Goal: Task Accomplishment & Management: Manage account settings

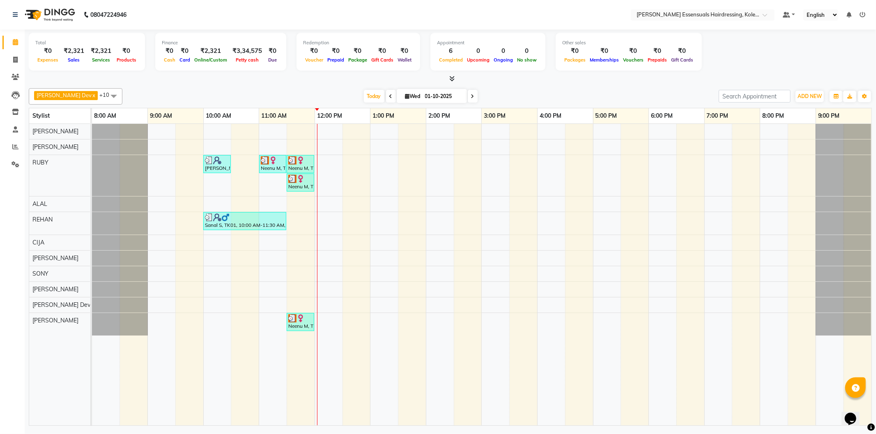
click at [319, 322] on div "Boban S, TK02, 10:00 AM-10:30 AM, KIDS HAIRCUT (WOMEN) Neenu M, TK03, 11:00 AM-…" at bounding box center [481, 275] width 779 height 302
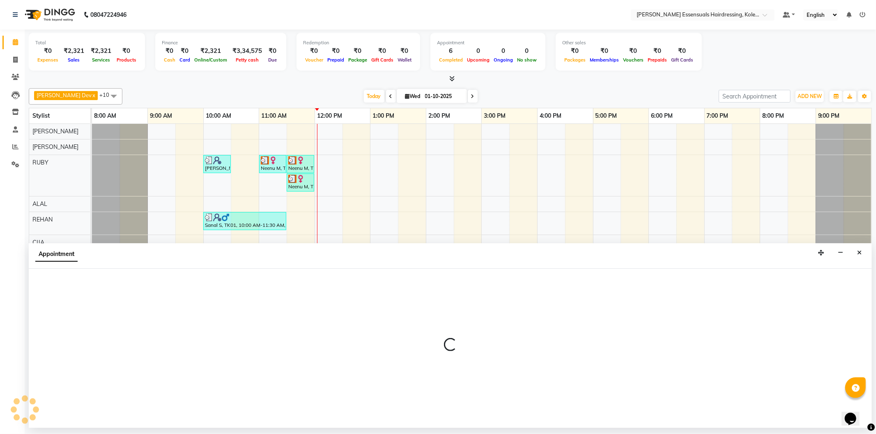
click at [319, 322] on div at bounding box center [450, 348] width 843 height 159
select select "84232"
select select "tentative"
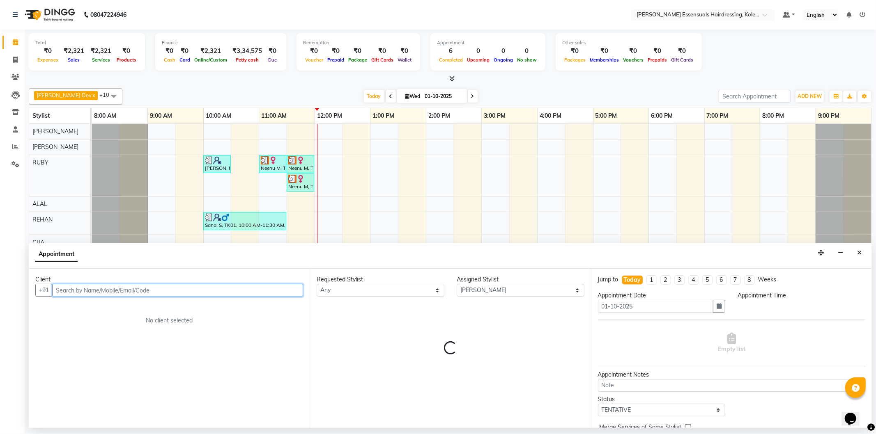
select select "720"
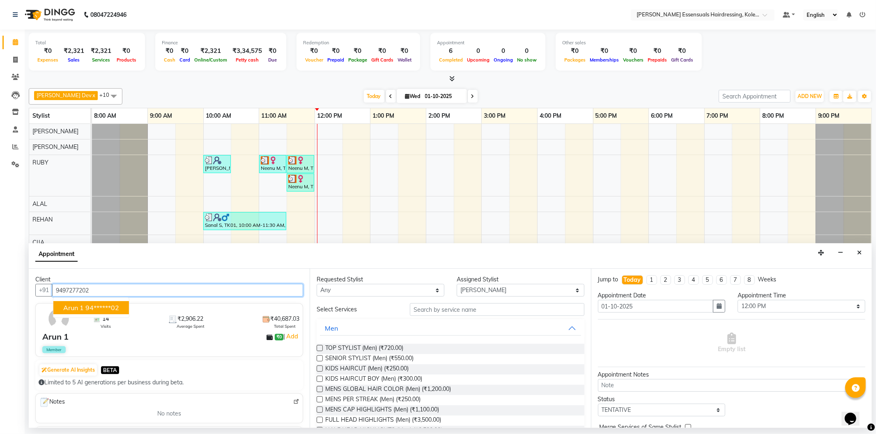
click at [115, 311] on ngb-highlight "94******02" at bounding box center [102, 308] width 34 height 8
type input "94******02"
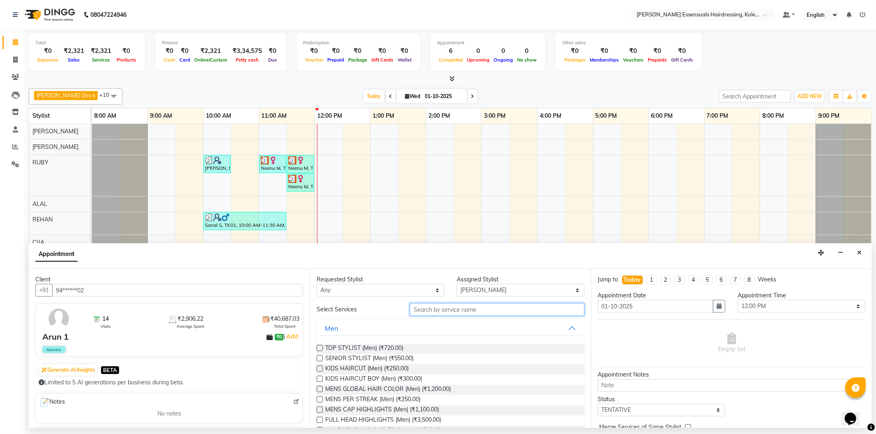
click at [430, 312] on input "text" at bounding box center [497, 309] width 174 height 13
click at [321, 356] on label at bounding box center [320, 359] width 6 height 6
click at [321, 357] on input "checkbox" at bounding box center [319, 359] width 5 height 5
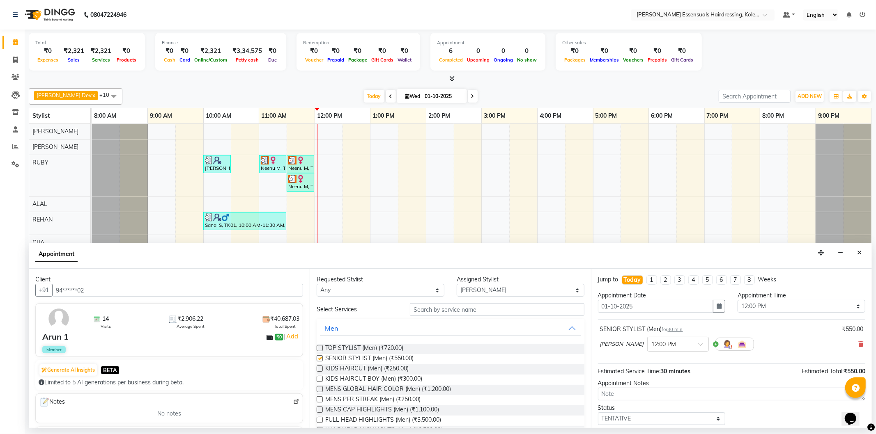
checkbox input "false"
click at [478, 310] on input "text" at bounding box center [497, 309] width 174 height 13
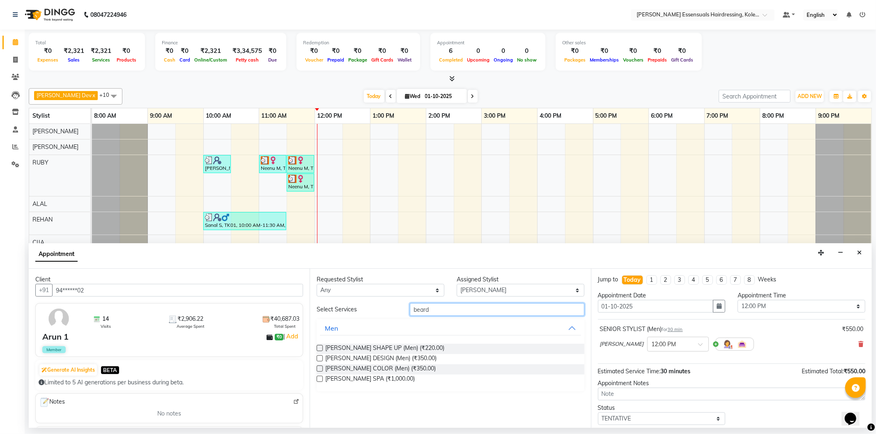
type input "beard"
click at [319, 350] on label at bounding box center [320, 348] width 6 height 6
click at [319, 350] on input "checkbox" at bounding box center [319, 349] width 5 height 5
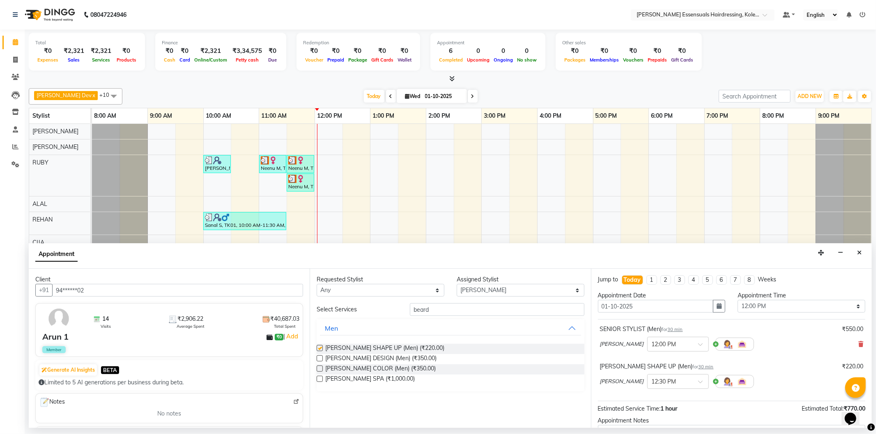
checkbox input "false"
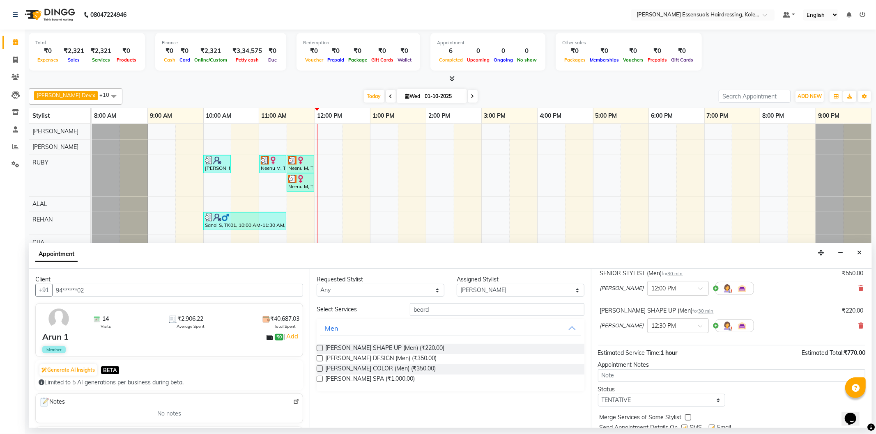
scroll to position [86, 0]
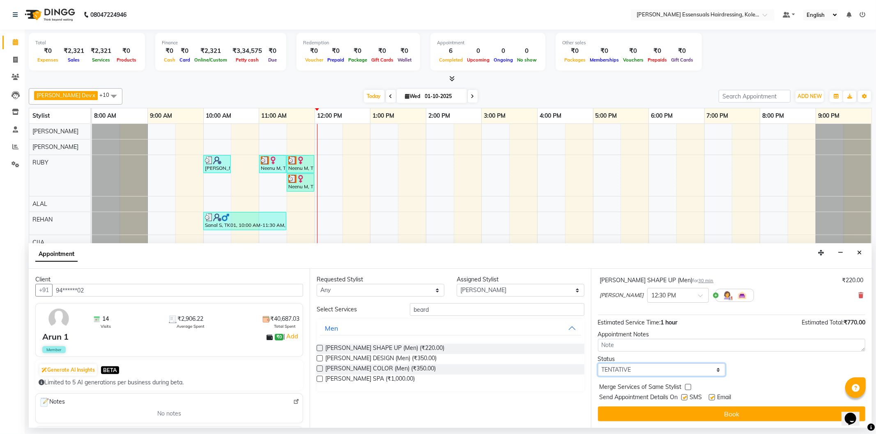
click at [659, 371] on select "Select TENTATIVE CONFIRM CHECK-IN UPCOMING" at bounding box center [662, 370] width 128 height 13
select select "check-in"
click at [598, 364] on select "Select TENTATIVE CONFIRM CHECK-IN UPCOMING" at bounding box center [662, 370] width 128 height 13
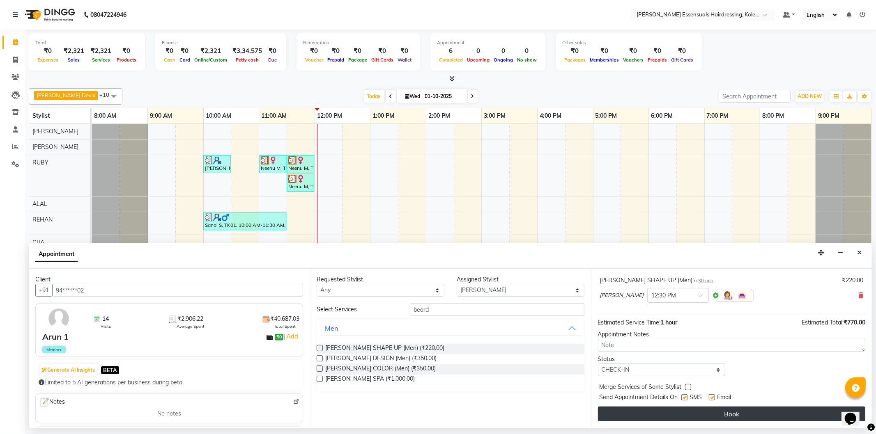
click at [653, 418] on button "Book" at bounding box center [731, 414] width 267 height 15
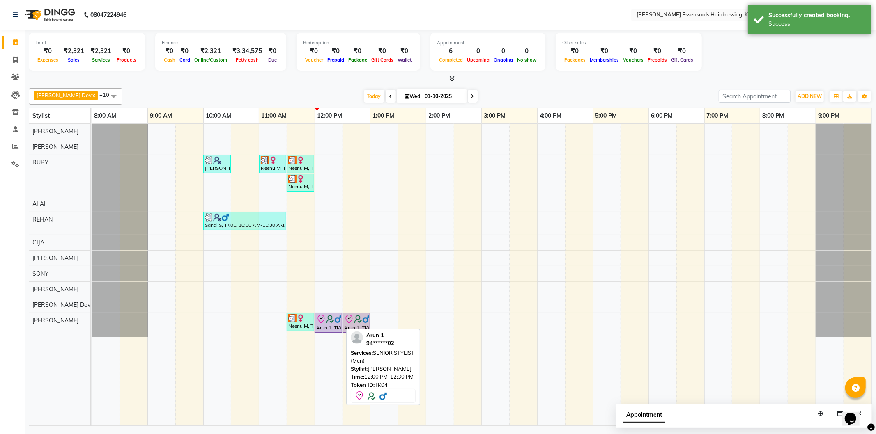
click at [347, 324] on icon at bounding box center [349, 320] width 10 height 10
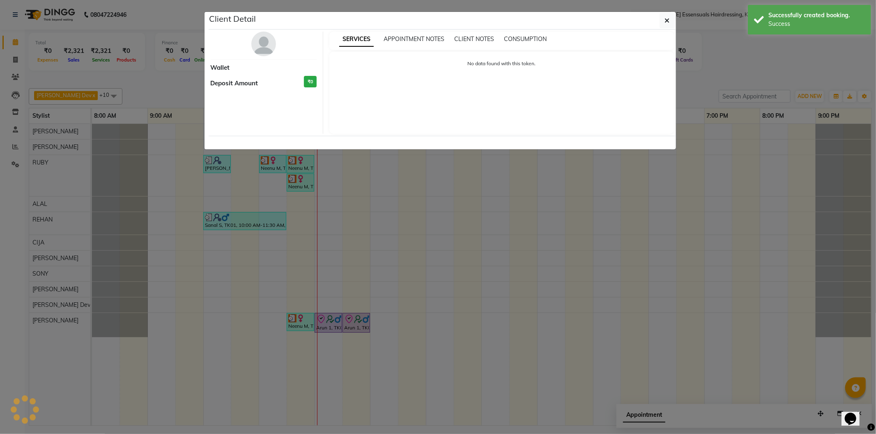
select select "8"
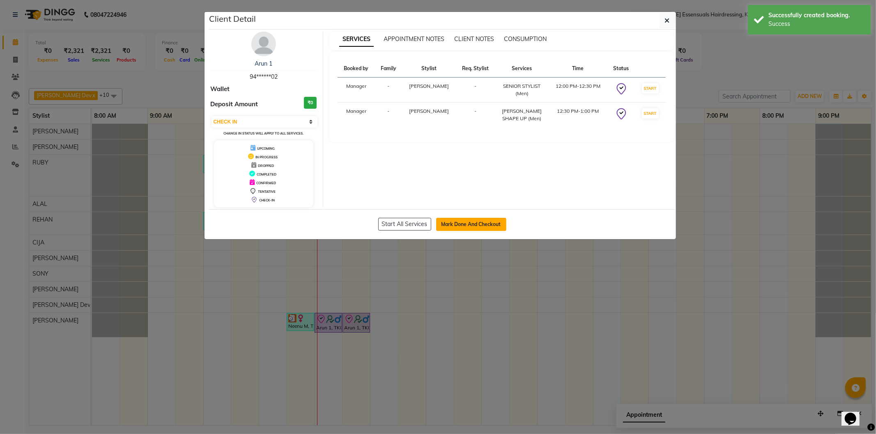
click at [480, 223] on button "Mark Done And Checkout" at bounding box center [471, 224] width 70 height 13
select select "service"
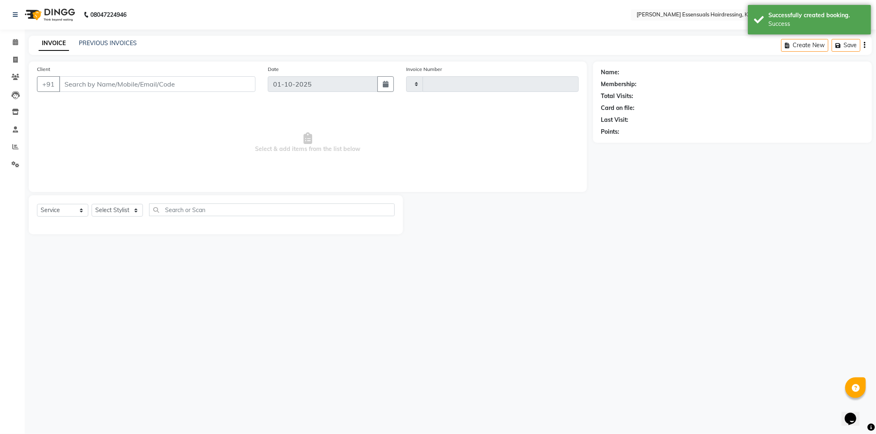
type input "1676"
select select "8281"
type input "94******02"
select select "84232"
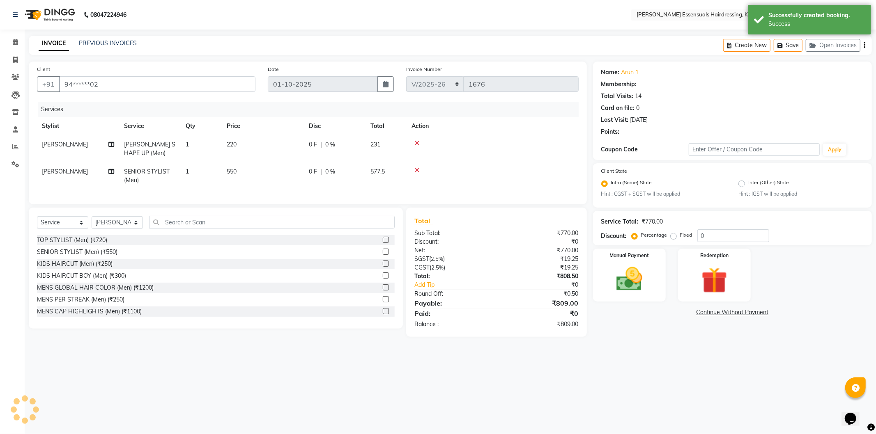
select select "2: Object"
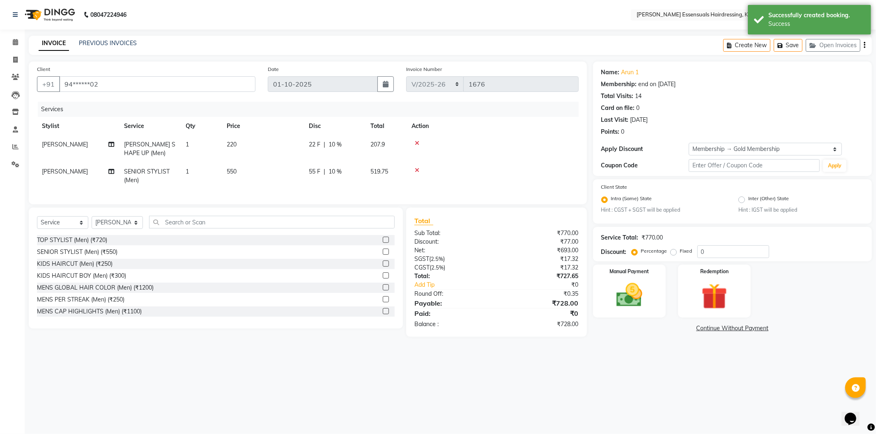
type input "10"
click at [21, 39] on span at bounding box center [15, 42] width 14 height 9
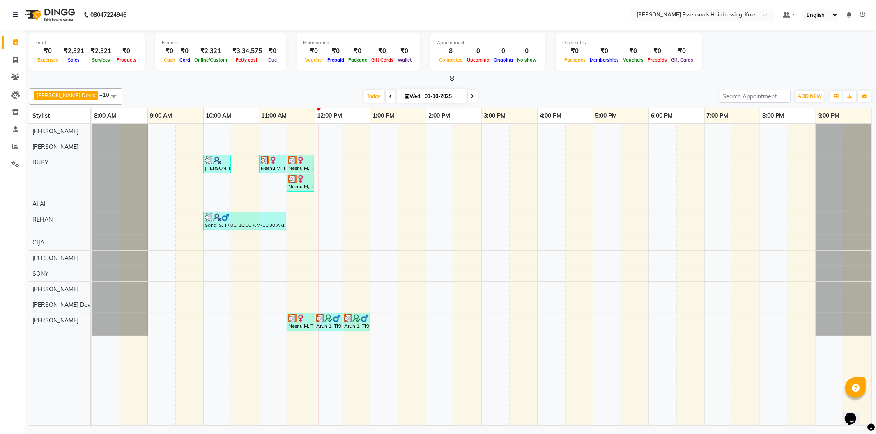
click at [319, 223] on div at bounding box center [319, 275] width 0 height 302
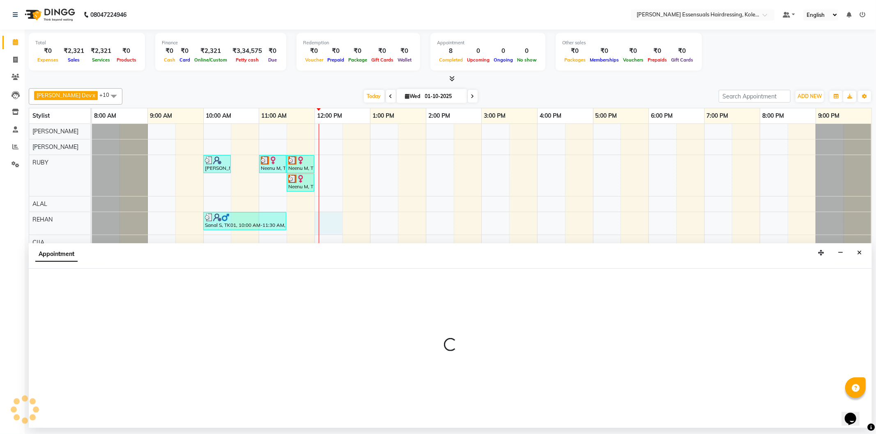
click at [319, 223] on div at bounding box center [319, 275] width 0 height 302
select select "79972"
select select "720"
select select "tentative"
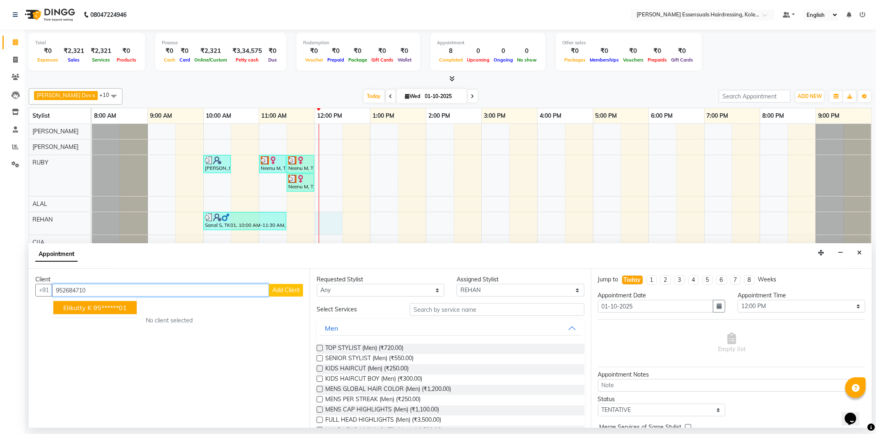
click at [79, 305] on span "Elikutty K" at bounding box center [77, 308] width 28 height 8
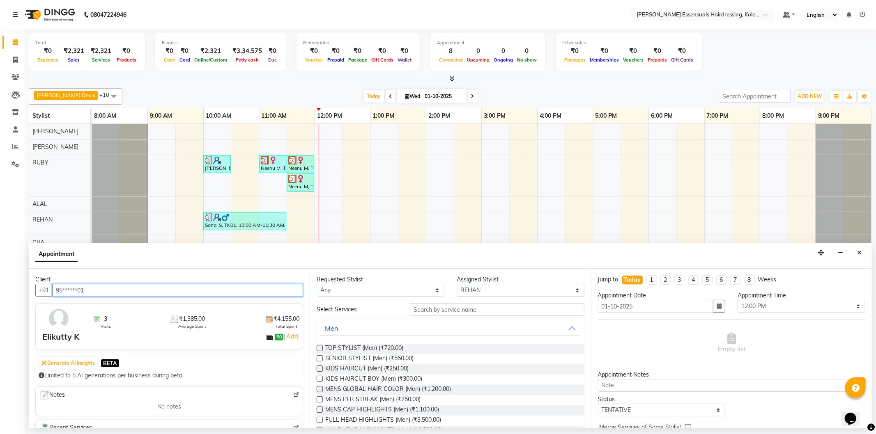
type input "95******01"
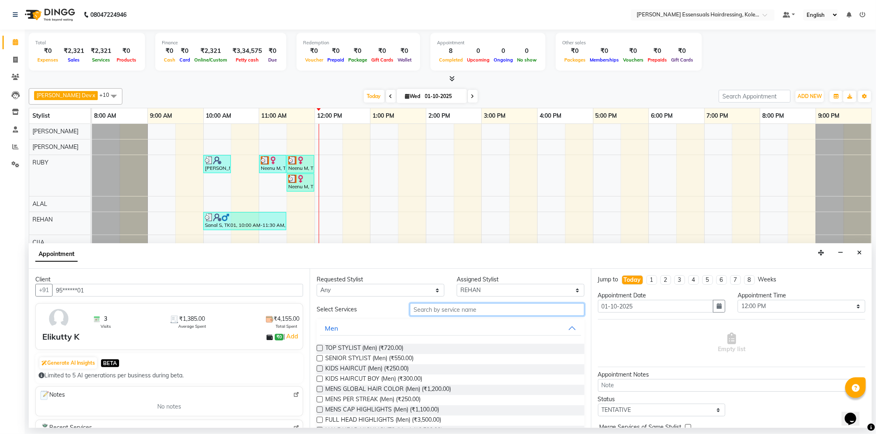
click at [438, 305] on input "text" at bounding box center [497, 309] width 174 height 13
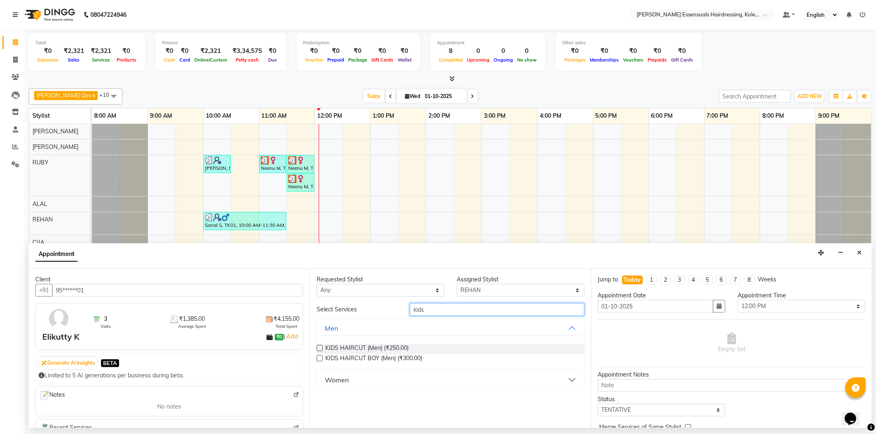
type input "kids"
click at [317, 349] on label at bounding box center [320, 348] width 6 height 6
click at [317, 349] on input "checkbox" at bounding box center [319, 349] width 5 height 5
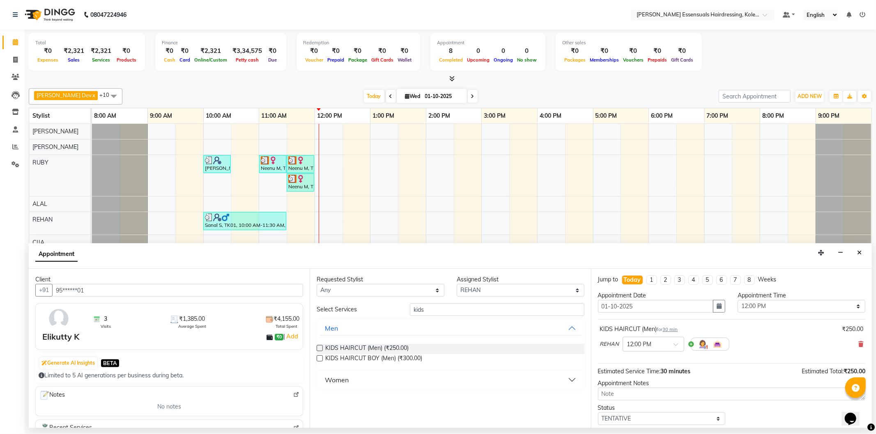
click at [321, 349] on label at bounding box center [320, 348] width 6 height 6
click at [321, 349] on input "checkbox" at bounding box center [319, 349] width 5 height 5
checkbox input "false"
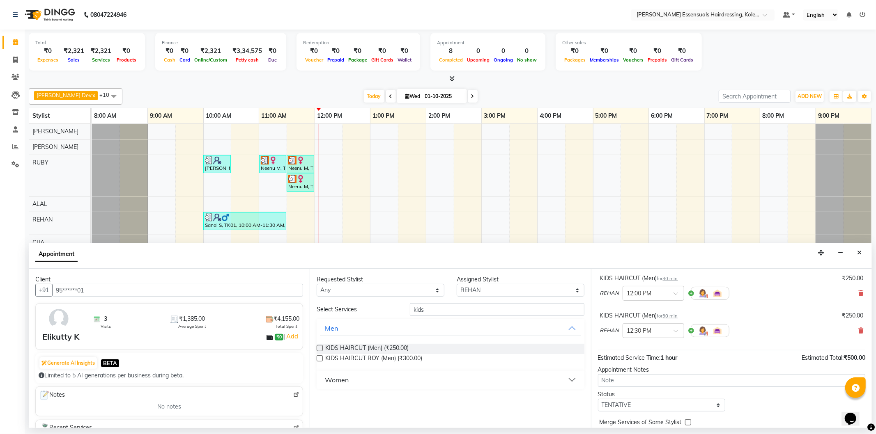
scroll to position [86, 0]
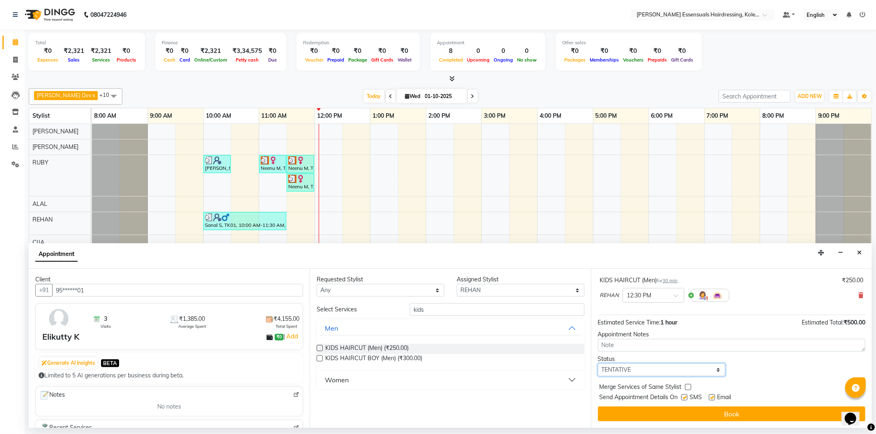
click at [634, 370] on select "Select TENTATIVE CONFIRM CHECK-IN UPCOMING" at bounding box center [662, 370] width 128 height 13
select select "check-in"
click at [598, 364] on select "Select TENTATIVE CONFIRM CHECK-IN UPCOMING" at bounding box center [662, 370] width 128 height 13
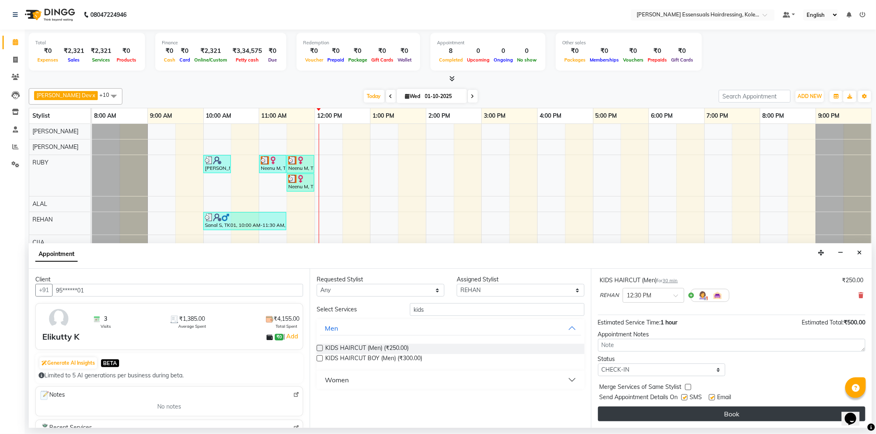
click at [634, 417] on button "Book" at bounding box center [731, 414] width 267 height 15
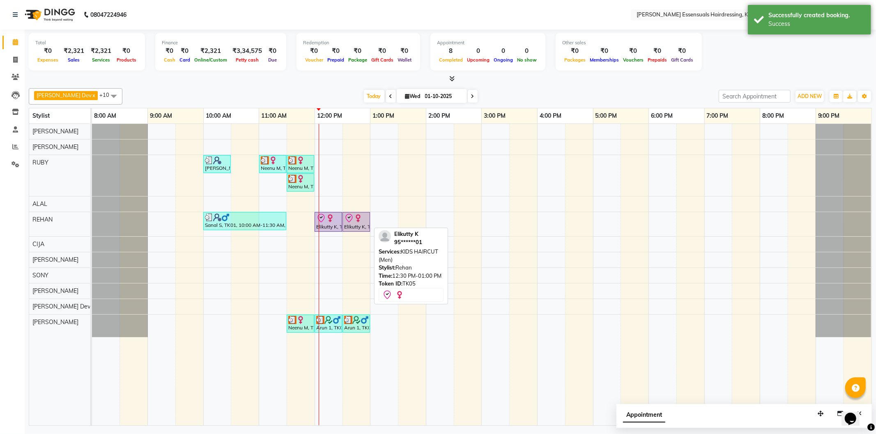
click at [364, 227] on div "Elikutty K, TK05, 12:30 PM-01:00 PM, KIDS HAIRCUT (Men)" at bounding box center [356, 222] width 26 height 17
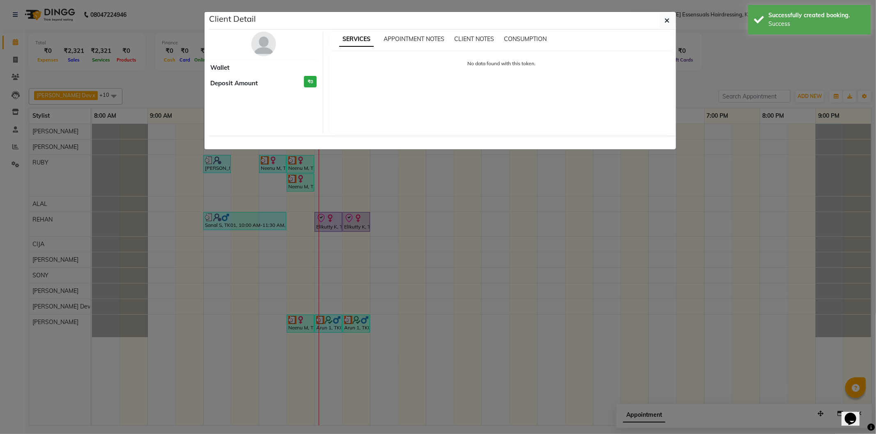
select select "8"
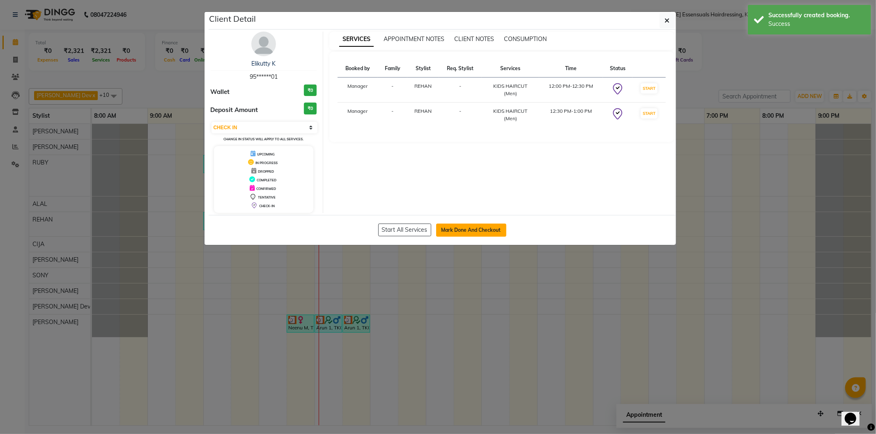
click at [477, 225] on button "Mark Done And Checkout" at bounding box center [471, 230] width 70 height 13
select select "service"
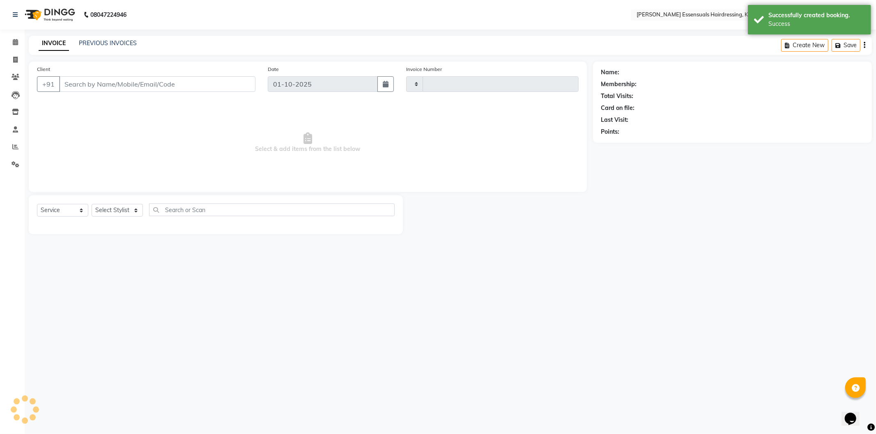
type input "1676"
select select "8281"
type input "95******01"
select select "79972"
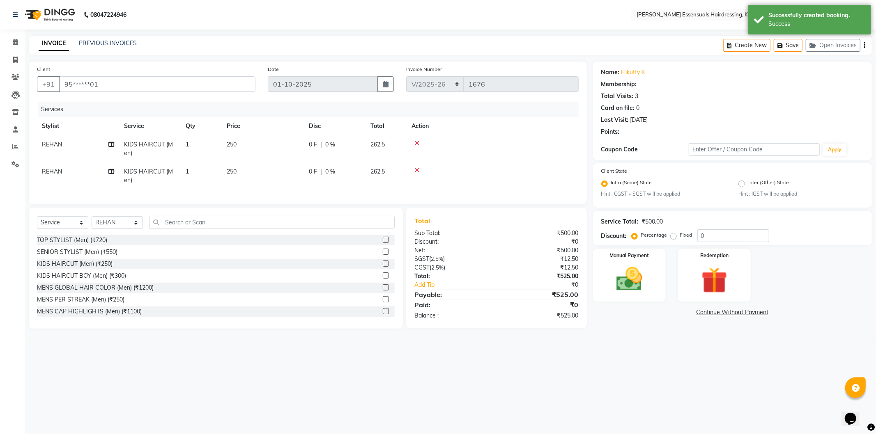
select select "1: Object"
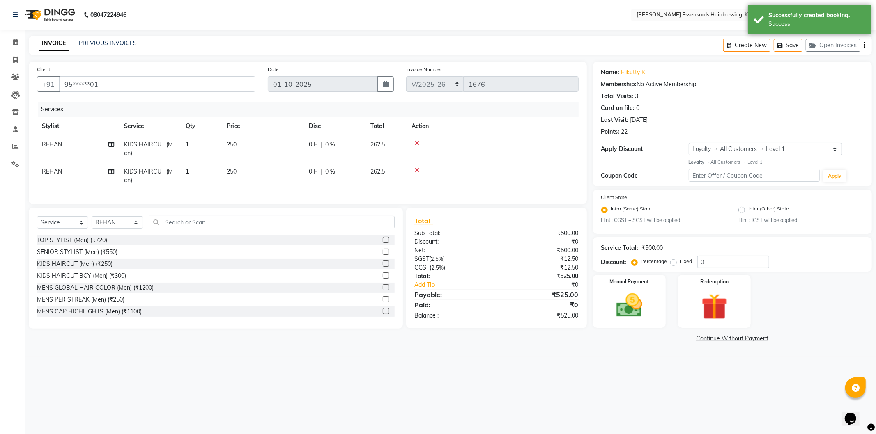
click at [236, 142] on span "250" at bounding box center [232, 144] width 10 height 7
select select "79972"
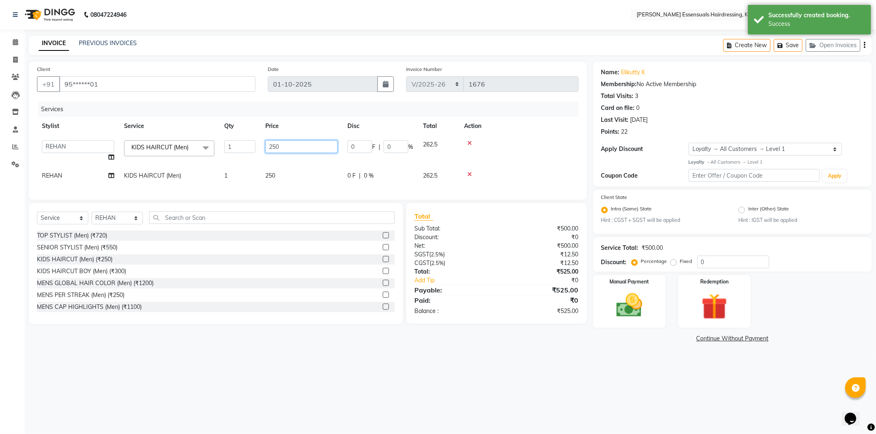
drag, startPoint x: 300, startPoint y: 149, endPoint x: 238, endPoint y: 149, distance: 61.6
click at [238, 149] on tr "Admin [PERSON_NAME] Dev [PERSON_NAME] [PERSON_NAME] [PERSON_NAME] Accountant [P…" at bounding box center [308, 151] width 542 height 31
type input "150"
click at [290, 114] on div "Services" at bounding box center [311, 109] width 547 height 15
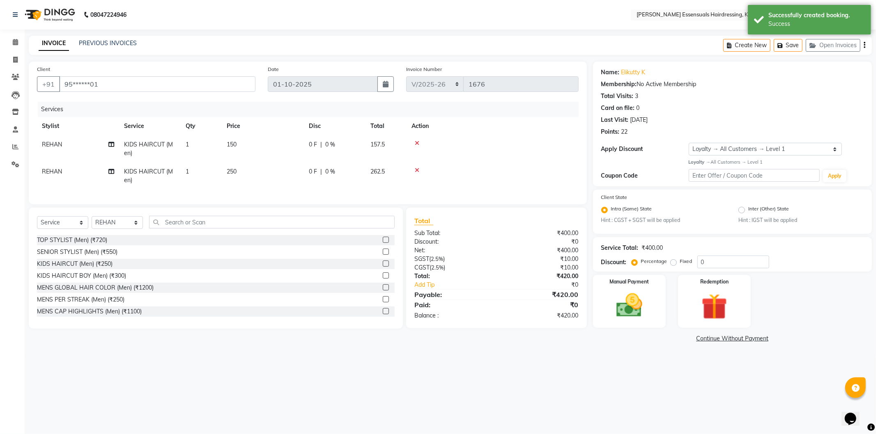
click at [231, 171] on span "250" at bounding box center [232, 171] width 10 height 7
select select "79972"
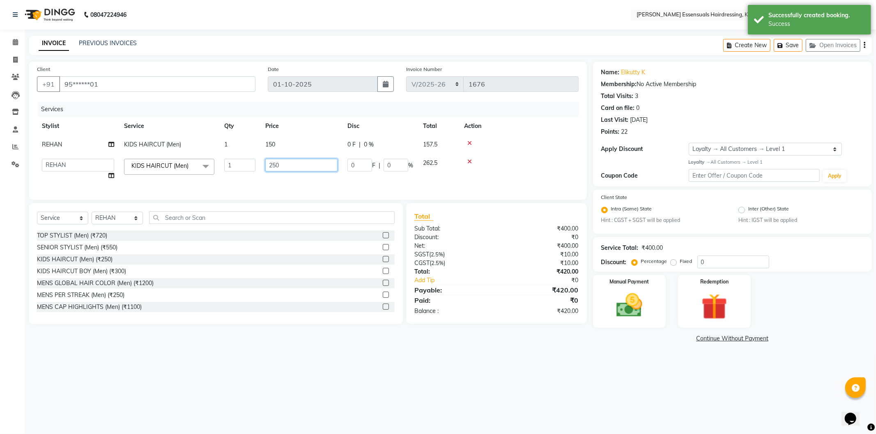
drag, startPoint x: 286, startPoint y: 168, endPoint x: 245, endPoint y: 166, distance: 41.1
click at [245, 166] on tr "Admin [PERSON_NAME] Dev [PERSON_NAME] [PERSON_NAME] [PERSON_NAME] Accountant [P…" at bounding box center [308, 169] width 542 height 31
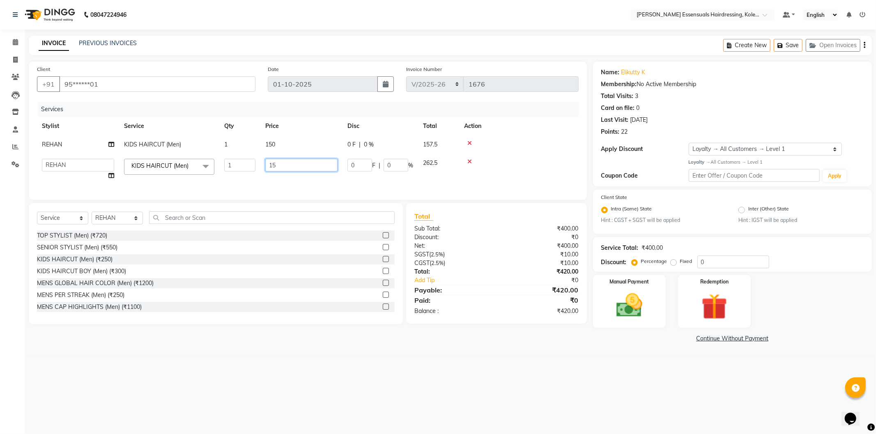
type input "150"
click at [309, 124] on tr "Stylist Service Qty Price Disc Total Action" at bounding box center [308, 126] width 542 height 18
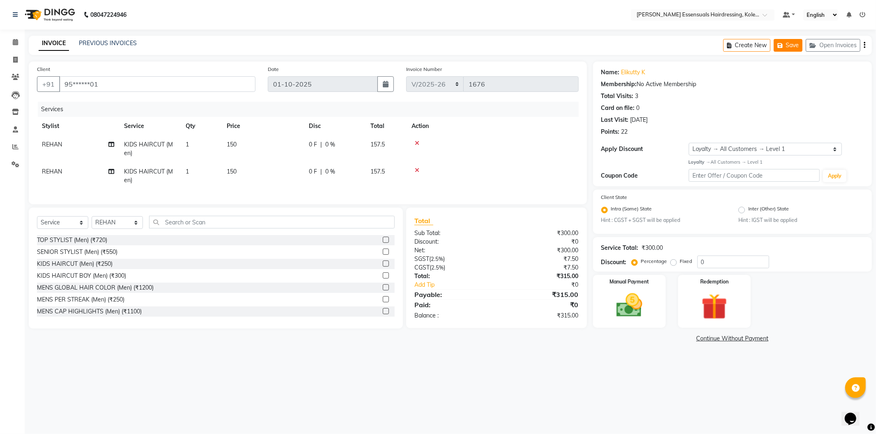
click at [781, 48] on icon "button" at bounding box center [781, 46] width 8 height 6
click at [11, 40] on span at bounding box center [15, 42] width 14 height 9
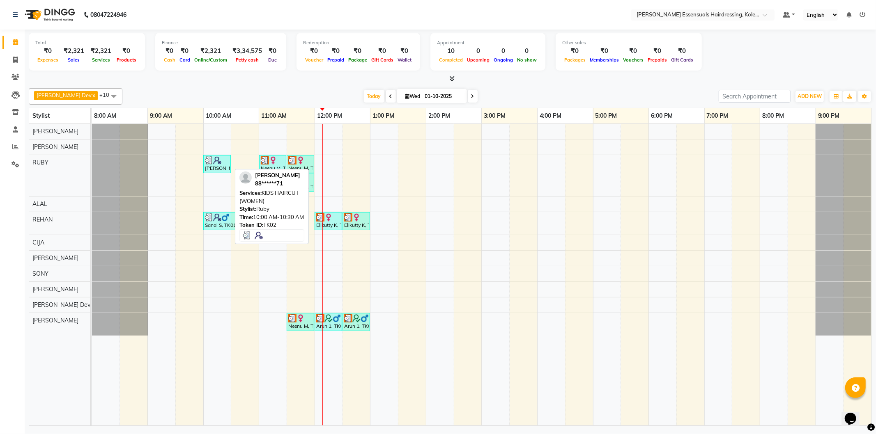
click at [213, 162] on img at bounding box center [217, 160] width 8 height 8
select select "3"
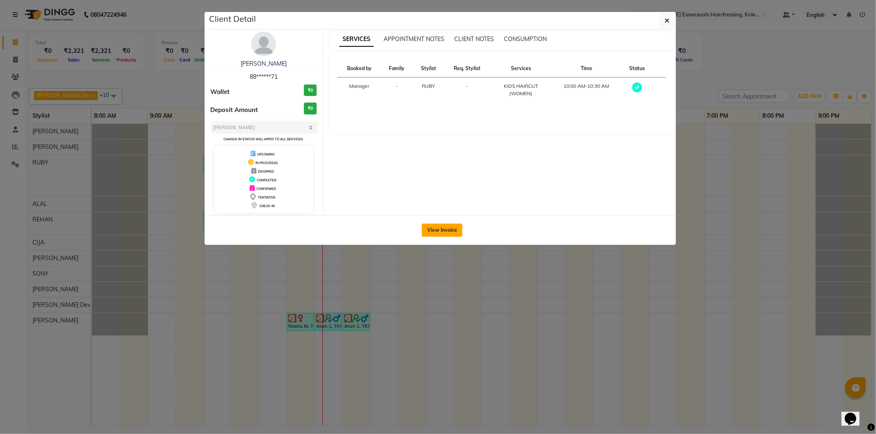
click at [449, 235] on button "View Invoice" at bounding box center [442, 230] width 41 height 13
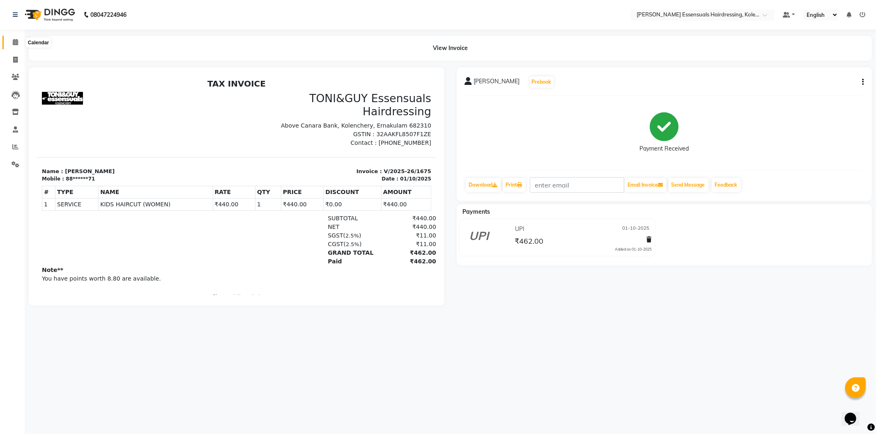
click at [18, 42] on span at bounding box center [15, 42] width 14 height 9
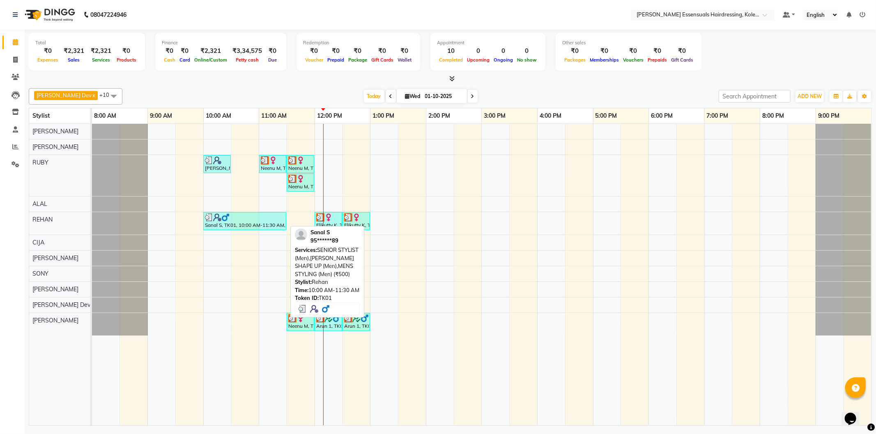
click at [224, 226] on div "Sanal S, TK01, 10:00 AM-11:30 AM, SENIOR STYLIST (Men),[PERSON_NAME] SHAPE UP (…" at bounding box center [244, 222] width 81 height 16
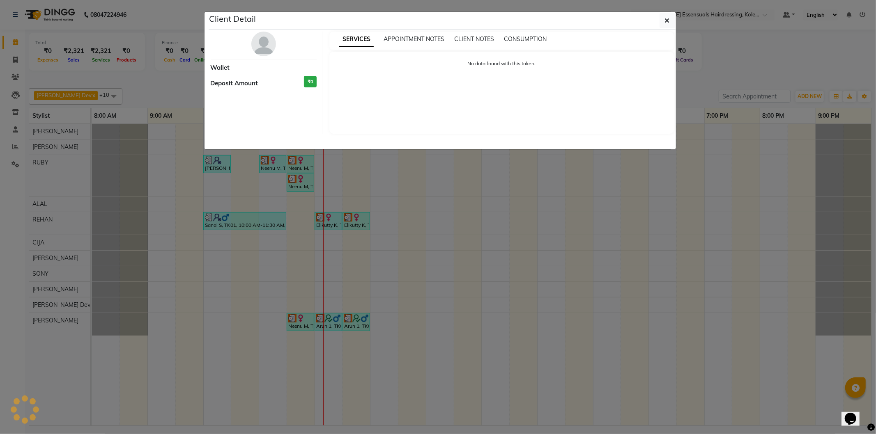
select select "3"
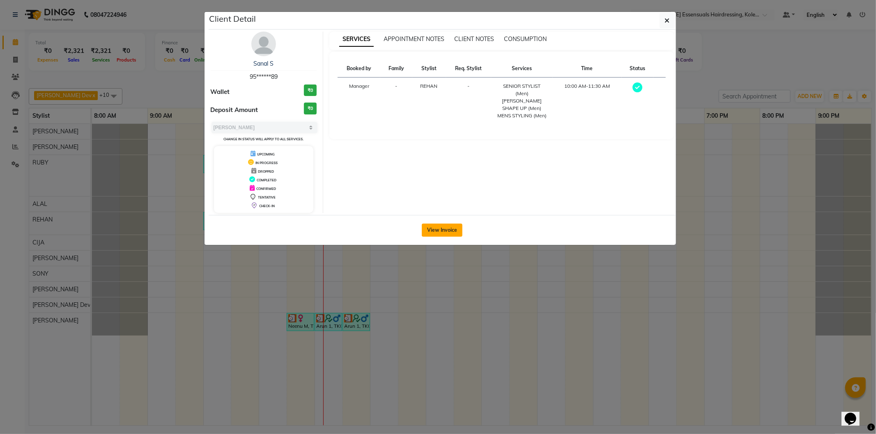
click at [435, 226] on button "View Invoice" at bounding box center [442, 230] width 41 height 13
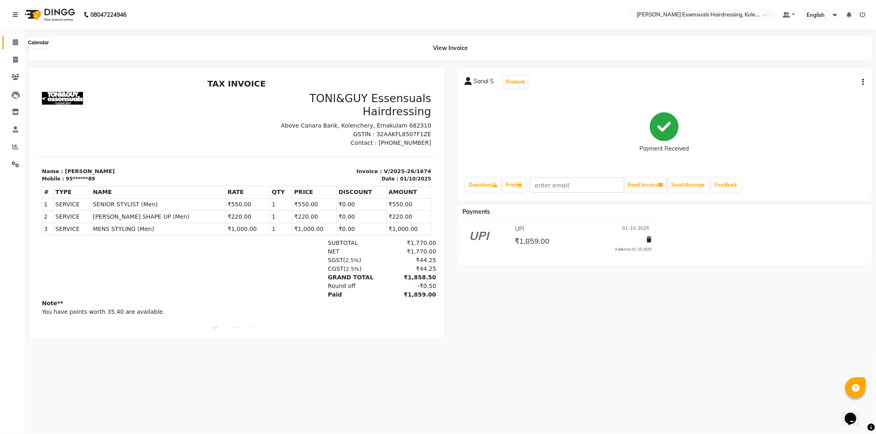
click at [11, 46] on span at bounding box center [15, 42] width 14 height 9
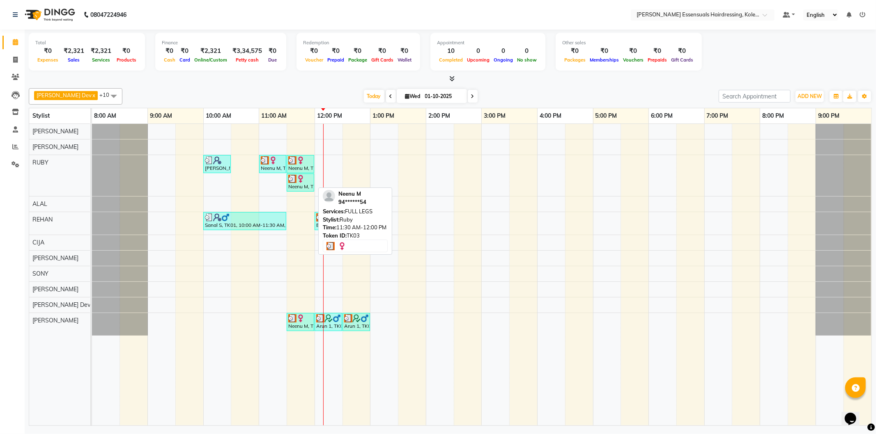
click at [289, 183] on div "Neenu M, TK03, 11:30 AM-12:00 PM, FULL LEGS" at bounding box center [300, 183] width 26 height 16
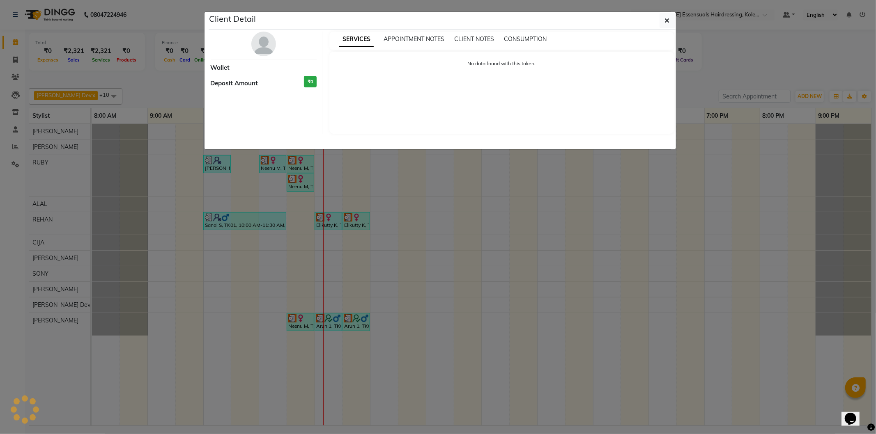
select select "3"
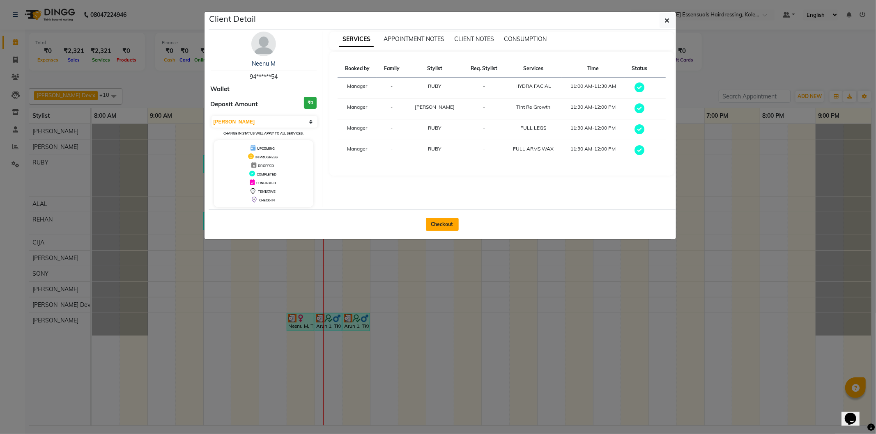
click at [453, 223] on button "Checkout" at bounding box center [442, 224] width 33 height 13
select select "service"
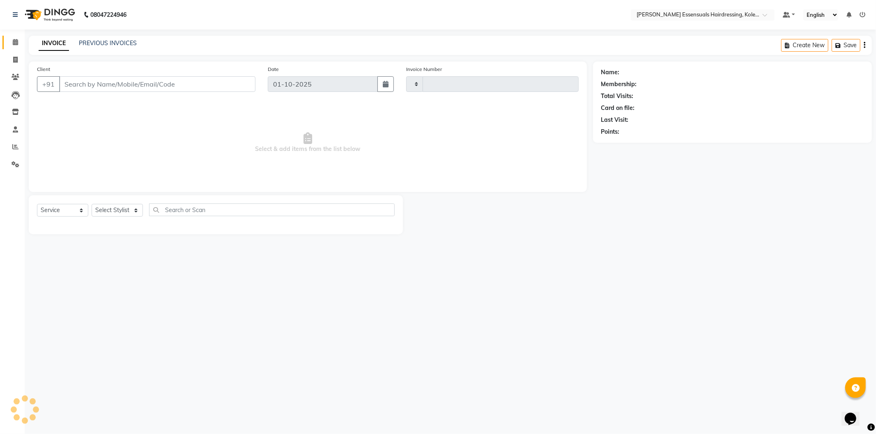
type input "1676"
select select "8281"
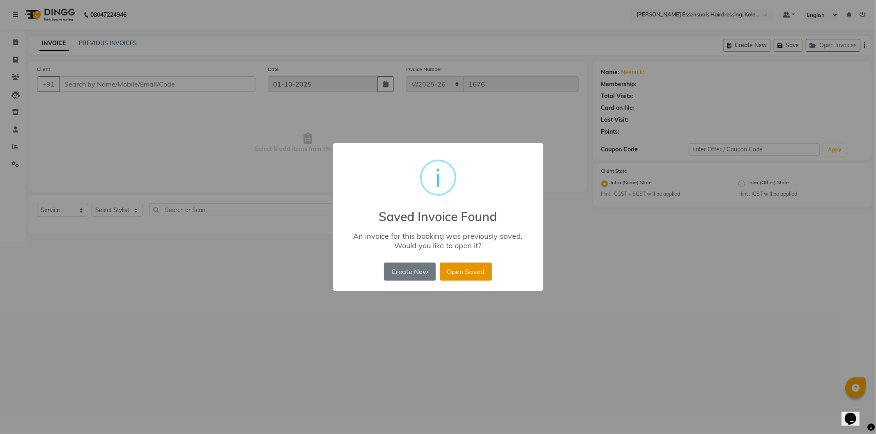
click at [460, 264] on button "Open Saved" at bounding box center [466, 272] width 52 height 18
type input "94******54"
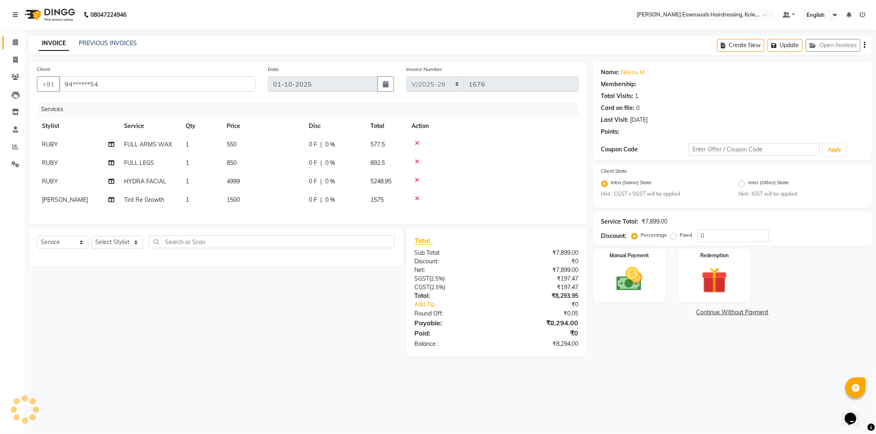
select select "1: Object"
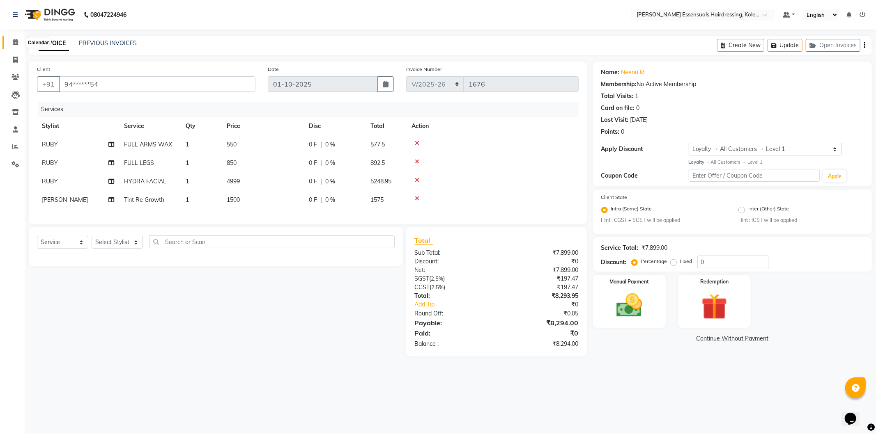
click at [17, 43] on icon at bounding box center [15, 42] width 5 height 6
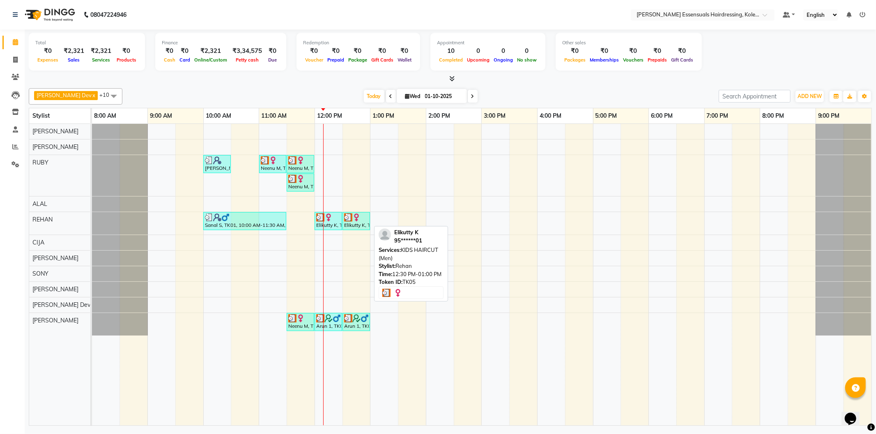
click at [348, 221] on img at bounding box center [348, 218] width 8 height 8
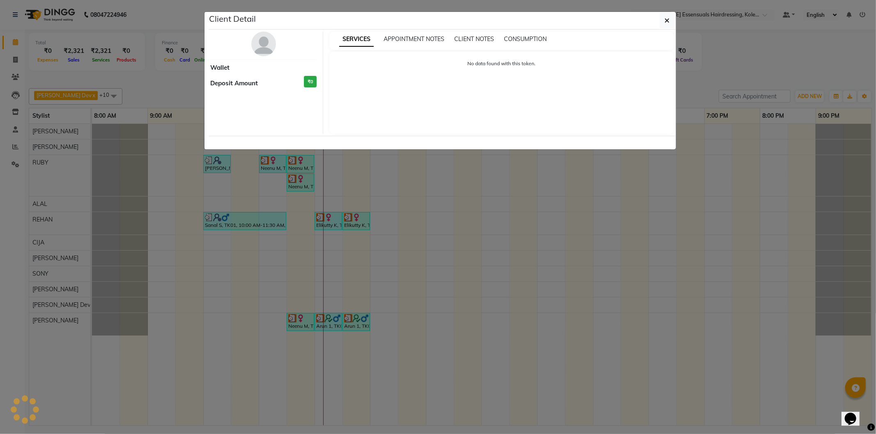
select select "3"
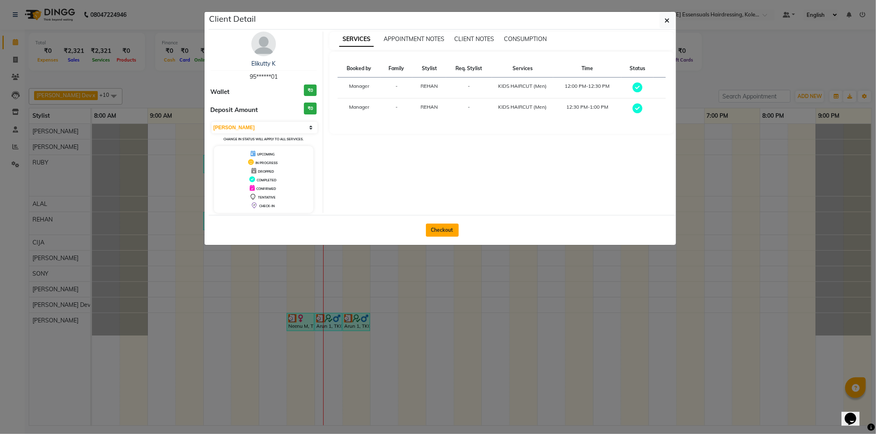
click at [442, 224] on button "Checkout" at bounding box center [442, 230] width 33 height 13
select select "8281"
select select "service"
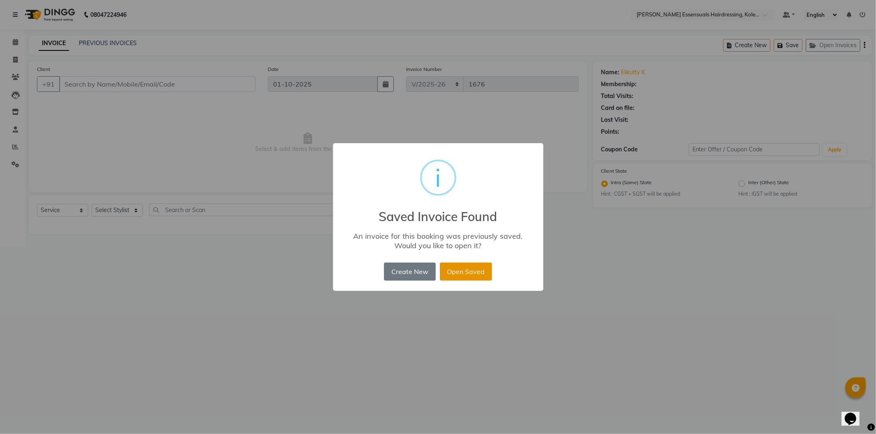
click at [443, 267] on button "Open Saved" at bounding box center [466, 272] width 52 height 18
type input "95******01"
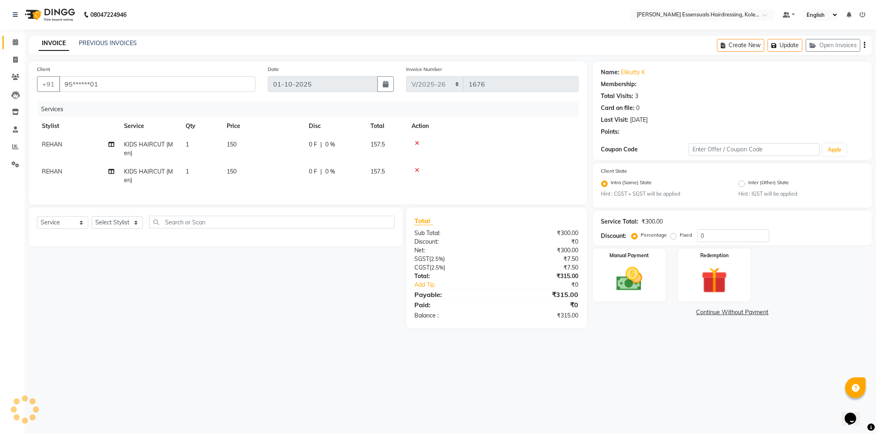
select select "1: Object"
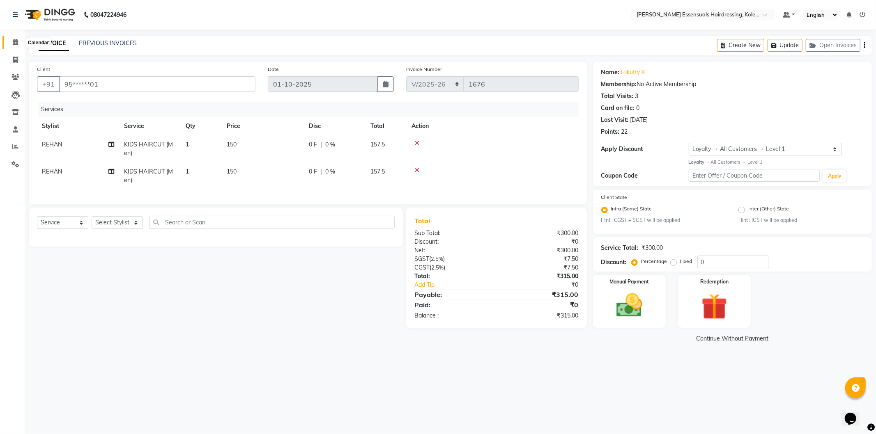
click at [16, 39] on icon at bounding box center [15, 42] width 5 height 6
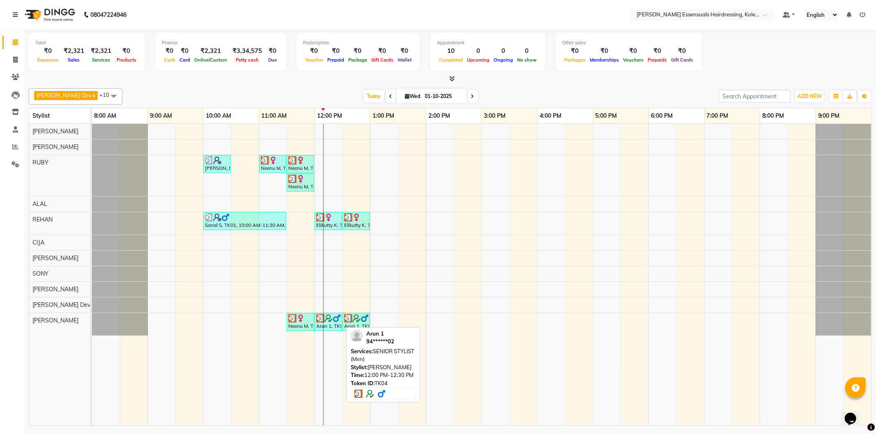
click at [333, 324] on div "Arun 1, TK04, 12:00 PM-12:30 PM, SENIOR STYLIST (Men)" at bounding box center [328, 323] width 26 height 16
select select "3"
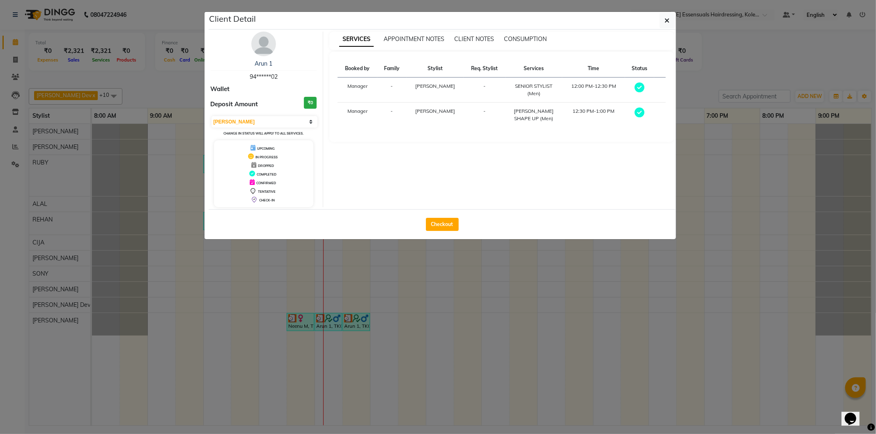
click at [456, 295] on ngb-modal-window "Client Detail Arun 1 94******02 Wallet Deposit Amount ₹0 Select MARK DONE UPCOM…" at bounding box center [438, 217] width 876 height 434
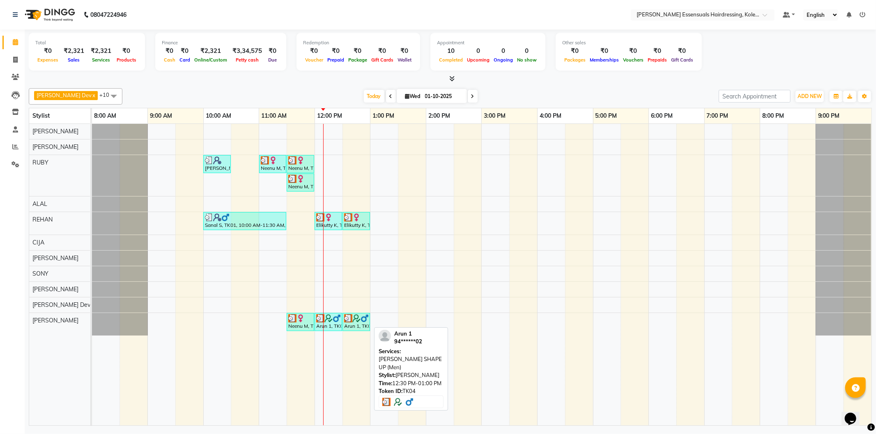
click at [364, 325] on div "Arun 1, TK04, 12:30 PM-01:00 PM, [PERSON_NAME] SHAPE UP (Men)" at bounding box center [356, 323] width 26 height 16
select select "3"
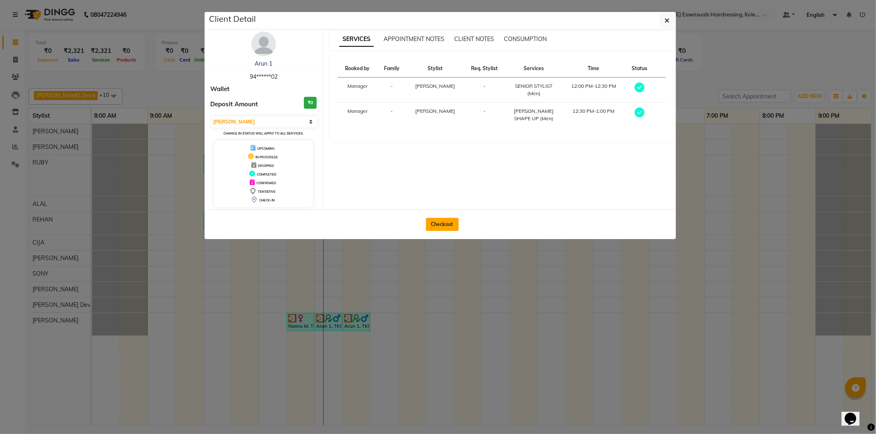
click at [434, 223] on button "Checkout" at bounding box center [442, 224] width 33 height 13
select select "8281"
select select "service"
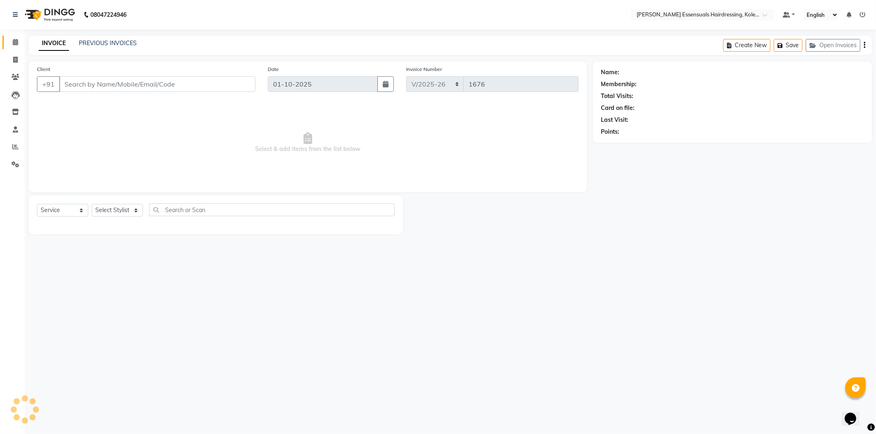
type input "94******02"
select select "84232"
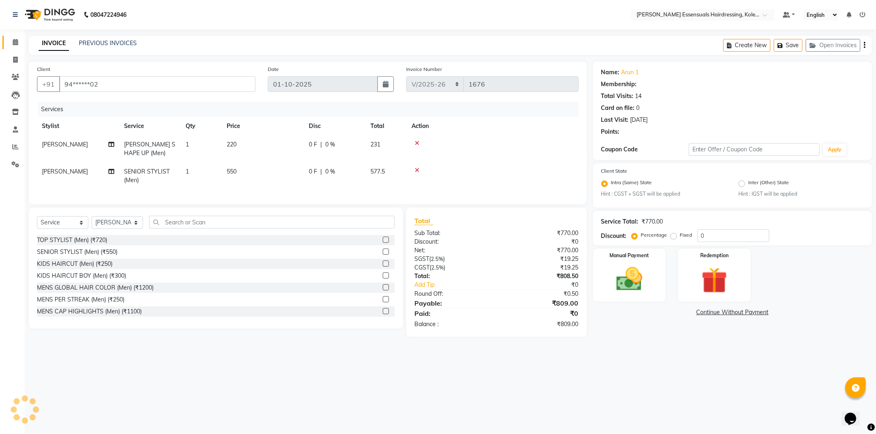
select select "2: Object"
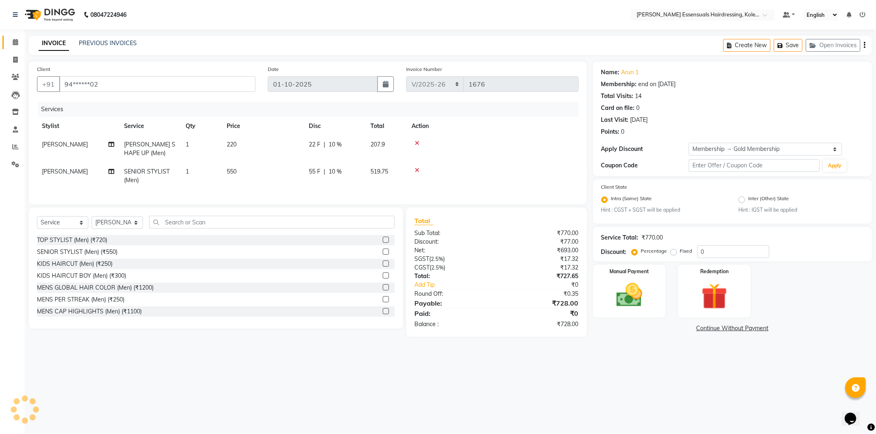
type input "10"
click at [11, 40] on span at bounding box center [15, 42] width 14 height 9
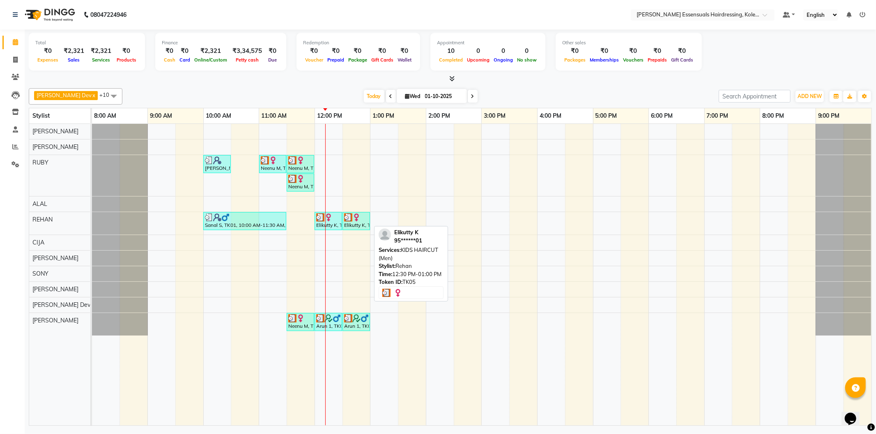
click at [354, 225] on div "Elikutty K, TK05, 12:30 PM-01:00 PM, KIDS HAIRCUT (Men)" at bounding box center [356, 222] width 26 height 16
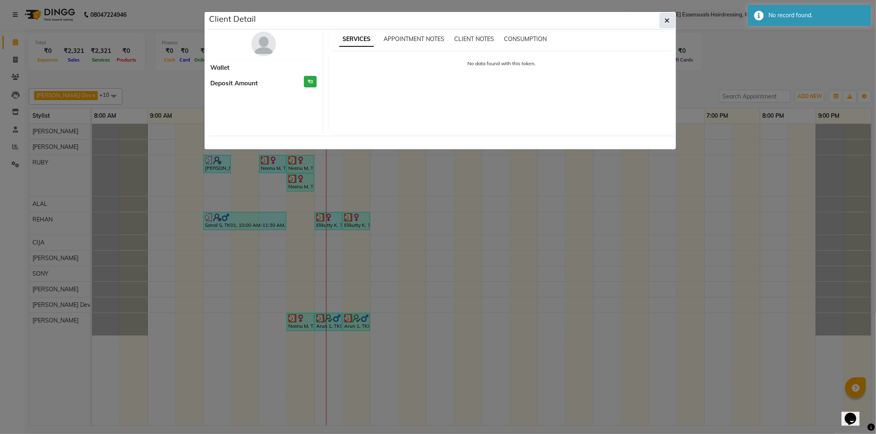
click at [670, 18] on button "button" at bounding box center [667, 21] width 16 height 16
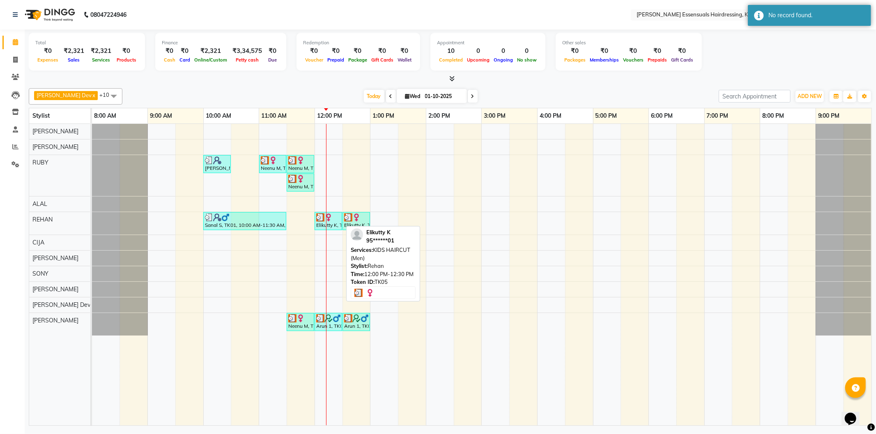
click at [331, 225] on div "Elikutty K, TK05, 12:00 PM-12:30 PM, KIDS HAIRCUT (Men)" at bounding box center [328, 222] width 26 height 16
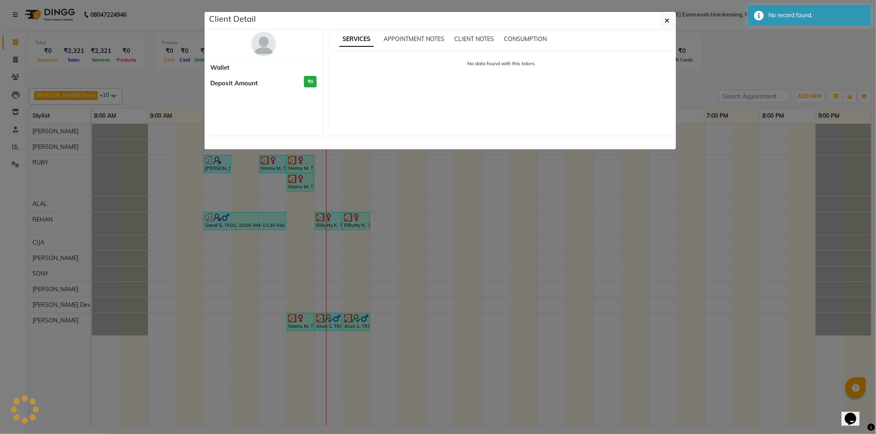
select select "3"
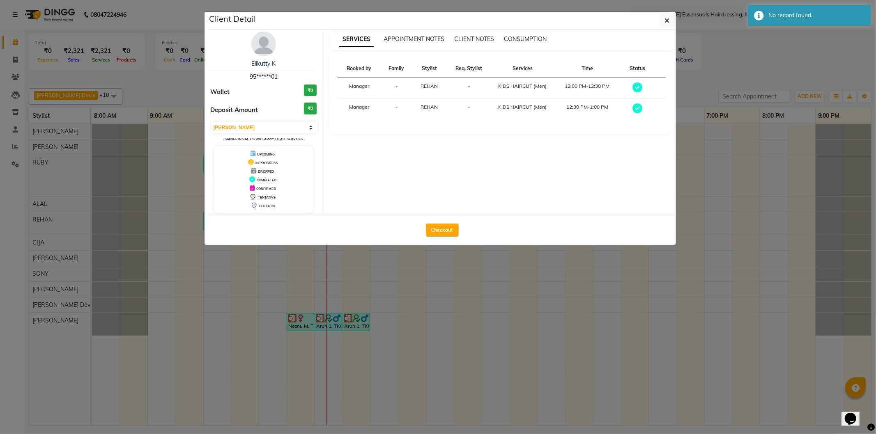
click at [425, 226] on div "Checkout" at bounding box center [442, 230] width 467 height 30
click at [432, 227] on button "Checkout" at bounding box center [442, 230] width 33 height 13
select select "service"
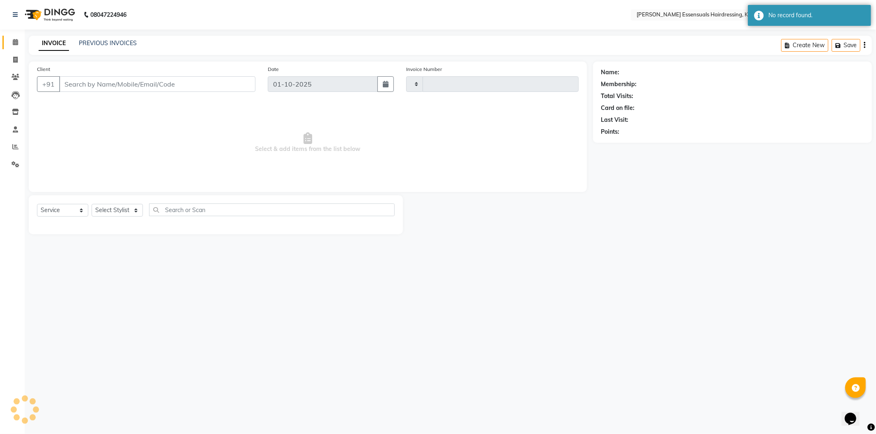
type input "1676"
select select "8281"
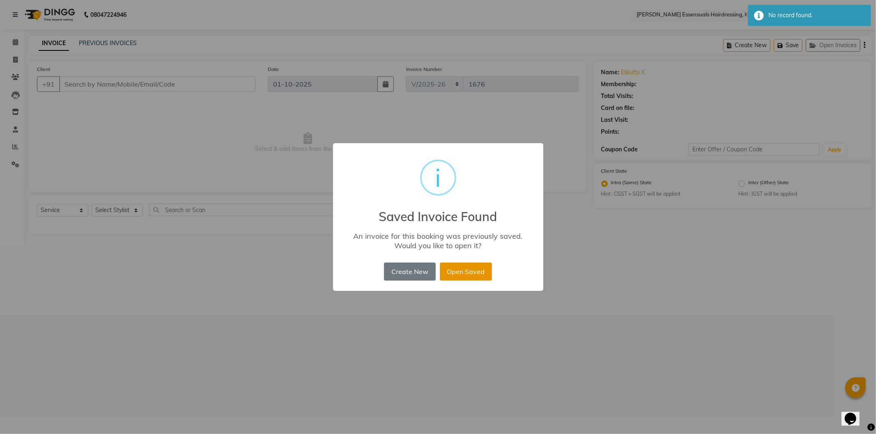
click at [469, 269] on button "Open Saved" at bounding box center [466, 272] width 52 height 18
type input "95******01"
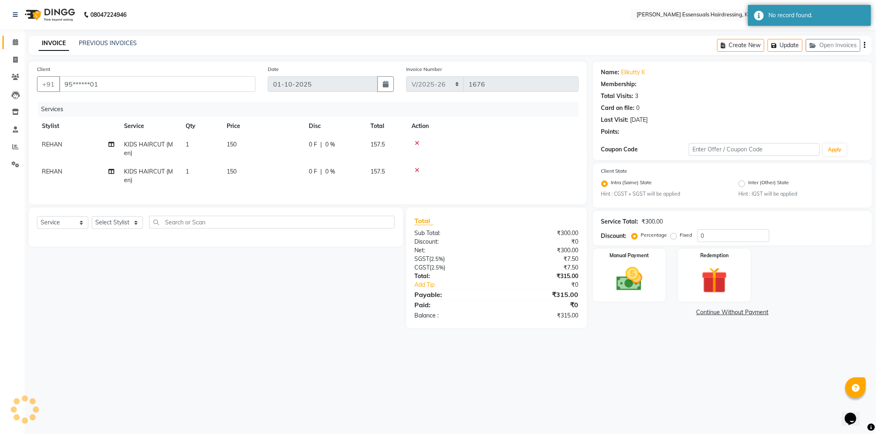
select select "1: Object"
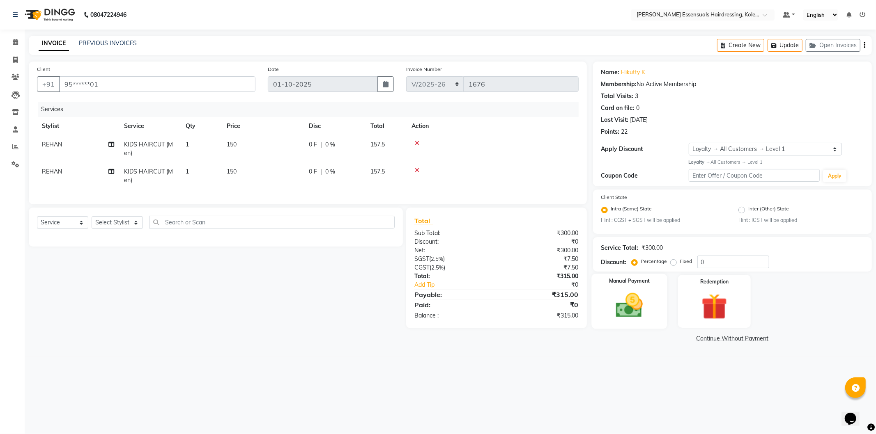
click at [660, 314] on div "Manual Payment" at bounding box center [629, 301] width 76 height 55
click at [702, 338] on span "UPI" at bounding box center [700, 339] width 13 height 9
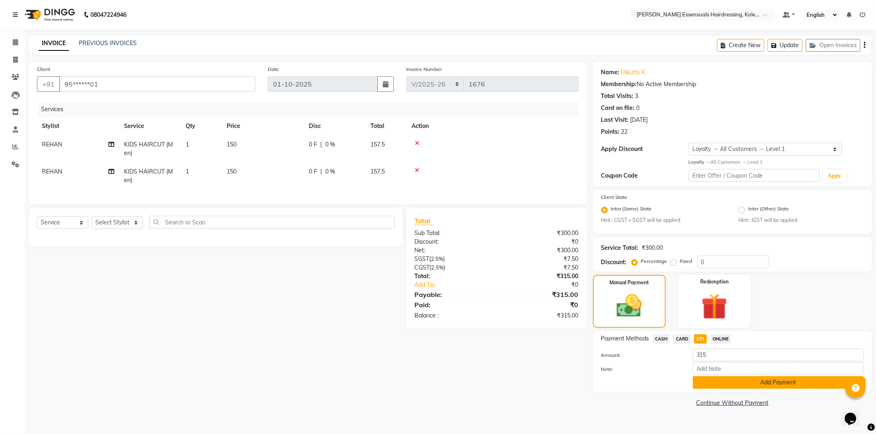
click at [722, 389] on button "Add Payment" at bounding box center [778, 383] width 171 height 13
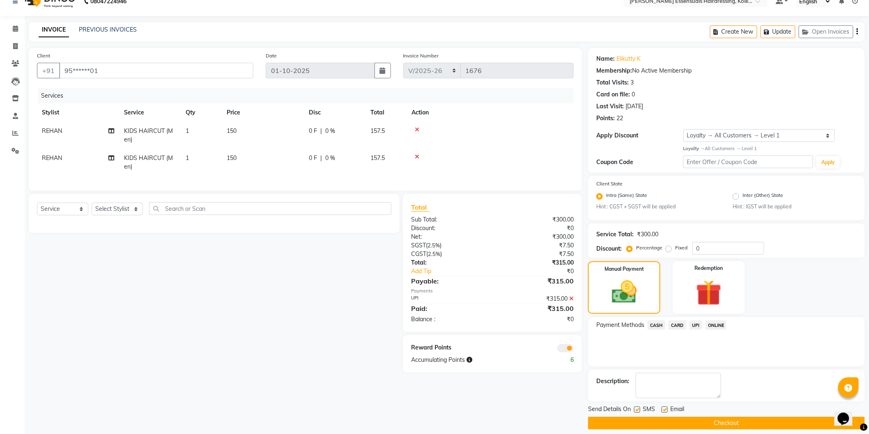
scroll to position [21, 0]
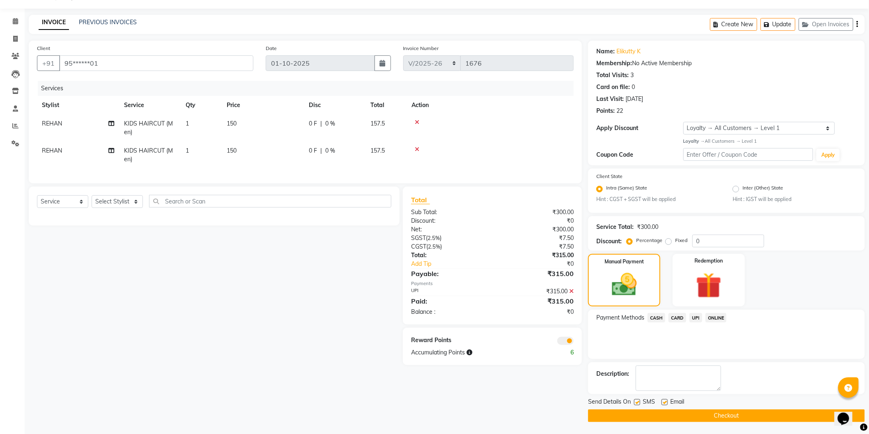
click at [712, 418] on button "Checkout" at bounding box center [726, 416] width 277 height 13
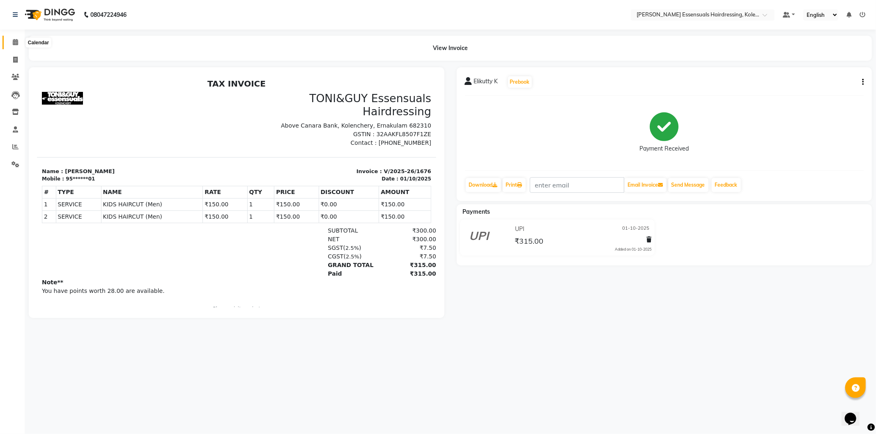
click at [14, 43] on icon at bounding box center [15, 42] width 5 height 6
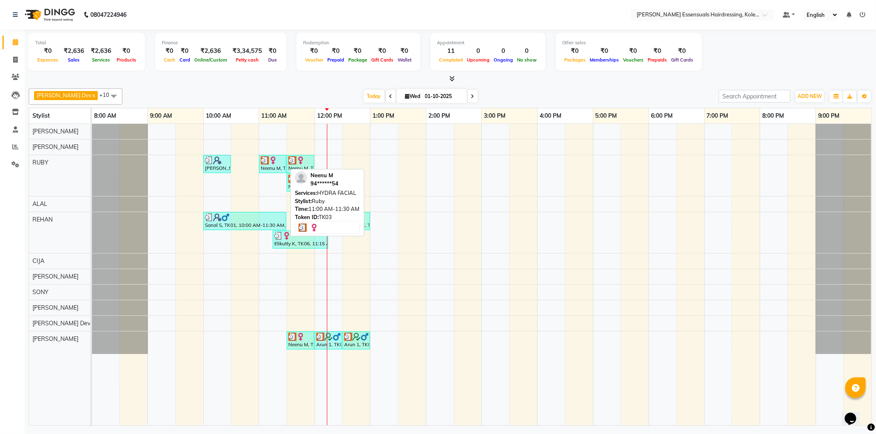
click at [278, 161] on div at bounding box center [273, 160] width 24 height 8
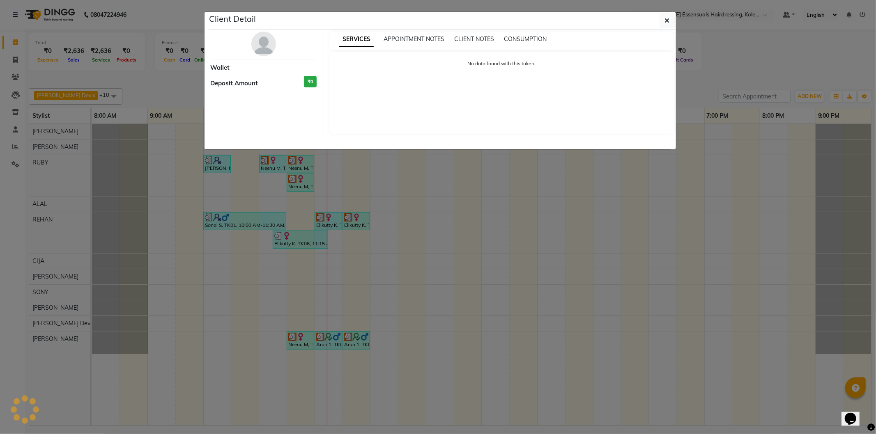
select select "3"
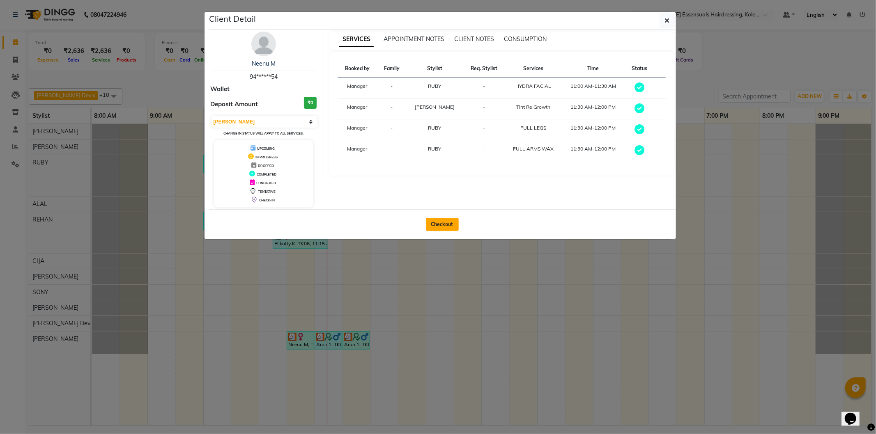
click at [444, 227] on button "Checkout" at bounding box center [442, 224] width 33 height 13
select select "service"
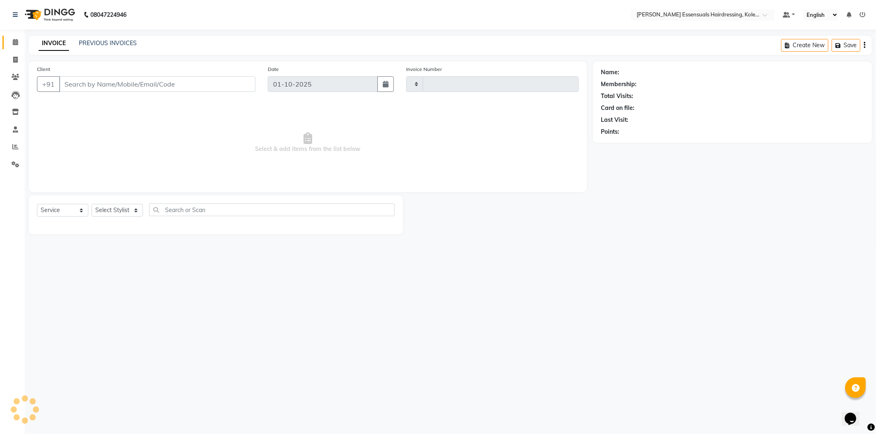
type input "1677"
select select "8281"
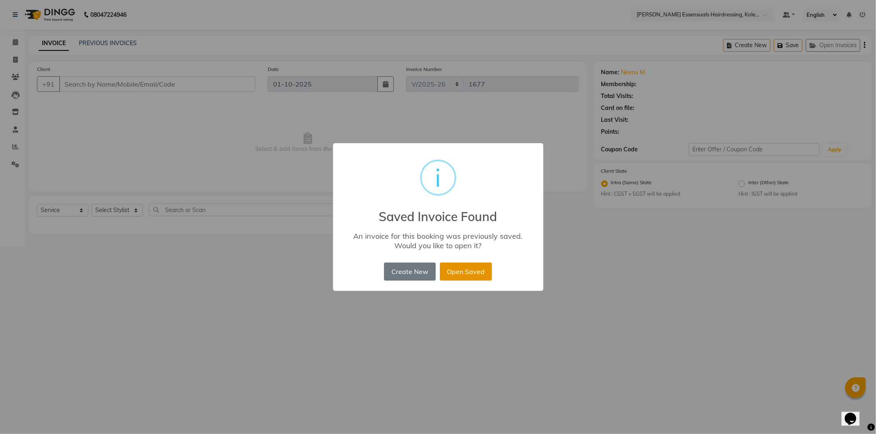
click at [474, 267] on button "Open Saved" at bounding box center [466, 272] width 52 height 18
type input "94******54"
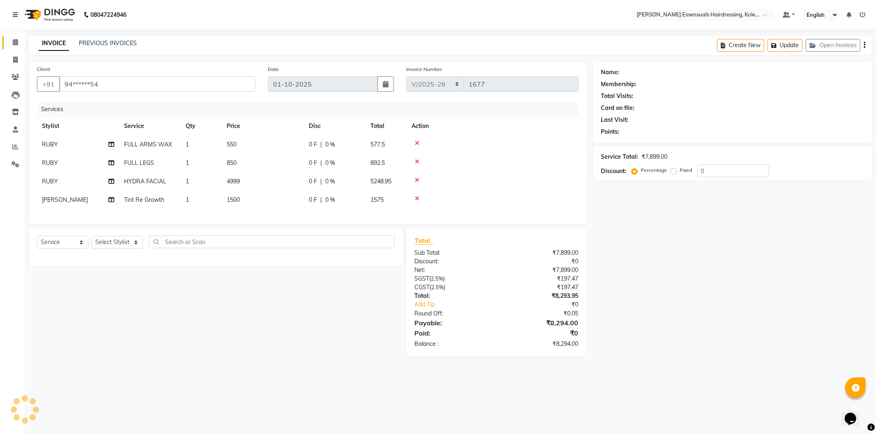
select select "1: Object"
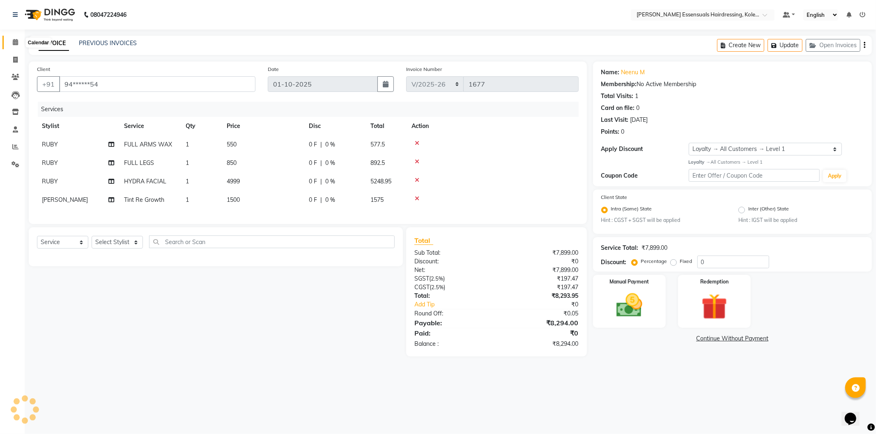
click at [21, 46] on span at bounding box center [15, 42] width 14 height 9
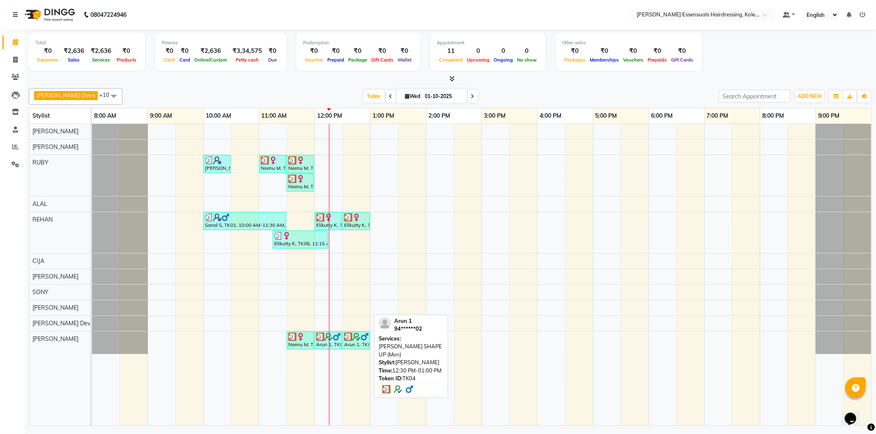
click at [346, 340] on img at bounding box center [348, 337] width 8 height 8
select select "3"
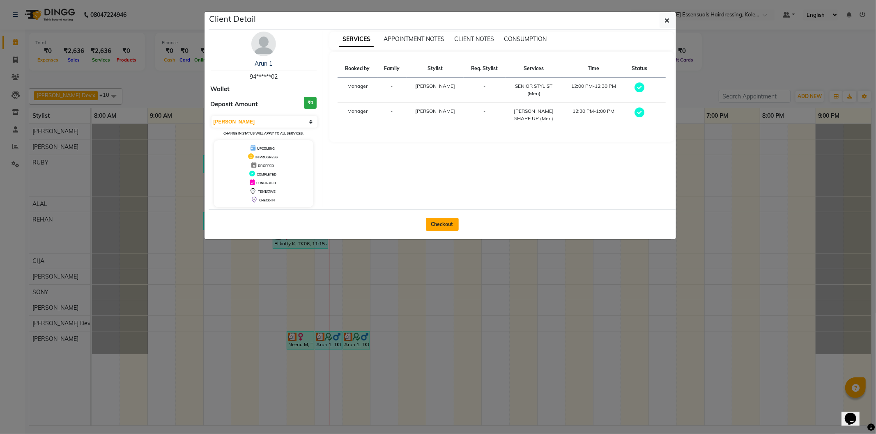
click at [441, 224] on button "Checkout" at bounding box center [442, 224] width 33 height 13
select select "service"
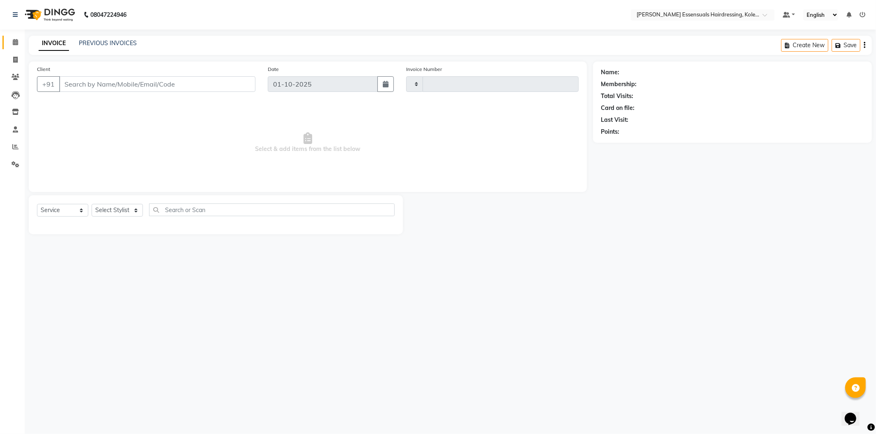
type input "1677"
select select "8281"
type input "94******02"
select select "84232"
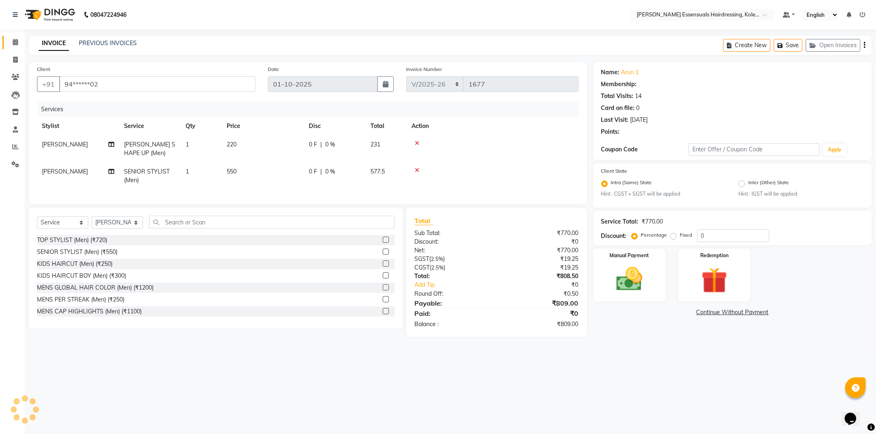
select select "2: Object"
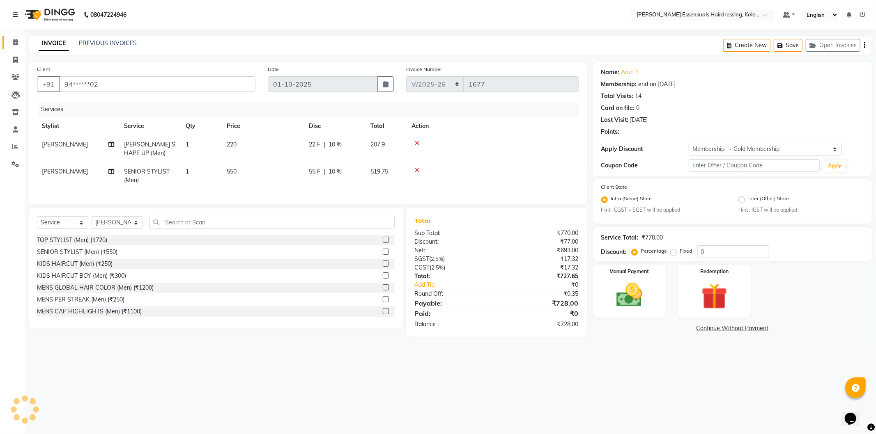
type input "10"
click at [16, 39] on icon at bounding box center [15, 42] width 5 height 6
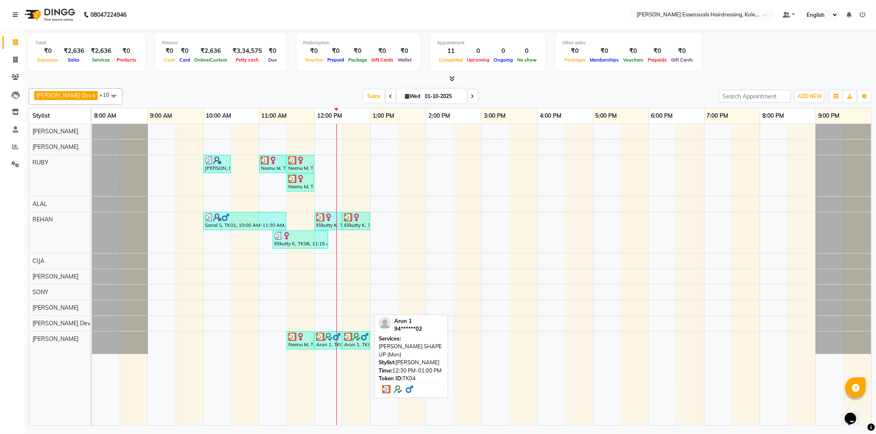
click at [347, 333] on img at bounding box center [348, 337] width 8 height 8
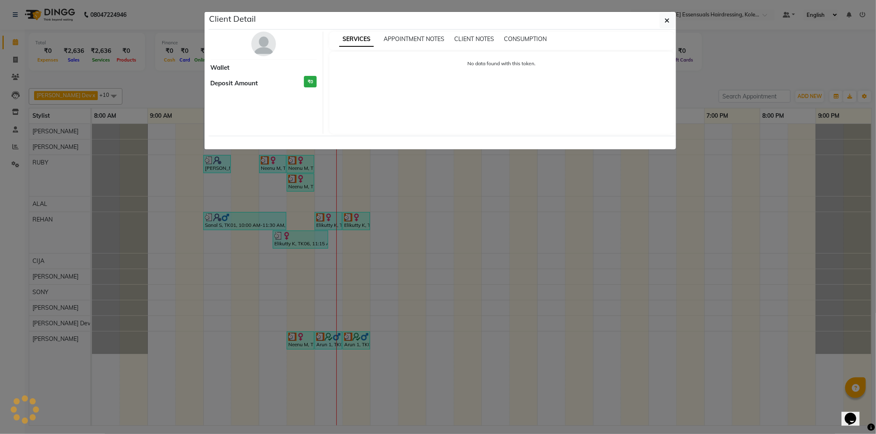
select select "3"
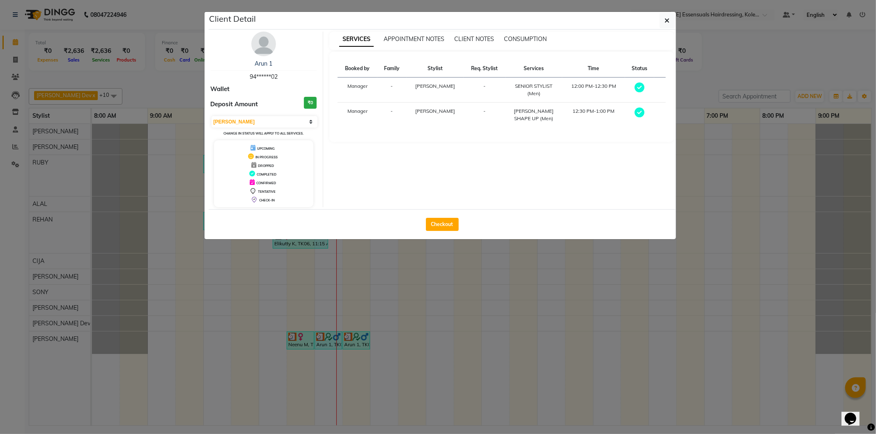
drag, startPoint x: 442, startPoint y: 211, endPoint x: 437, endPoint y: 220, distance: 10.4
click at [442, 211] on div "Checkout" at bounding box center [442, 224] width 467 height 30
click at [433, 230] on button "Checkout" at bounding box center [442, 224] width 33 height 13
select select "8281"
select select "service"
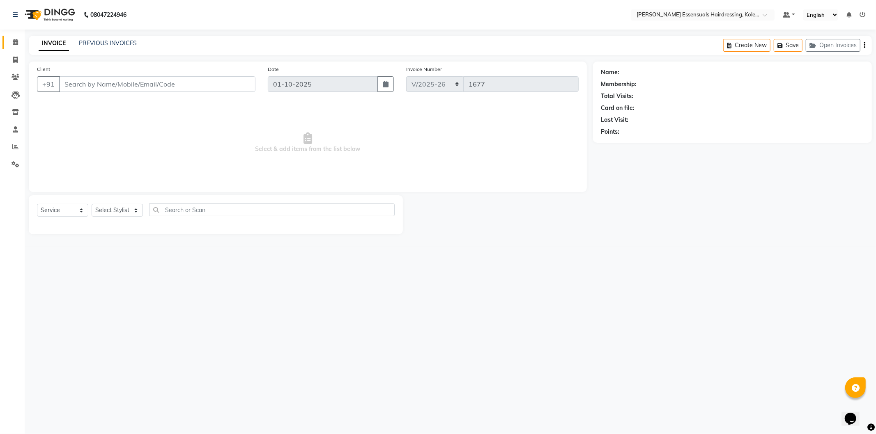
type input "94******02"
select select "84232"
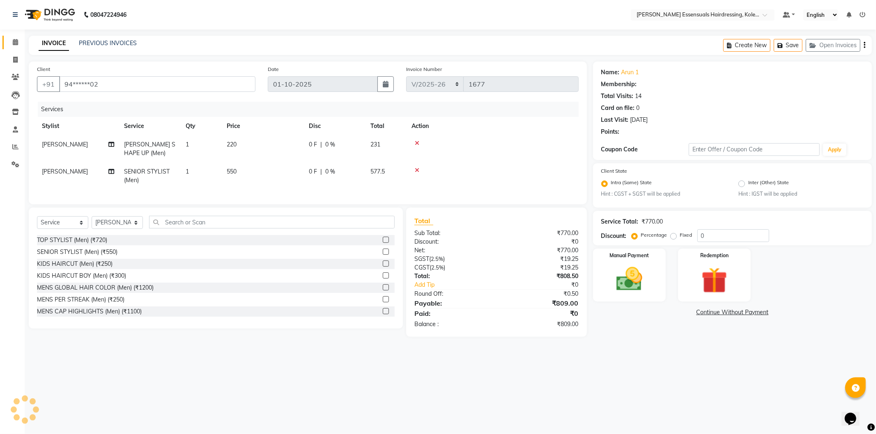
type input "10"
select select "2: Object"
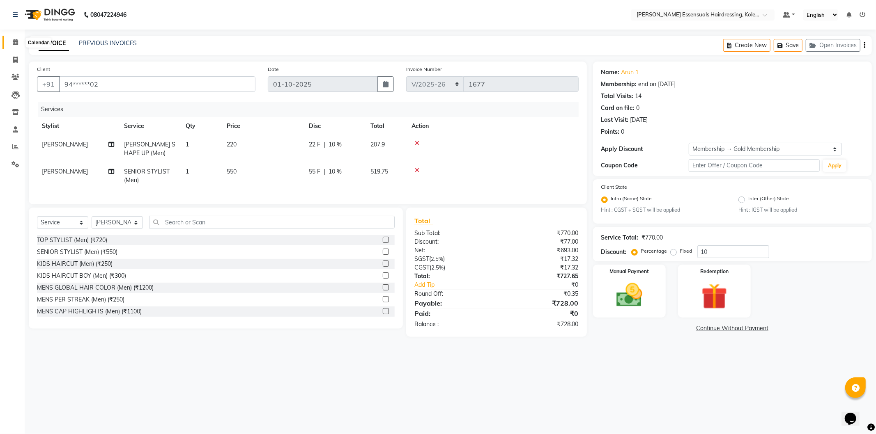
click at [19, 44] on span at bounding box center [15, 42] width 14 height 9
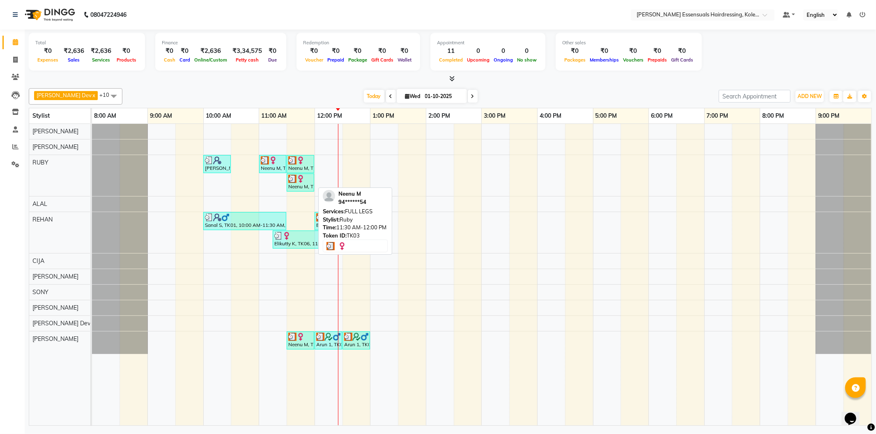
click at [301, 180] on img at bounding box center [300, 179] width 8 height 8
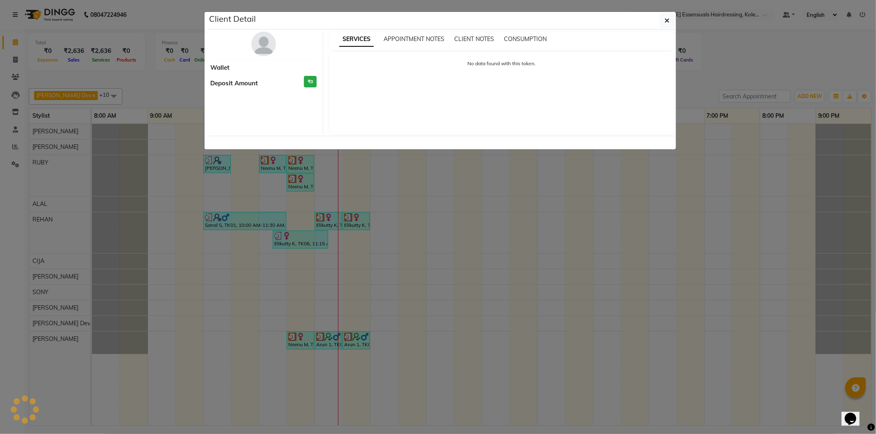
select select "3"
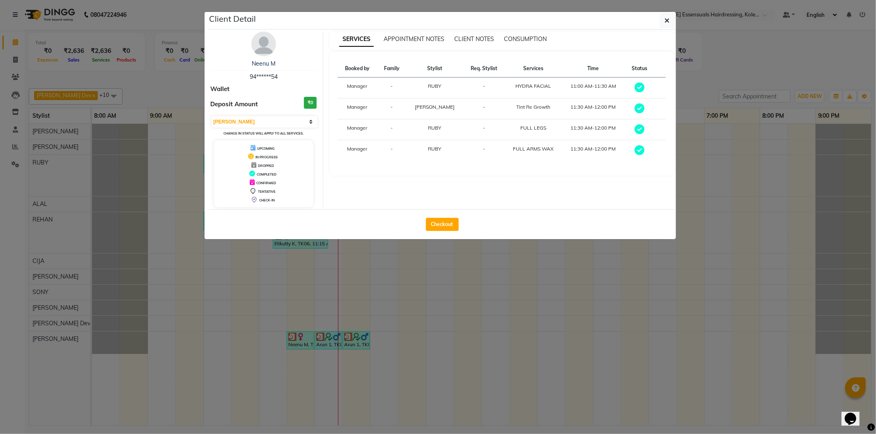
click at [441, 216] on div "Checkout" at bounding box center [442, 224] width 467 height 30
click at [664, 18] on button "button" at bounding box center [667, 21] width 16 height 16
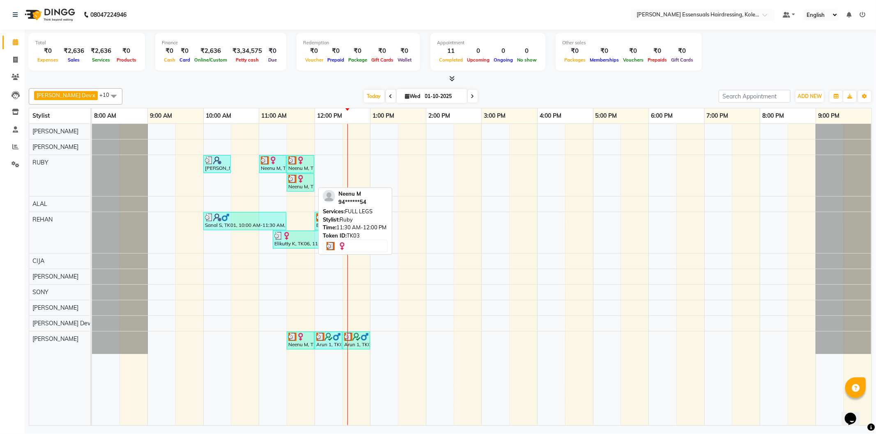
click at [307, 182] on div at bounding box center [300, 179] width 24 height 8
select select "3"
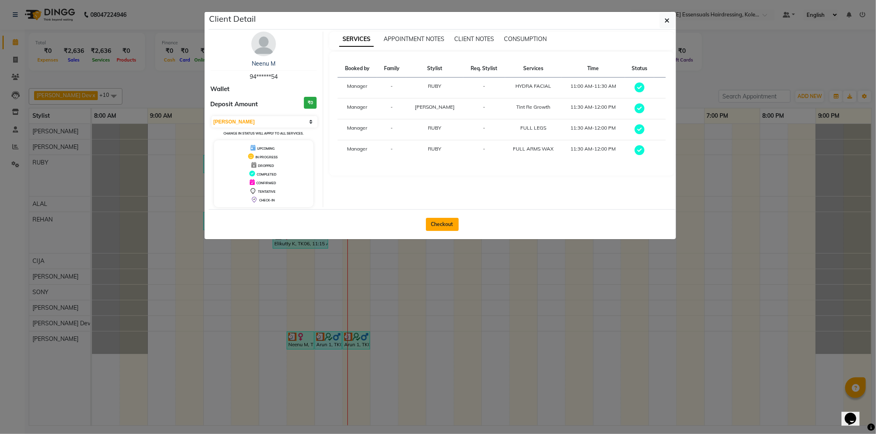
click at [448, 227] on button "Checkout" at bounding box center [442, 224] width 33 height 13
select select "service"
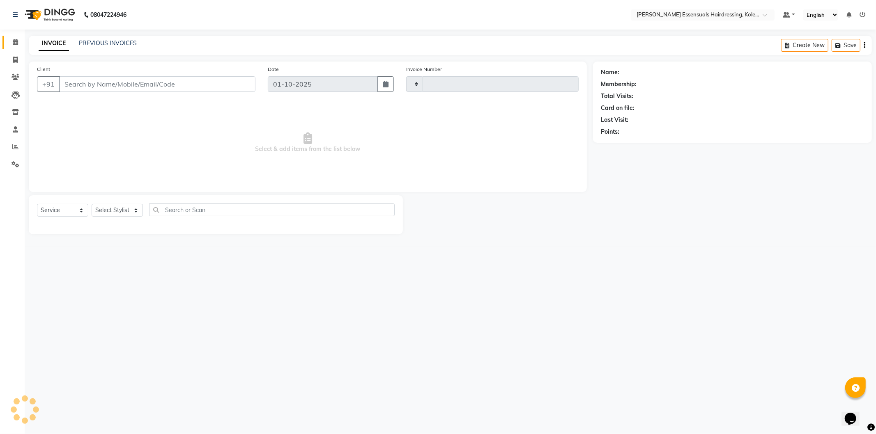
type input "1677"
select select "8281"
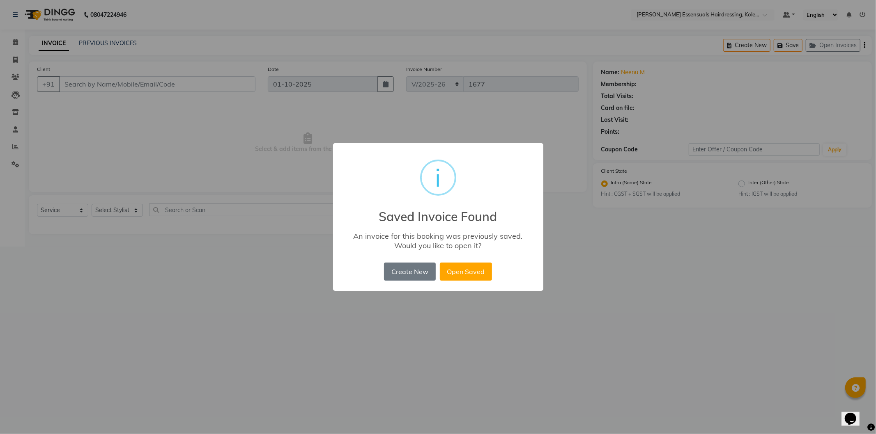
drag, startPoint x: 469, startPoint y: 271, endPoint x: 462, endPoint y: 268, distance: 7.5
click at [469, 271] on button "Open Saved" at bounding box center [466, 272] width 52 height 18
type input "94******54"
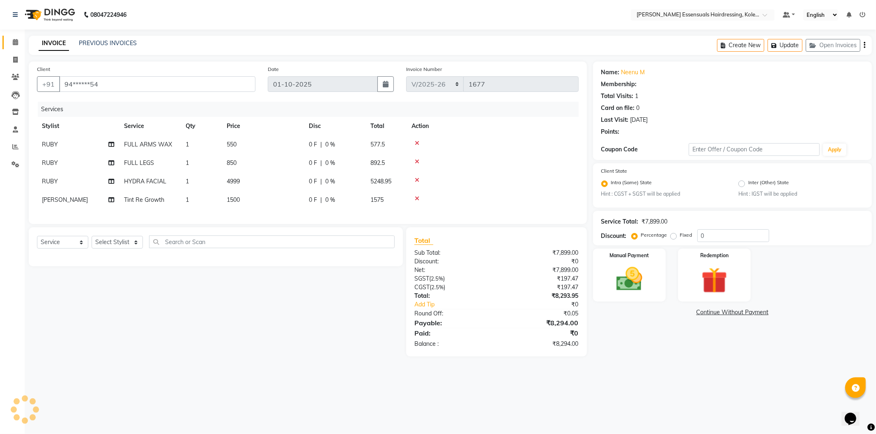
select select "1: Object"
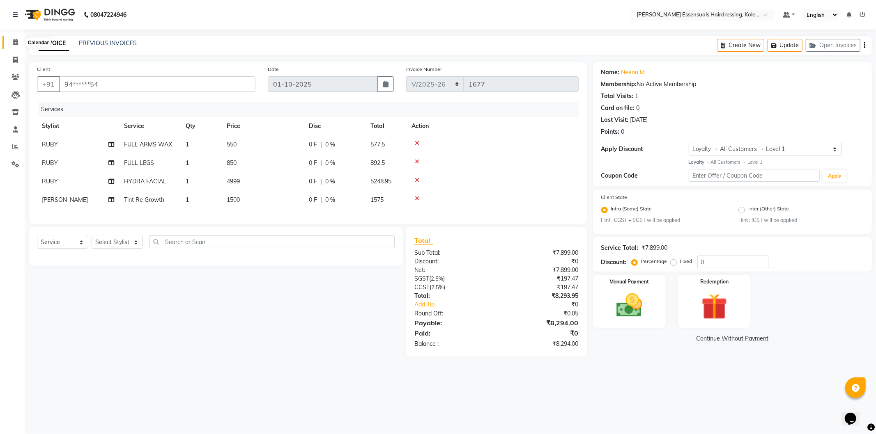
click at [11, 39] on span at bounding box center [15, 42] width 14 height 9
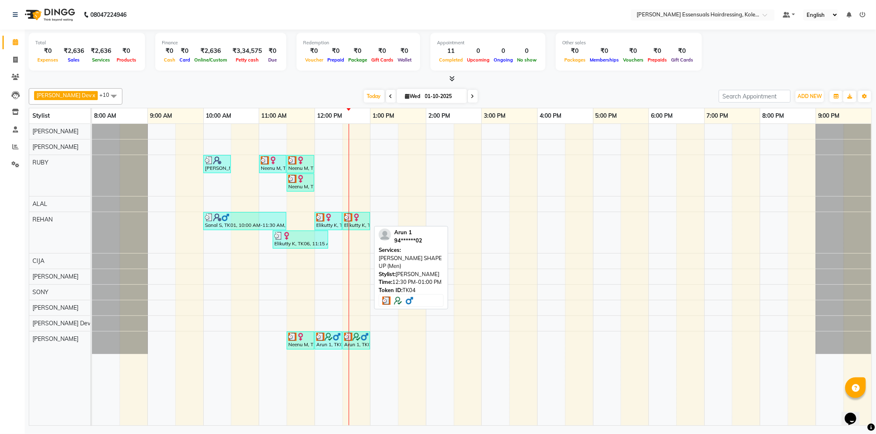
click at [365, 336] on img at bounding box center [365, 337] width 8 height 8
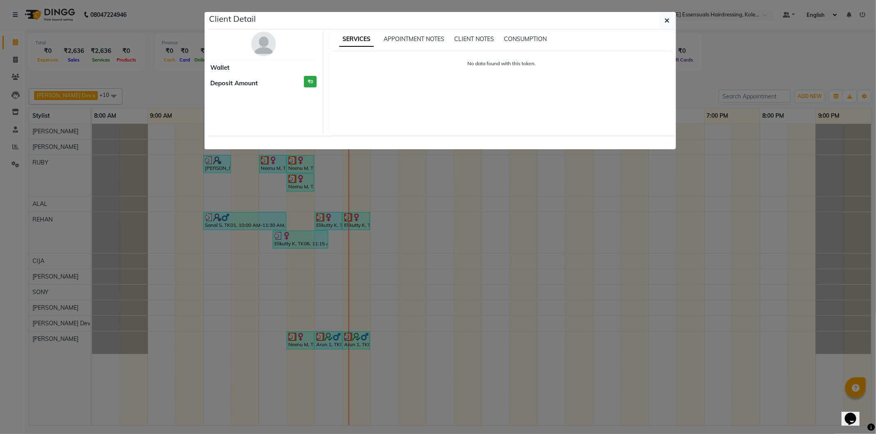
select select "3"
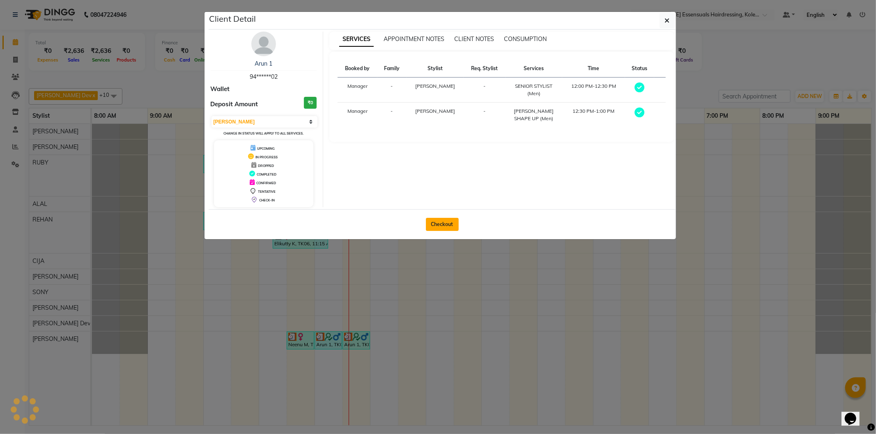
click at [439, 224] on button "Checkout" at bounding box center [442, 224] width 33 height 13
select select "service"
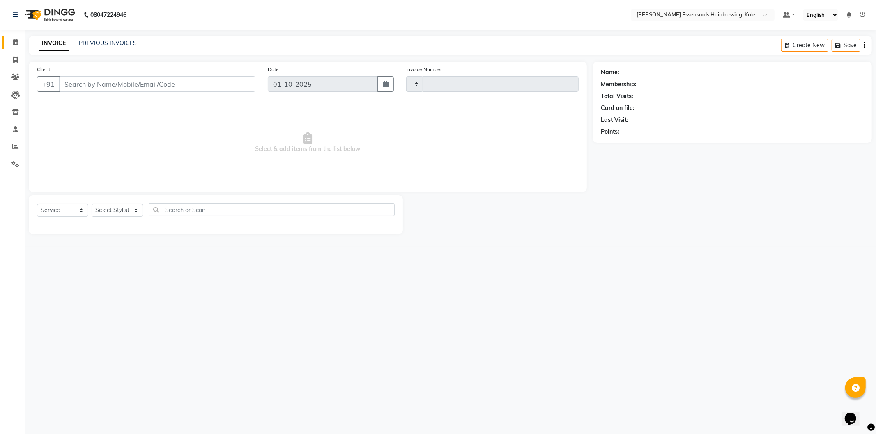
type input "1677"
select select "8281"
type input "94******02"
select select "84232"
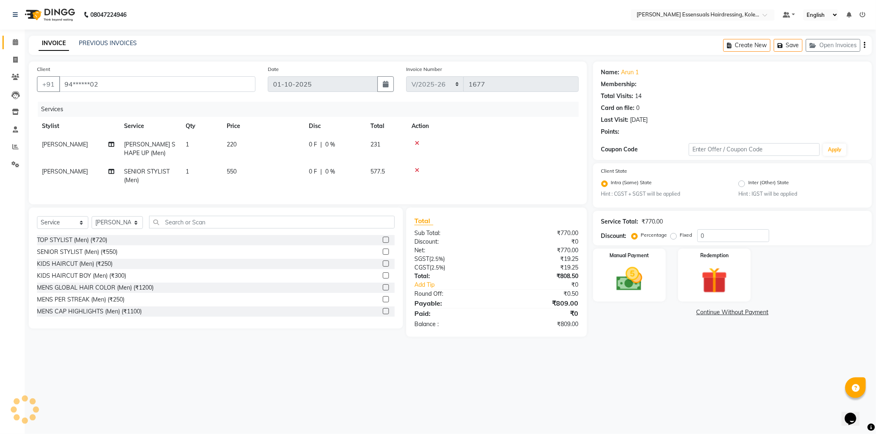
select select "2: Object"
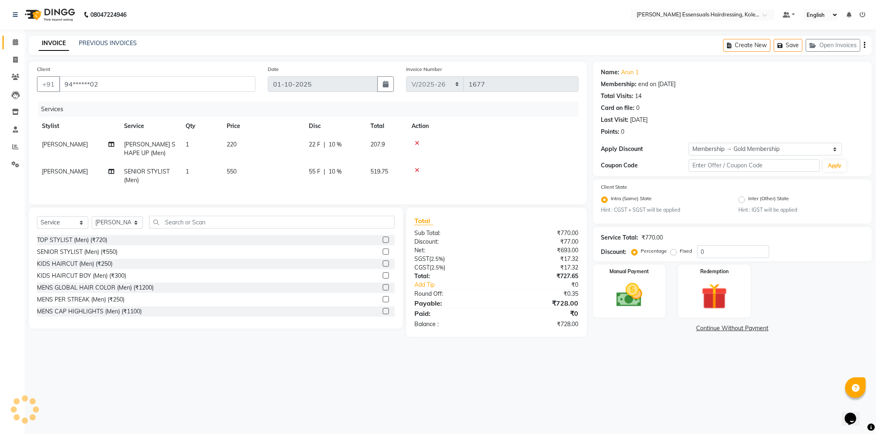
type input "10"
click at [638, 313] on div "Manual Payment" at bounding box center [629, 291] width 76 height 55
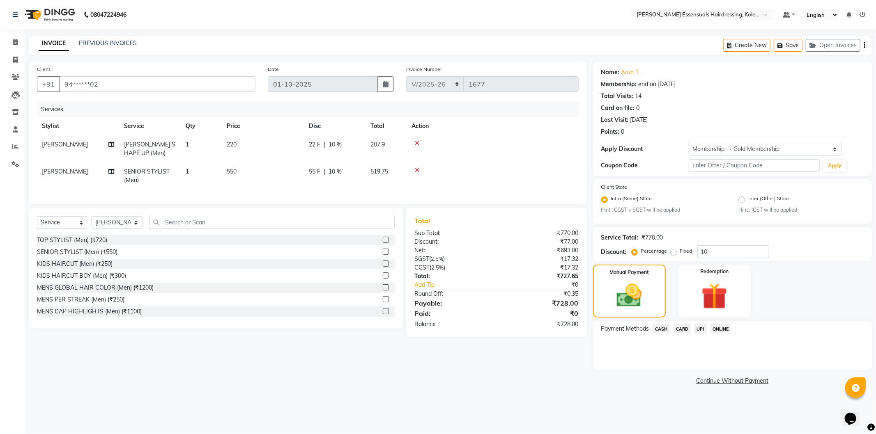
click at [698, 330] on span "UPI" at bounding box center [700, 328] width 13 height 9
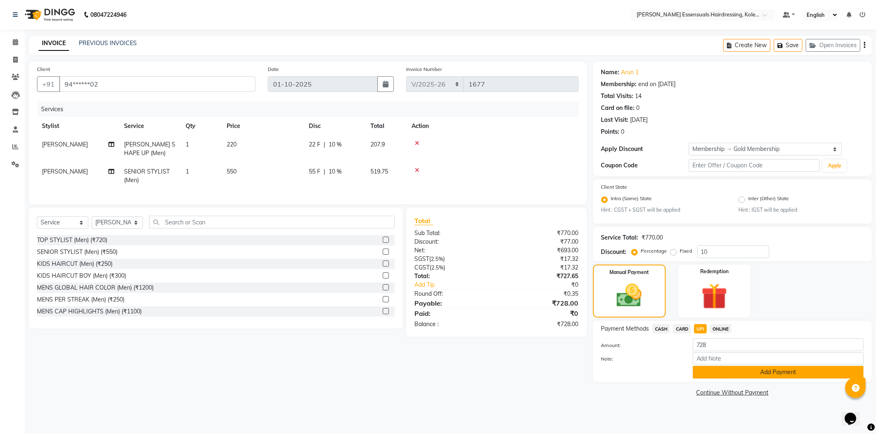
click at [717, 368] on button "Add Payment" at bounding box center [778, 372] width 171 height 13
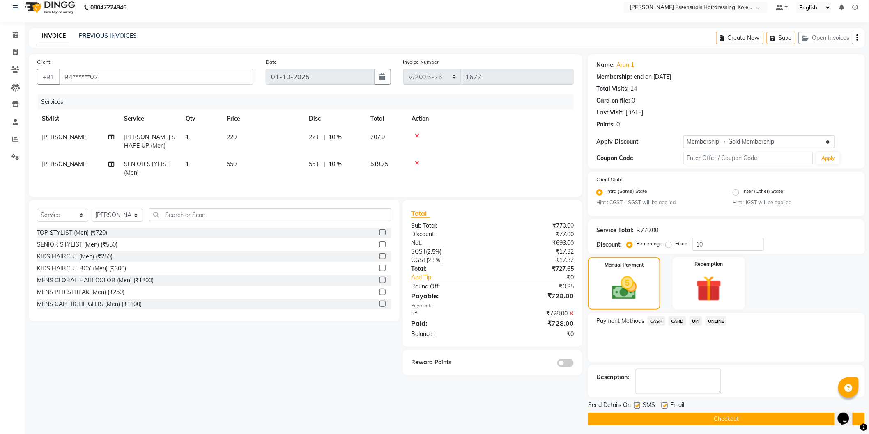
scroll to position [11, 0]
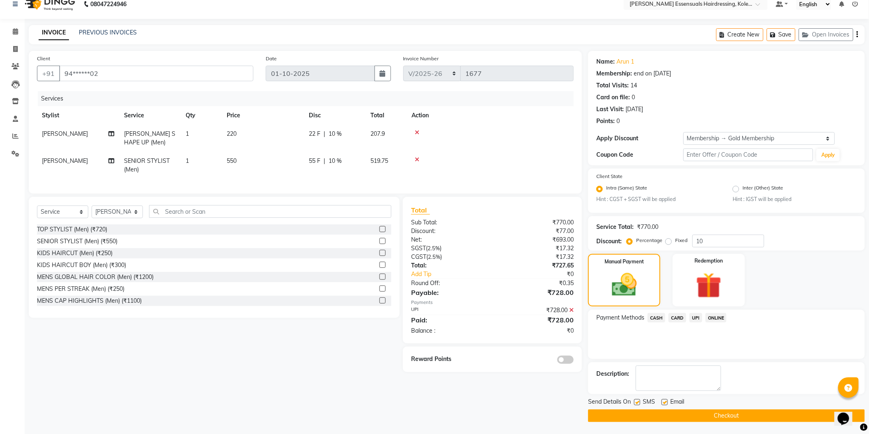
click at [730, 413] on button "Checkout" at bounding box center [726, 416] width 277 height 13
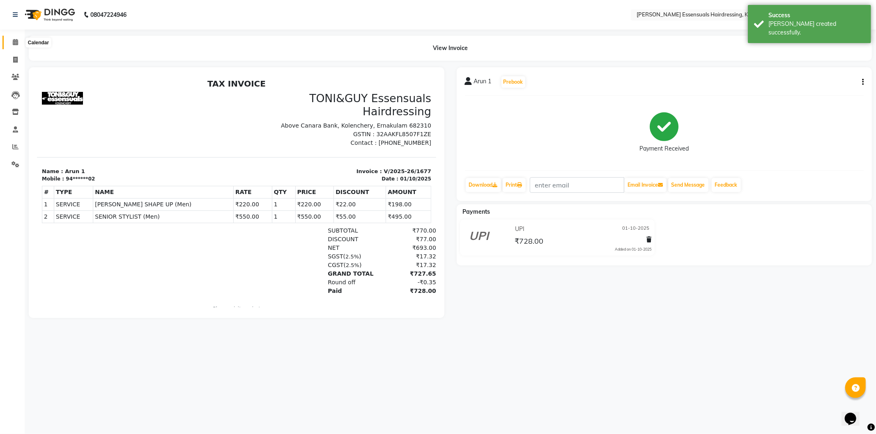
click at [17, 41] on icon at bounding box center [15, 42] width 5 height 6
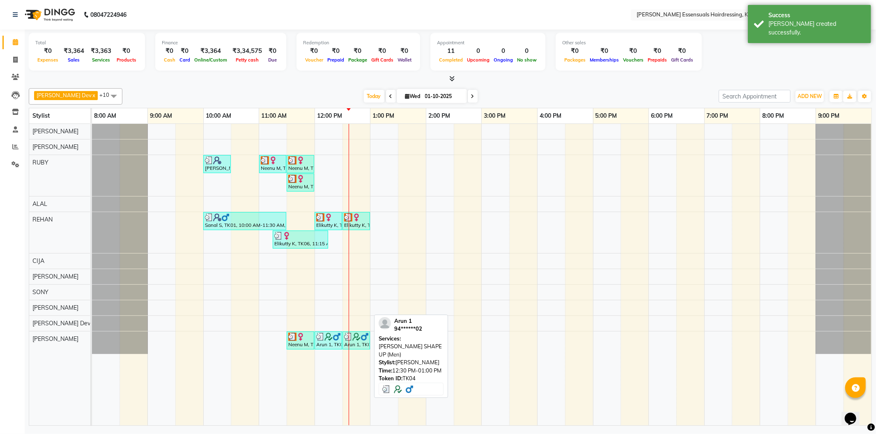
click at [350, 339] on img at bounding box center [348, 337] width 8 height 8
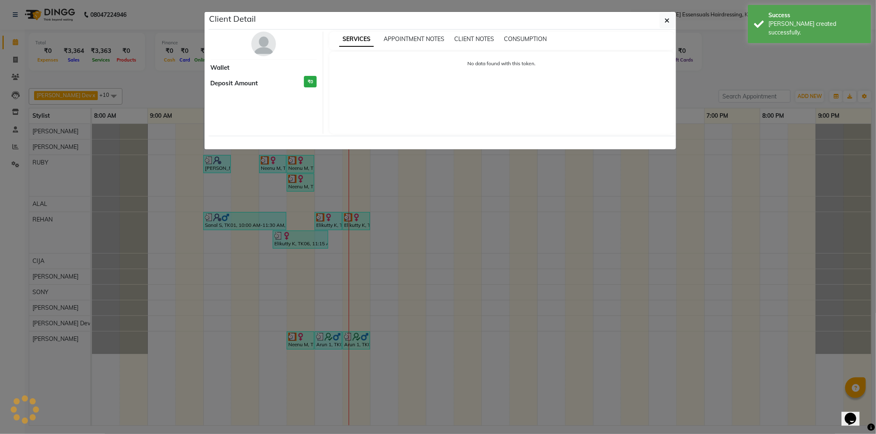
select select "3"
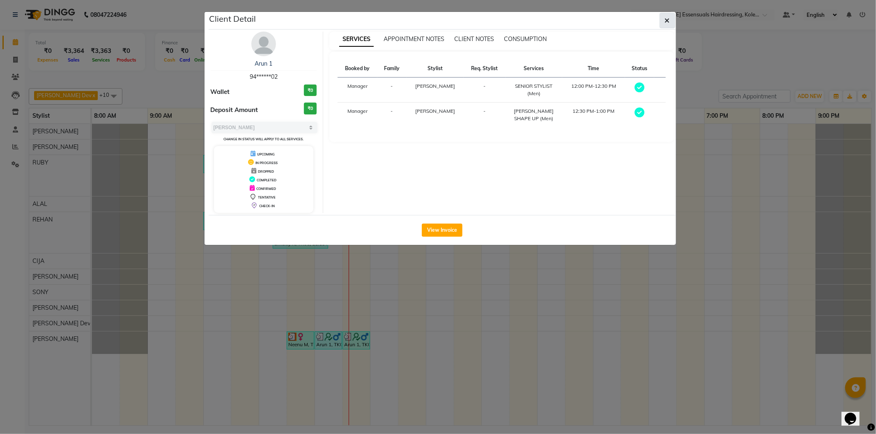
click at [666, 18] on icon "button" at bounding box center [667, 20] width 5 height 7
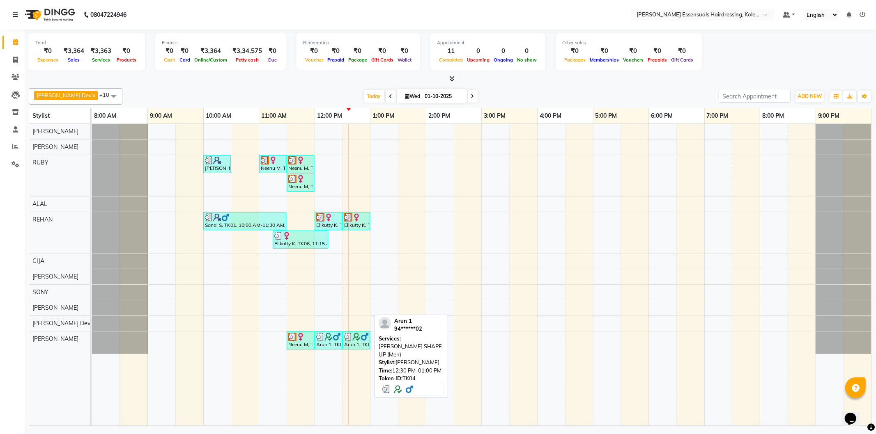
click at [364, 345] on div "Arun 1, TK04, 12:30 PM-01:00 PM, [PERSON_NAME] SHAPE UP (Men)" at bounding box center [356, 341] width 26 height 16
select select "3"
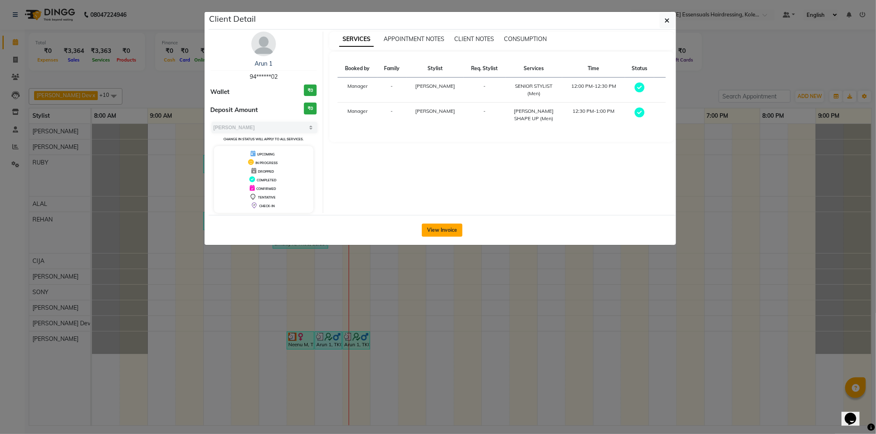
click at [434, 230] on button "View Invoice" at bounding box center [442, 230] width 41 height 13
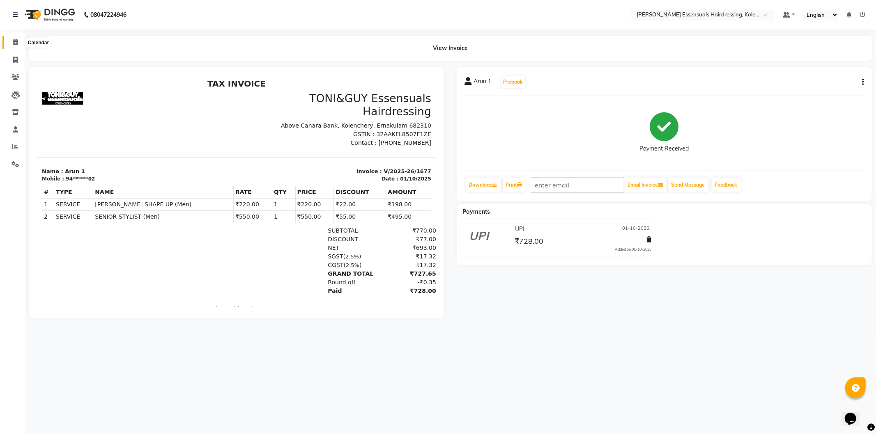
click at [14, 41] on icon at bounding box center [15, 42] width 5 height 6
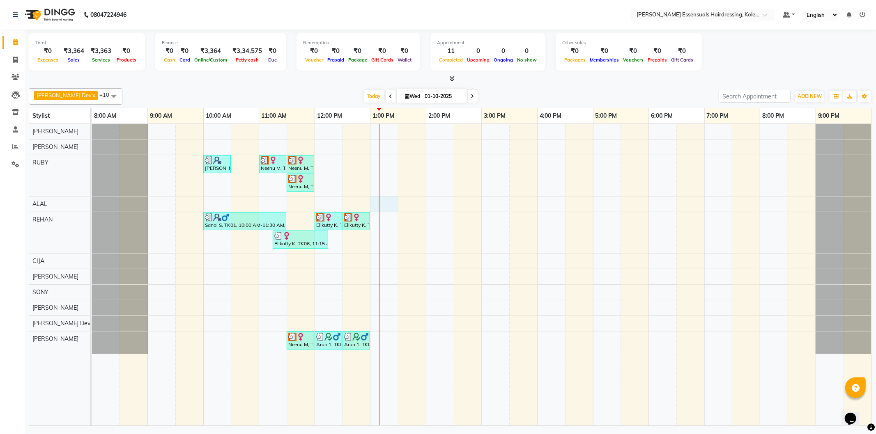
click at [384, 203] on div "Boban S, TK02, 10:00 AM-10:30 AM, KIDS HAIRCUT (WOMEN) Neenu M, TK03, 11:00 AM-…" at bounding box center [481, 275] width 779 height 302
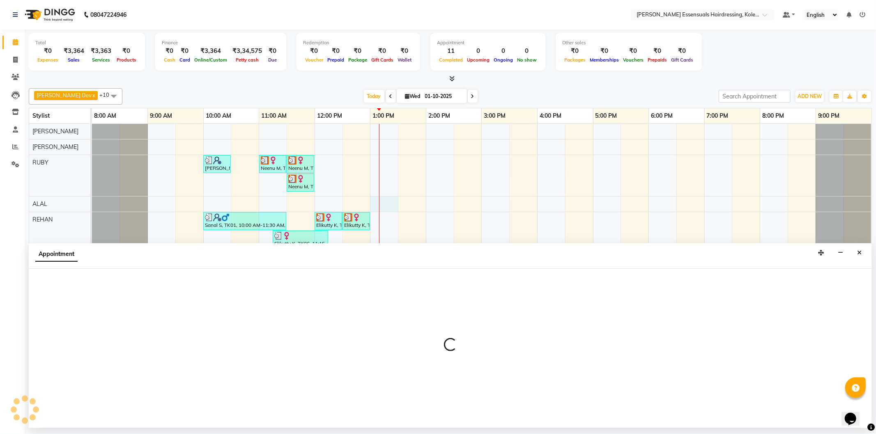
select select "79970"
select select "tentative"
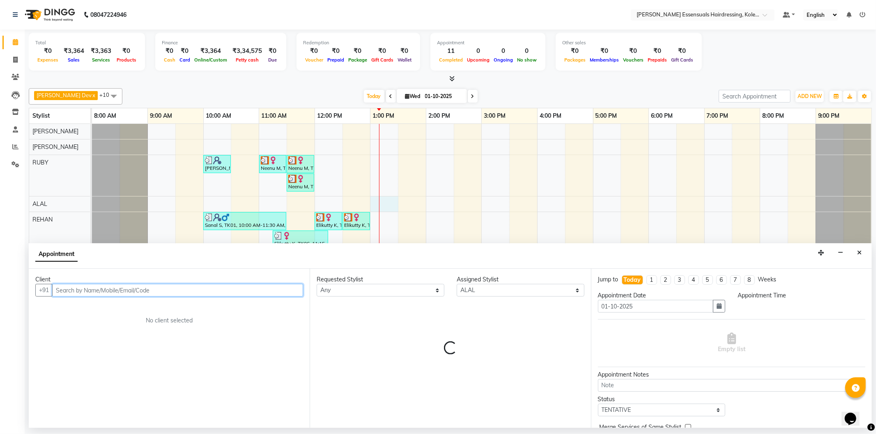
select select "780"
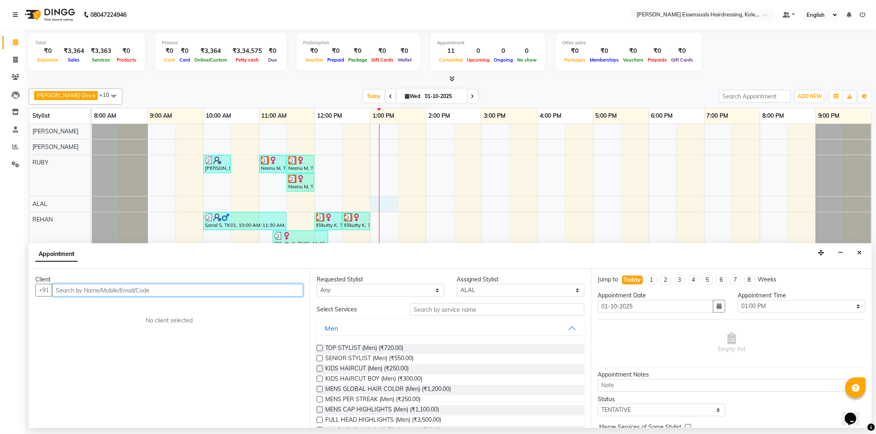
click at [190, 293] on input "text" at bounding box center [177, 290] width 251 height 13
click at [172, 288] on input "text" at bounding box center [177, 290] width 251 height 13
type input "7306988814"
click at [283, 293] on span "Add Client" at bounding box center [286, 290] width 28 height 7
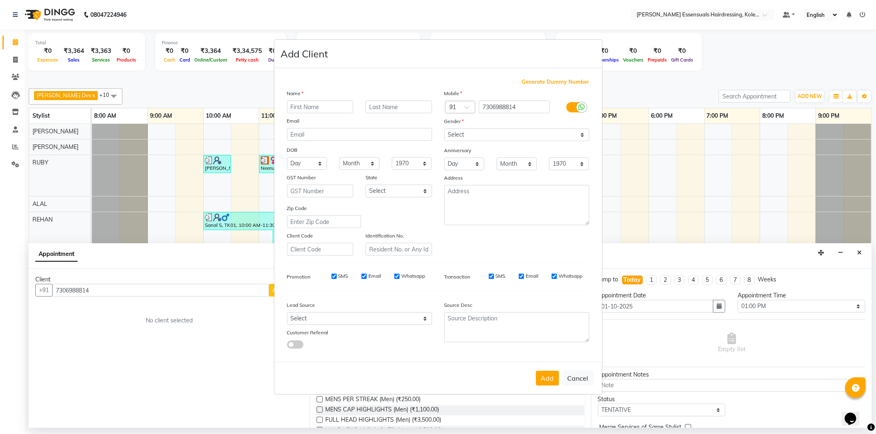
click at [319, 103] on input "text" at bounding box center [320, 107] width 67 height 13
type input "[PERSON_NAME]"
click at [389, 105] on input "text" at bounding box center [398, 107] width 67 height 13
type input "A"
click at [292, 108] on input "[PERSON_NAME]" at bounding box center [320, 107] width 67 height 13
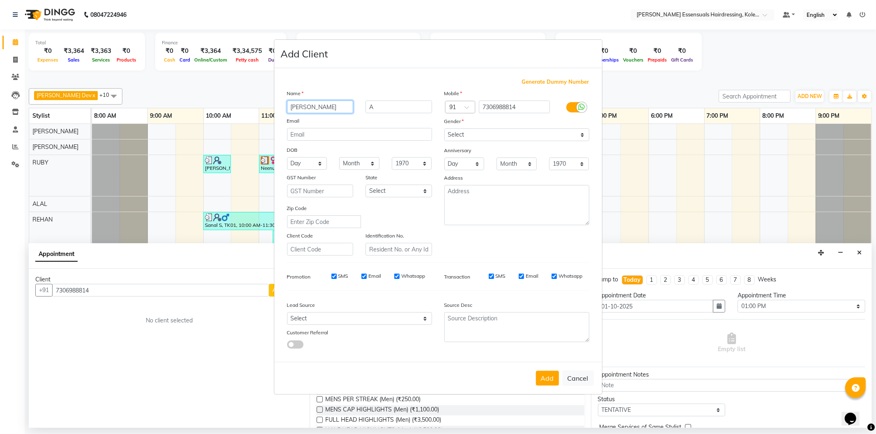
click at [294, 107] on input "[PERSON_NAME]" at bounding box center [320, 107] width 67 height 13
type input "[PERSON_NAME]"
click at [539, 137] on select "Select [DEMOGRAPHIC_DATA] [DEMOGRAPHIC_DATA] Other Prefer Not To Say" at bounding box center [516, 135] width 145 height 13
select select "[DEMOGRAPHIC_DATA]"
click at [444, 129] on select "Select [DEMOGRAPHIC_DATA] [DEMOGRAPHIC_DATA] Other Prefer Not To Say" at bounding box center [516, 135] width 145 height 13
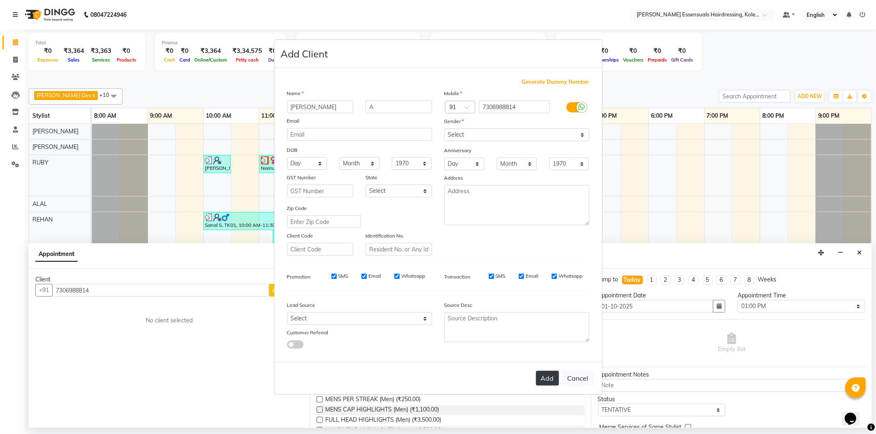
click at [549, 376] on button "Add" at bounding box center [547, 378] width 23 height 15
type input "73******14"
select select
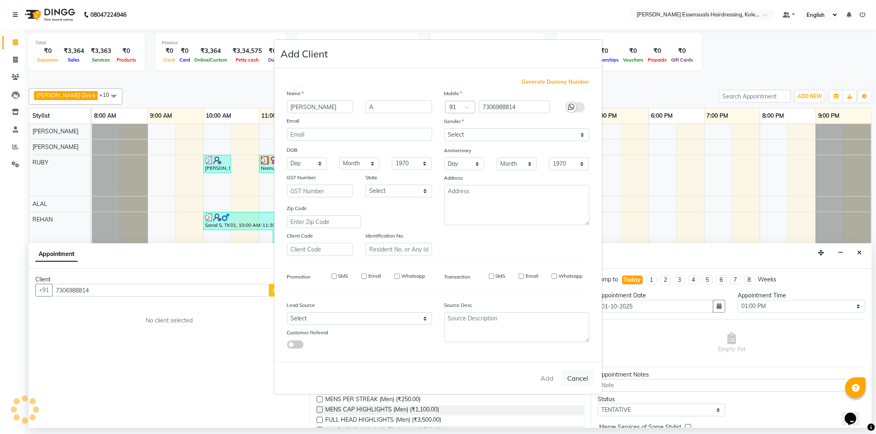
select select
checkbox input "false"
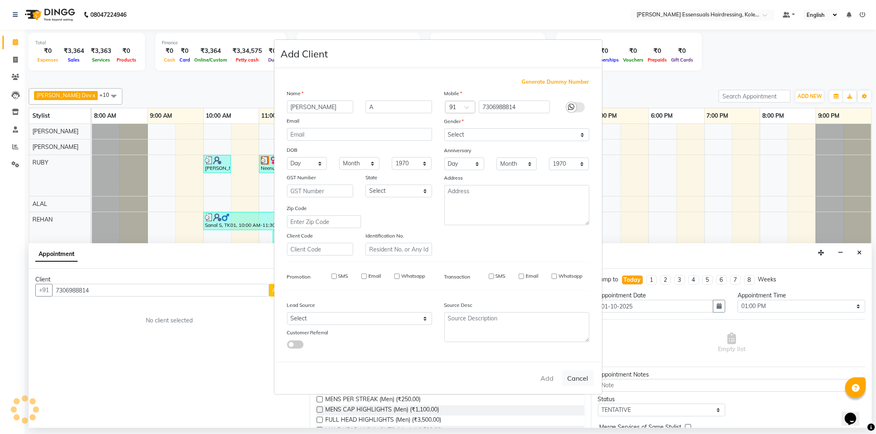
checkbox input "false"
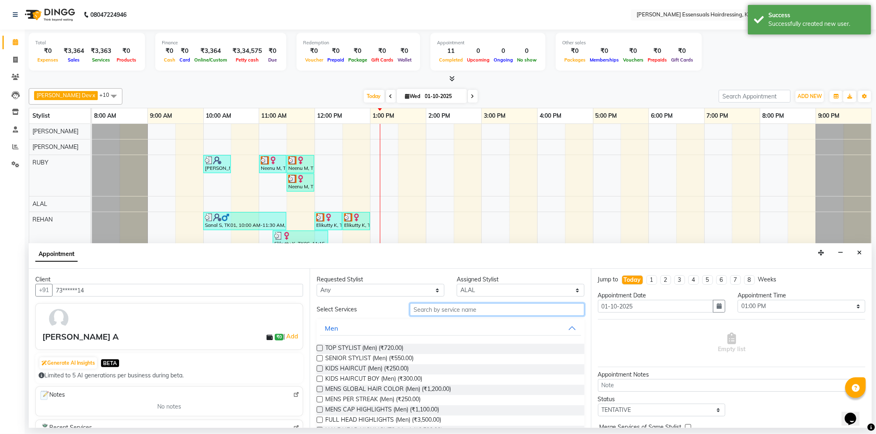
click at [512, 310] on input "text" at bounding box center [497, 309] width 174 height 13
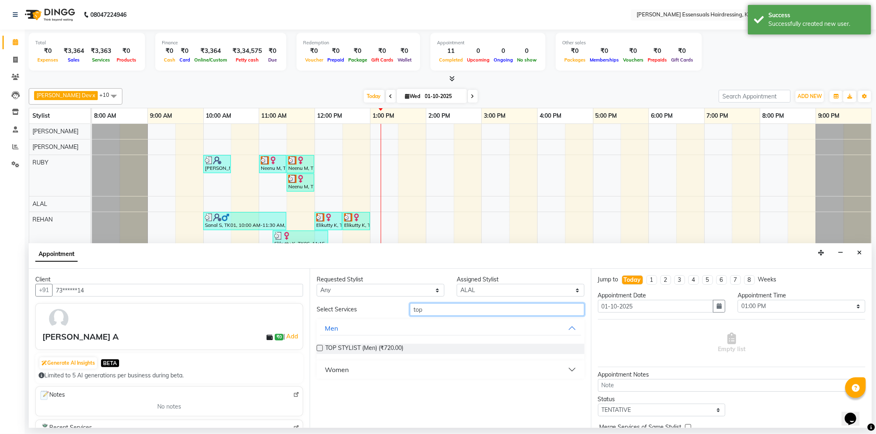
type input "top"
click at [372, 366] on button "Women" at bounding box center [450, 370] width 261 height 15
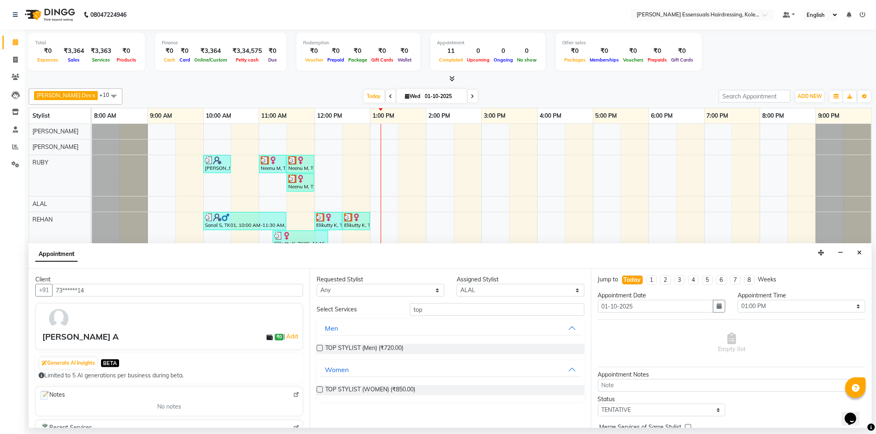
click at [318, 390] on label at bounding box center [320, 390] width 6 height 6
click at [318, 390] on input "checkbox" at bounding box center [319, 390] width 5 height 5
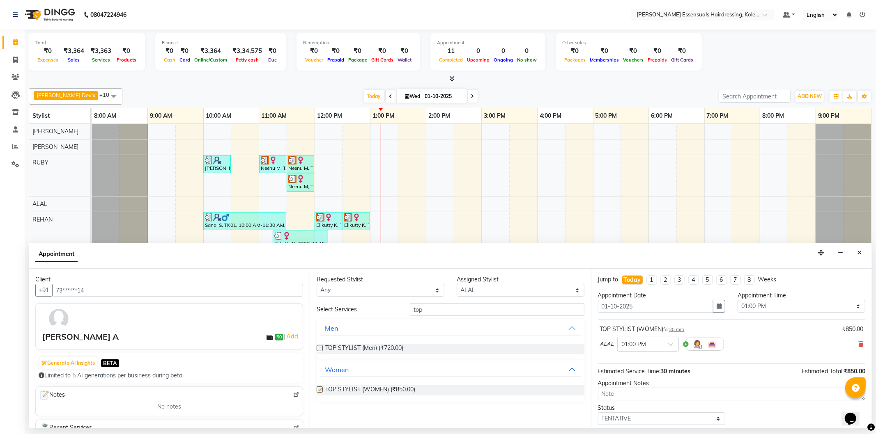
checkbox input "false"
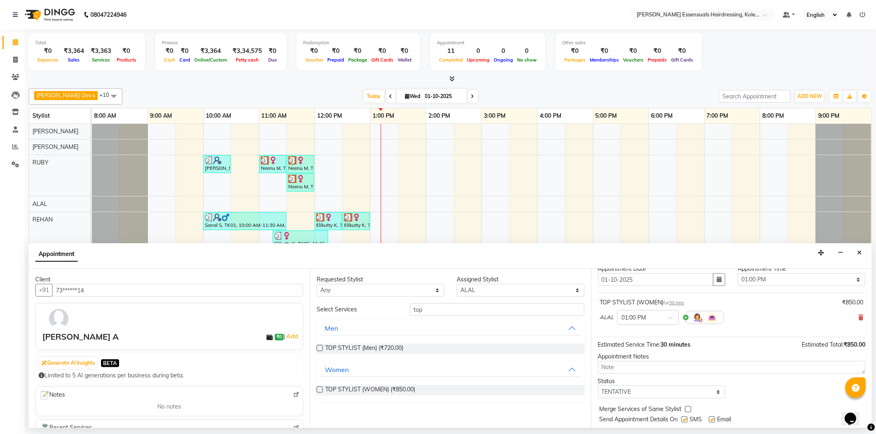
scroll to position [48, 0]
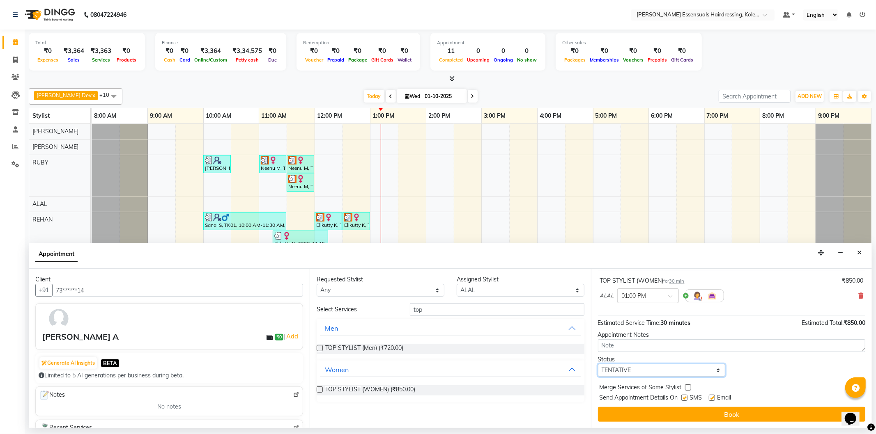
click at [663, 368] on select "Select TENTATIVE CONFIRM CHECK-IN UPCOMING" at bounding box center [662, 370] width 128 height 13
select select "check-in"
click at [598, 364] on select "Select TENTATIVE CONFIRM CHECK-IN UPCOMING" at bounding box center [662, 370] width 128 height 13
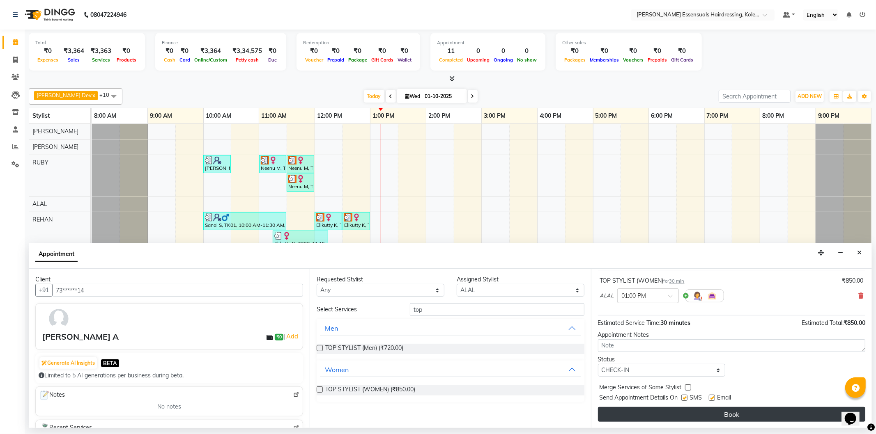
click at [648, 415] on button "Book" at bounding box center [731, 414] width 267 height 15
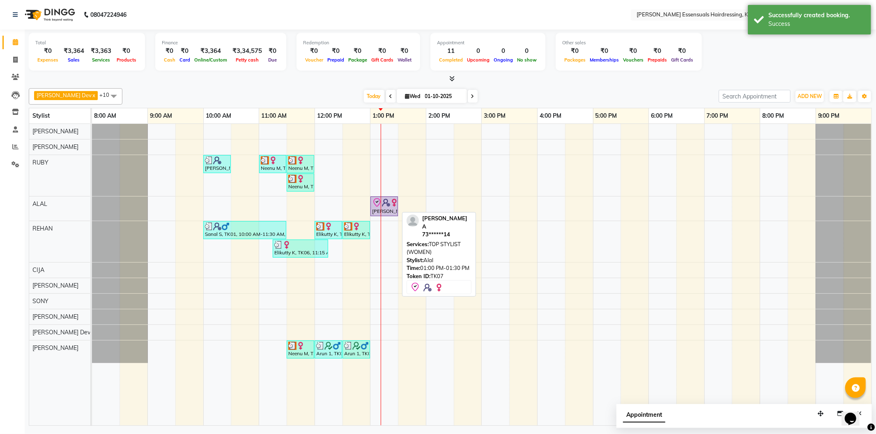
click at [392, 203] on img at bounding box center [394, 203] width 8 height 8
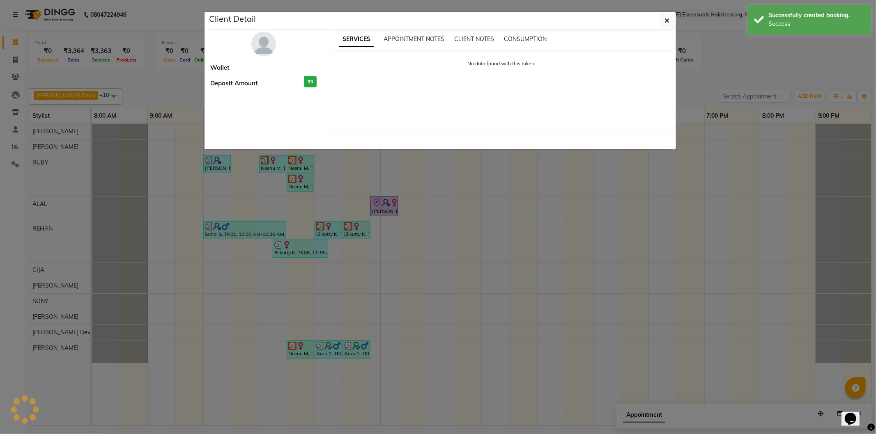
select select "8"
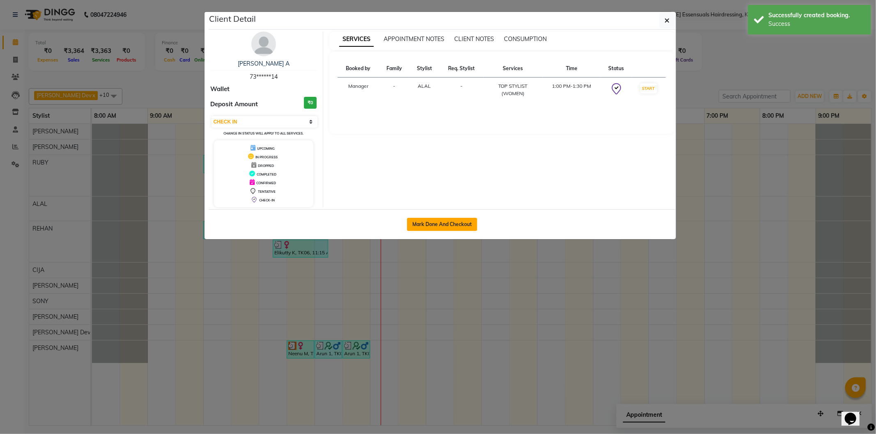
click at [468, 227] on button "Mark Done And Checkout" at bounding box center [442, 224] width 70 height 13
select select "service"
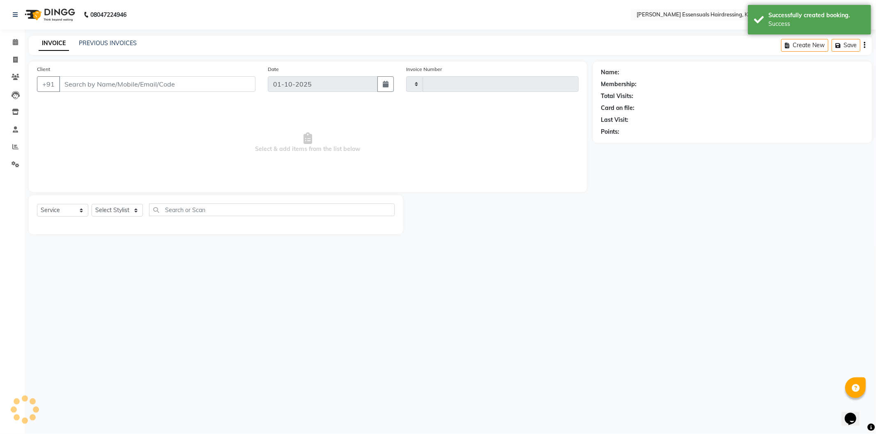
type input "1678"
select select "8281"
type input "73******14"
select select "79970"
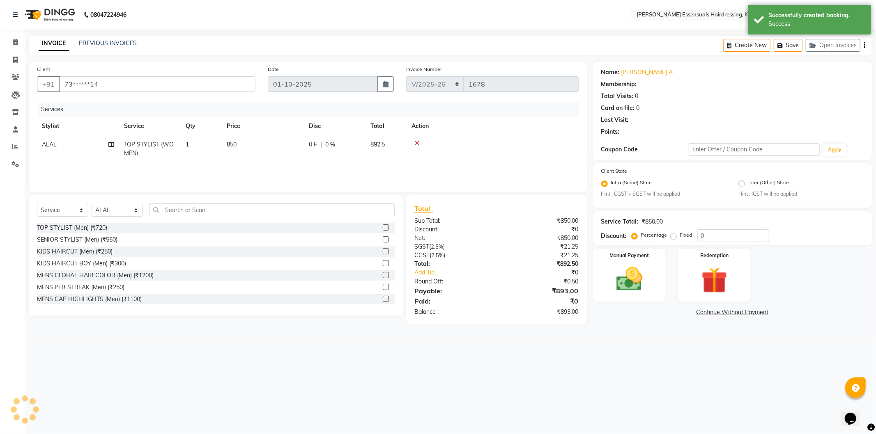
select select "1: Object"
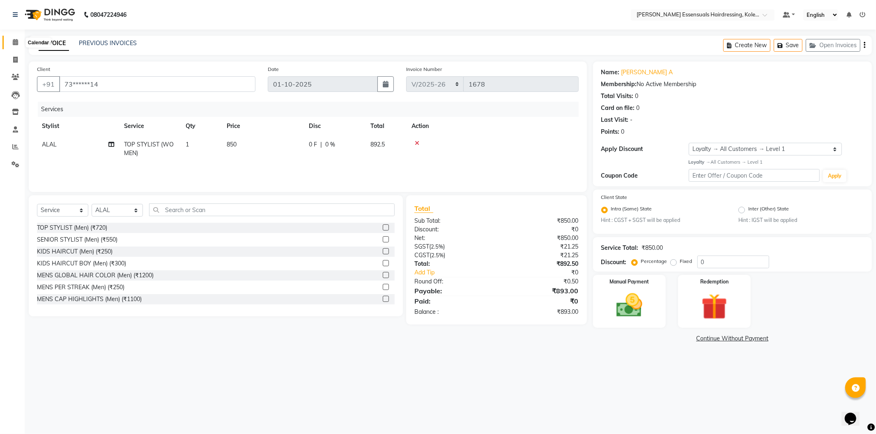
click at [15, 42] on icon at bounding box center [15, 42] width 5 height 6
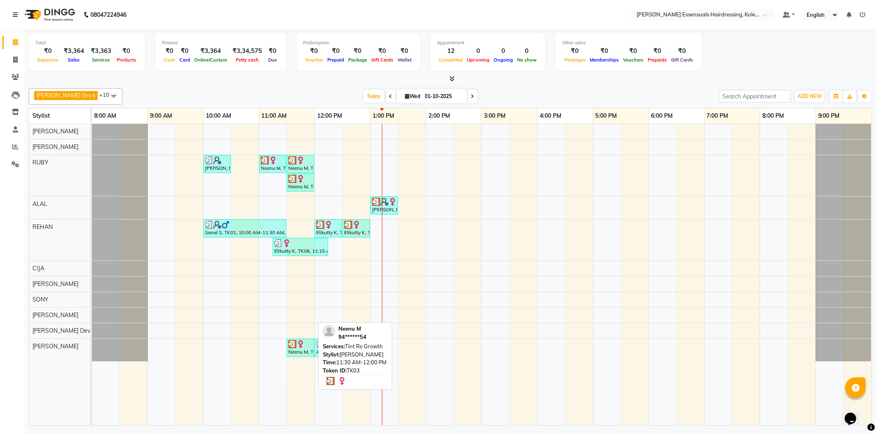
click at [307, 348] on div at bounding box center [300, 344] width 24 height 8
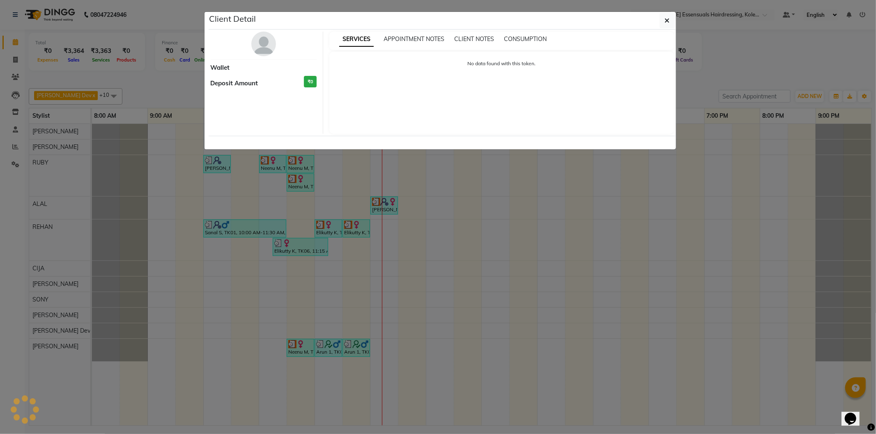
select select "3"
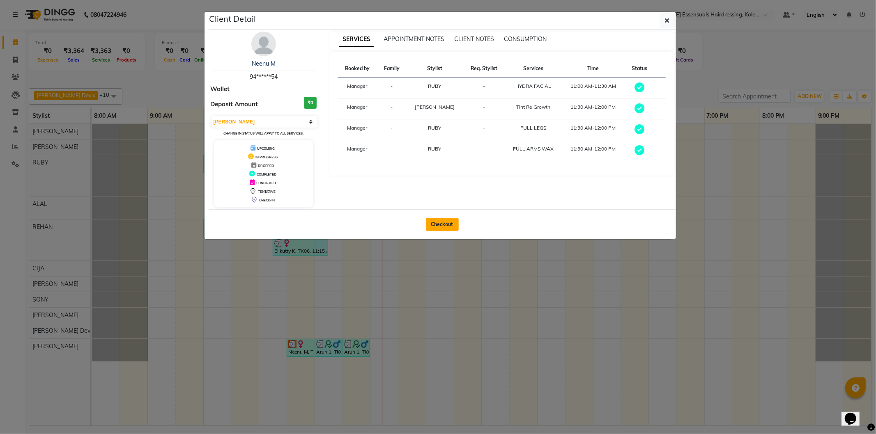
click at [445, 221] on button "Checkout" at bounding box center [442, 224] width 33 height 13
select select "service"
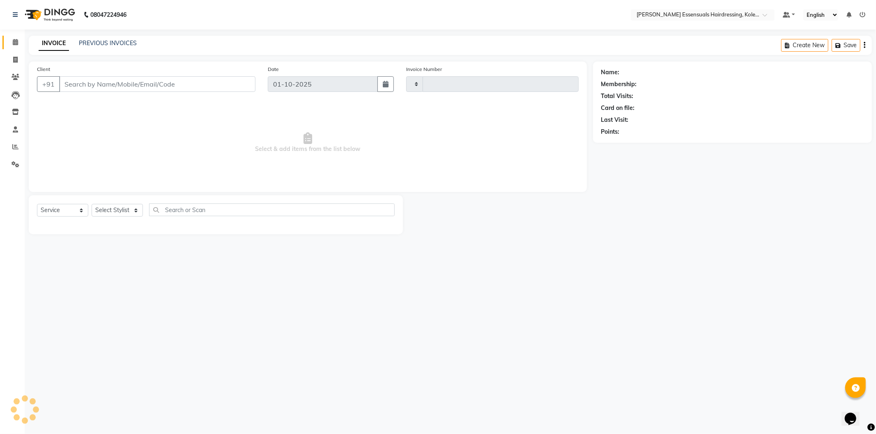
type input "1678"
select select "8281"
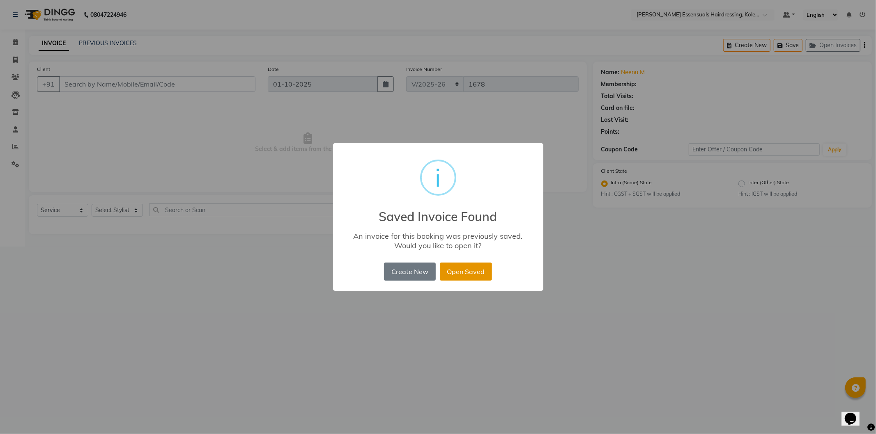
click at [463, 273] on button "Open Saved" at bounding box center [466, 272] width 52 height 18
type input "94******54"
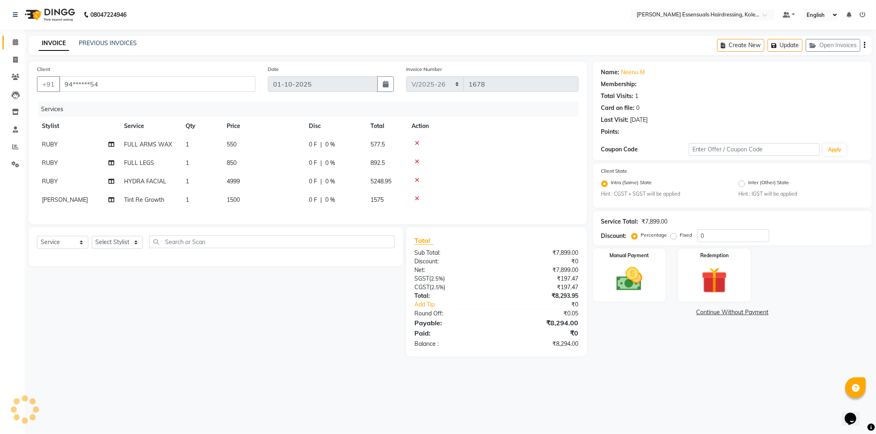
select select "1: Object"
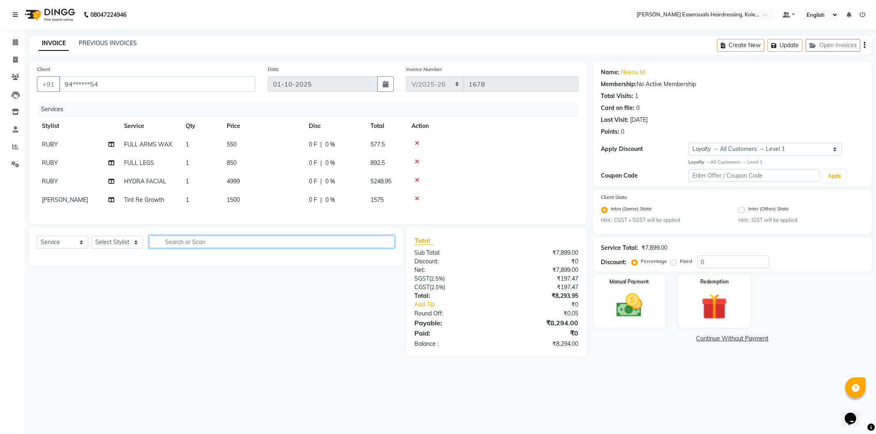
click at [192, 245] on input "text" at bounding box center [272, 242] width 246 height 13
click at [249, 247] on input "text" at bounding box center [272, 242] width 246 height 13
click at [118, 248] on select "Select Stylist Admin [PERSON_NAME] Dev [PERSON_NAME] [PERSON_NAME] [PERSON_NAME…" at bounding box center [117, 242] width 51 height 13
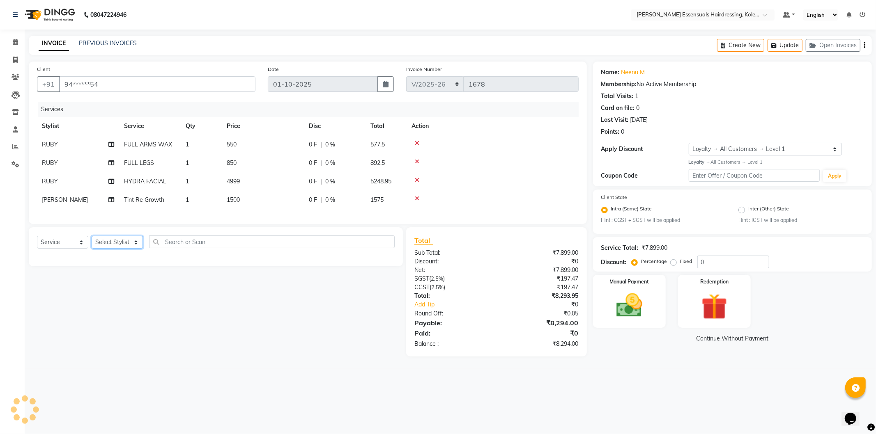
select select "84232"
click at [92, 243] on select "Select Stylist Admin [PERSON_NAME] Dev [PERSON_NAME] [PERSON_NAME] [PERSON_NAME…" at bounding box center [117, 242] width 51 height 13
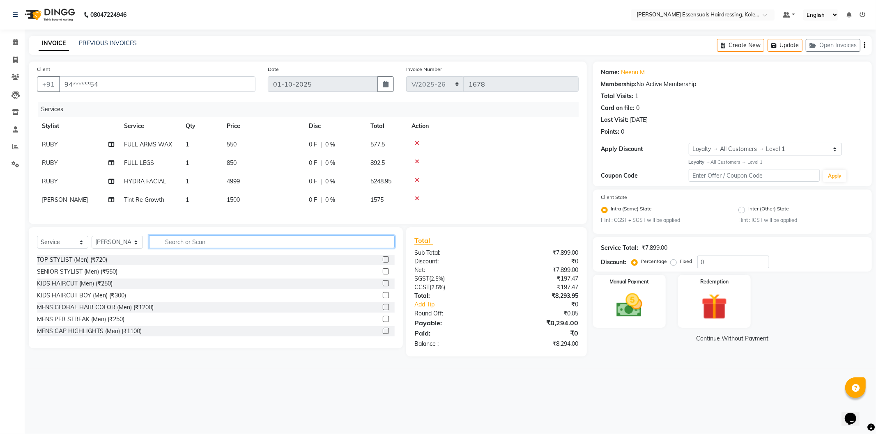
click at [200, 248] on input "text" at bounding box center [272, 242] width 246 height 13
type input "spa"
click at [120, 379] on div "08047224946 Select Location × Toni&guy Essensuals Hairdressing, Kolenchery. Def…" at bounding box center [438, 217] width 876 height 434
click at [12, 38] on span at bounding box center [15, 42] width 14 height 9
click at [786, 43] on button "Update" at bounding box center [784, 45] width 35 height 13
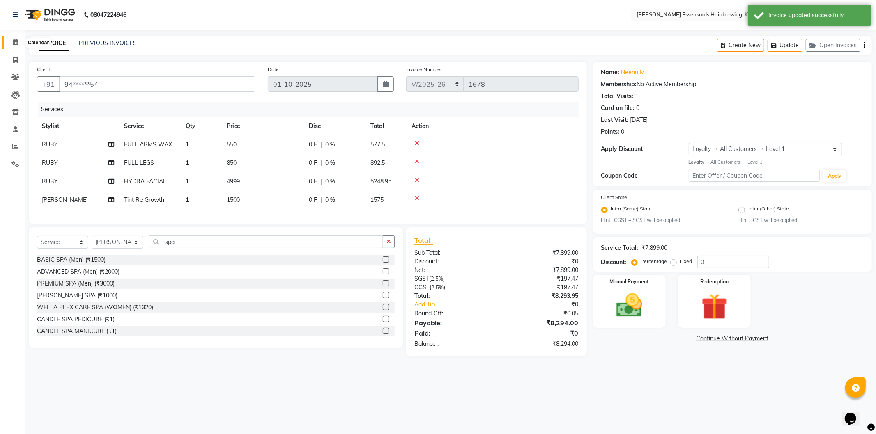
click at [16, 43] on icon at bounding box center [15, 42] width 5 height 6
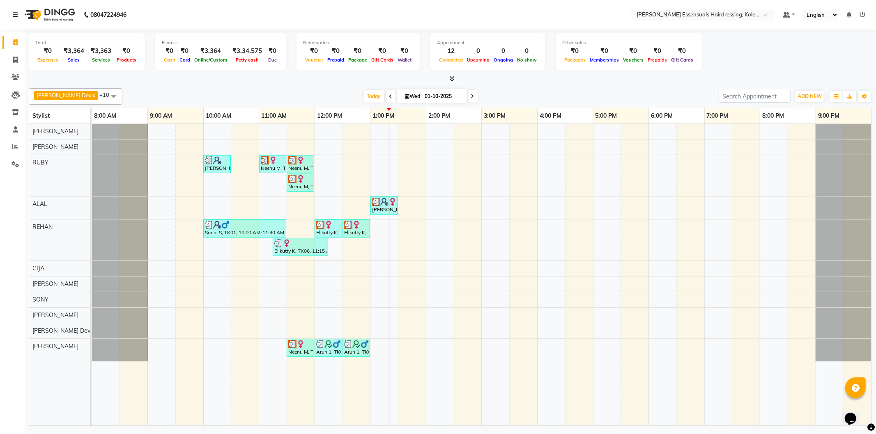
click at [387, 144] on div "Boban S, TK02, 10:00 AM-10:30 AM, KIDS HAIRCUT (WOMEN) Neenu M, TK03, 11:00 AM-…" at bounding box center [481, 275] width 779 height 302
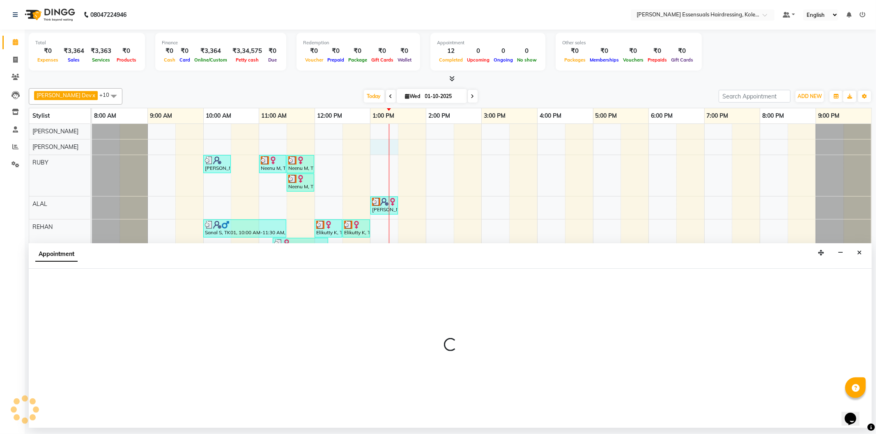
select select "79967"
select select "780"
select select "tentative"
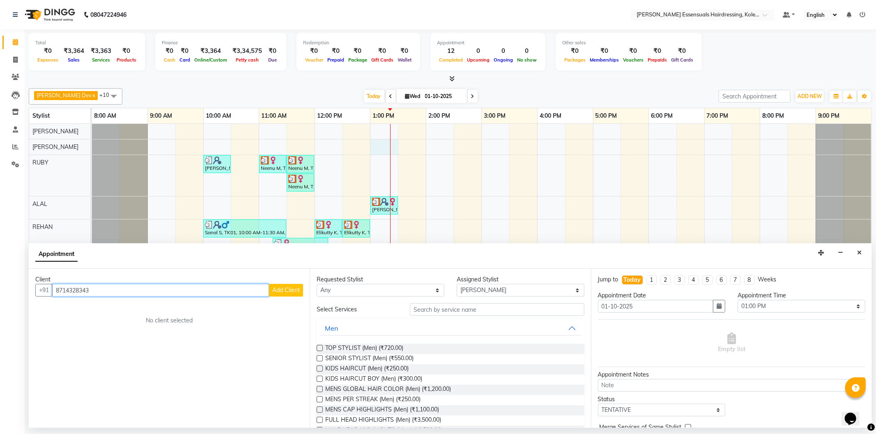
type input "8714328343"
click at [294, 294] on button "Add Client" at bounding box center [286, 290] width 34 height 13
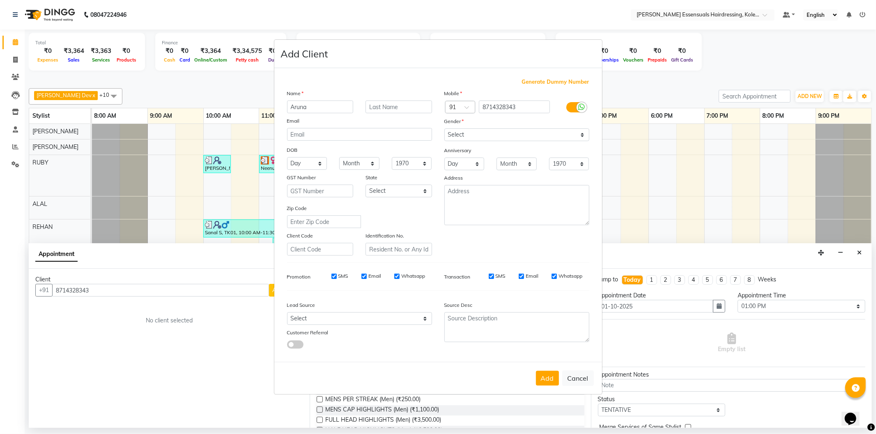
type input "Aruna"
click at [397, 107] on input "text" at bounding box center [398, 107] width 67 height 13
type input "S"
click at [462, 138] on select "Select [DEMOGRAPHIC_DATA] [DEMOGRAPHIC_DATA] Other Prefer Not To Say" at bounding box center [516, 135] width 145 height 13
select select "[DEMOGRAPHIC_DATA]"
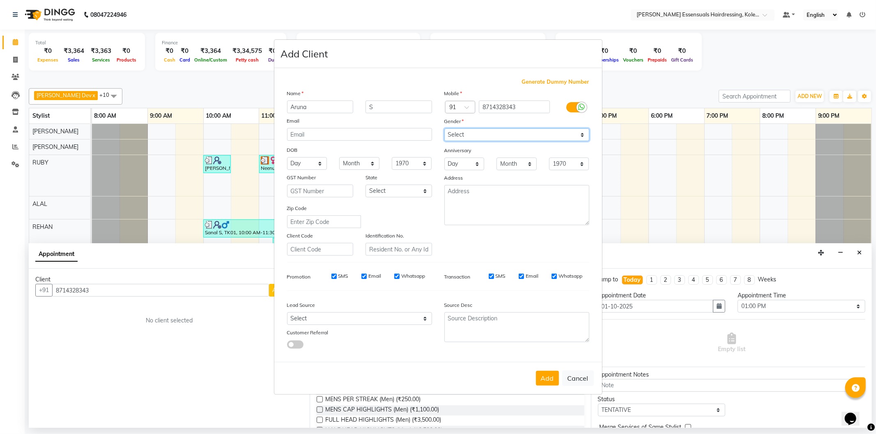
click at [444, 129] on select "Select [DEMOGRAPHIC_DATA] [DEMOGRAPHIC_DATA] Other Prefer Not To Say" at bounding box center [516, 135] width 145 height 13
click at [549, 370] on div "Add Cancel" at bounding box center [438, 378] width 328 height 32
click at [549, 373] on button "Add" at bounding box center [547, 378] width 23 height 15
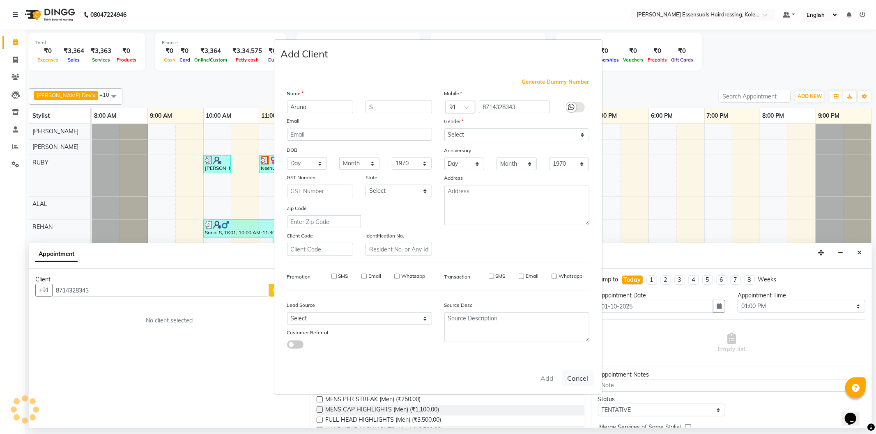
type input "87******43"
select select
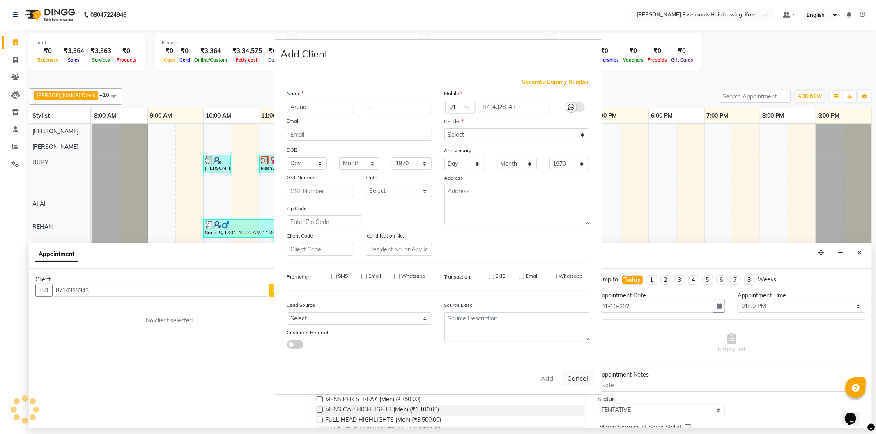
select select
checkbox input "false"
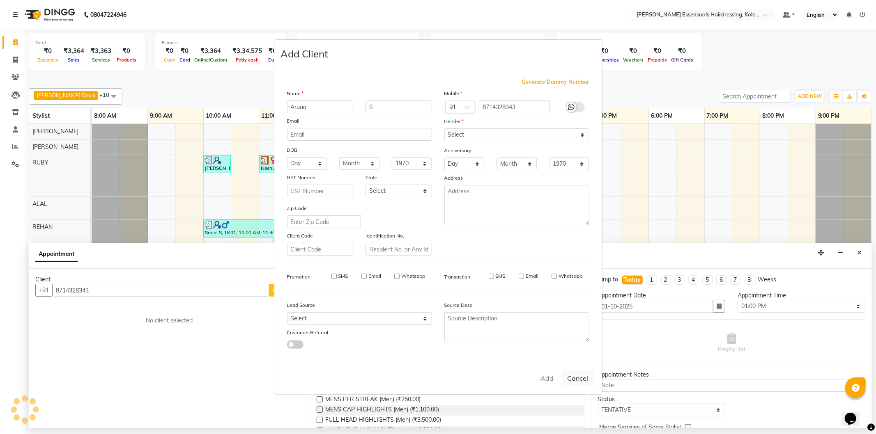
checkbox input "false"
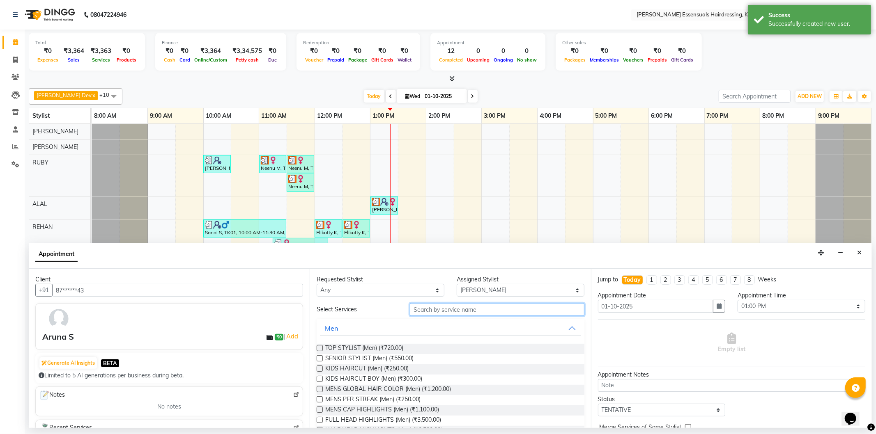
click at [437, 310] on input "text" at bounding box center [497, 309] width 174 height 13
type input "wome"
click at [320, 399] on label at bounding box center [320, 400] width 6 height 6
click at [320, 399] on input "checkbox" at bounding box center [319, 400] width 5 height 5
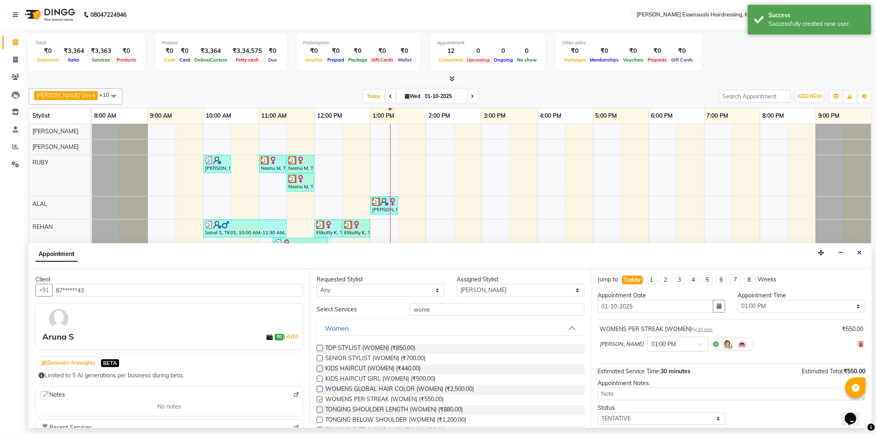
checkbox input "false"
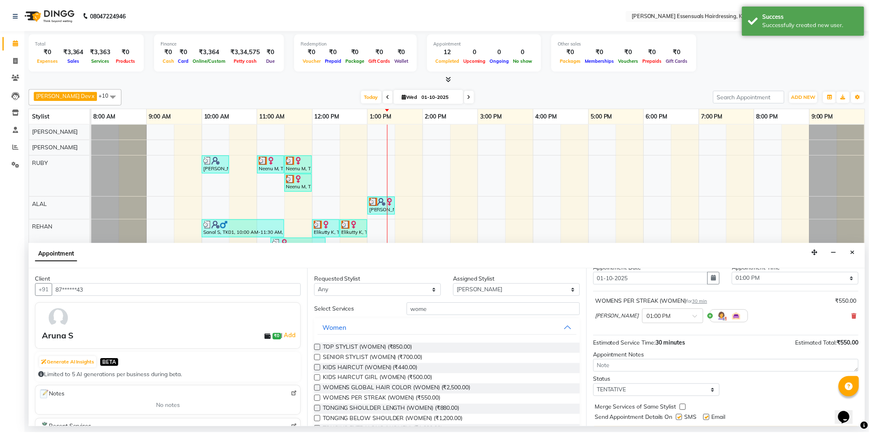
scroll to position [48, 0]
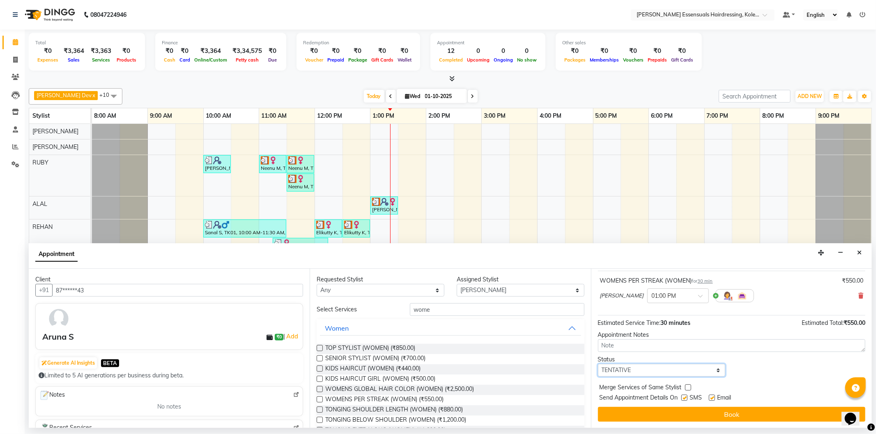
drag, startPoint x: 651, startPoint y: 370, endPoint x: 650, endPoint y: 375, distance: 5.0
click at [651, 370] on select "Select TENTATIVE CONFIRM CHECK-IN UPCOMING" at bounding box center [662, 370] width 128 height 13
select select "check-in"
click at [598, 364] on select "Select TENTATIVE CONFIRM CHECK-IN UPCOMING" at bounding box center [662, 370] width 128 height 13
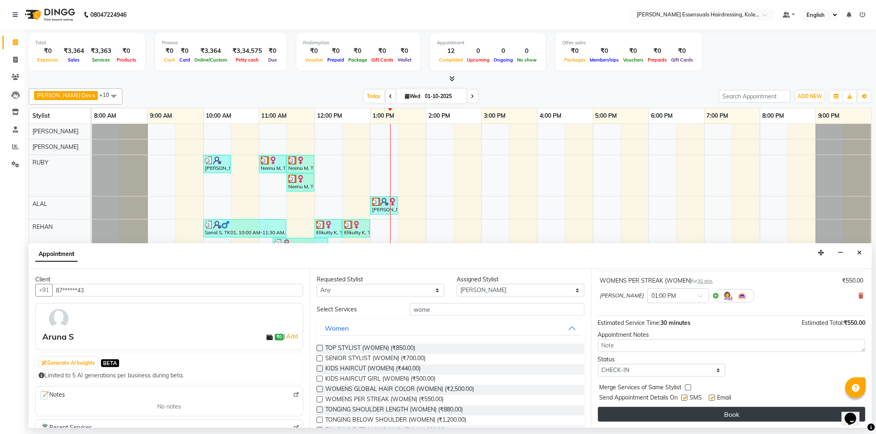
click at [641, 416] on button "Book" at bounding box center [731, 414] width 267 height 15
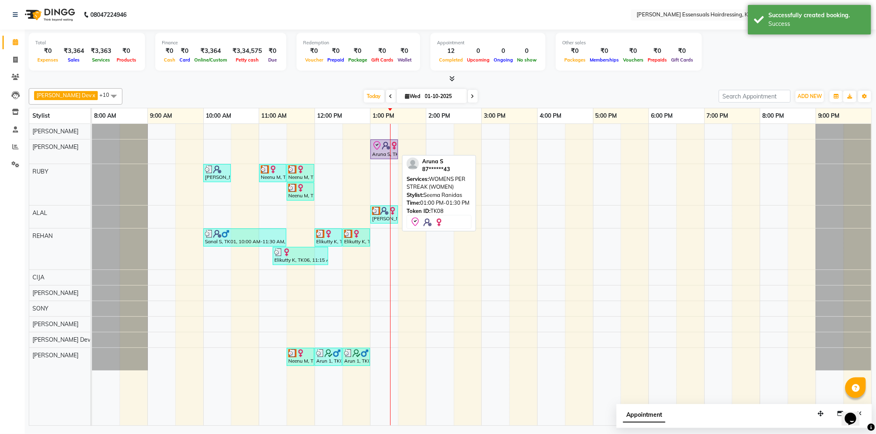
click at [374, 141] on icon at bounding box center [377, 146] width 10 height 10
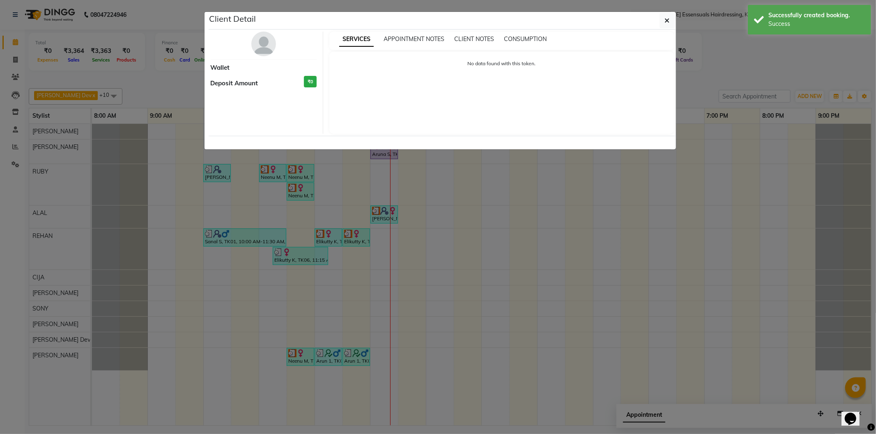
select select "8"
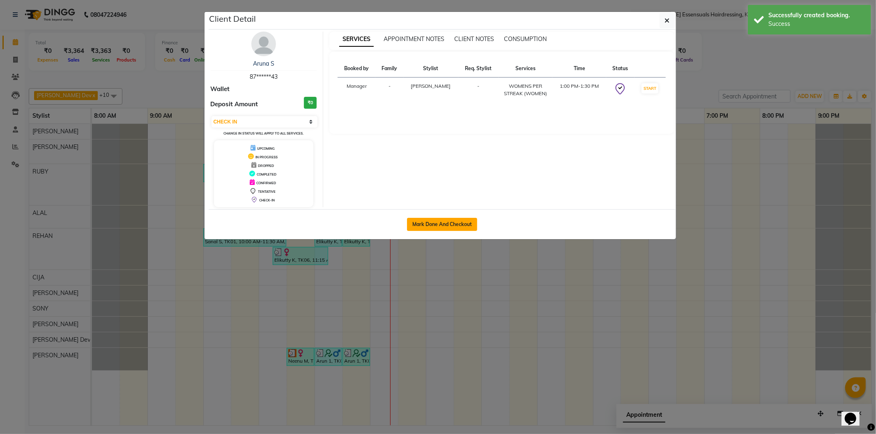
click at [419, 225] on button "Mark Done And Checkout" at bounding box center [442, 224] width 70 height 13
select select "service"
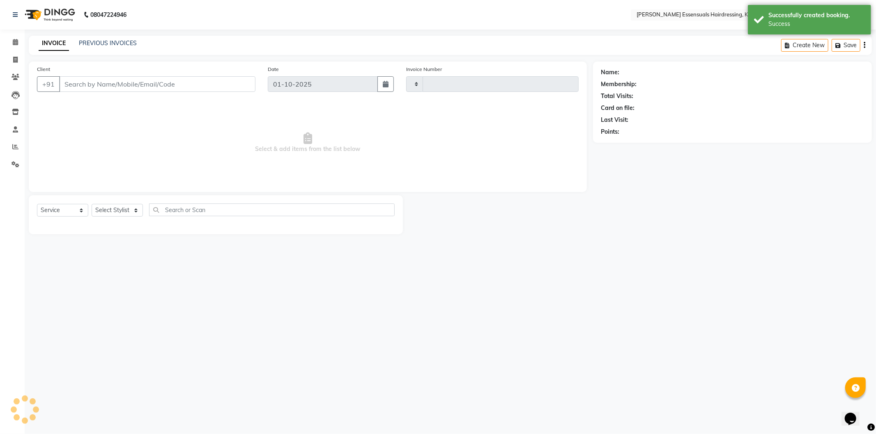
type input "1678"
select select "8281"
type input "87******43"
select select "79967"
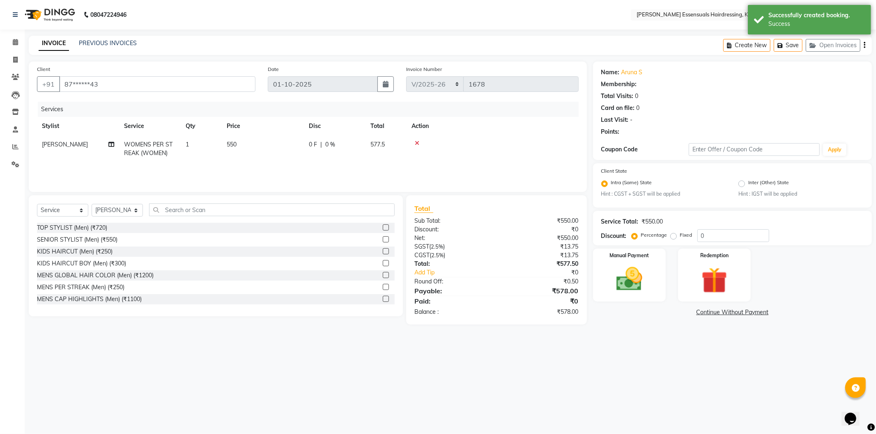
select select "1: Object"
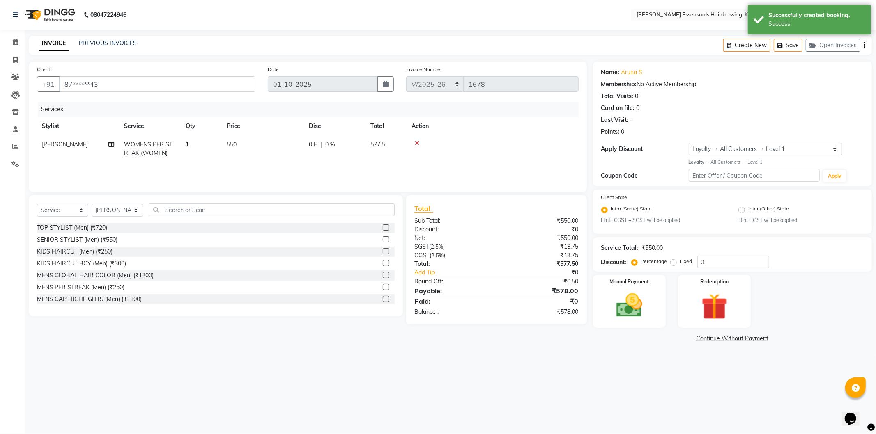
click at [231, 149] on td "550" at bounding box center [263, 149] width 82 height 27
select select "79967"
drag, startPoint x: 287, startPoint y: 149, endPoint x: 229, endPoint y: 146, distance: 58.8
click at [229, 146] on tr "Admin [PERSON_NAME] Dev [PERSON_NAME] [PERSON_NAME] [PERSON_NAME] Accountant [P…" at bounding box center [308, 153] width 542 height 35
type input "10000"
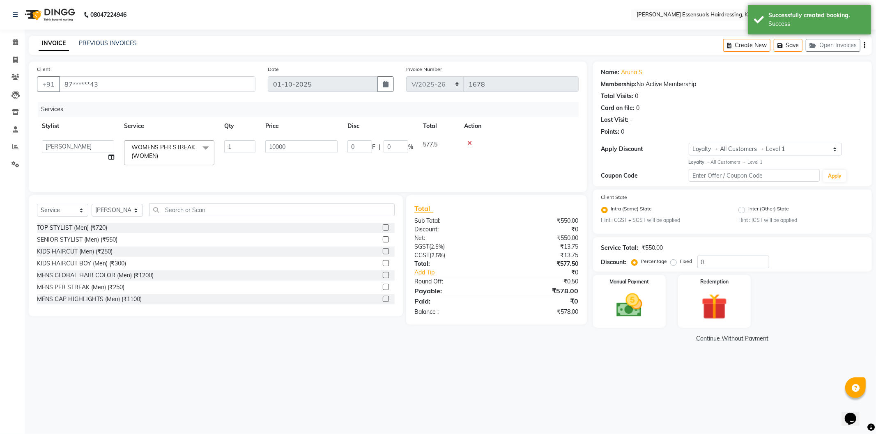
click at [322, 117] on tr "Stylist Service Qty Price Disc Total Action" at bounding box center [308, 126] width 542 height 18
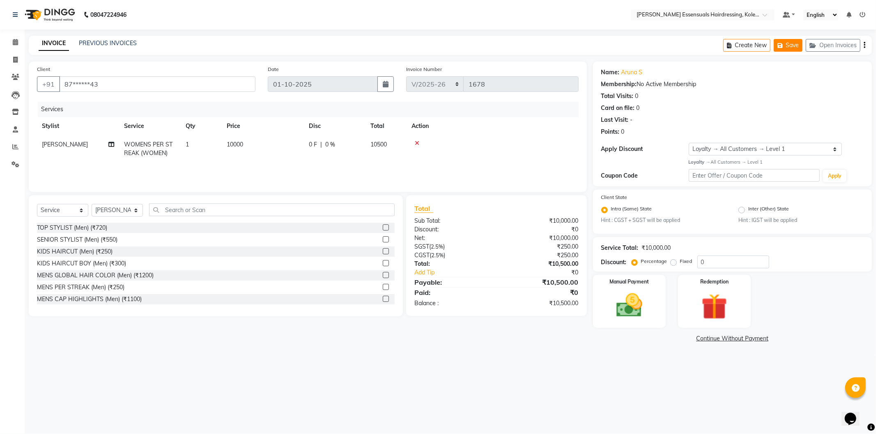
click at [788, 41] on button "Save" at bounding box center [788, 45] width 29 height 13
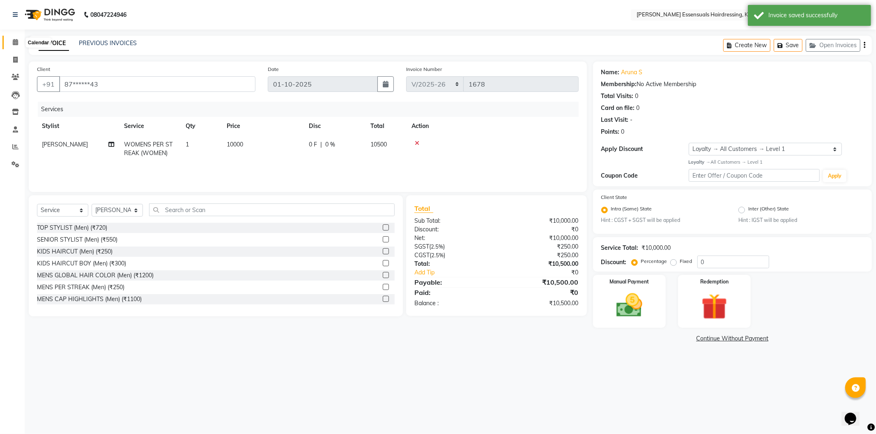
click at [15, 44] on icon at bounding box center [15, 42] width 5 height 6
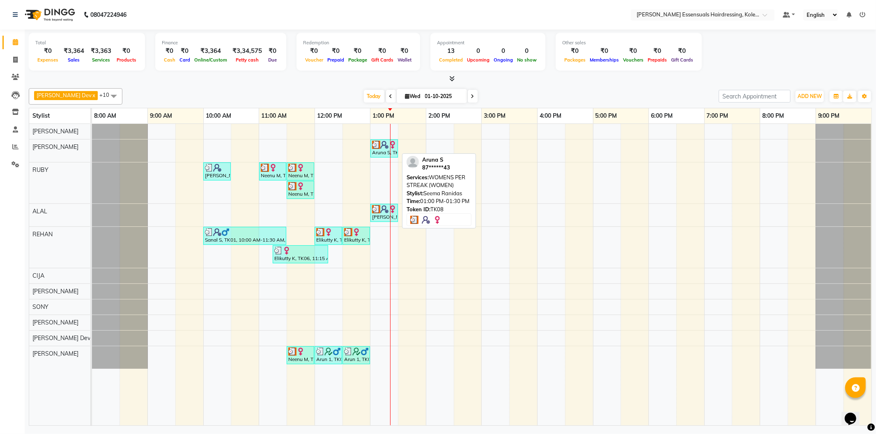
click at [383, 155] on div "Aruna S, TK08, 01:00 PM-01:30 PM, WOMENS PER STREAK (WOMEN)" at bounding box center [384, 149] width 26 height 16
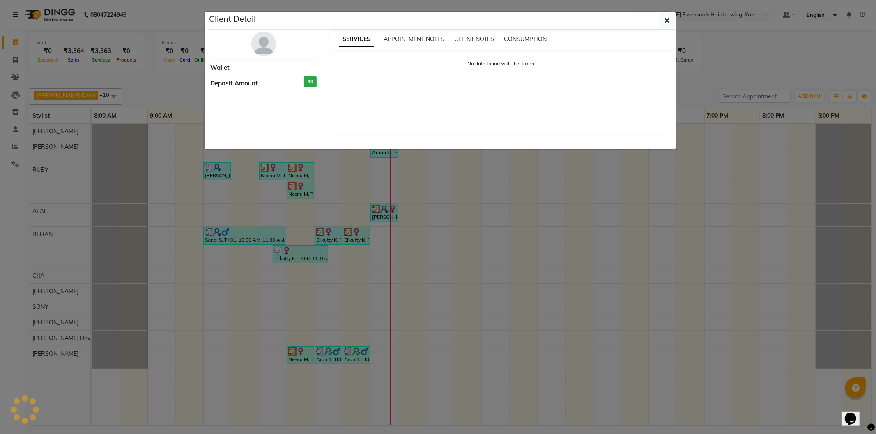
select select "3"
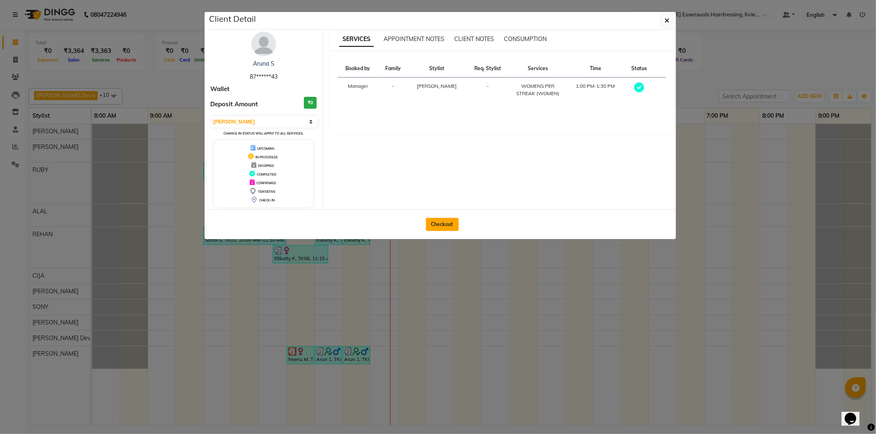
click at [444, 219] on button "Checkout" at bounding box center [442, 224] width 33 height 13
select select "service"
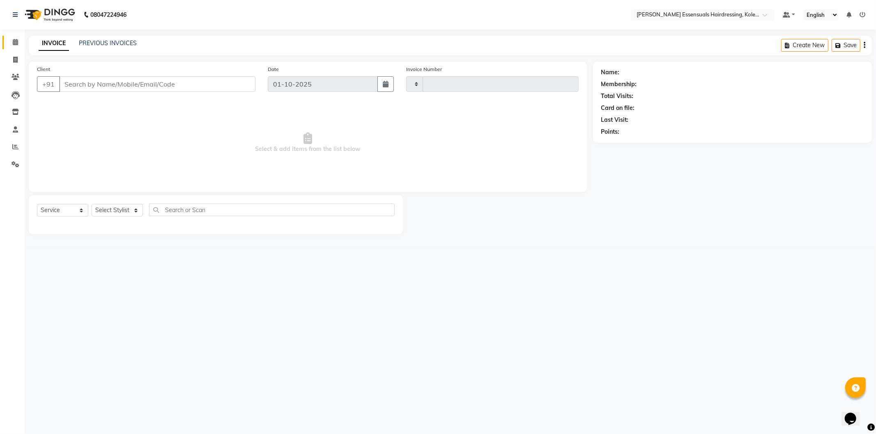
type input "1678"
select select "8281"
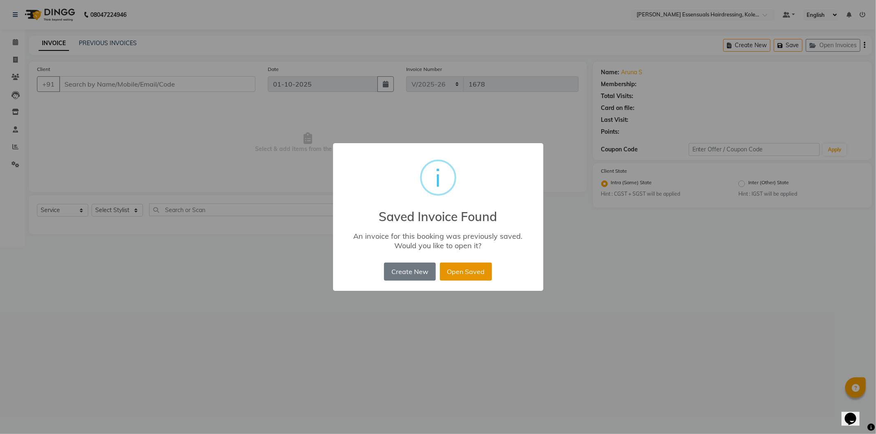
click at [458, 265] on button "Open Saved" at bounding box center [466, 272] width 52 height 18
type input "87******43"
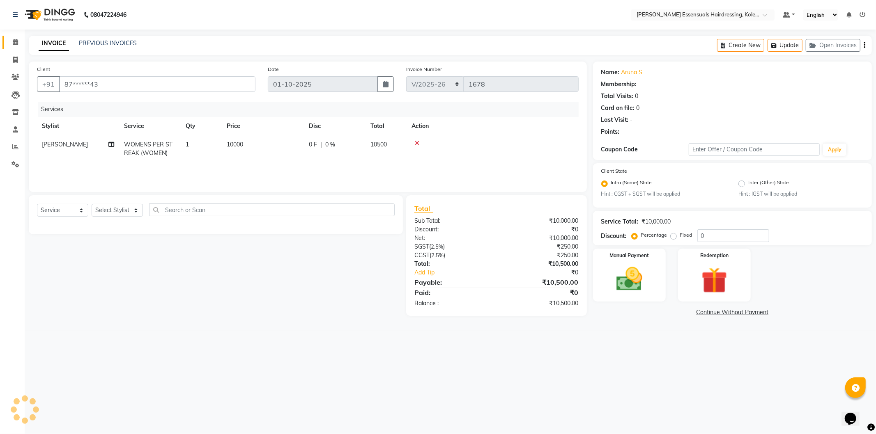
select select "1: Object"
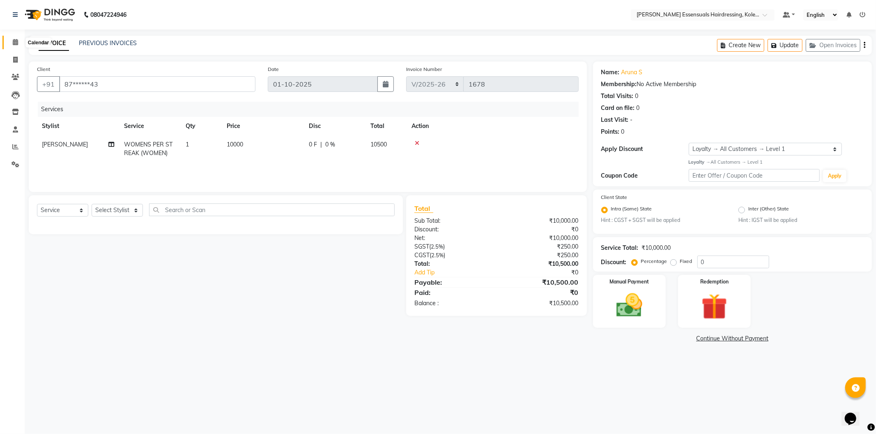
click at [15, 44] on icon at bounding box center [15, 42] width 5 height 6
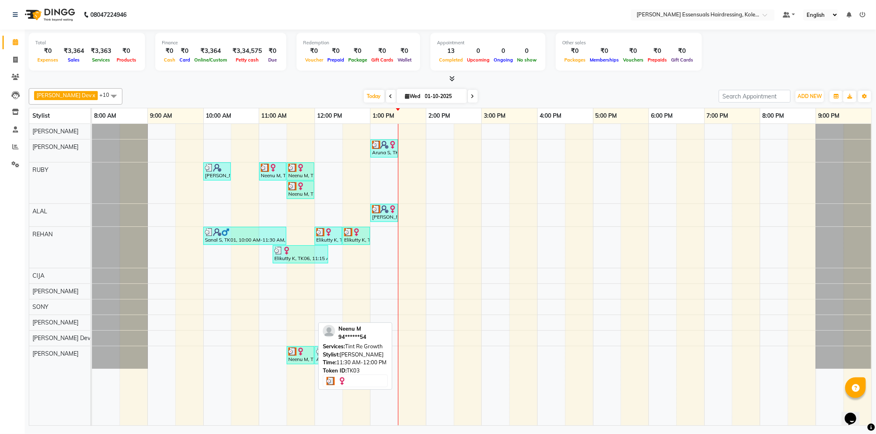
click at [306, 364] on link "Neenu M, TK03, 11:30 AM-12:00 PM, Tint Re Growth" at bounding box center [301, 356] width 28 height 18
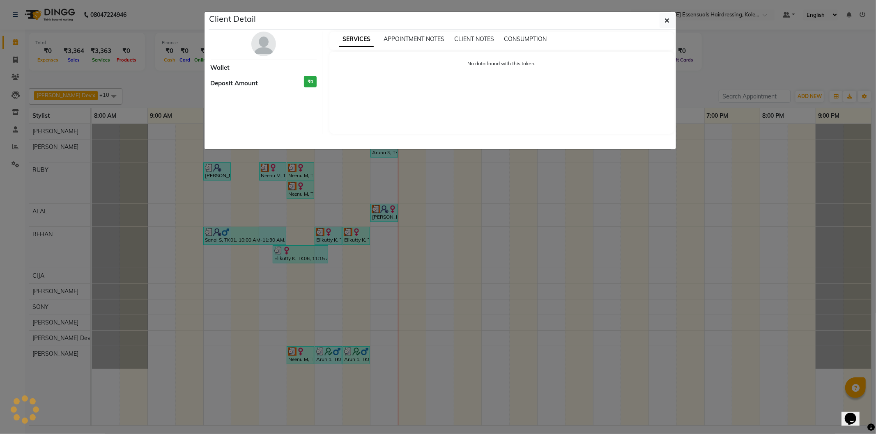
select select "3"
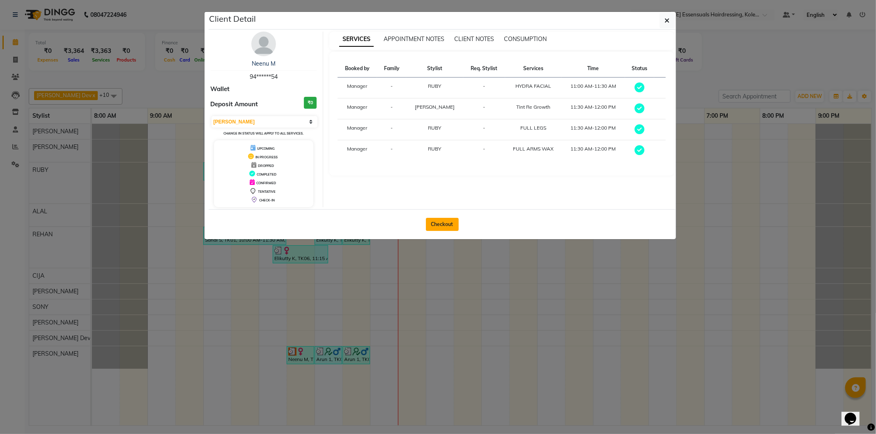
click at [452, 220] on button "Checkout" at bounding box center [442, 224] width 33 height 13
select select "service"
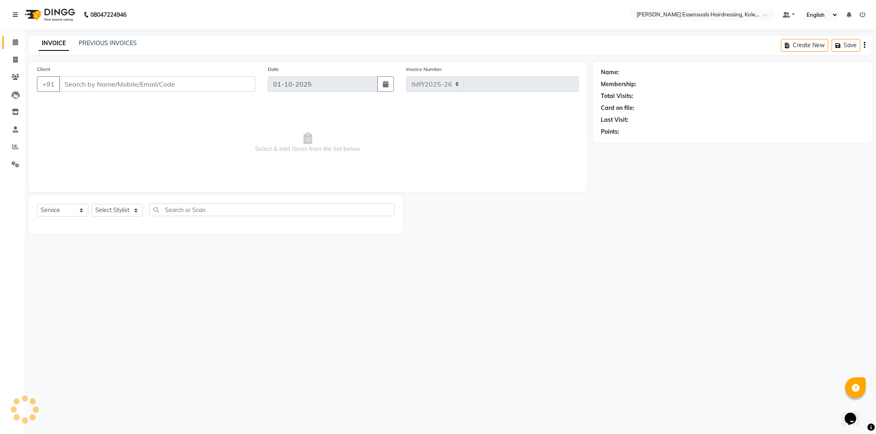
select select "8281"
type input "1678"
click at [117, 210] on body "08047224946 Select Location × Toni&guy Essensuals Hairdressing, Kolenchery. Def…" at bounding box center [438, 217] width 876 height 434
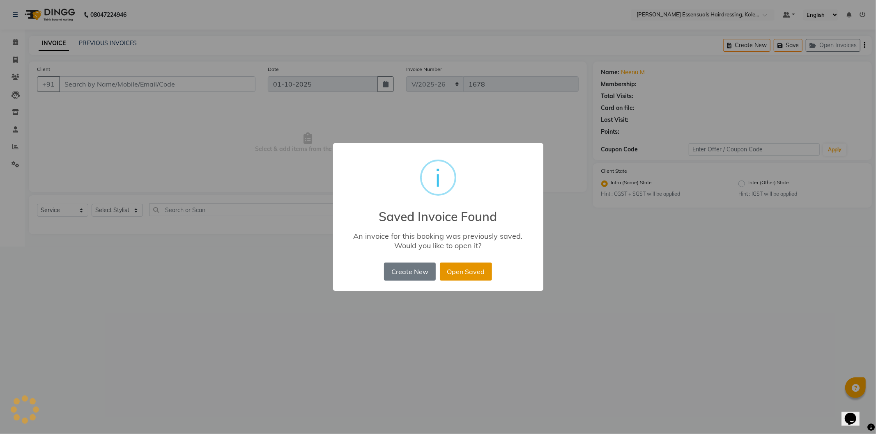
click at [458, 274] on button "Open Saved" at bounding box center [466, 272] width 52 height 18
type input "94******54"
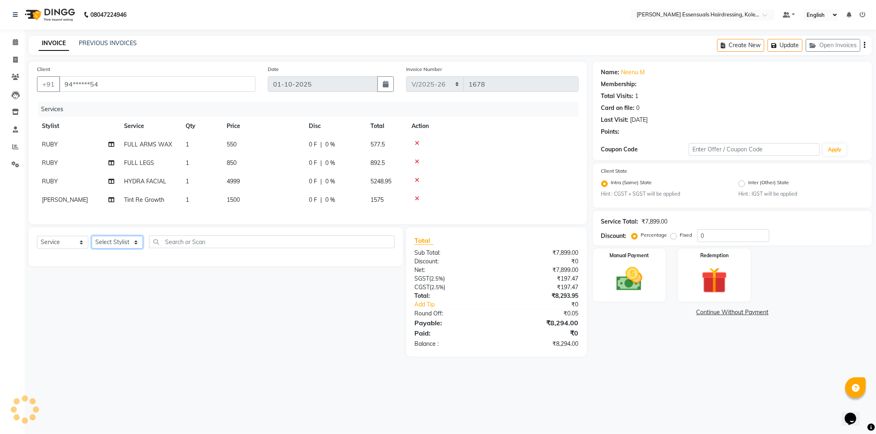
click at [120, 247] on select "Select Stylist Admin [PERSON_NAME] Dev [PERSON_NAME] [PERSON_NAME] [PERSON_NAME…" at bounding box center [117, 242] width 51 height 13
select select "1: Object"
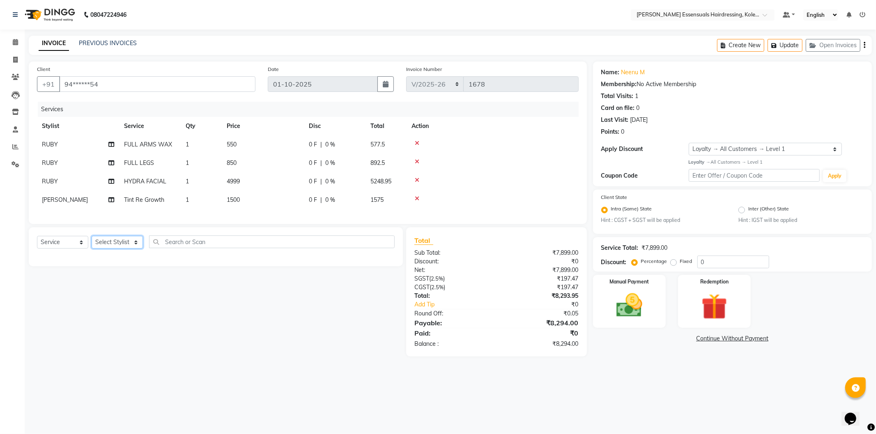
select select "84232"
click at [92, 243] on select "Select Stylist Admin [PERSON_NAME] Dev [PERSON_NAME] [PERSON_NAME] [PERSON_NAME…" at bounding box center [117, 242] width 51 height 13
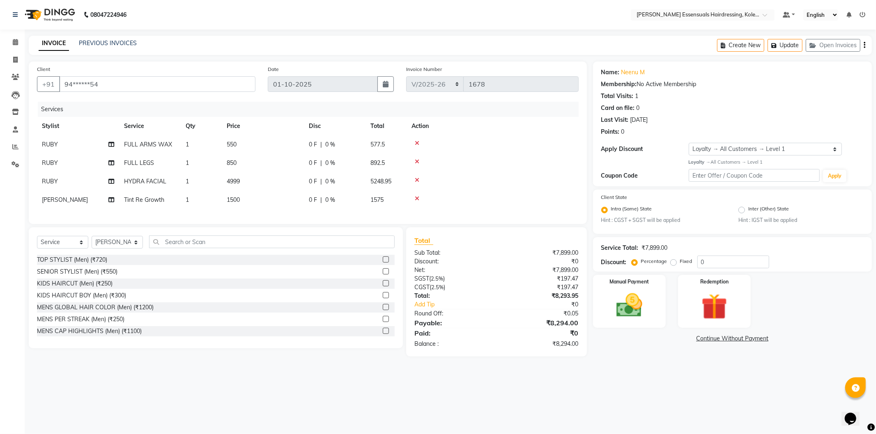
drag, startPoint x: 165, startPoint y: 239, endPoint x: 165, endPoint y: 247, distance: 8.3
click at [165, 247] on div "Select Service Product Membership Package Voucher Prepaid Gift Card Select Styl…" at bounding box center [216, 287] width 374 height 121
click at [227, 248] on input "text" at bounding box center [272, 242] width 246 height 13
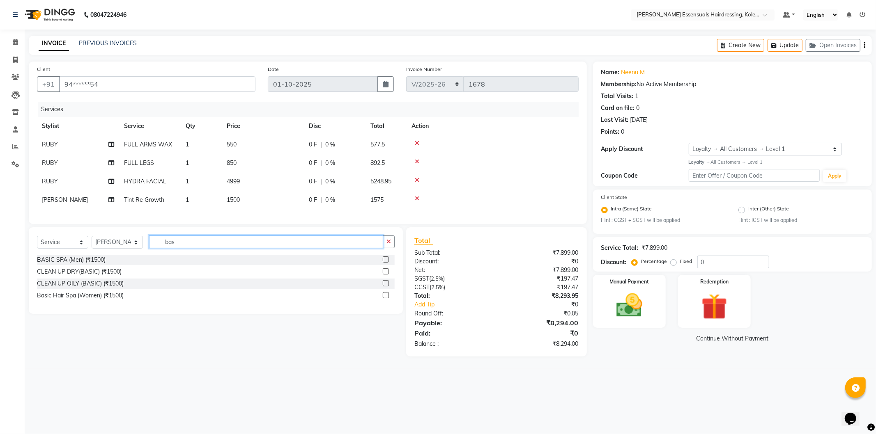
type input "bas"
click at [383, 299] on label at bounding box center [386, 295] width 6 height 6
click at [383, 299] on input "checkbox" at bounding box center [385, 295] width 5 height 5
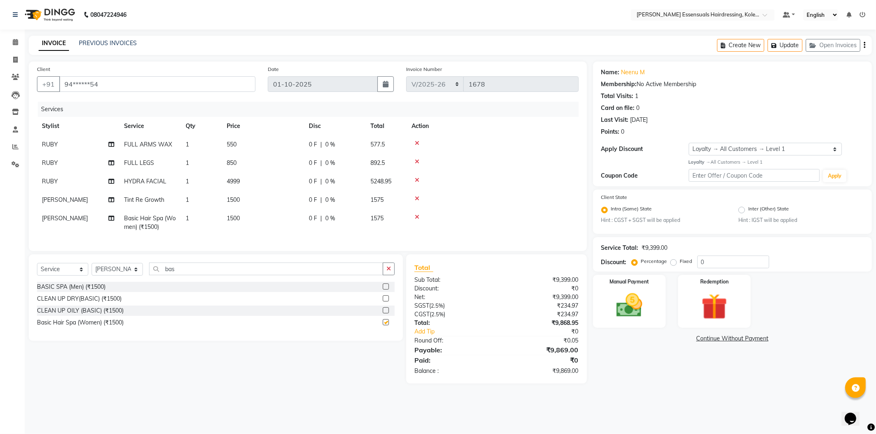
checkbox input "false"
click at [781, 39] on button "Update" at bounding box center [784, 45] width 35 height 13
click at [15, 42] on icon at bounding box center [15, 42] width 5 height 6
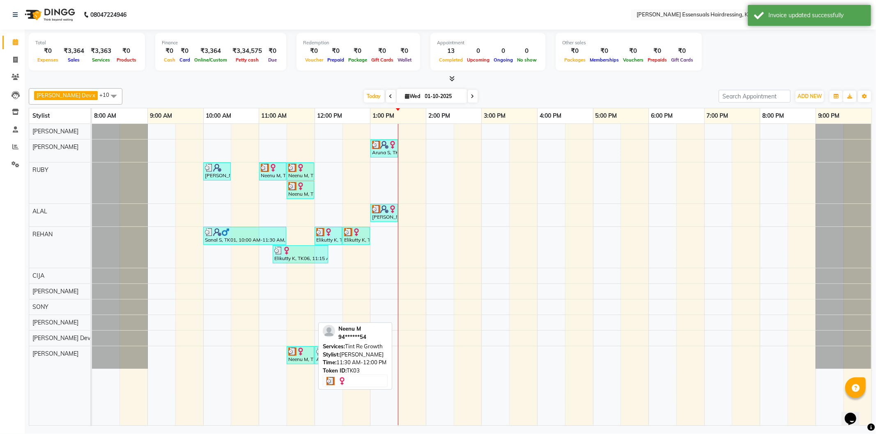
click at [294, 359] on div "Neenu M, TK03, 11:30 AM-12:00 PM, Tint Re Growth" at bounding box center [300, 356] width 26 height 16
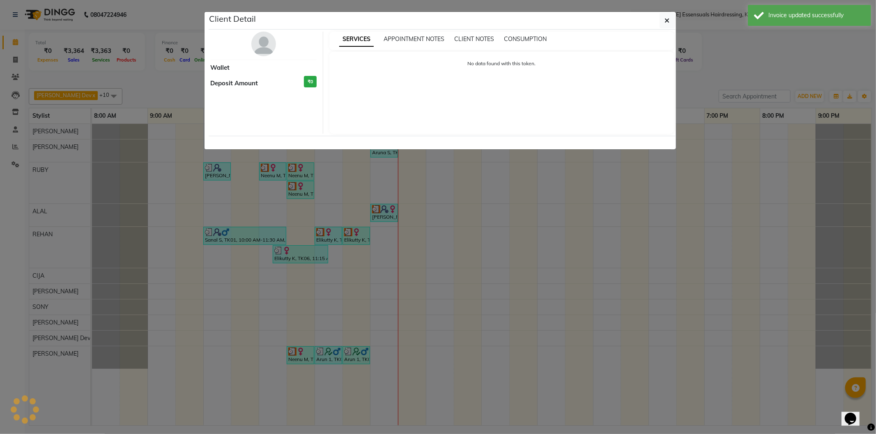
select select "3"
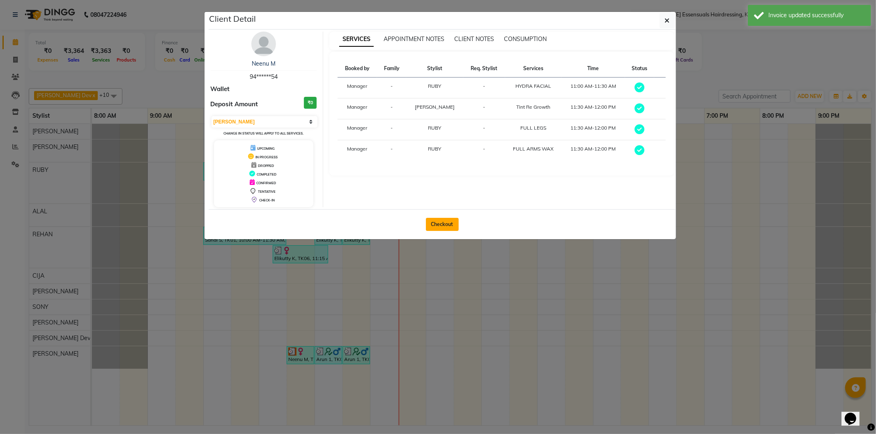
click at [436, 225] on button "Checkout" at bounding box center [442, 224] width 33 height 13
select select "8281"
select select "service"
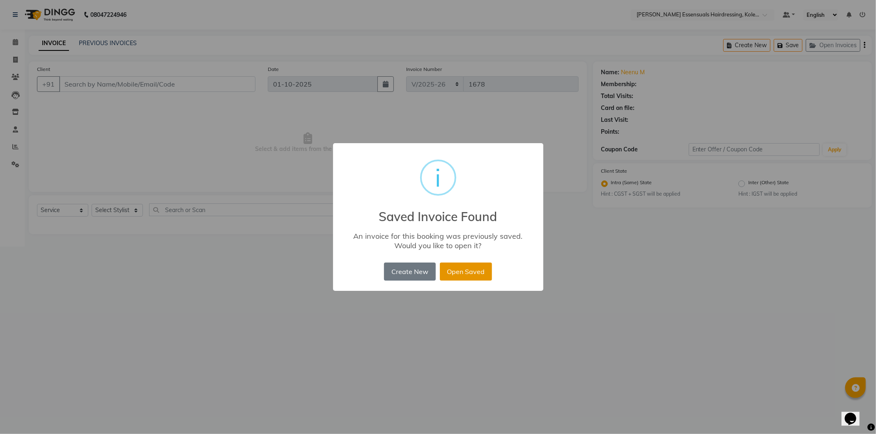
click at [454, 273] on button "Open Saved" at bounding box center [466, 272] width 52 height 18
type input "94******54"
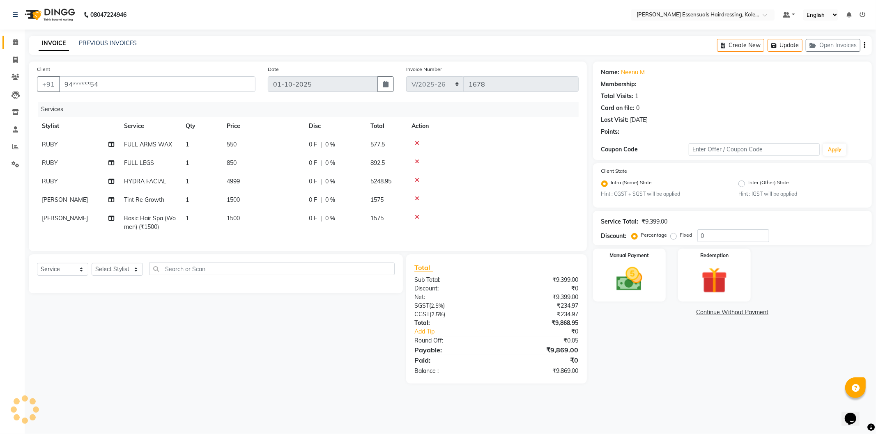
select select "1: Object"
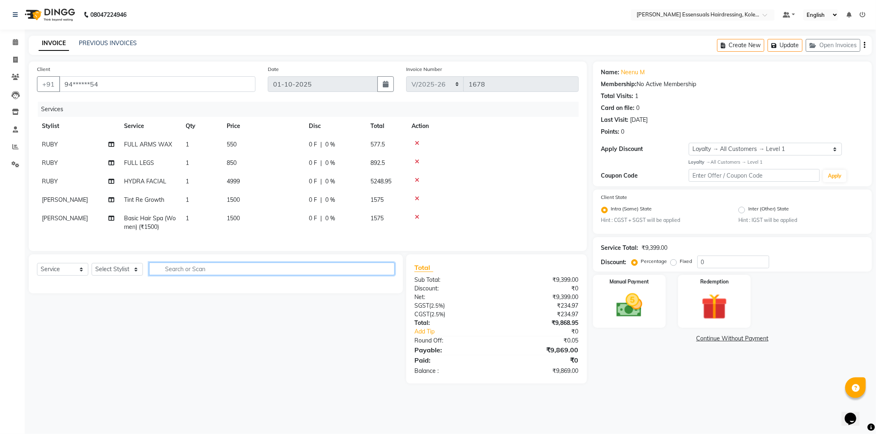
click at [257, 272] on input "text" at bounding box center [272, 269] width 246 height 13
type input "hair"
click at [124, 276] on select "Select Stylist Admin [PERSON_NAME] Dev [PERSON_NAME] [PERSON_NAME] [PERSON_NAME…" at bounding box center [117, 269] width 51 height 13
select select "84232"
click at [92, 270] on select "Select Stylist Admin [PERSON_NAME] Dev [PERSON_NAME] [PERSON_NAME] [PERSON_NAME…" at bounding box center [117, 269] width 51 height 13
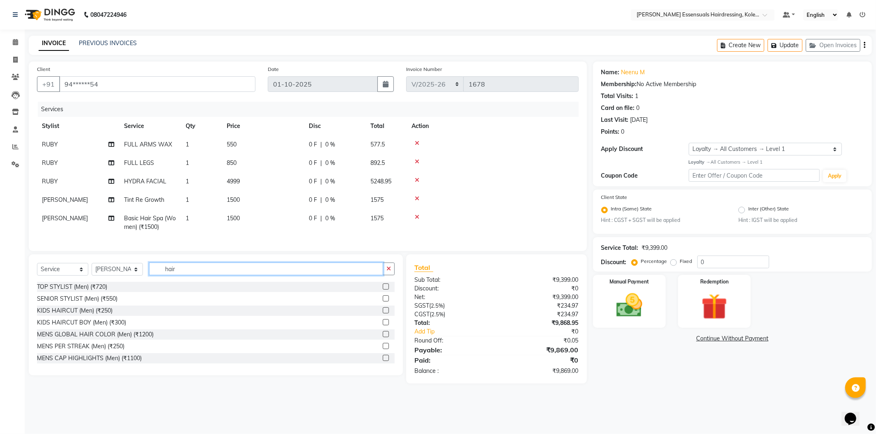
click at [216, 273] on input "hair" at bounding box center [266, 269] width 234 height 13
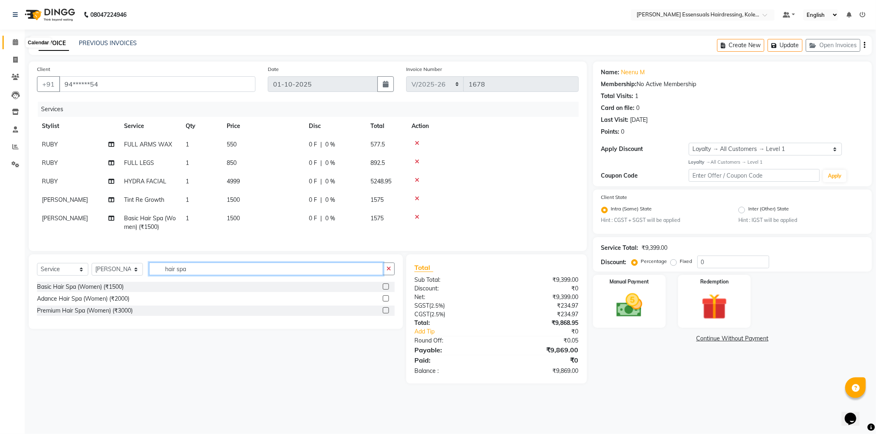
type input "hair spa"
click at [16, 42] on icon at bounding box center [15, 42] width 5 height 6
click at [781, 46] on button "Update" at bounding box center [784, 45] width 35 height 13
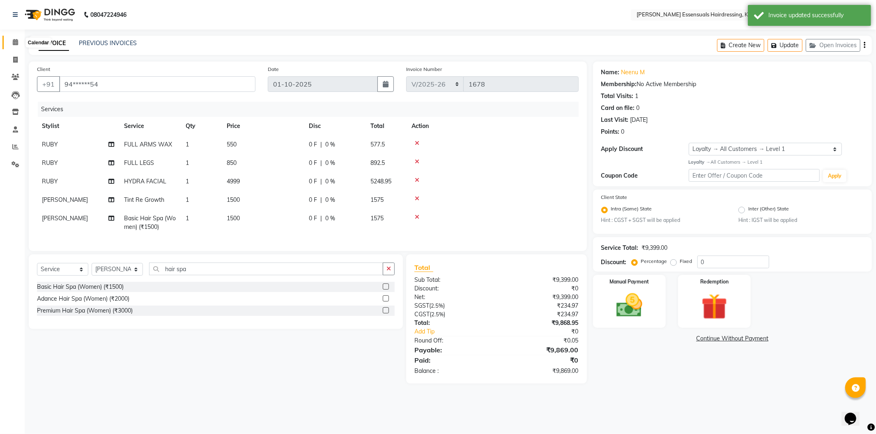
click at [14, 45] on icon at bounding box center [15, 42] width 5 height 6
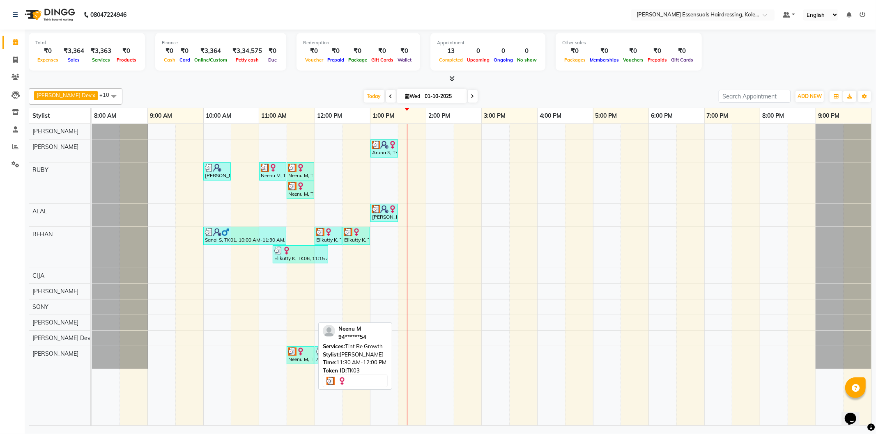
click at [296, 356] on div "Neenu M, TK03, 11:30 AM-12:00 PM, Tint Re Growth" at bounding box center [300, 356] width 26 height 16
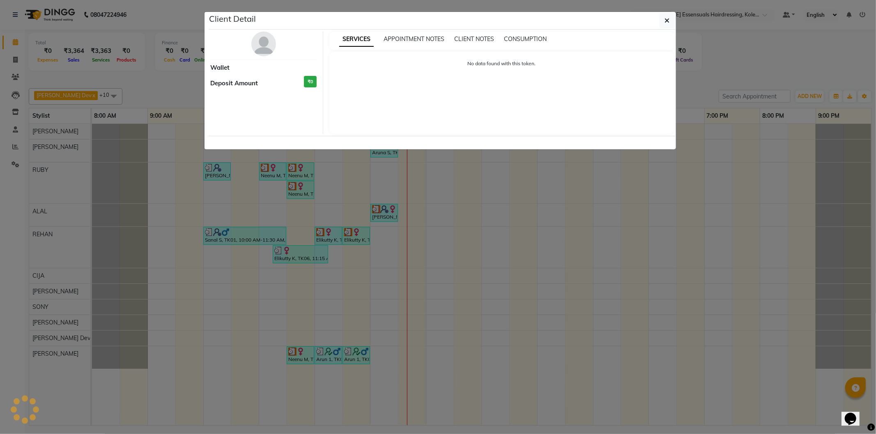
select select "3"
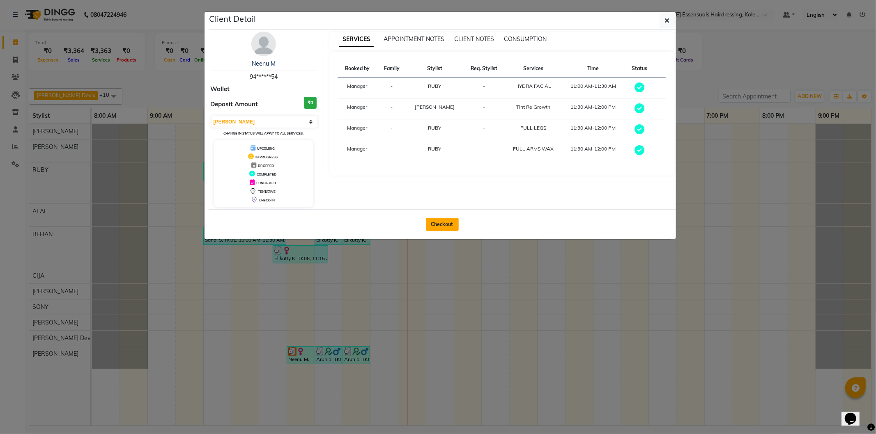
click at [449, 228] on button "Checkout" at bounding box center [442, 224] width 33 height 13
select select "8281"
select select "service"
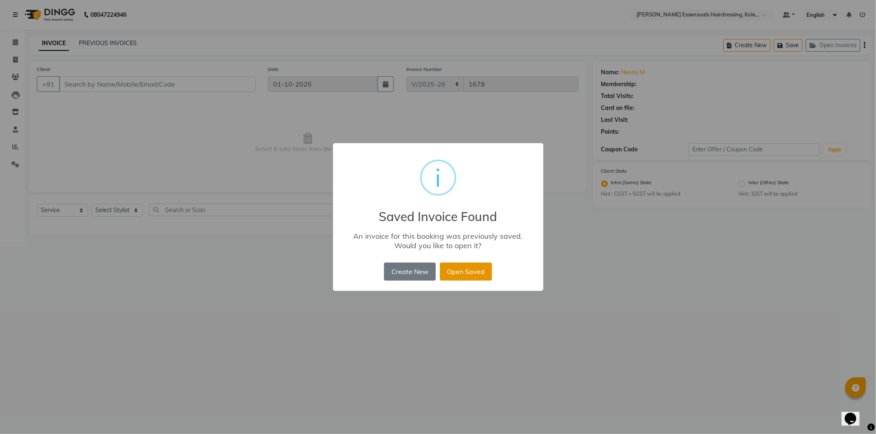
click at [472, 278] on button "Open Saved" at bounding box center [466, 272] width 52 height 18
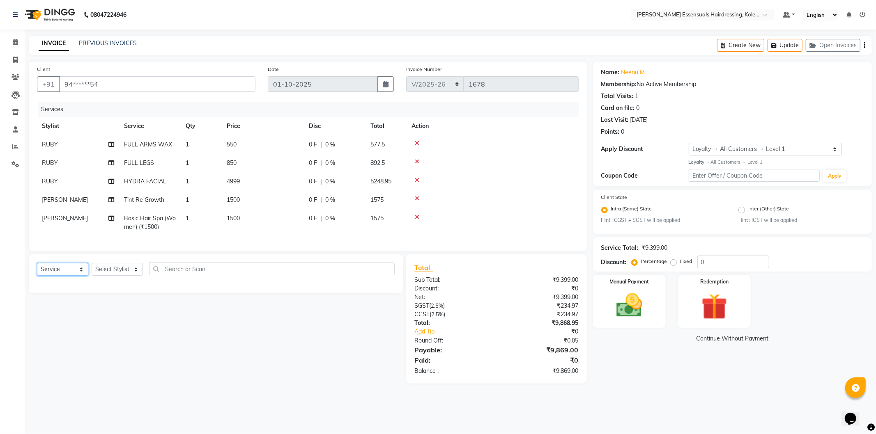
click at [64, 276] on select "Select Service Product Membership Package Voucher Prepaid Gift Card" at bounding box center [62, 269] width 51 height 13
click at [37, 270] on select "Select Service Product Membership Package Voucher Prepaid Gift Card" at bounding box center [62, 269] width 51 height 13
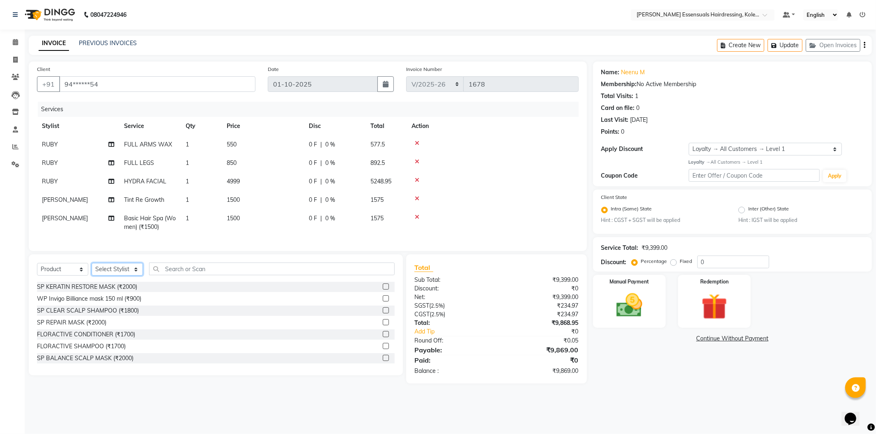
click at [130, 274] on select "Select Stylist Admin [PERSON_NAME] Dev [PERSON_NAME] [PERSON_NAME] [PERSON_NAME…" at bounding box center [117, 269] width 51 height 13
click at [92, 270] on select "Select Stylist Admin [PERSON_NAME] Dev [PERSON_NAME] [PERSON_NAME] [PERSON_NAME…" at bounding box center [117, 269] width 51 height 13
click at [180, 276] on input "text" at bounding box center [272, 269] width 246 height 13
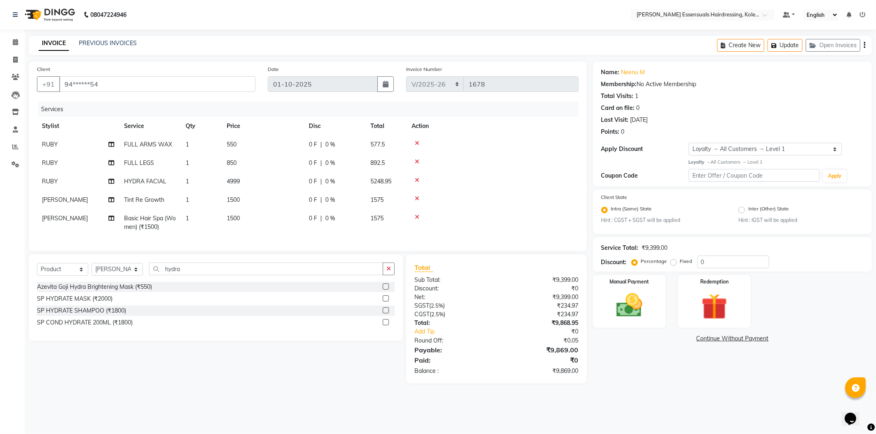
click at [383, 326] on div at bounding box center [385, 323] width 5 height 9
click at [384, 326] on label at bounding box center [386, 322] width 6 height 6
click at [384, 326] on input "checkbox" at bounding box center [385, 322] width 5 height 5
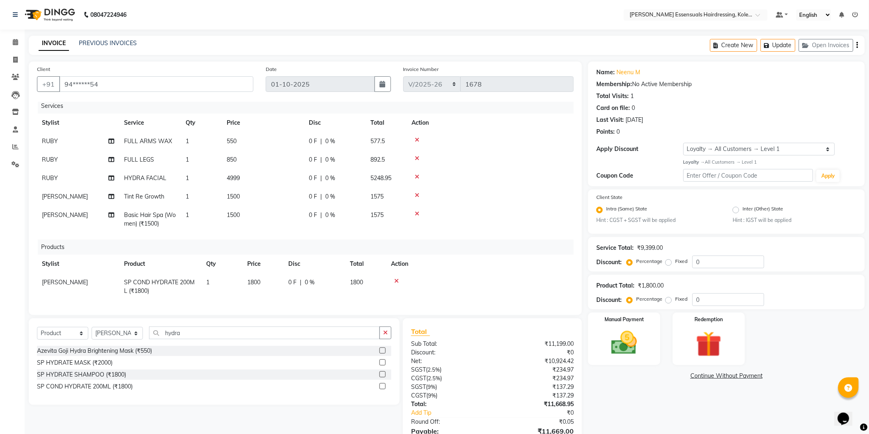
scroll to position [10, 0]
click at [191, 336] on input "hydra" at bounding box center [264, 333] width 231 height 13
click at [381, 363] on label at bounding box center [382, 363] width 6 height 6
click at [381, 363] on input "checkbox" at bounding box center [381, 363] width 5 height 5
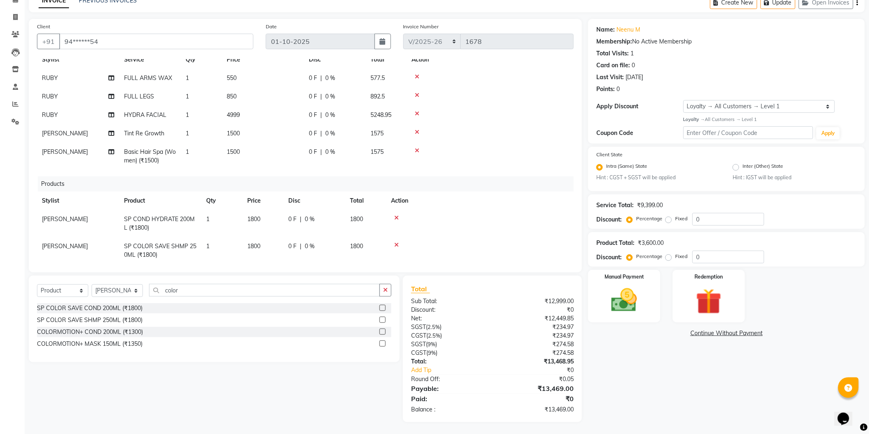
scroll to position [37, 0]
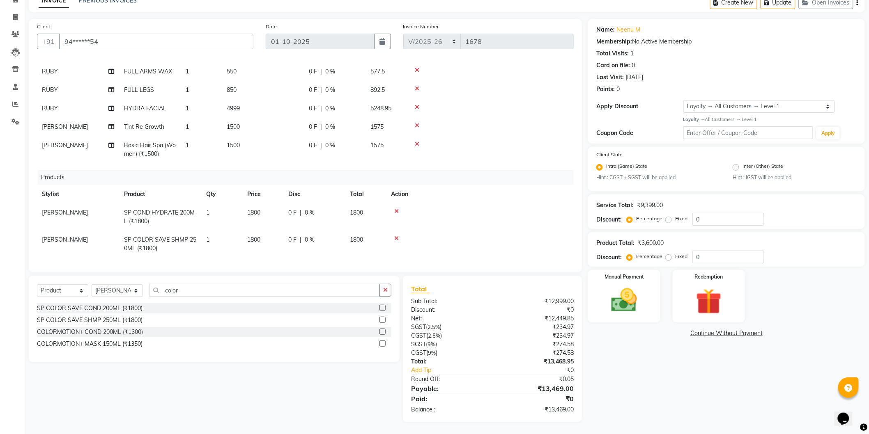
click at [248, 236] on span "1800" at bounding box center [253, 239] width 13 height 7
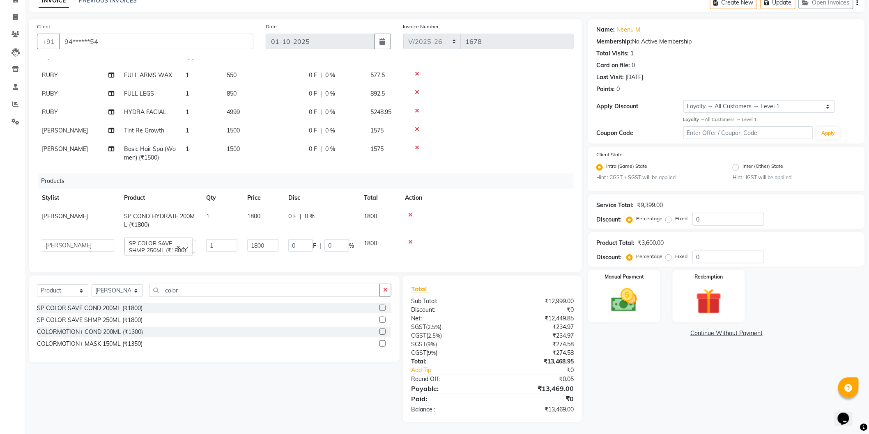
scroll to position [34, 0]
click at [212, 247] on tr "Admin [PERSON_NAME] Dev [PERSON_NAME] [PERSON_NAME] [PERSON_NAME] Accountant [P…" at bounding box center [305, 245] width 537 height 23
click at [458, 234] on td at bounding box center [487, 245] width 174 height 23
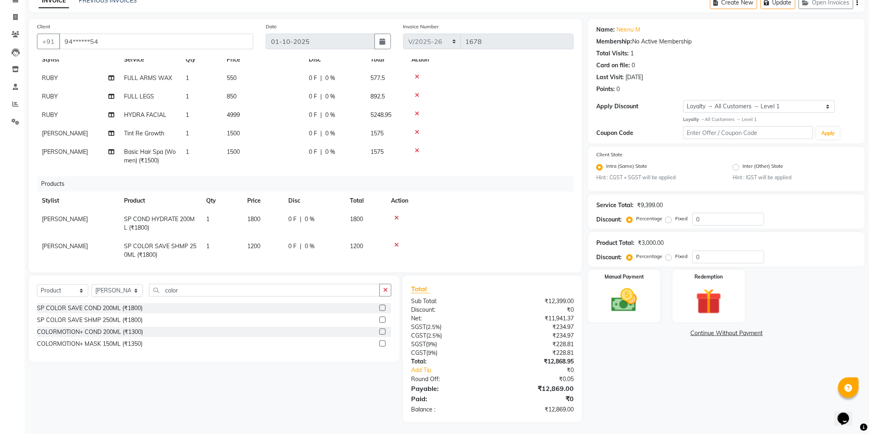
scroll to position [37, 0]
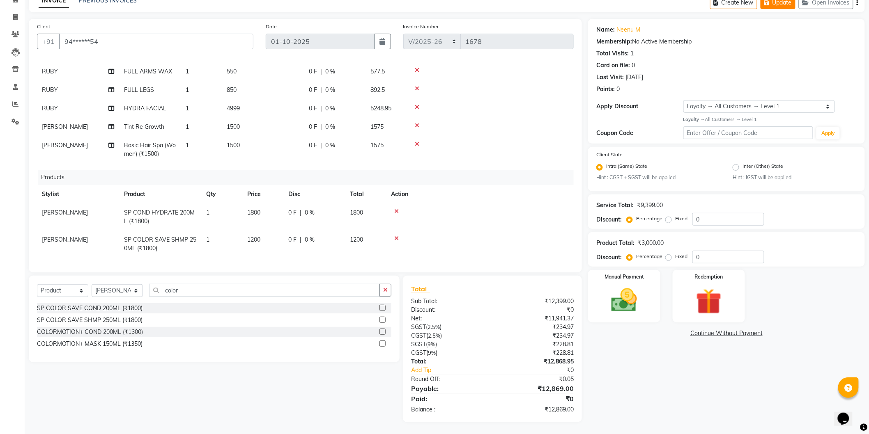
click at [764, 2] on button "Update" at bounding box center [777, 2] width 35 height 13
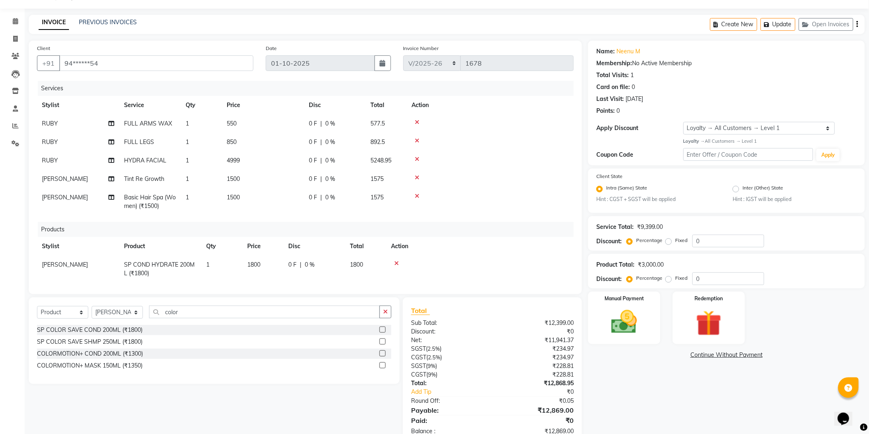
scroll to position [0, 0]
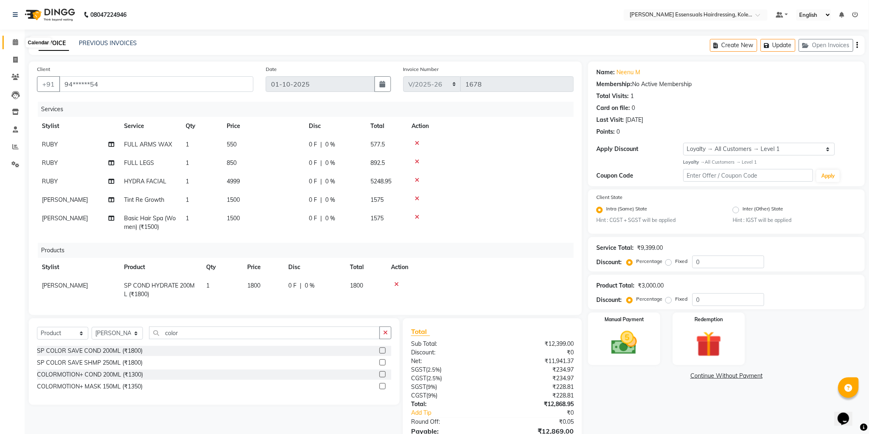
click at [13, 42] on icon at bounding box center [15, 42] width 5 height 6
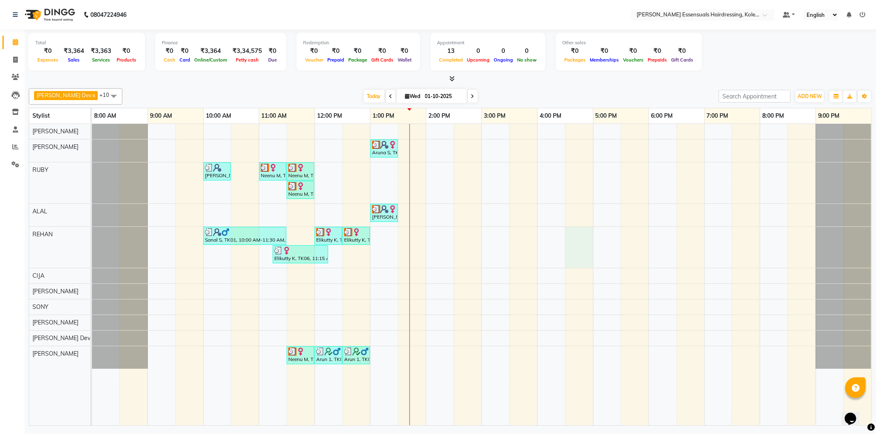
click at [576, 268] on div "Aruna S, TK08, 01:00 PM-01:30 PM, WOMENS PER STREAK (WOMEN) Boban S, TK02, 10:0…" at bounding box center [481, 275] width 779 height 302
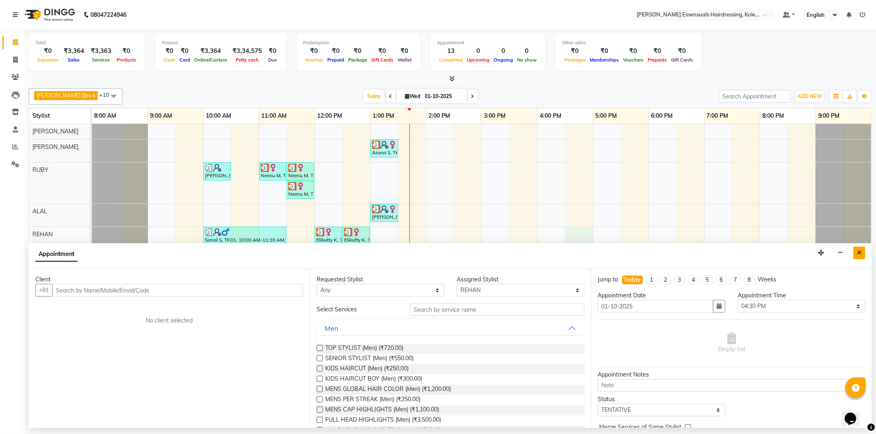
click at [856, 253] on button "Close" at bounding box center [859, 253] width 12 height 13
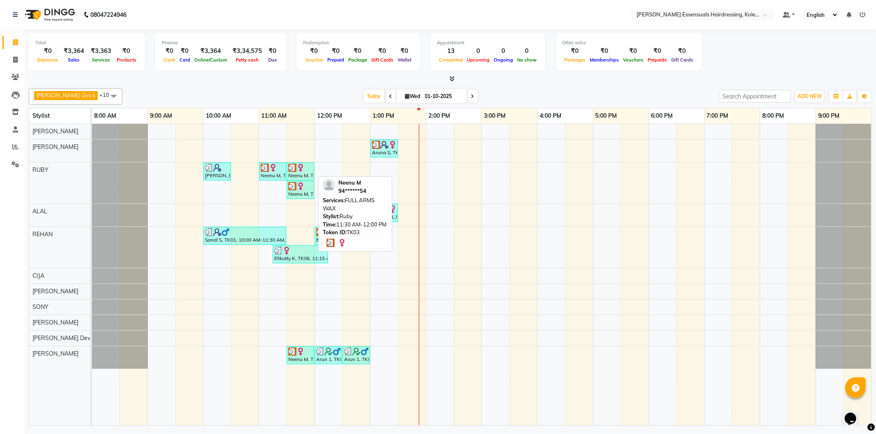
click at [296, 177] on div "Neenu M, TK03, 11:30 AM-12:00 PM, FULL ARMS WAX" at bounding box center [300, 172] width 26 height 16
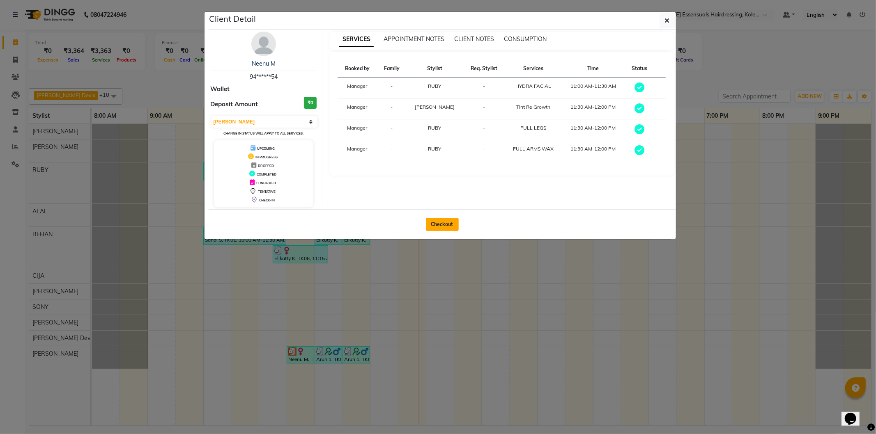
click at [446, 221] on button "Checkout" at bounding box center [442, 224] width 33 height 13
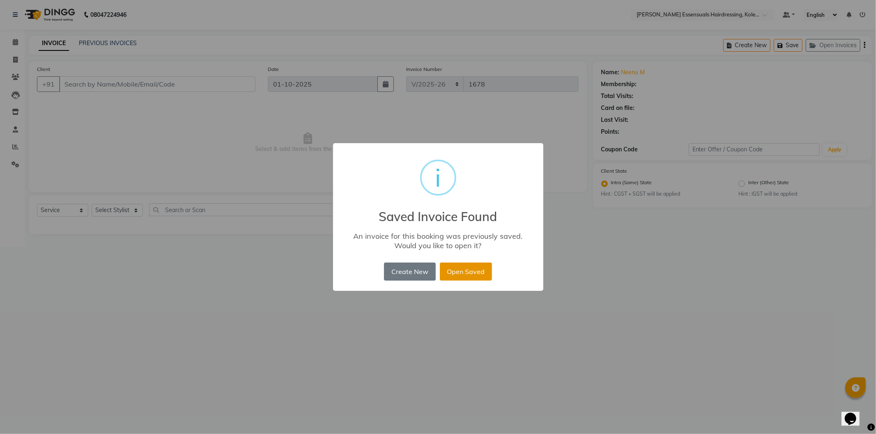
click at [468, 274] on button "Open Saved" at bounding box center [466, 272] width 52 height 18
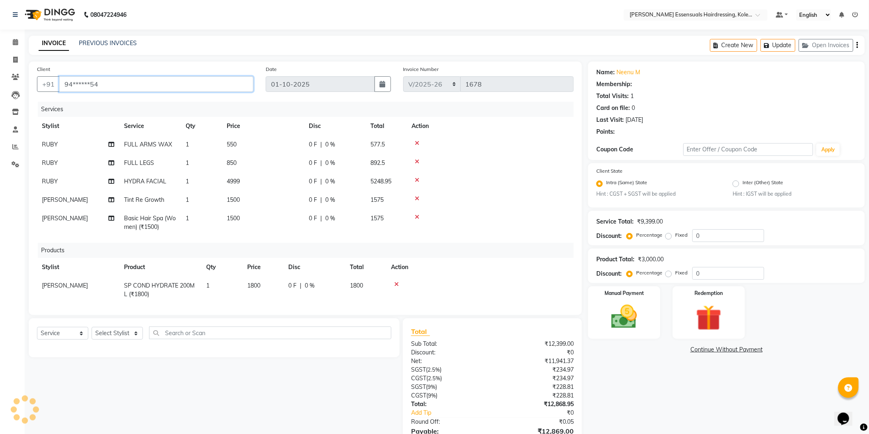
scroll to position [37, 0]
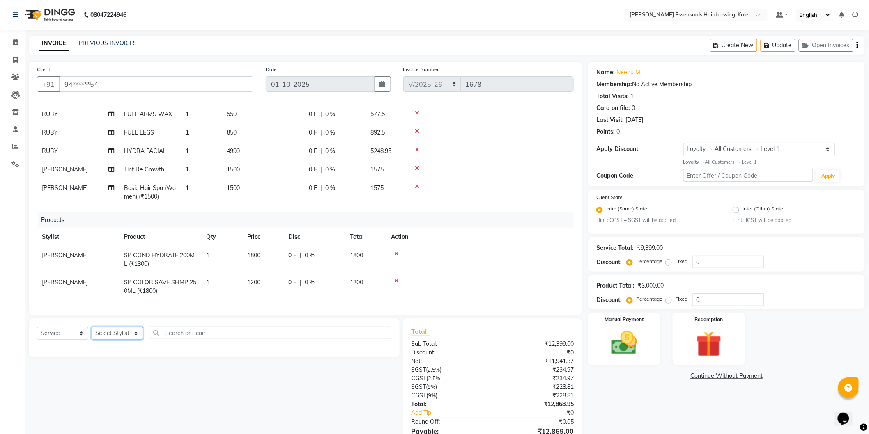
click at [116, 330] on select "Select Stylist Admin [PERSON_NAME] Dev [PERSON_NAME] [PERSON_NAME] [PERSON_NAME…" at bounding box center [117, 333] width 51 height 13
click at [92, 328] on select "Select Stylist Admin [PERSON_NAME] Dev [PERSON_NAME] [PERSON_NAME] [PERSON_NAME…" at bounding box center [117, 333] width 51 height 13
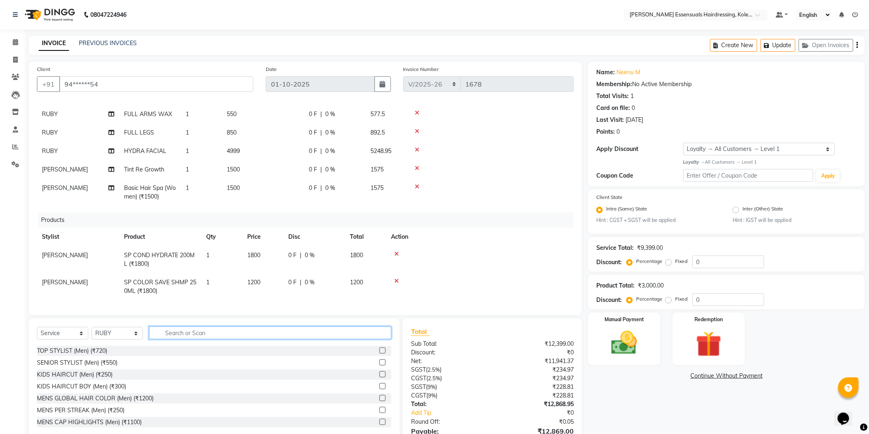
click at [190, 335] on input "text" at bounding box center [270, 333] width 242 height 13
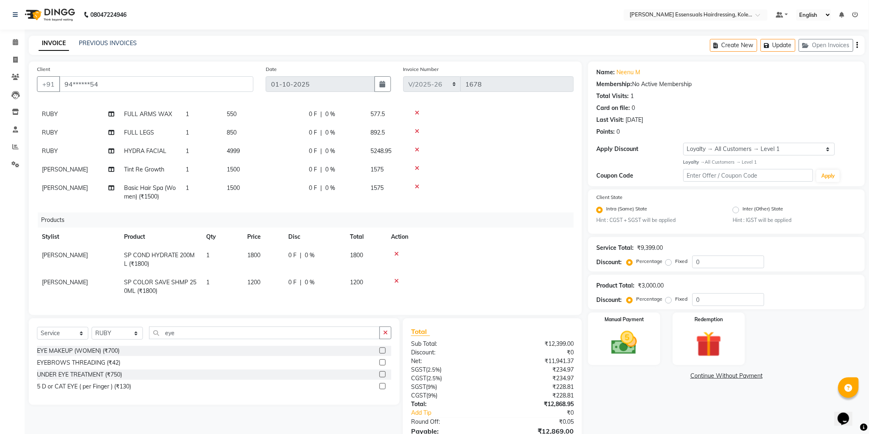
click at [382, 366] on label at bounding box center [382, 363] width 6 height 6
click at [382, 366] on input "checkbox" at bounding box center [381, 363] width 5 height 5
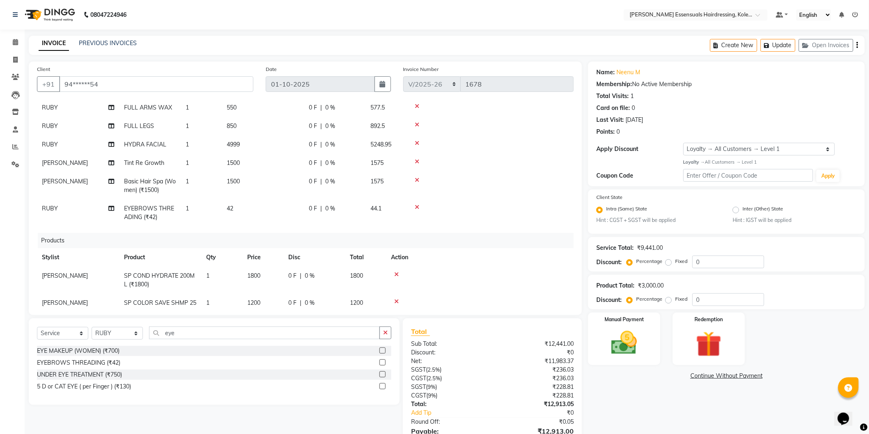
click at [227, 208] on span "42" at bounding box center [230, 208] width 7 height 7
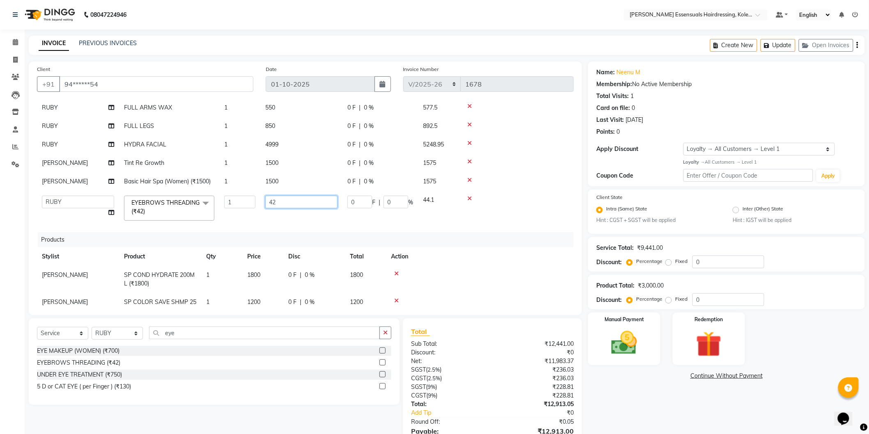
drag, startPoint x: 281, startPoint y: 206, endPoint x: 257, endPoint y: 202, distance: 24.2
click at [257, 202] on tr "Admin [PERSON_NAME] Dev [PERSON_NAME] [PERSON_NAME] [PERSON_NAME] Accountant [P…" at bounding box center [305, 208] width 537 height 35
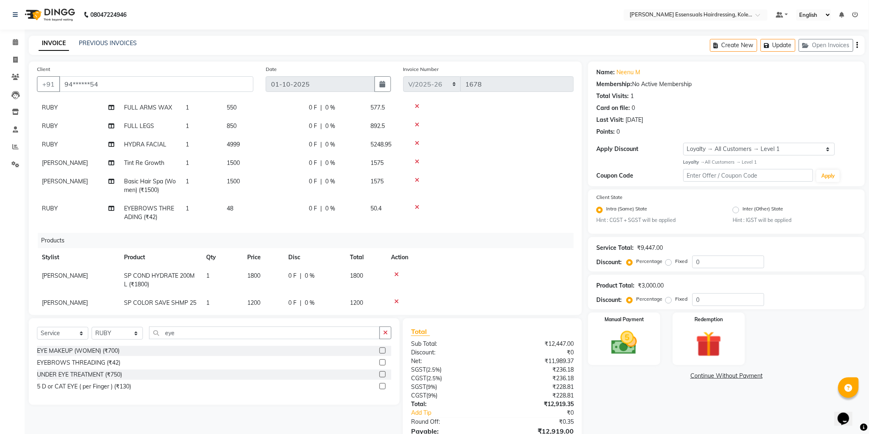
click at [462, 243] on div "Products" at bounding box center [309, 240] width 542 height 15
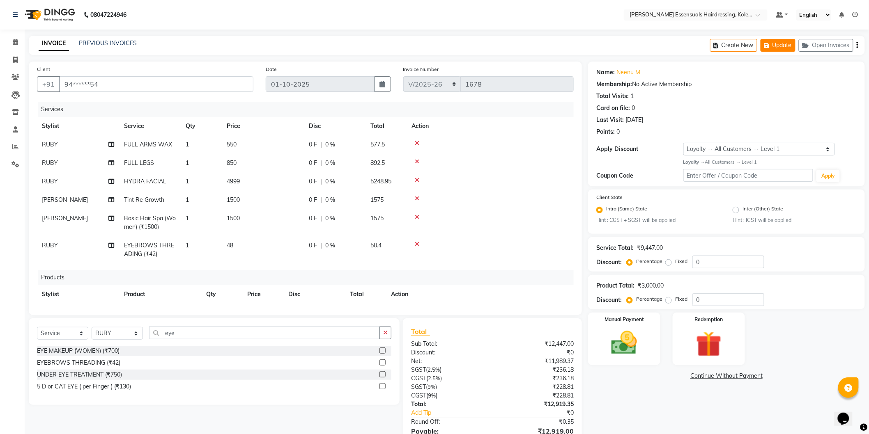
click at [774, 44] on button "Update" at bounding box center [777, 45] width 35 height 13
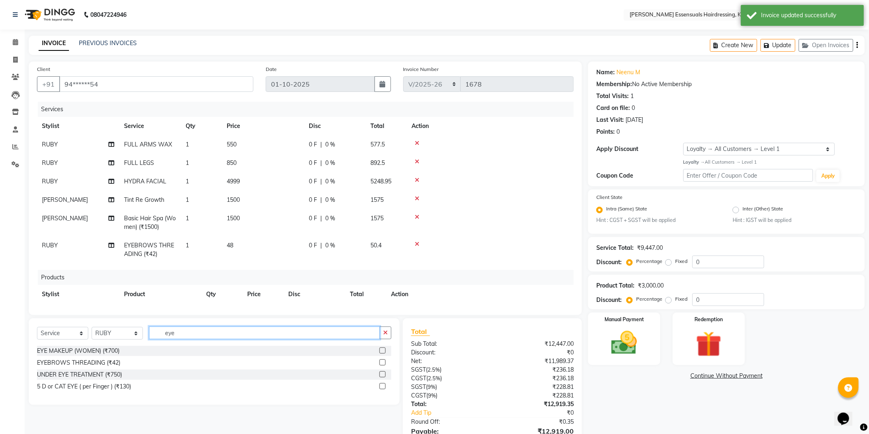
click at [194, 331] on input "eye" at bounding box center [264, 333] width 231 height 13
click at [110, 331] on select "Select Stylist Admin [PERSON_NAME] Dev [PERSON_NAME] [PERSON_NAME] [PERSON_NAME…" at bounding box center [117, 333] width 51 height 13
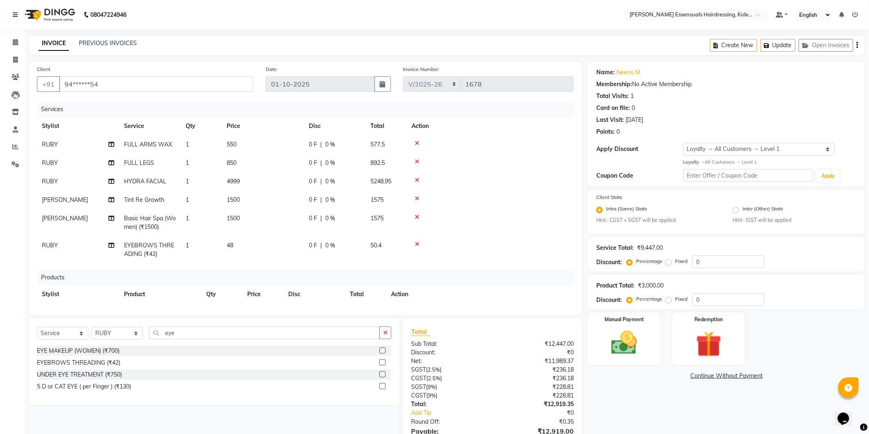
click at [549, 226] on td at bounding box center [490, 222] width 167 height 27
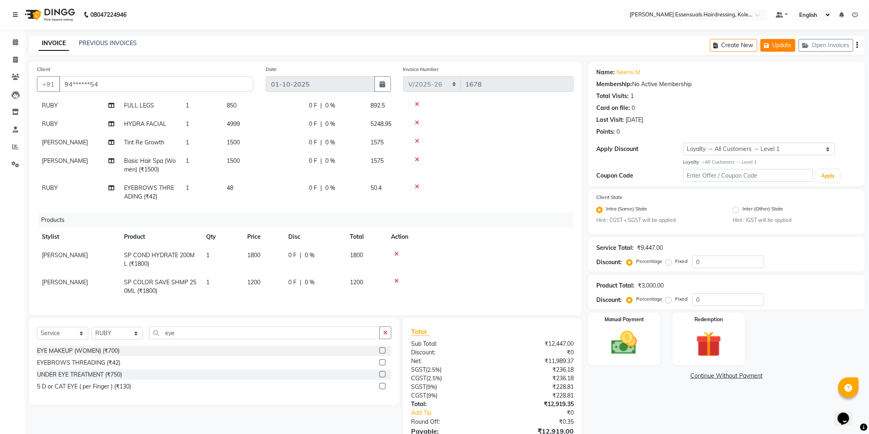
click at [778, 48] on button "Update" at bounding box center [777, 45] width 35 height 13
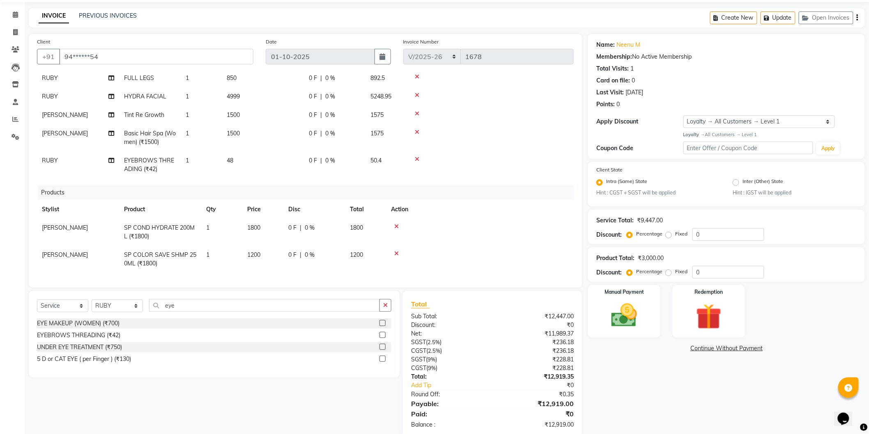
scroll to position [43, 0]
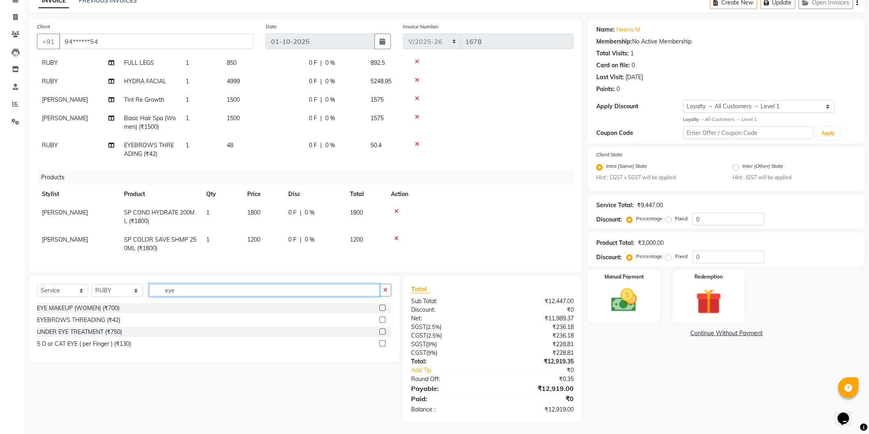
click at [193, 296] on input "eye" at bounding box center [264, 290] width 231 height 13
click at [384, 306] on label at bounding box center [382, 308] width 6 height 6
click at [384, 306] on input "checkbox" at bounding box center [381, 308] width 5 height 5
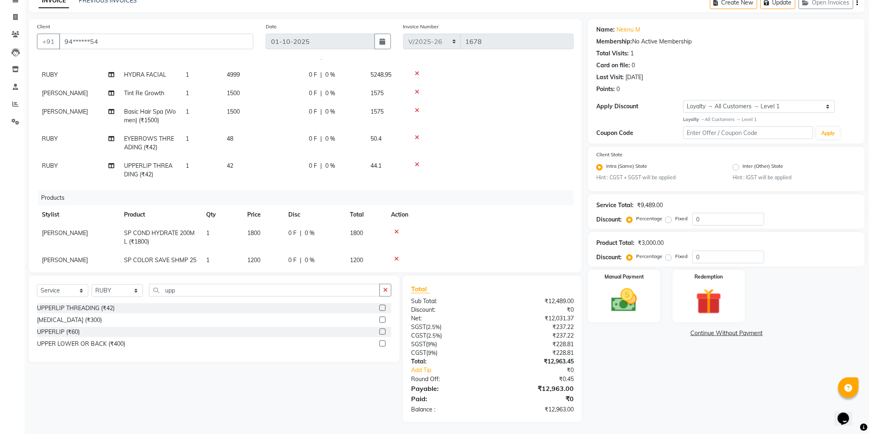
click at [233, 165] on span "42" at bounding box center [230, 165] width 7 height 7
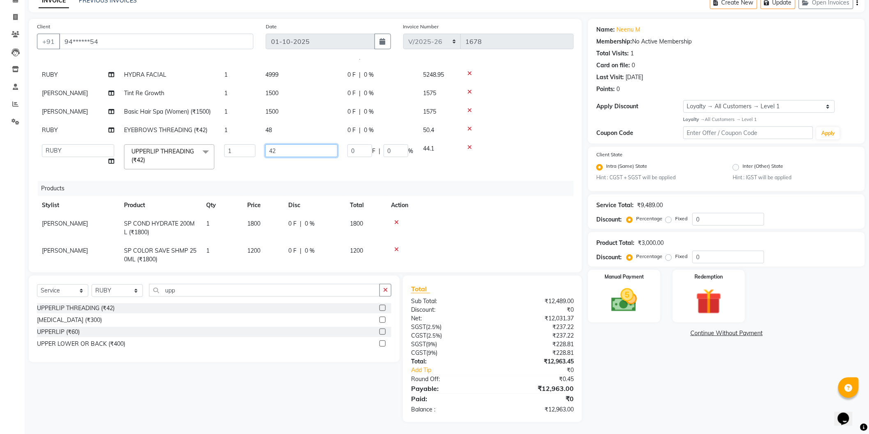
drag, startPoint x: 284, startPoint y: 152, endPoint x: 237, endPoint y: 151, distance: 47.2
click at [237, 151] on tr "Admin [PERSON_NAME] Dev [PERSON_NAME] [PERSON_NAME] [PERSON_NAME] Accountant [P…" at bounding box center [305, 157] width 537 height 35
click at [520, 192] on div "Products" at bounding box center [309, 188] width 542 height 15
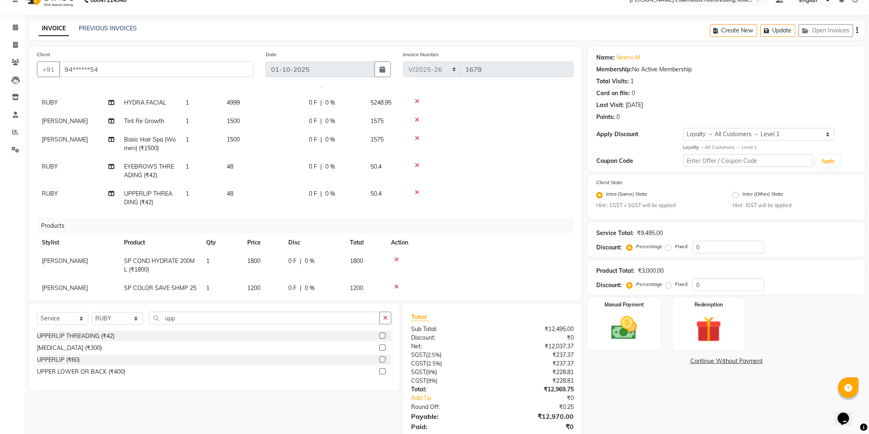
scroll to position [0, 0]
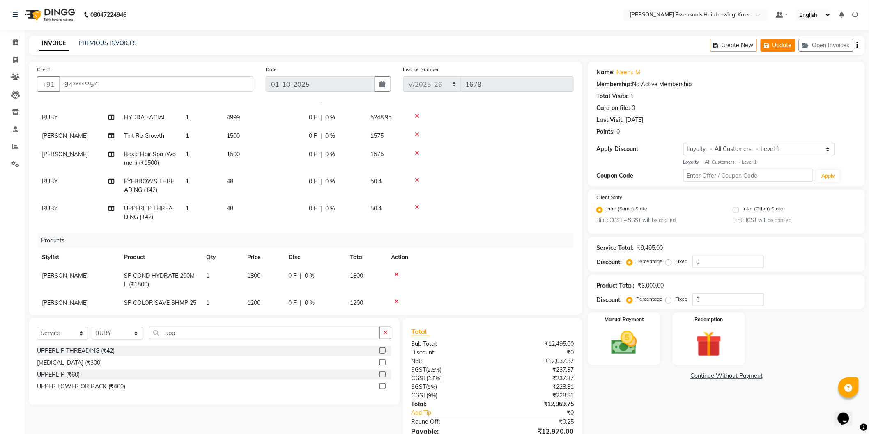
click at [781, 44] on button "Update" at bounding box center [777, 45] width 35 height 13
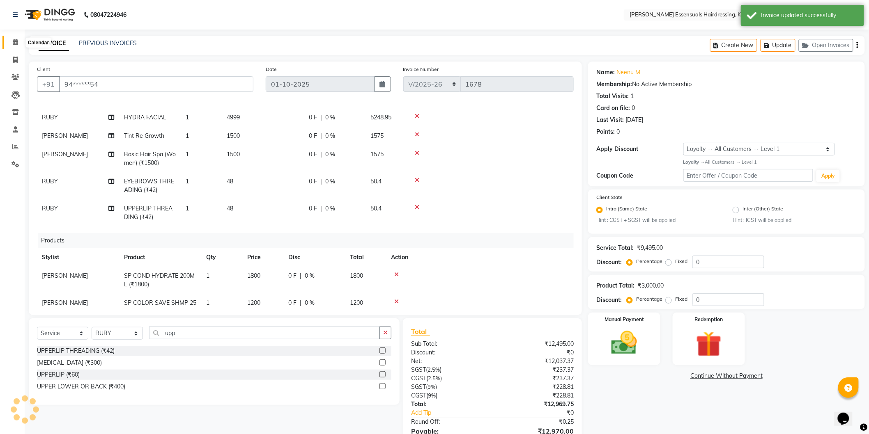
click at [18, 41] on span at bounding box center [15, 42] width 14 height 9
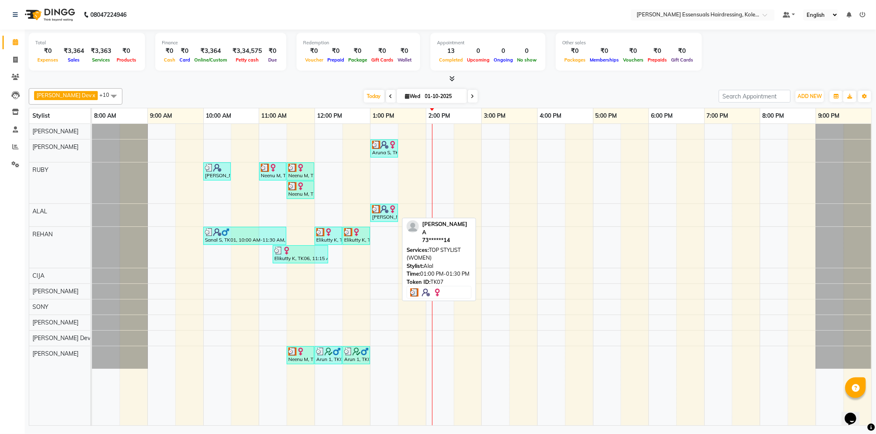
click at [381, 218] on div "[PERSON_NAME] A, TK07, 01:00 PM-01:30 PM, TOP STYLIST (WOMEN)" at bounding box center [384, 213] width 26 height 16
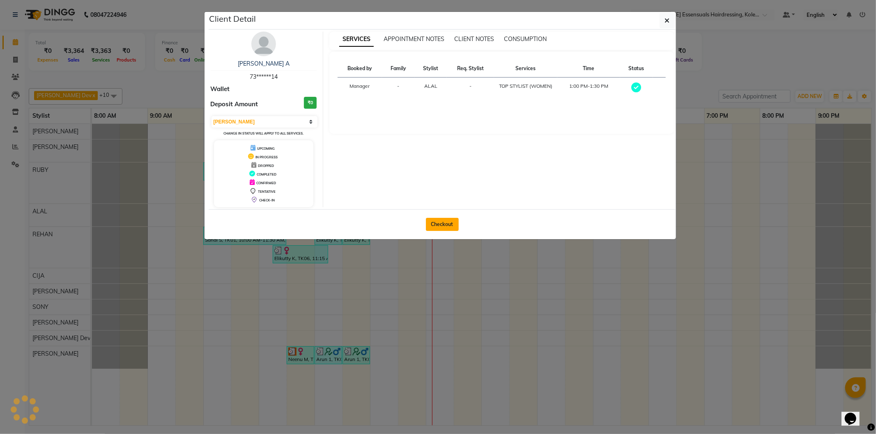
click at [440, 223] on button "Checkout" at bounding box center [442, 224] width 33 height 13
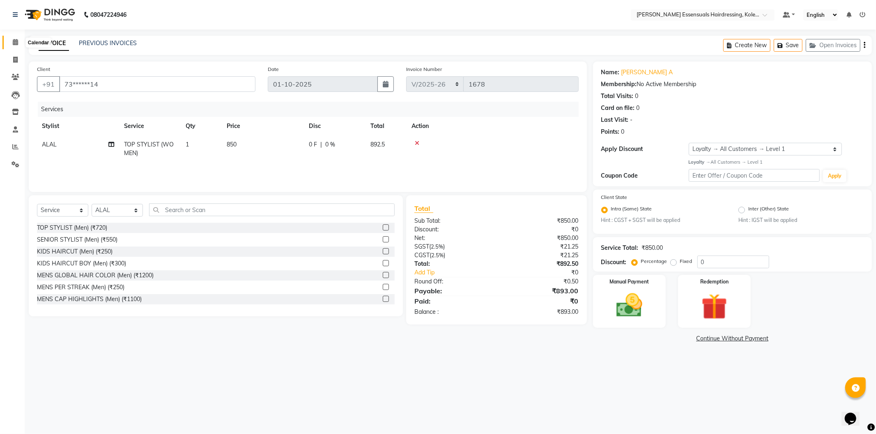
click at [17, 40] on icon at bounding box center [15, 42] width 5 height 6
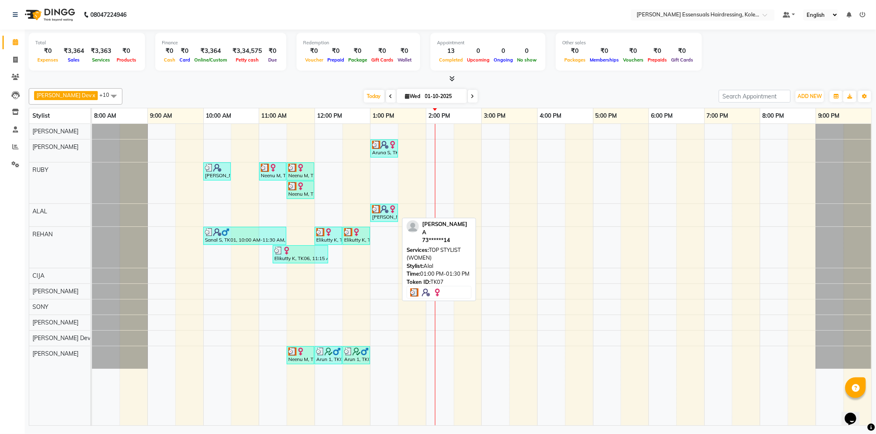
click at [381, 215] on div "[PERSON_NAME] A, TK07, 01:00 PM-01:30 PM, TOP STYLIST (WOMEN)" at bounding box center [384, 213] width 26 height 16
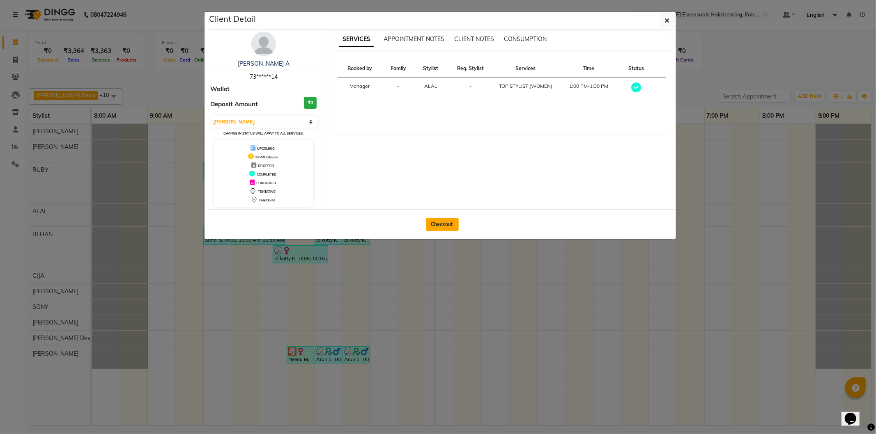
click at [451, 225] on button "Checkout" at bounding box center [442, 224] width 33 height 13
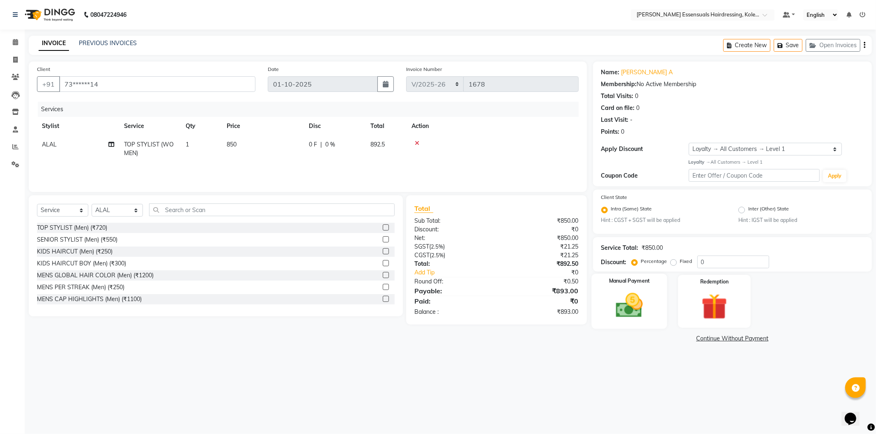
click at [613, 311] on img at bounding box center [629, 305] width 44 height 31
click at [686, 338] on span "CARD" at bounding box center [682, 339] width 18 height 9
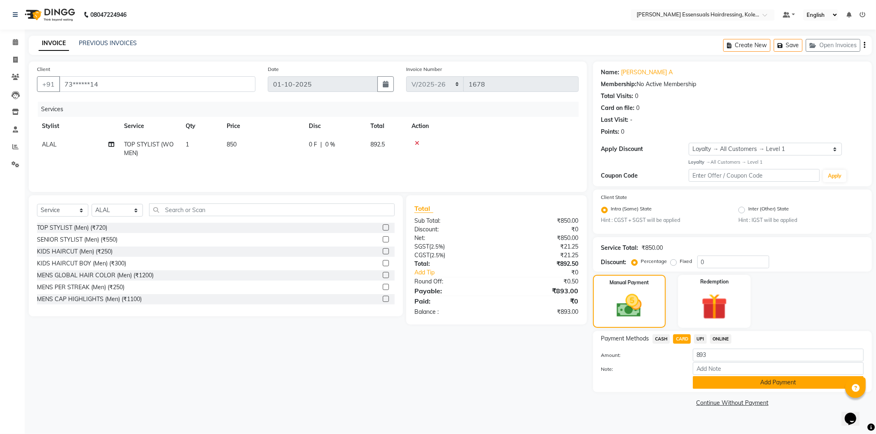
click at [723, 387] on button "Add Payment" at bounding box center [778, 383] width 171 height 13
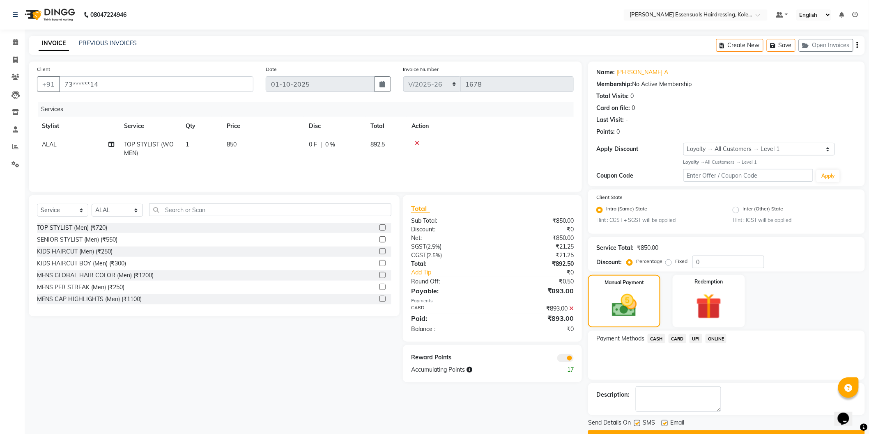
scroll to position [21, 0]
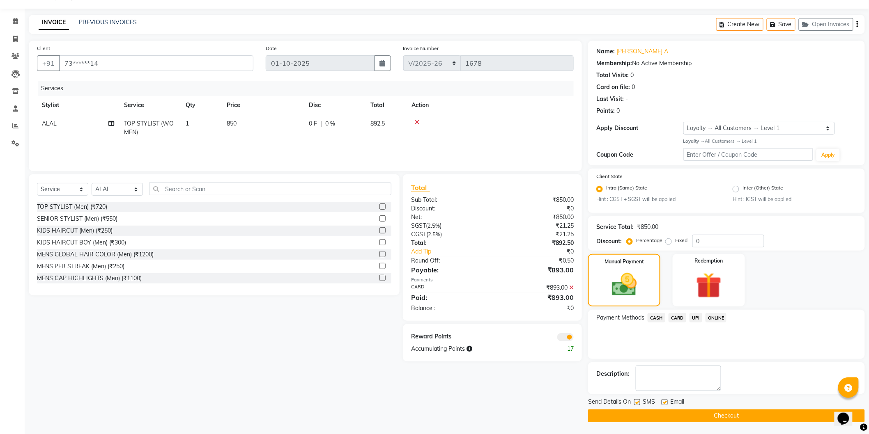
click at [721, 416] on button "Checkout" at bounding box center [726, 416] width 277 height 13
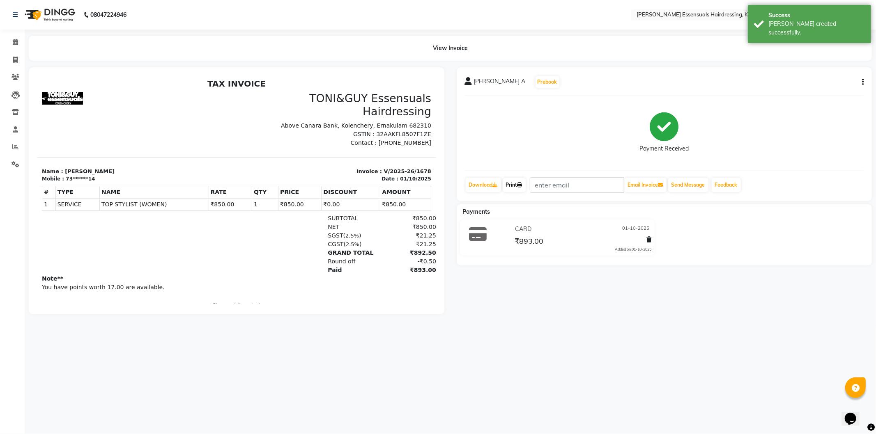
click at [515, 187] on link "Print" at bounding box center [514, 185] width 23 height 14
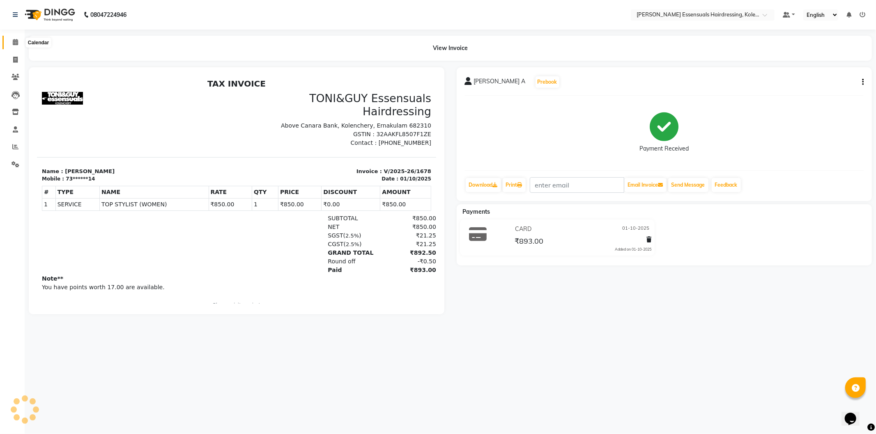
click at [13, 38] on span at bounding box center [15, 42] width 14 height 9
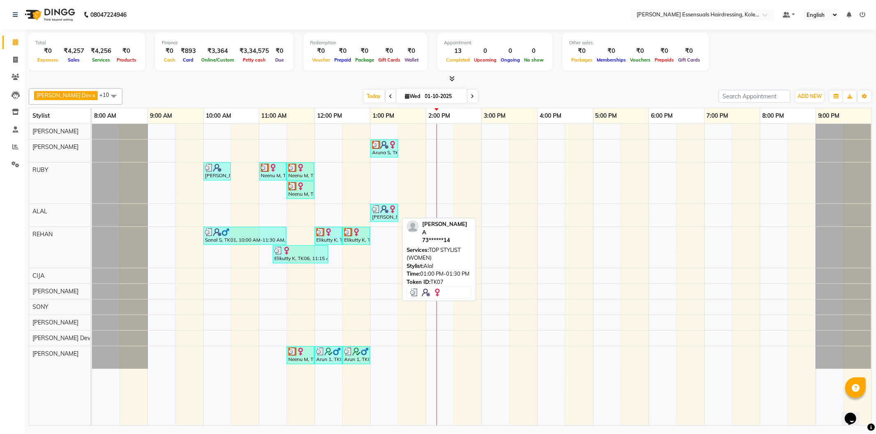
click at [384, 214] on div "[PERSON_NAME] A, TK07, 01:00 PM-01:30 PM, TOP STYLIST (WOMEN)" at bounding box center [384, 213] width 26 height 16
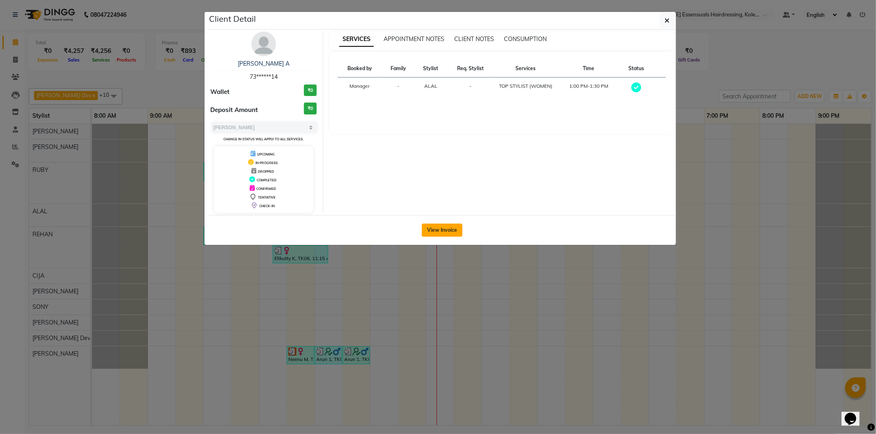
click at [448, 224] on button "View Invoice" at bounding box center [442, 230] width 41 height 13
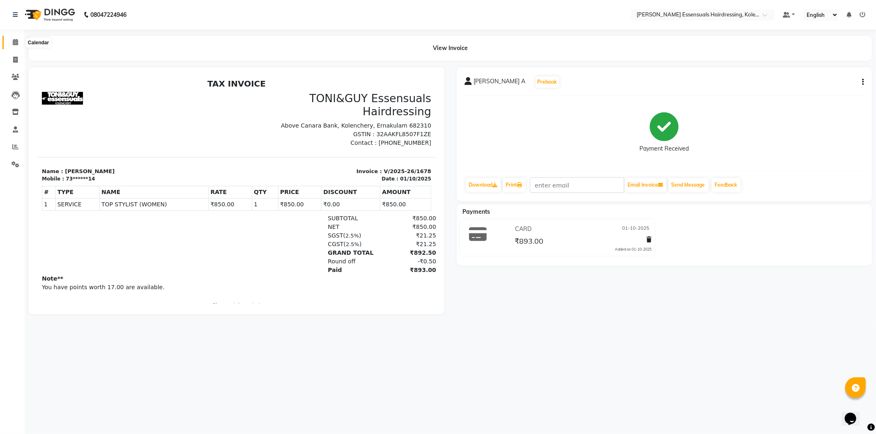
click at [15, 38] on span at bounding box center [15, 42] width 14 height 9
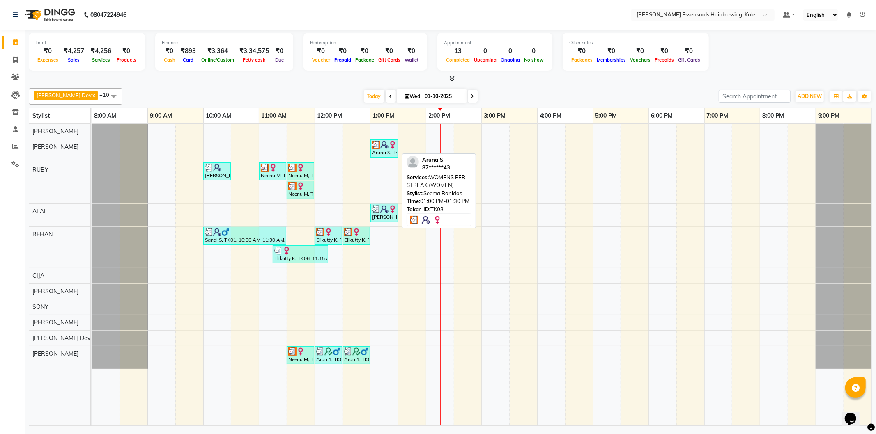
click at [392, 147] on img at bounding box center [392, 145] width 8 height 8
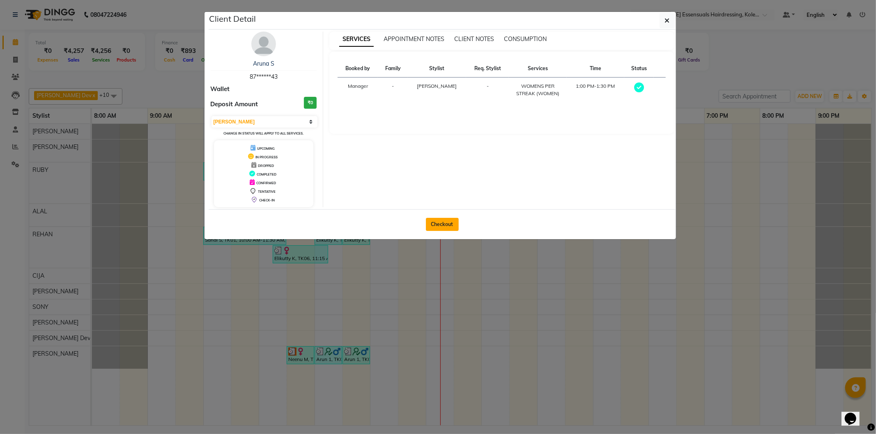
click at [436, 227] on button "Checkout" at bounding box center [442, 224] width 33 height 13
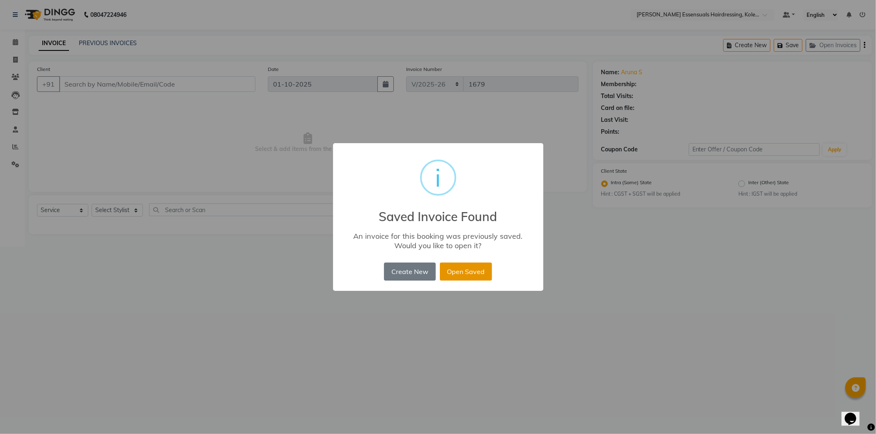
click at [462, 272] on button "Open Saved" at bounding box center [466, 272] width 52 height 18
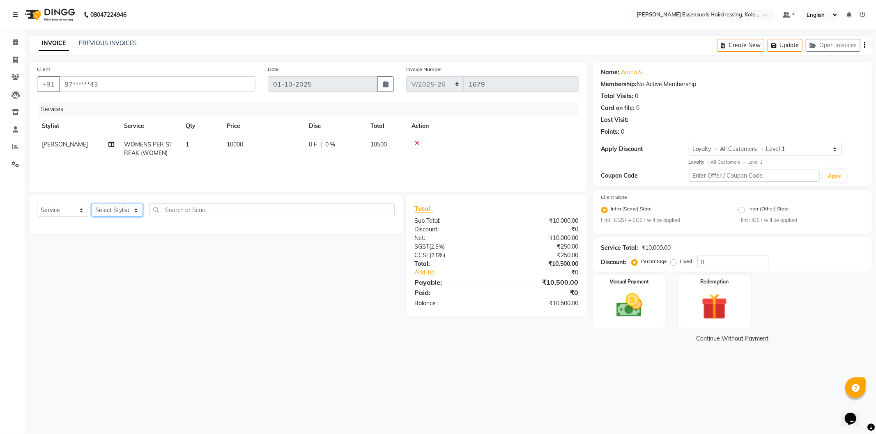
click at [107, 209] on select "Select Stylist Admin [PERSON_NAME] Dev [PERSON_NAME] [PERSON_NAME] [PERSON_NAME…" at bounding box center [117, 210] width 51 height 13
click at [92, 204] on select "Select Stylist Admin [PERSON_NAME] Dev [PERSON_NAME] [PERSON_NAME] [PERSON_NAME…" at bounding box center [117, 210] width 51 height 13
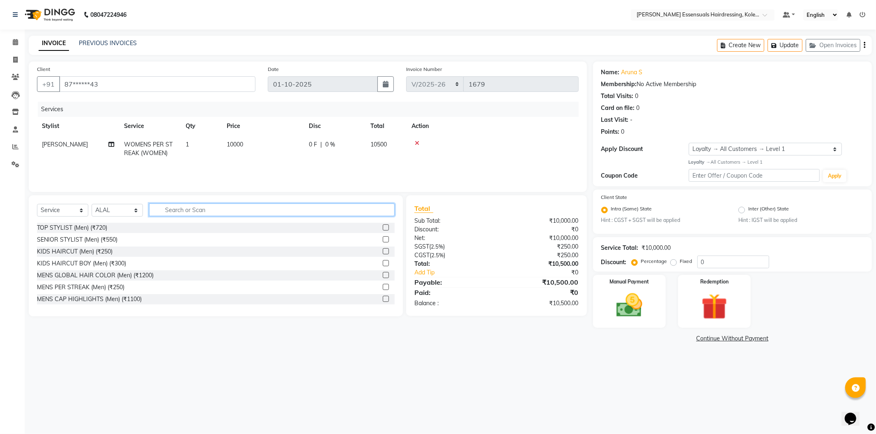
click at [187, 213] on input "text" at bounding box center [272, 210] width 246 height 13
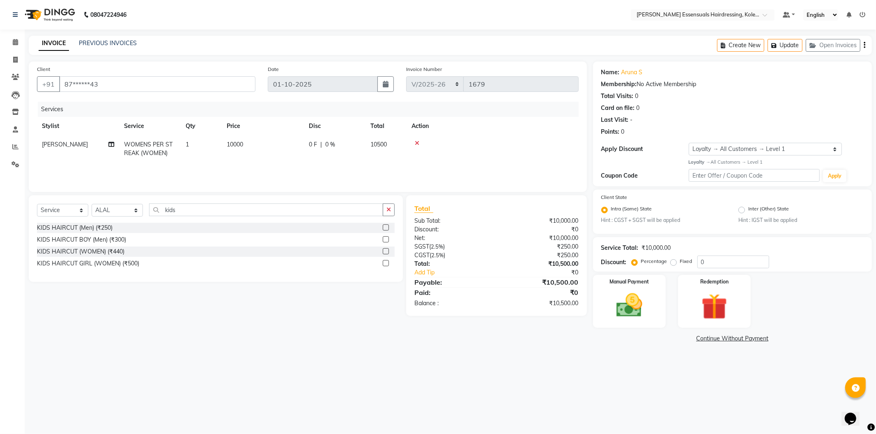
click at [383, 263] on label at bounding box center [386, 263] width 6 height 6
click at [383, 263] on input "checkbox" at bounding box center [385, 263] width 5 height 5
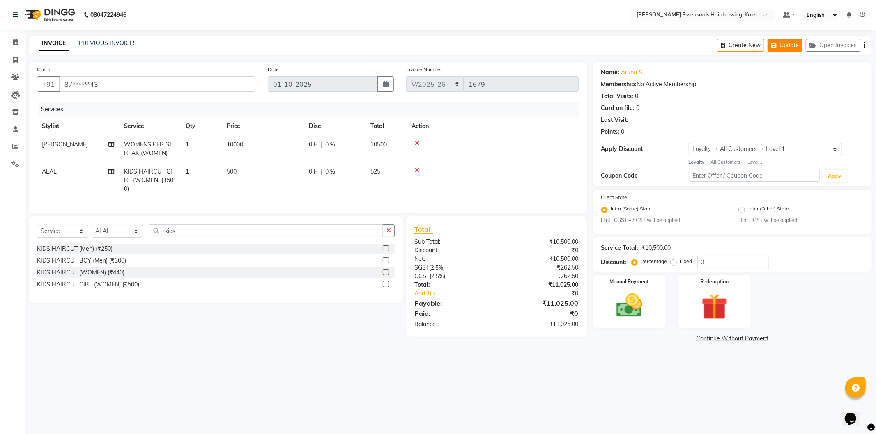
click at [776, 46] on icon "button" at bounding box center [775, 46] width 8 height 6
click at [781, 48] on button "Update" at bounding box center [784, 45] width 35 height 13
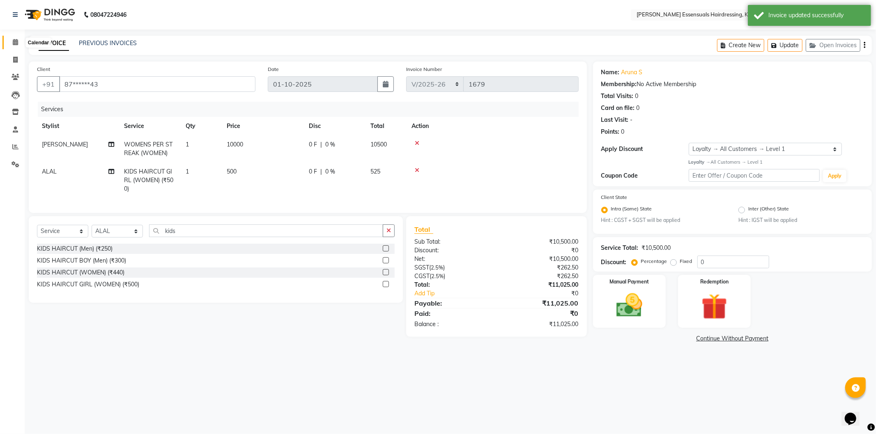
click at [15, 39] on icon at bounding box center [15, 42] width 5 height 6
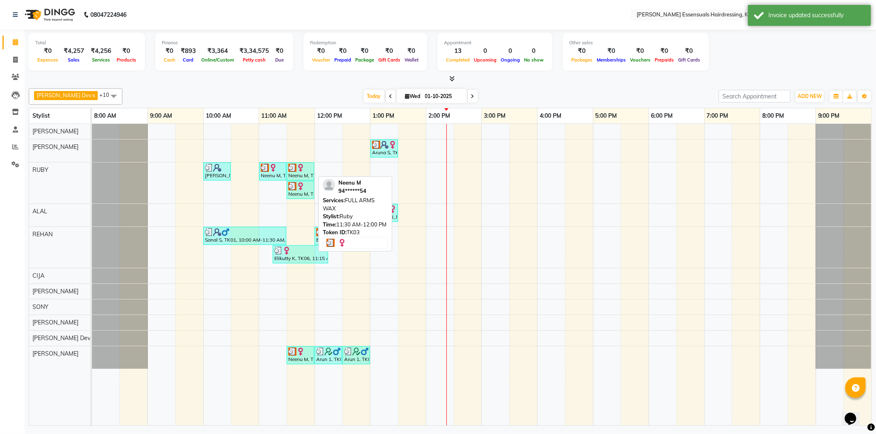
click at [297, 172] on div "Neenu M, TK03, 11:30 AM-12:00 PM, FULL ARMS WAX" at bounding box center [300, 172] width 26 height 16
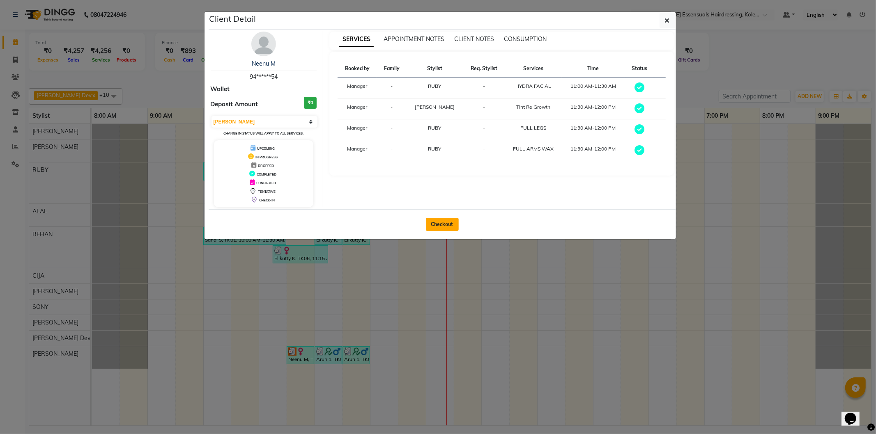
click at [449, 227] on button "Checkout" at bounding box center [442, 224] width 33 height 13
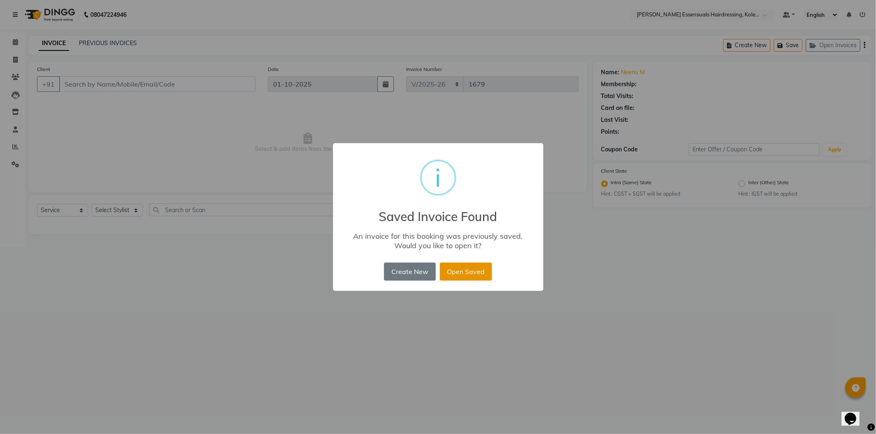
click at [480, 263] on button "Open Saved" at bounding box center [466, 272] width 52 height 18
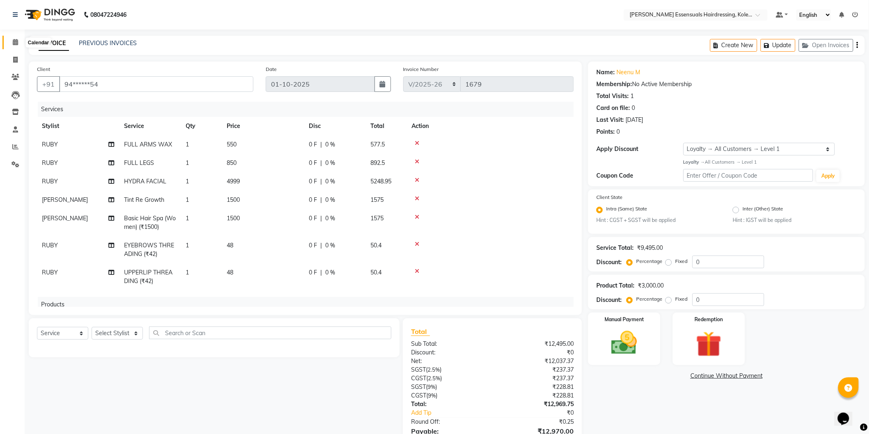
click at [13, 38] on span at bounding box center [15, 42] width 14 height 9
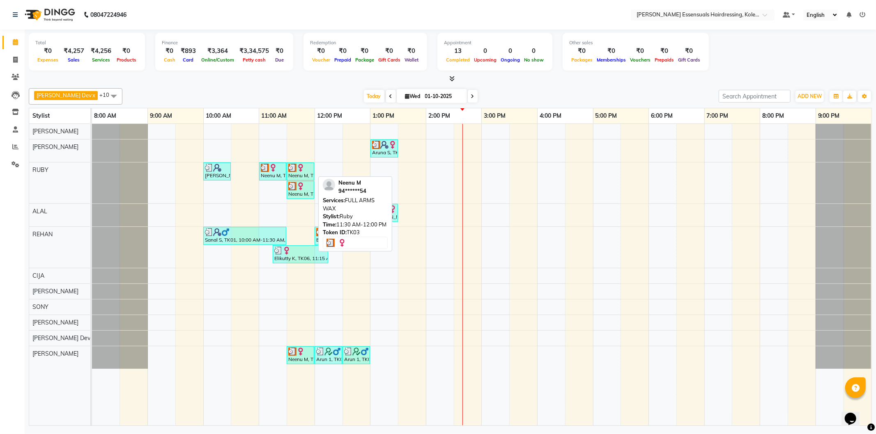
click at [301, 174] on div "Neenu M, TK03, 11:30 AM-12:00 PM, FULL ARMS WAX" at bounding box center [300, 172] width 26 height 16
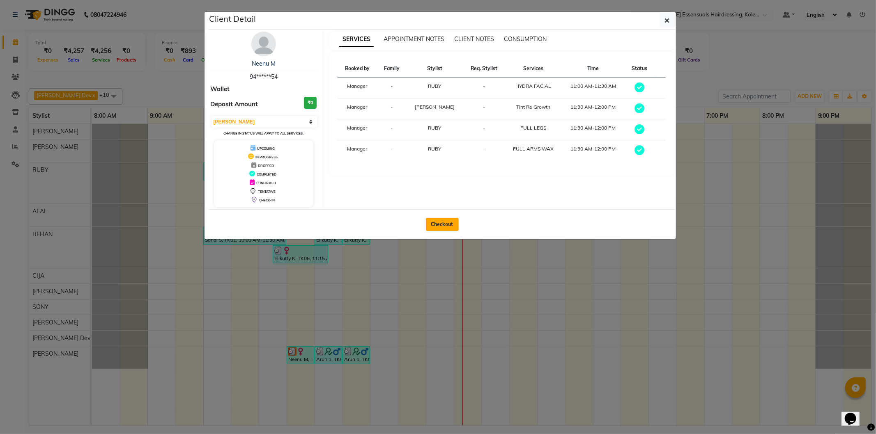
click at [443, 221] on button "Checkout" at bounding box center [442, 224] width 33 height 13
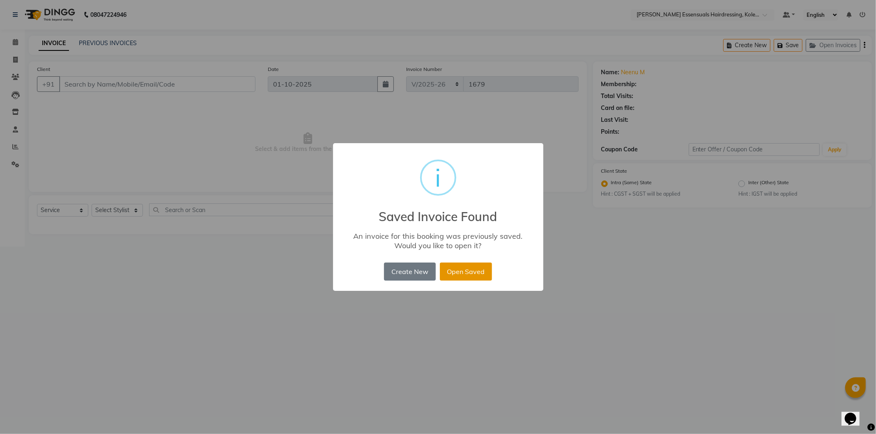
click at [478, 268] on button "Open Saved" at bounding box center [466, 272] width 52 height 18
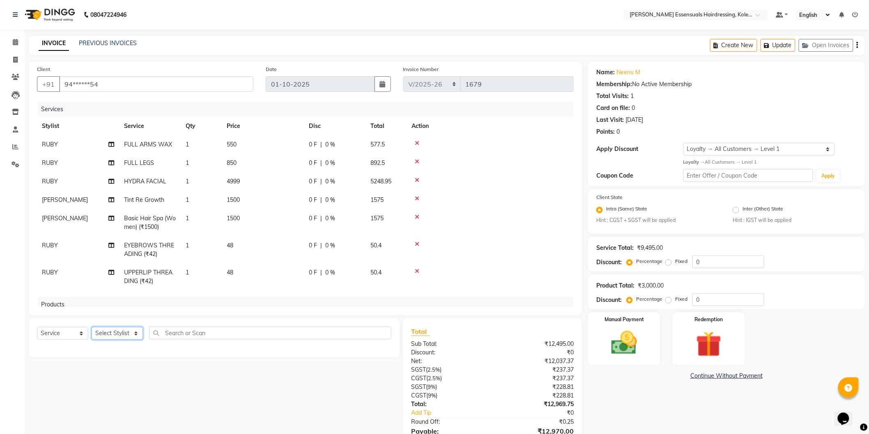
click at [108, 335] on select "Select Stylist Admin [PERSON_NAME] Dev [PERSON_NAME] [PERSON_NAME] [PERSON_NAME…" at bounding box center [117, 333] width 51 height 13
click at [92, 328] on select "Select Stylist Admin [PERSON_NAME] Dev [PERSON_NAME] [PERSON_NAME] [PERSON_NAME…" at bounding box center [117, 333] width 51 height 13
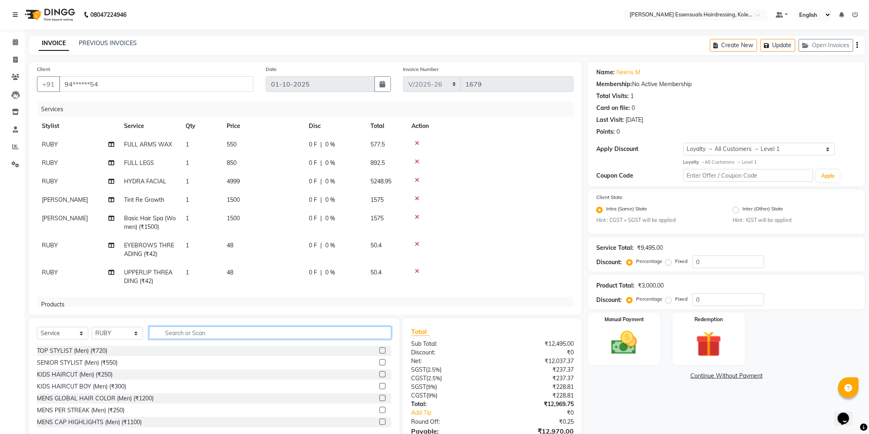
click at [168, 335] on input "text" at bounding box center [270, 333] width 242 height 13
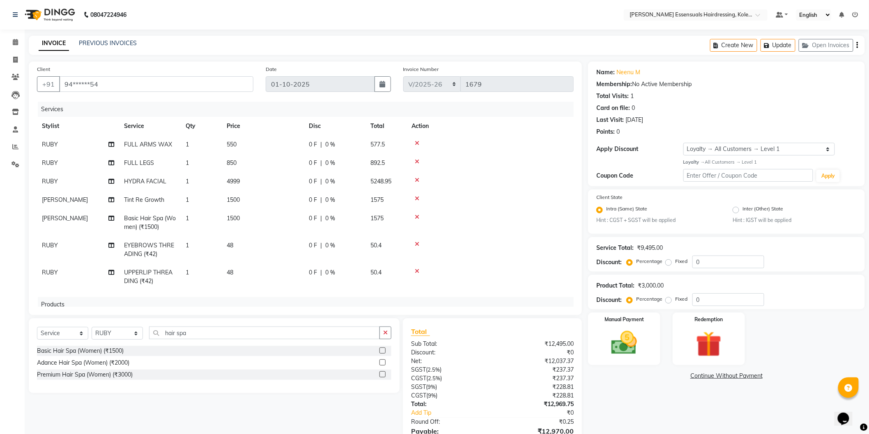
click at [384, 350] on label at bounding box center [382, 351] width 6 height 6
click at [384, 350] on input "checkbox" at bounding box center [381, 351] width 5 height 5
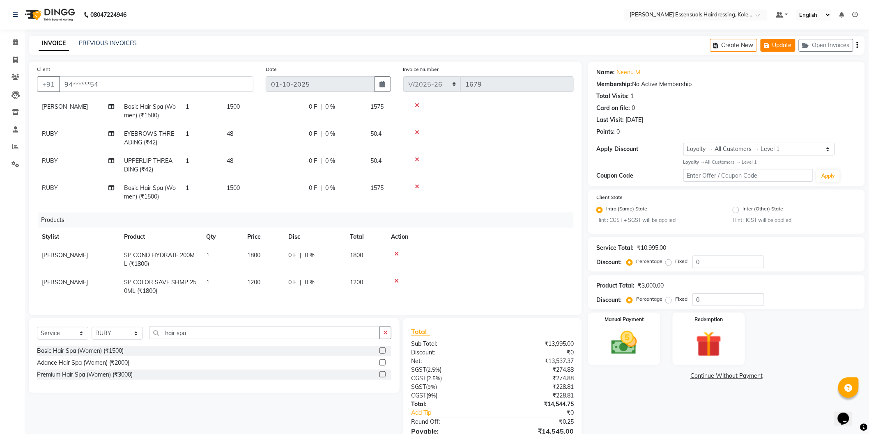
click at [777, 41] on button "Update" at bounding box center [777, 45] width 35 height 13
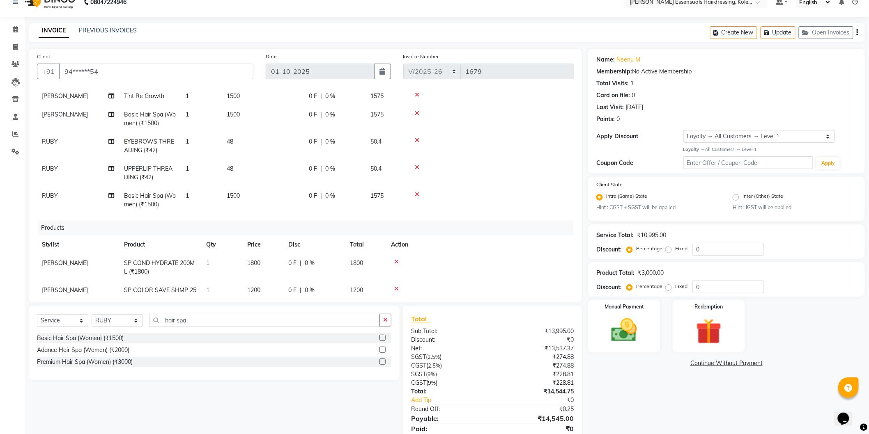
scroll to position [0, 0]
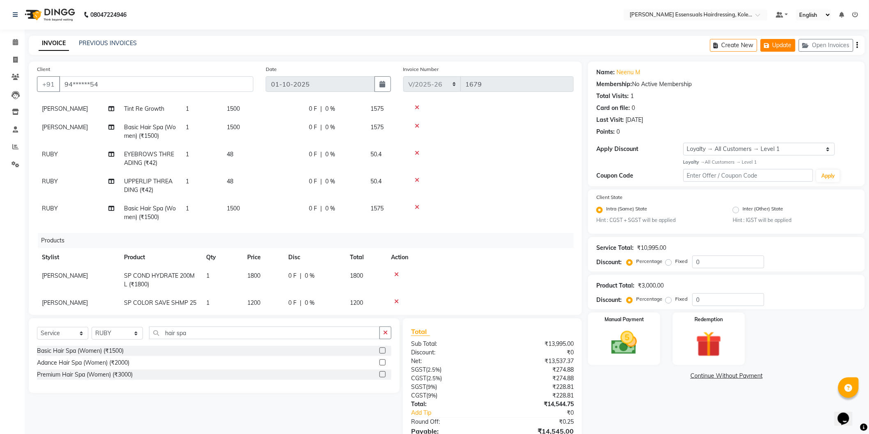
click at [773, 42] on button "Update" at bounding box center [777, 45] width 35 height 13
click at [15, 39] on icon at bounding box center [15, 42] width 5 height 6
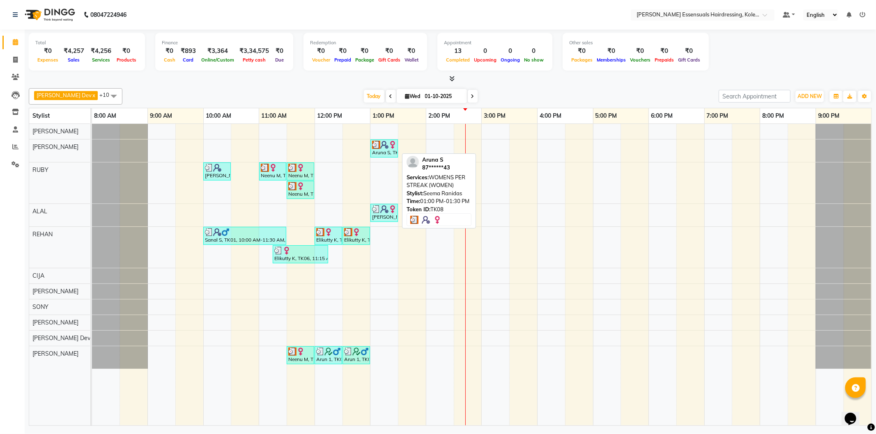
click at [386, 145] on img at bounding box center [384, 145] width 8 height 8
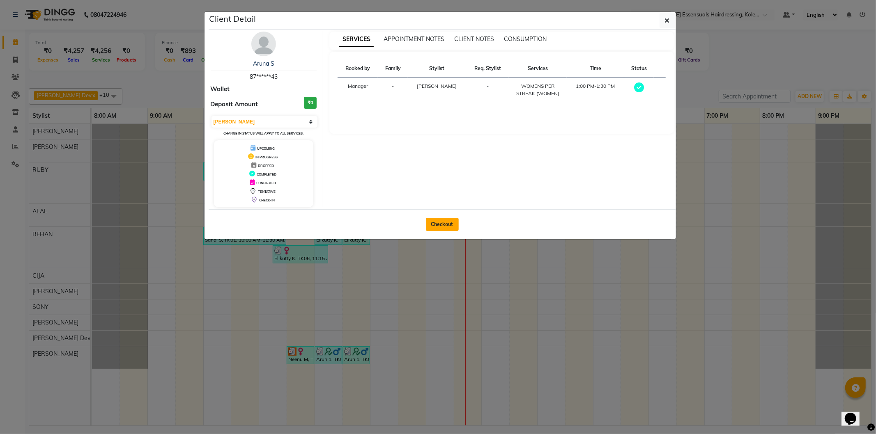
click at [455, 223] on button "Checkout" at bounding box center [442, 224] width 33 height 13
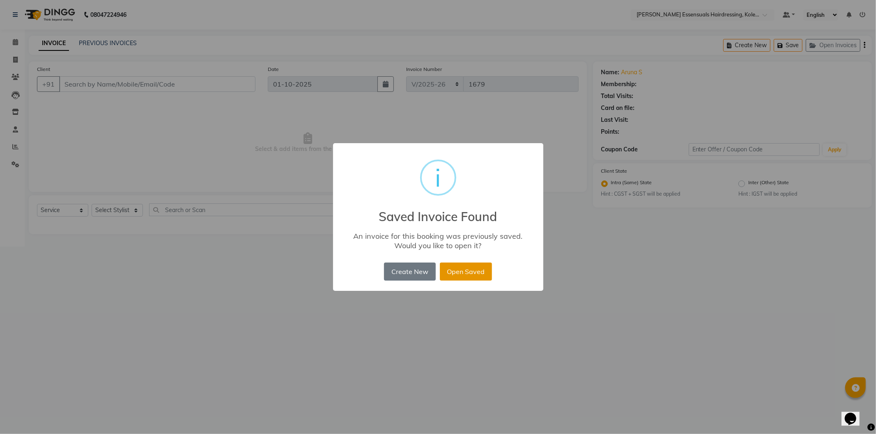
click at [478, 274] on button "Open Saved" at bounding box center [466, 272] width 52 height 18
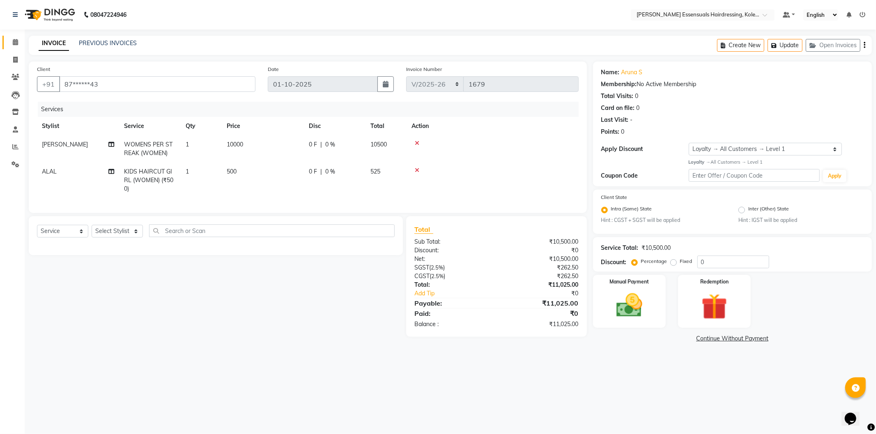
click at [11, 36] on link "Calendar" at bounding box center [12, 43] width 20 height 14
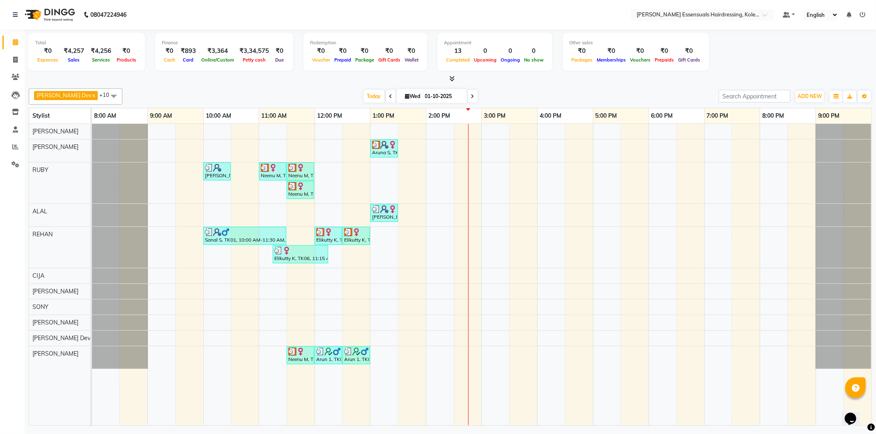
click at [315, 172] on td at bounding box center [329, 275] width 28 height 302
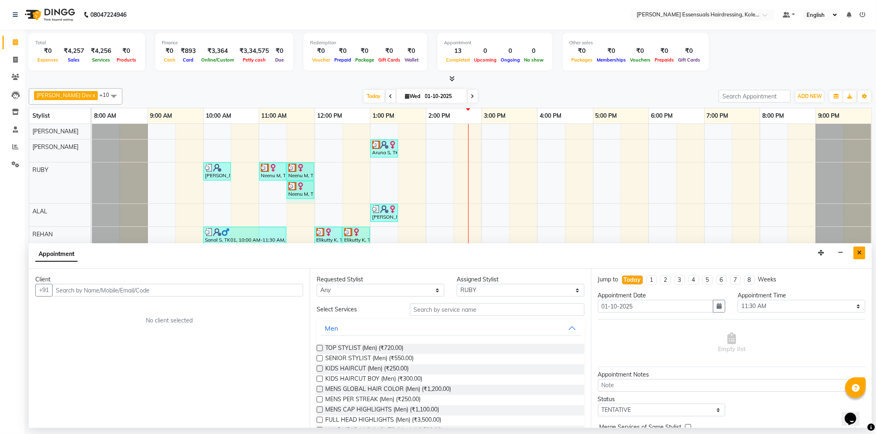
click at [857, 255] on icon "Close" at bounding box center [859, 253] width 5 height 6
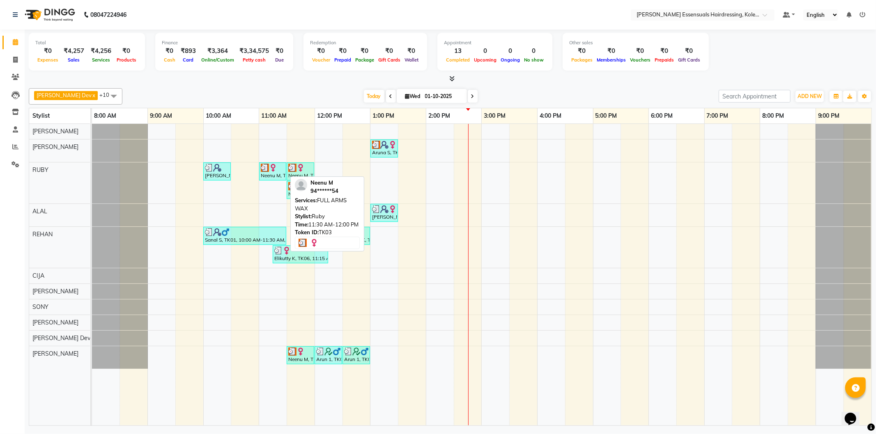
click at [292, 169] on img at bounding box center [292, 168] width 8 height 8
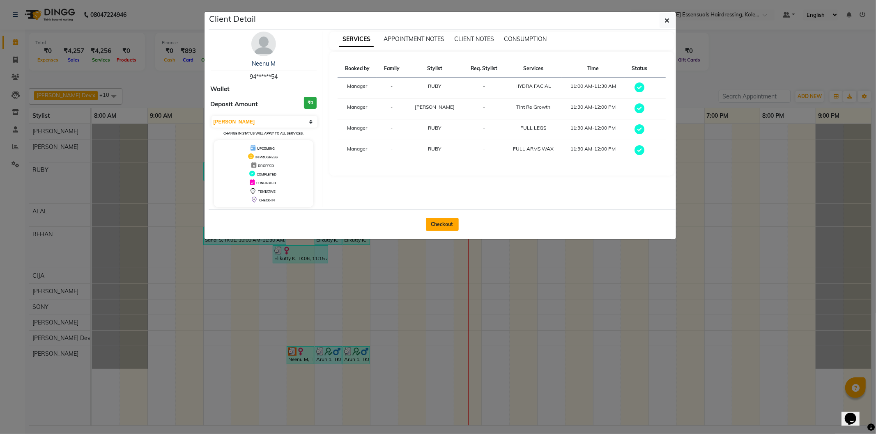
click at [436, 223] on button "Checkout" at bounding box center [442, 224] width 33 height 13
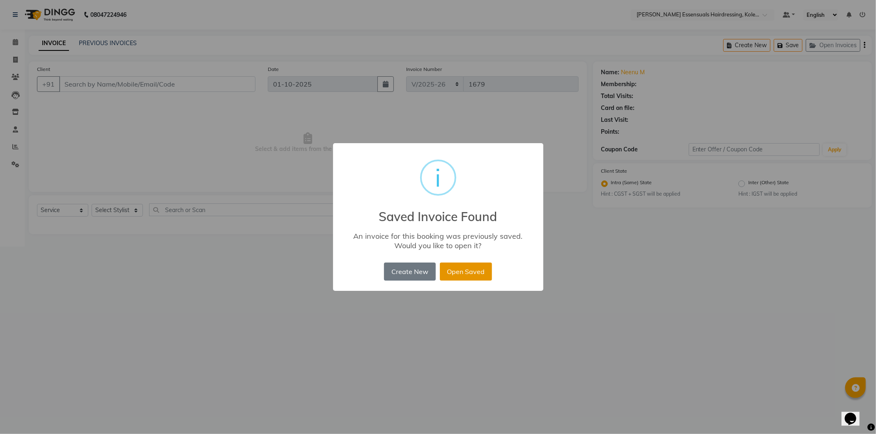
click at [482, 269] on button "Open Saved" at bounding box center [466, 272] width 52 height 18
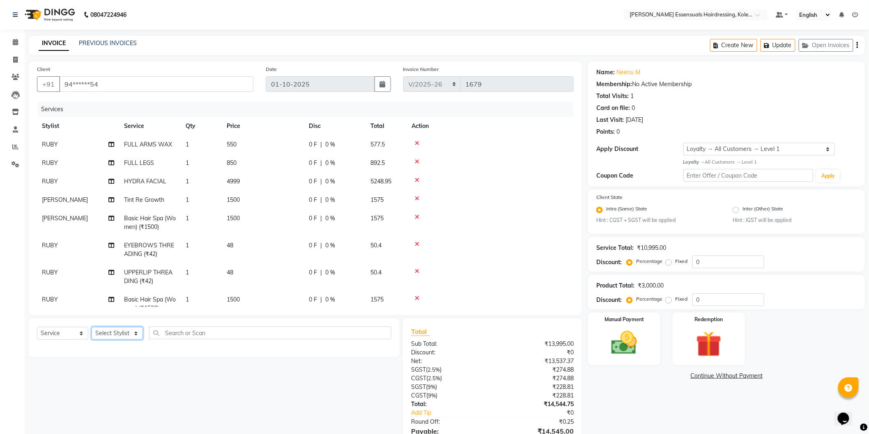
click at [119, 335] on select "Select Stylist Admin [PERSON_NAME] Dev [PERSON_NAME] [PERSON_NAME] [PERSON_NAME…" at bounding box center [117, 333] width 51 height 13
click at [92, 328] on select "Select Stylist Admin [PERSON_NAME] Dev [PERSON_NAME] [PERSON_NAME] [PERSON_NAME…" at bounding box center [117, 333] width 51 height 13
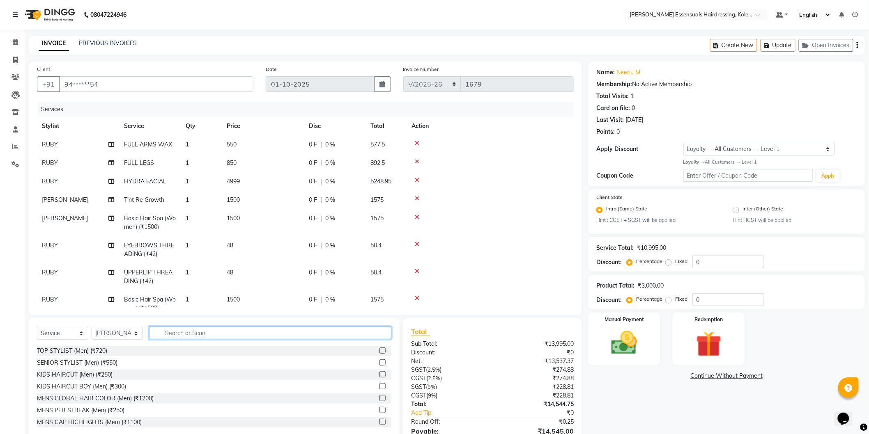
click at [178, 335] on input "text" at bounding box center [270, 333] width 242 height 13
click at [379, 423] on label at bounding box center [382, 422] width 6 height 6
click at [379, 423] on input "checkbox" at bounding box center [381, 422] width 5 height 5
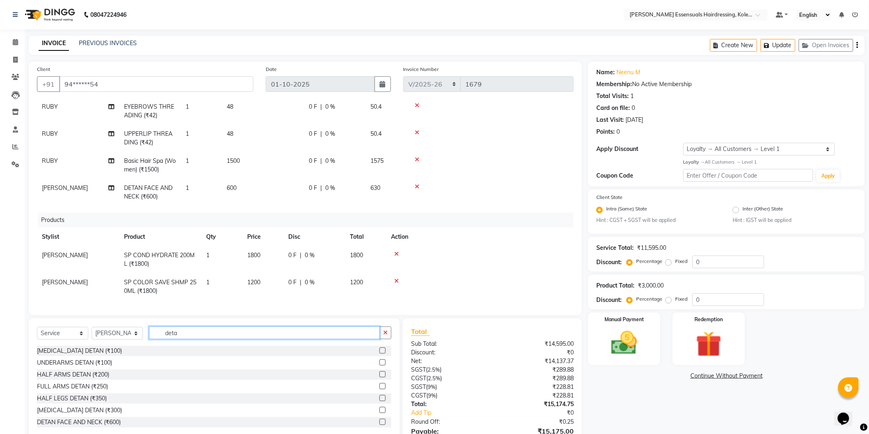
click at [189, 333] on input "deta" at bounding box center [264, 333] width 231 height 13
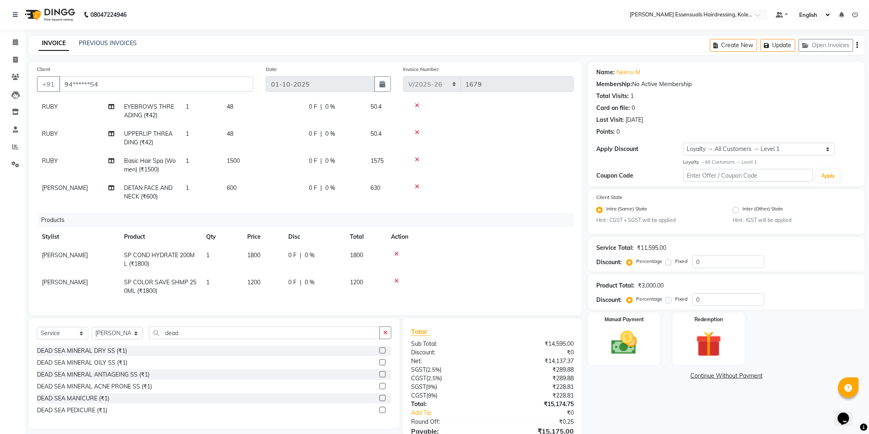
click at [381, 349] on label at bounding box center [382, 351] width 6 height 6
click at [381, 349] on input "checkbox" at bounding box center [381, 351] width 5 height 5
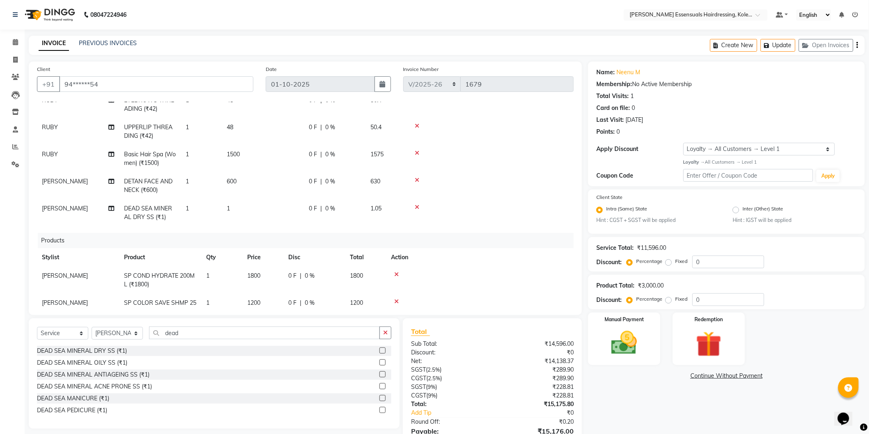
click at [227, 207] on span "1" at bounding box center [228, 208] width 3 height 7
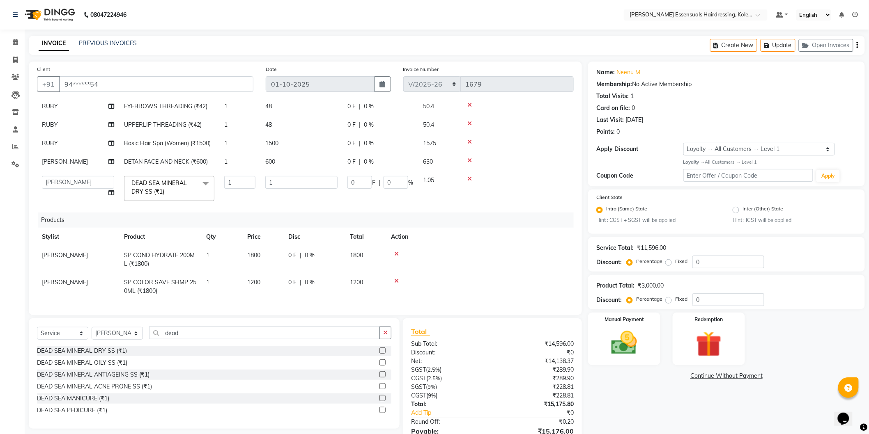
scroll to position [137, 0]
drag, startPoint x: 277, startPoint y: 176, endPoint x: 255, endPoint y: 176, distance: 21.8
click at [255, 176] on tr "Admin [PERSON_NAME] Dev [PERSON_NAME] [PERSON_NAME] [PERSON_NAME] Accountant [P…" at bounding box center [305, 188] width 537 height 35
click at [478, 204] on div "Services Stylist Service Qty Price Disc Total Action RUBY FULL ARMS WAX 1 550 0…" at bounding box center [305, 204] width 537 height 205
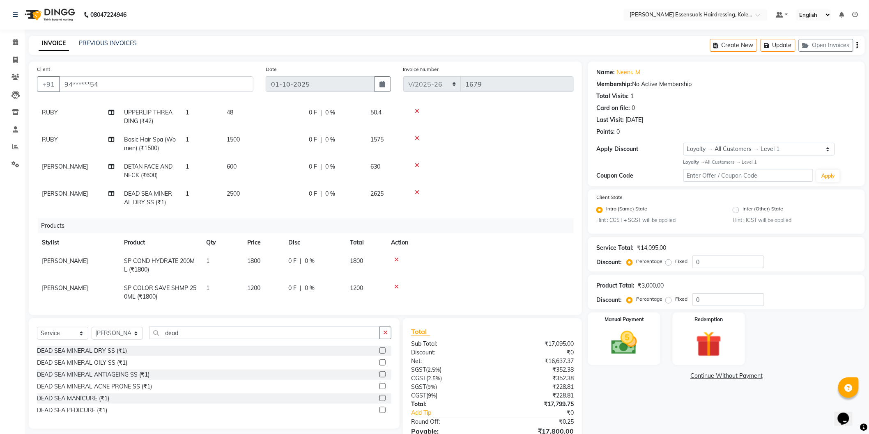
scroll to position [172, 0]
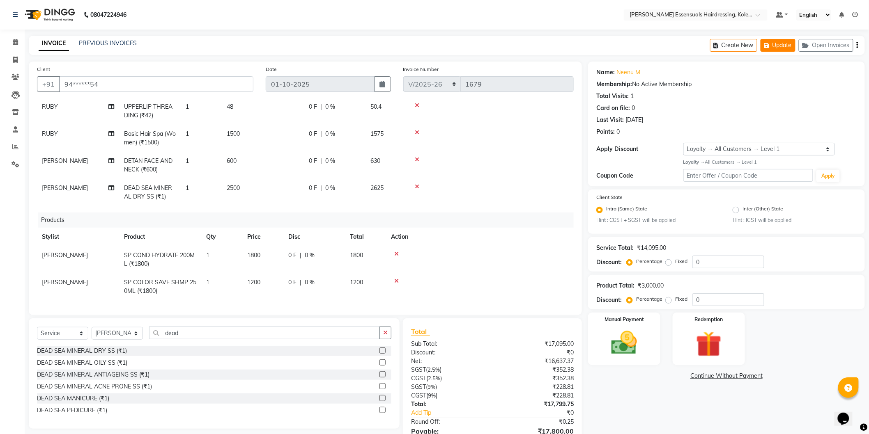
click at [777, 41] on button "Update" at bounding box center [777, 45] width 35 height 13
click at [21, 41] on span at bounding box center [15, 42] width 14 height 9
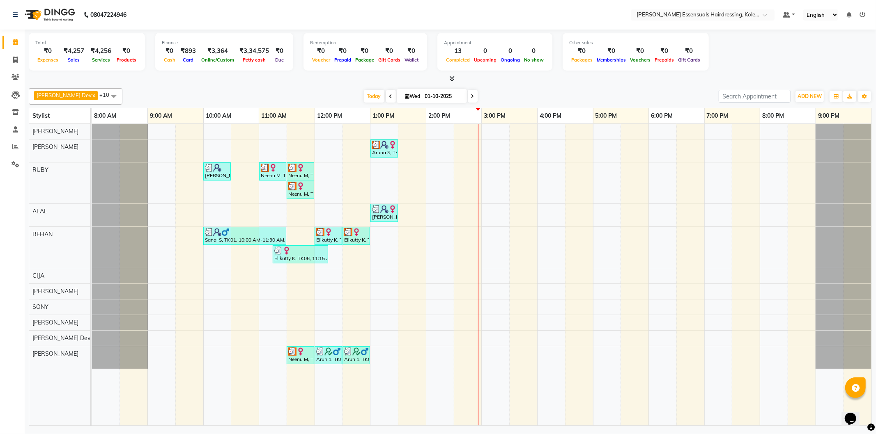
click at [479, 355] on div "Aruna S, TK08, 01:00 PM-01:30 PM, WOMENS PER STREAK (WOMEN) Boban S, TK02, 10:0…" at bounding box center [481, 275] width 779 height 302
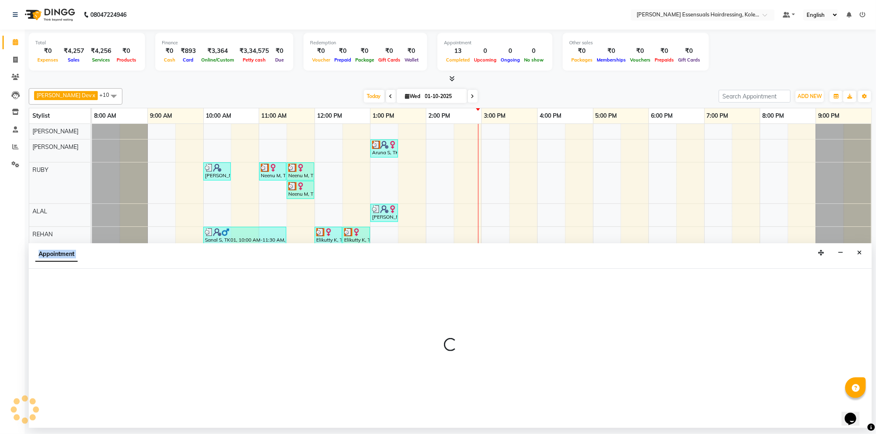
click at [479, 355] on div at bounding box center [450, 348] width 843 height 21
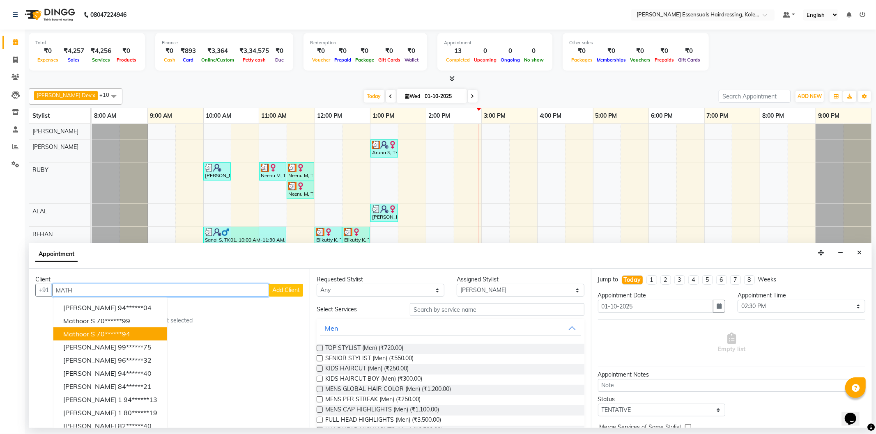
click at [122, 335] on ngb-highlight "70******94" at bounding box center [113, 334] width 34 height 8
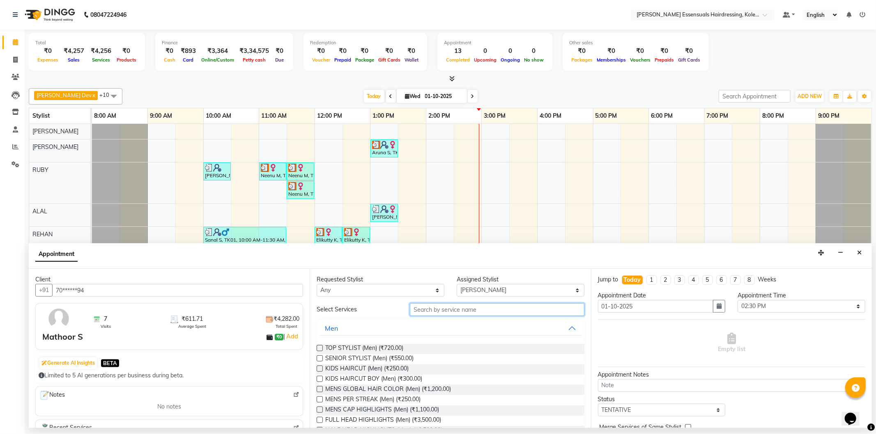
click at [497, 314] on input "text" at bounding box center [497, 309] width 174 height 13
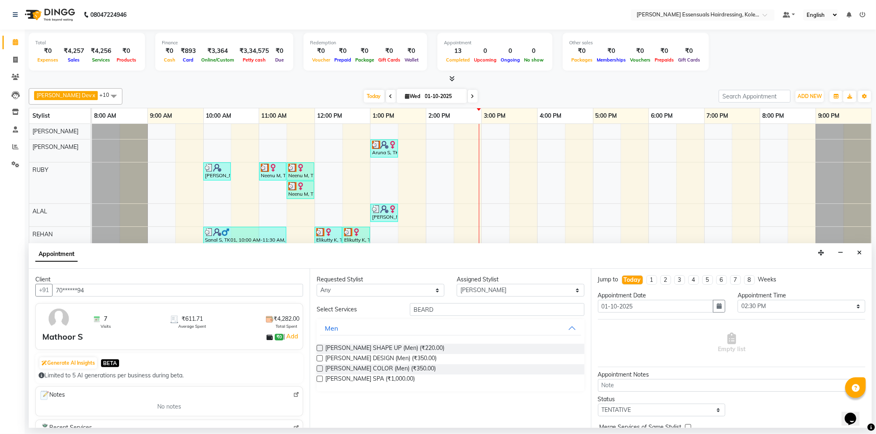
click at [319, 348] on label at bounding box center [320, 348] width 6 height 6
click at [319, 348] on input "checkbox" at bounding box center [319, 349] width 5 height 5
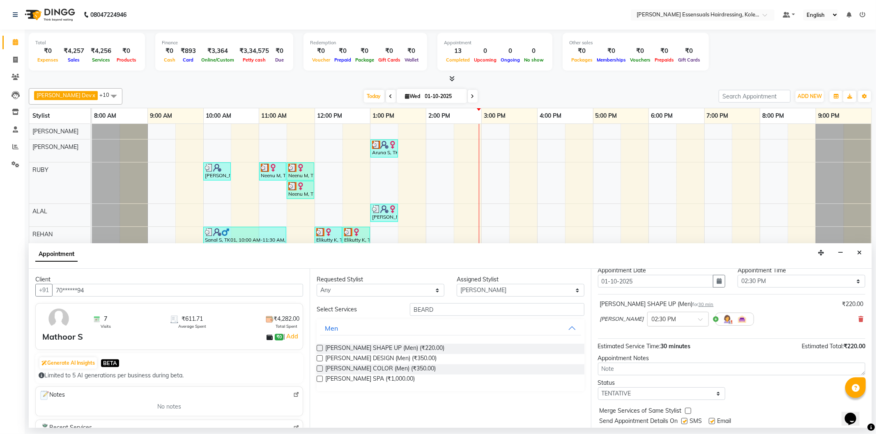
scroll to position [48, 0]
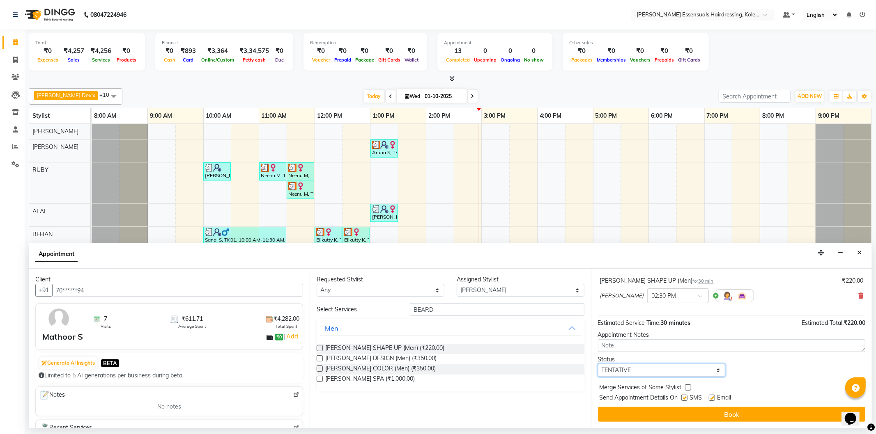
drag, startPoint x: 613, startPoint y: 367, endPoint x: 615, endPoint y: 376, distance: 9.8
click at [613, 367] on select "Select TENTATIVE CONFIRM CHECK-IN UPCOMING" at bounding box center [662, 370] width 128 height 13
click at [598, 364] on select "Select TENTATIVE CONFIRM CHECK-IN UPCOMING" at bounding box center [662, 370] width 128 height 13
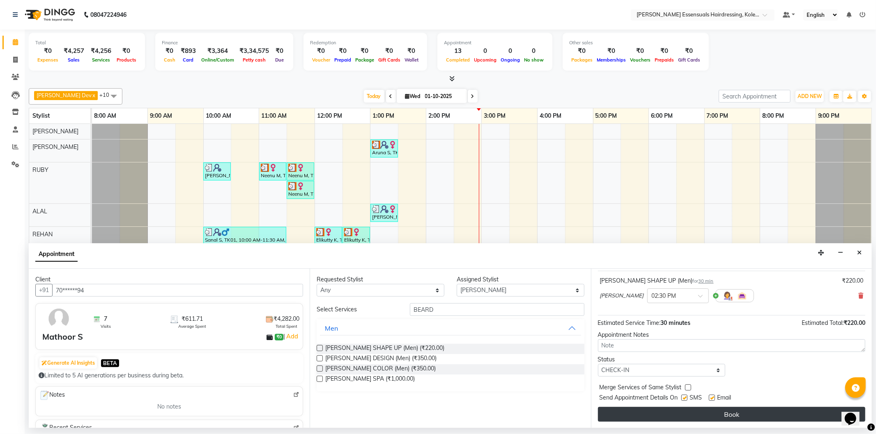
click at [625, 414] on button "Book" at bounding box center [731, 414] width 267 height 15
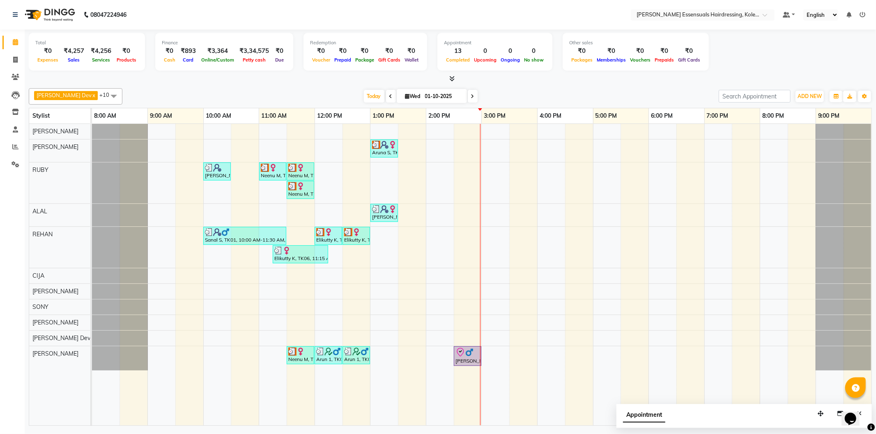
click at [479, 149] on div "Aruna S, TK08, 01:00 PM-01:30 PM, WOMENS PER STREAK (WOMEN) Boban S, TK02, 10:0…" at bounding box center [481, 275] width 779 height 302
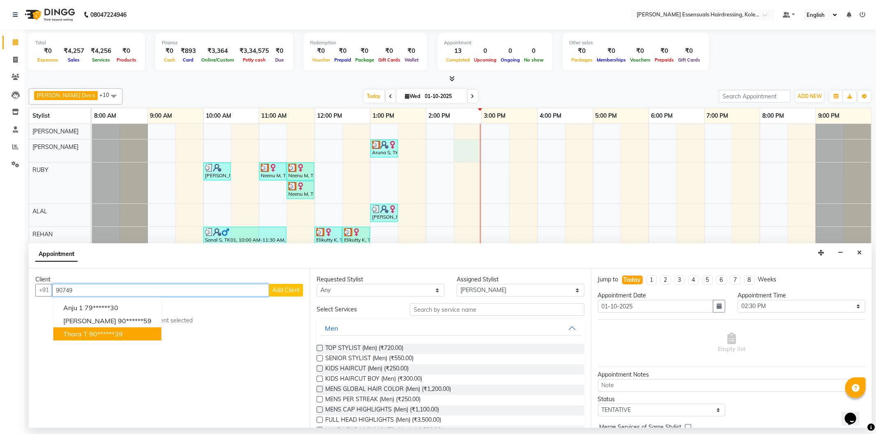
click at [98, 335] on ngb-highlight "90******39" at bounding box center [106, 334] width 34 height 8
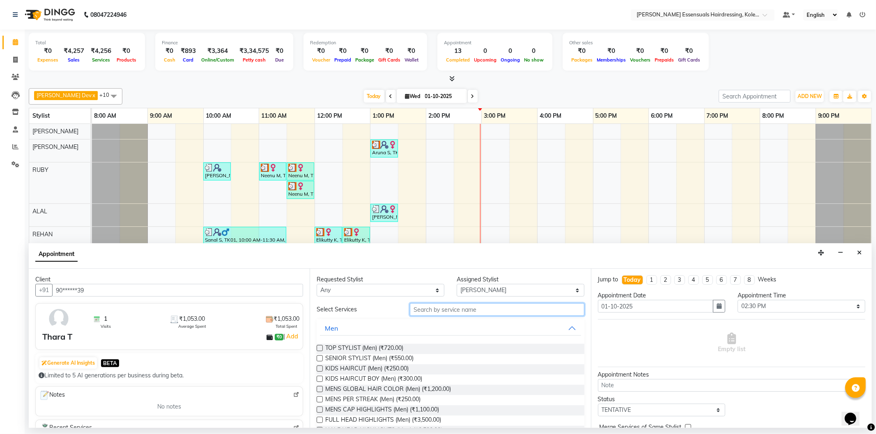
click at [429, 314] on input "text" at bounding box center [497, 309] width 174 height 13
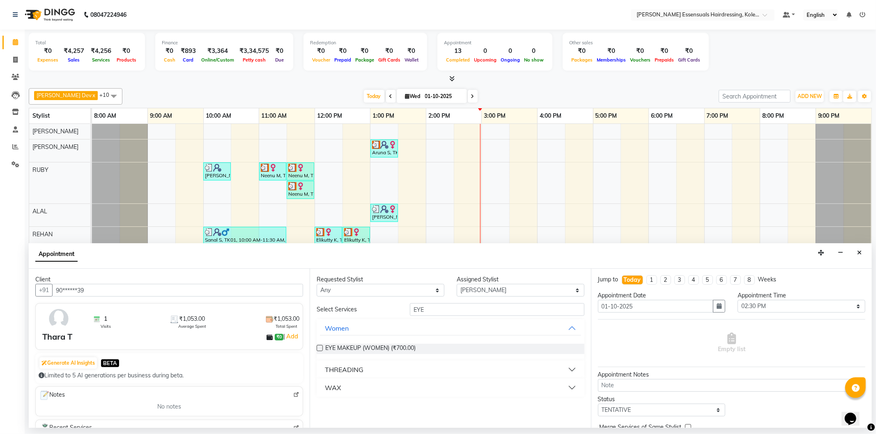
click at [347, 365] on div "THREADING" at bounding box center [344, 370] width 39 height 10
click at [320, 388] on label at bounding box center [320, 390] width 6 height 6
click at [320, 388] on input "checkbox" at bounding box center [319, 390] width 5 height 5
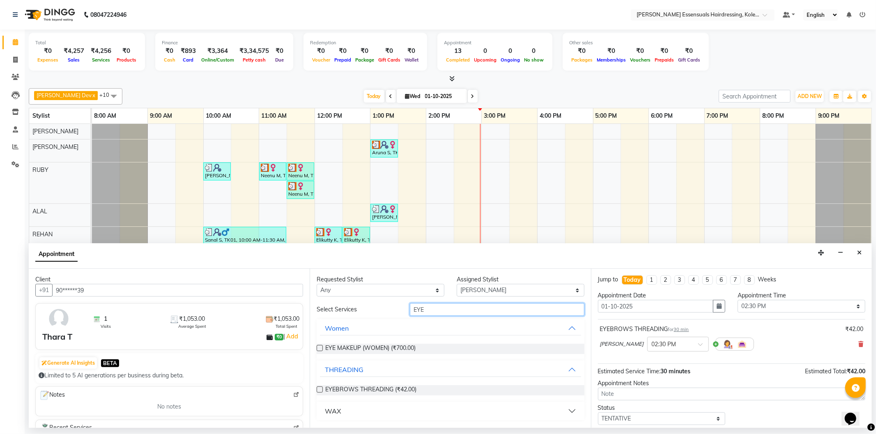
click at [437, 314] on input "EYE" at bounding box center [497, 309] width 174 height 13
click at [317, 348] on label at bounding box center [320, 348] width 6 height 6
click at [317, 348] on input "checkbox" at bounding box center [319, 349] width 5 height 5
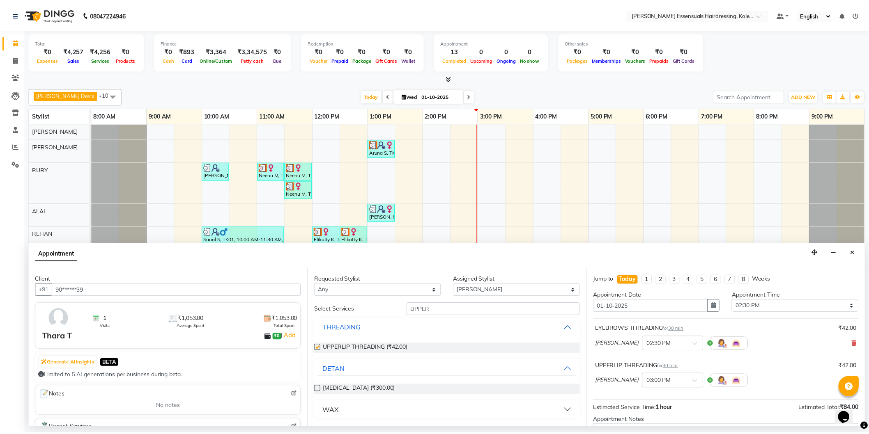
scroll to position [86, 0]
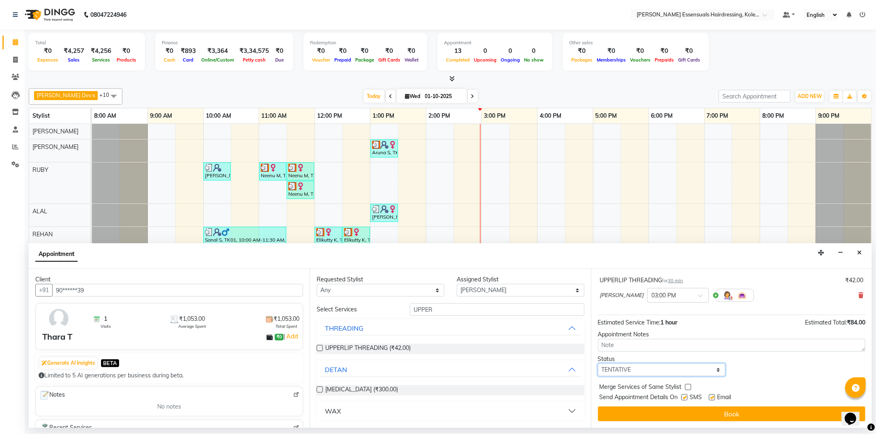
click at [633, 371] on select "Select TENTATIVE CONFIRM CHECK-IN UPCOMING" at bounding box center [662, 370] width 128 height 13
click at [598, 364] on select "Select TENTATIVE CONFIRM CHECK-IN UPCOMING" at bounding box center [662, 370] width 128 height 13
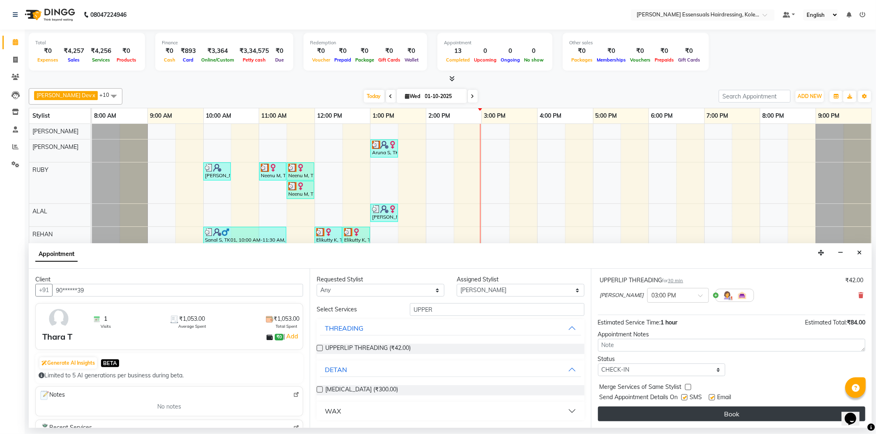
click at [650, 418] on button "Book" at bounding box center [731, 414] width 267 height 15
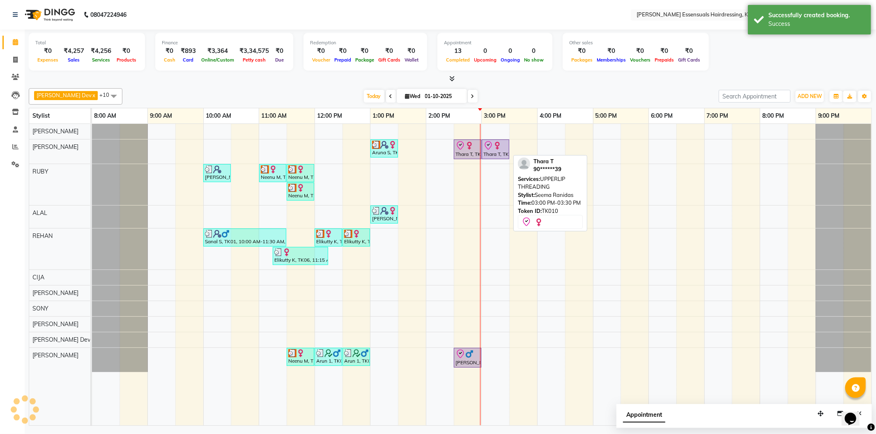
click at [497, 147] on img at bounding box center [497, 146] width 8 height 8
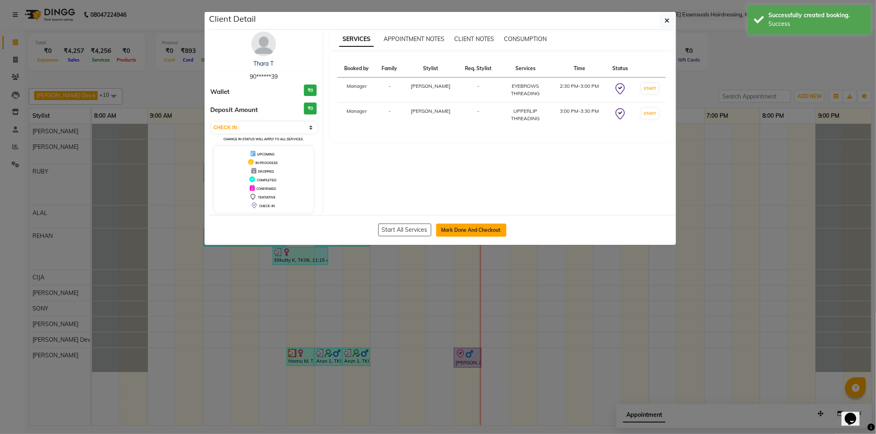
click at [498, 225] on button "Mark Done And Checkout" at bounding box center [471, 230] width 70 height 13
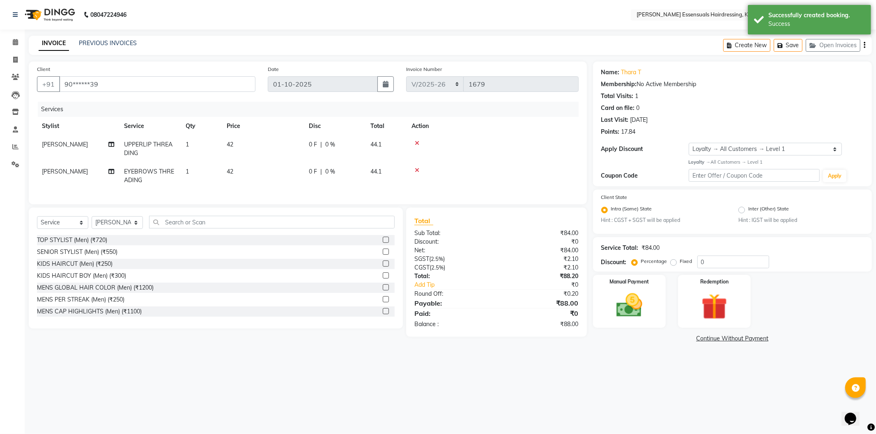
click at [231, 142] on span "42" at bounding box center [230, 144] width 7 height 7
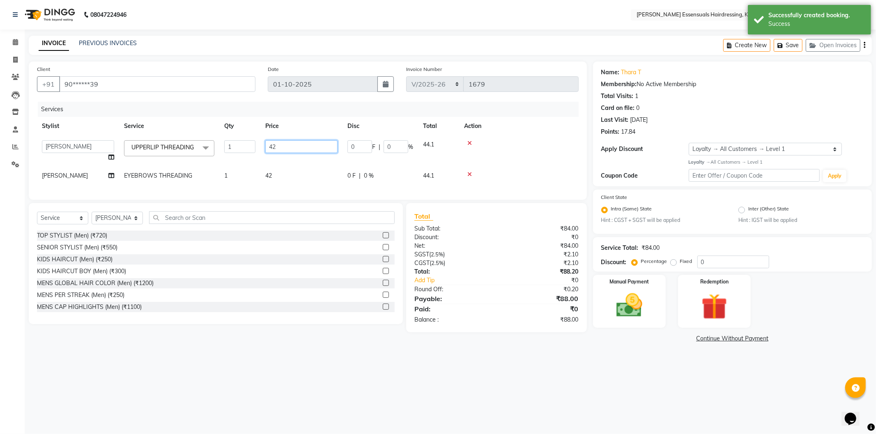
drag, startPoint x: 284, startPoint y: 143, endPoint x: 230, endPoint y: 144, distance: 54.2
click at [230, 144] on tr "Admin [PERSON_NAME] Dev [PERSON_NAME] [PERSON_NAME] [PERSON_NAME] Accountant [P…" at bounding box center [308, 151] width 542 height 31
click at [278, 110] on div "Services" at bounding box center [311, 109] width 547 height 15
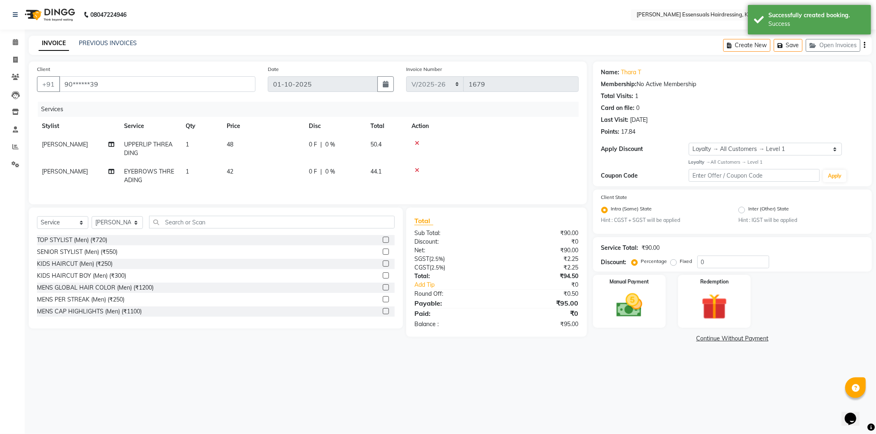
click at [230, 170] on span "42" at bounding box center [230, 171] width 7 height 7
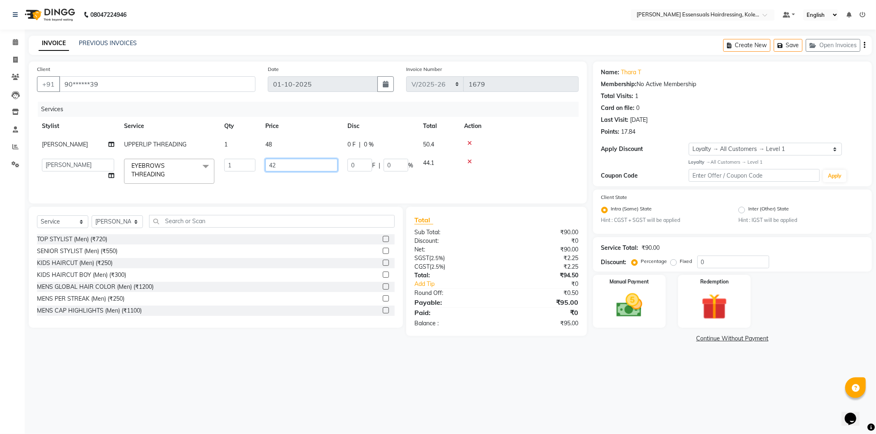
drag, startPoint x: 297, startPoint y: 163, endPoint x: 239, endPoint y: 168, distance: 58.5
click at [247, 166] on tr "Admin [PERSON_NAME] Dev [PERSON_NAME] [PERSON_NAME] [PERSON_NAME] Accountant [P…" at bounding box center [308, 171] width 542 height 35
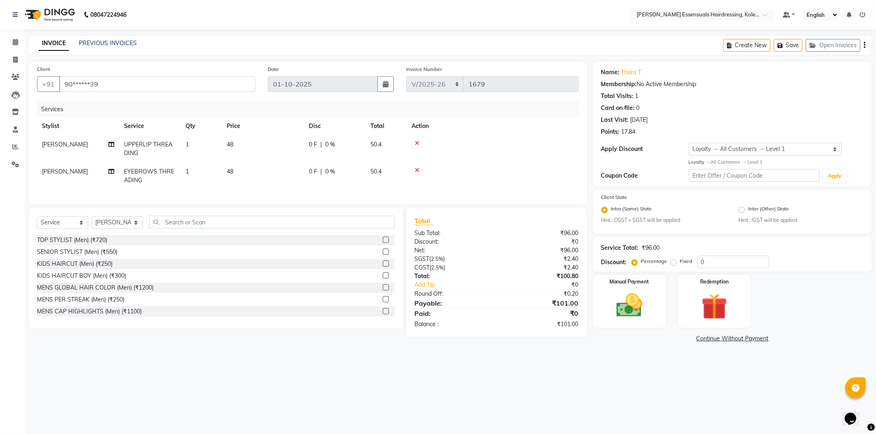
click at [313, 126] on tr "Stylist Service Qty Price Disc Total Action" at bounding box center [308, 126] width 542 height 18
click at [622, 307] on img at bounding box center [629, 305] width 44 height 31
click at [697, 337] on span "UPI" at bounding box center [700, 339] width 13 height 9
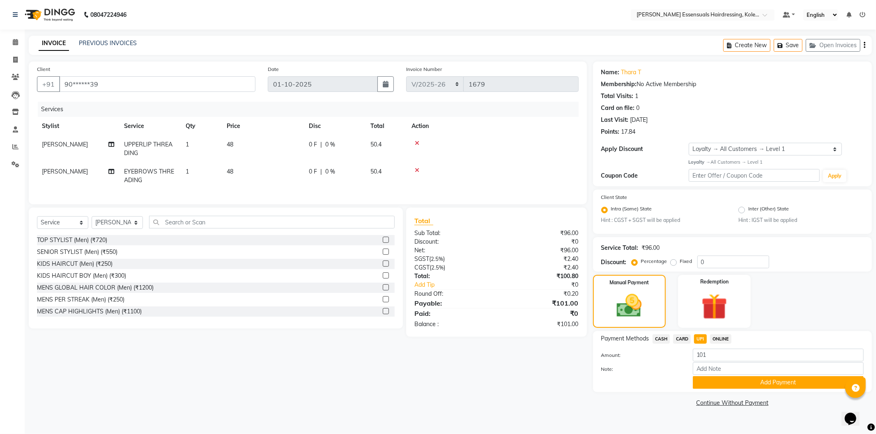
click at [662, 339] on span "CASH" at bounding box center [662, 339] width 18 height 9
click at [723, 384] on button "Add Payment" at bounding box center [778, 383] width 171 height 13
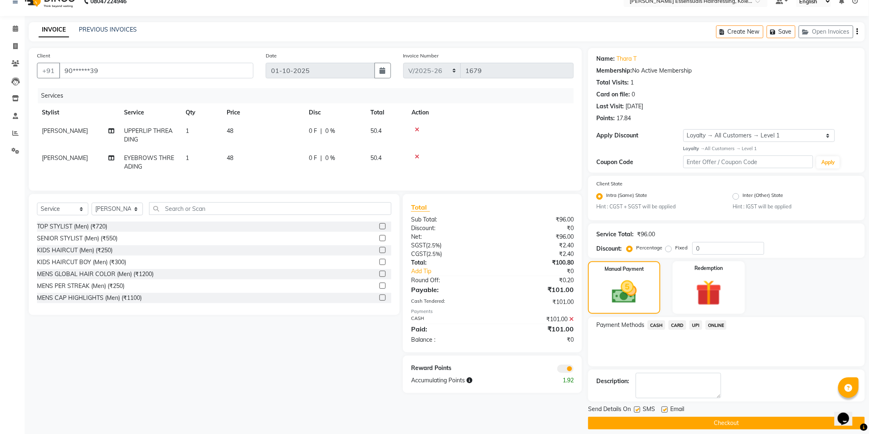
scroll to position [21, 0]
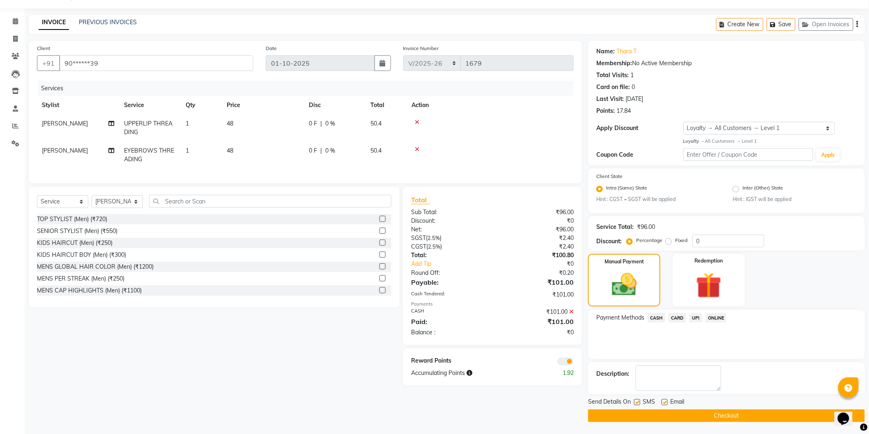
click at [719, 413] on button "Checkout" at bounding box center [726, 416] width 277 height 13
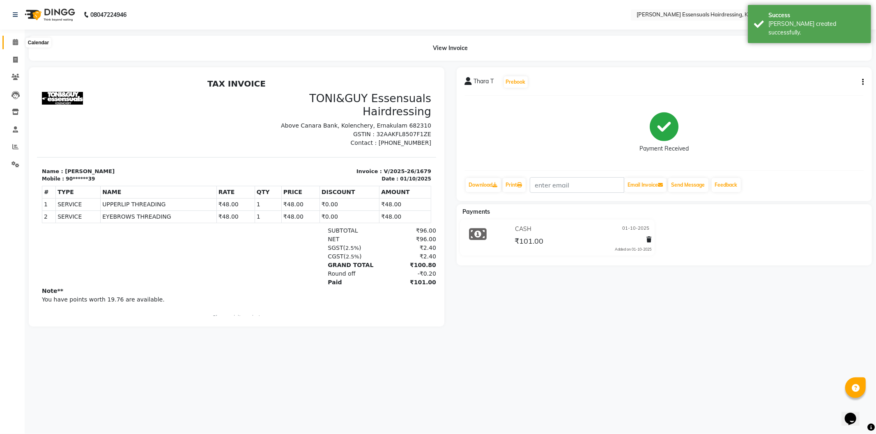
click at [13, 43] on icon at bounding box center [15, 42] width 5 height 6
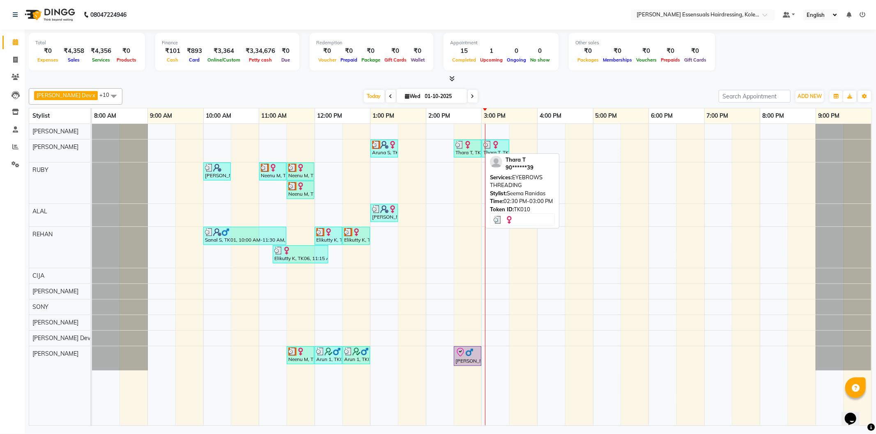
click at [460, 147] on img at bounding box center [459, 145] width 8 height 8
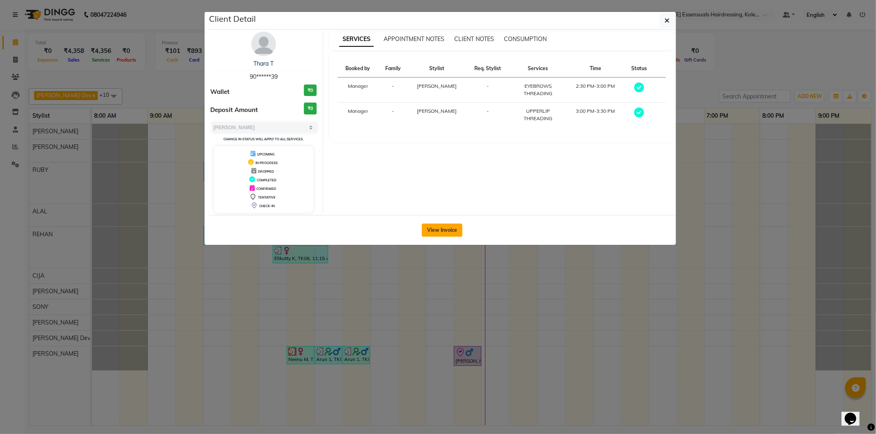
click at [456, 228] on button "View Invoice" at bounding box center [442, 230] width 41 height 13
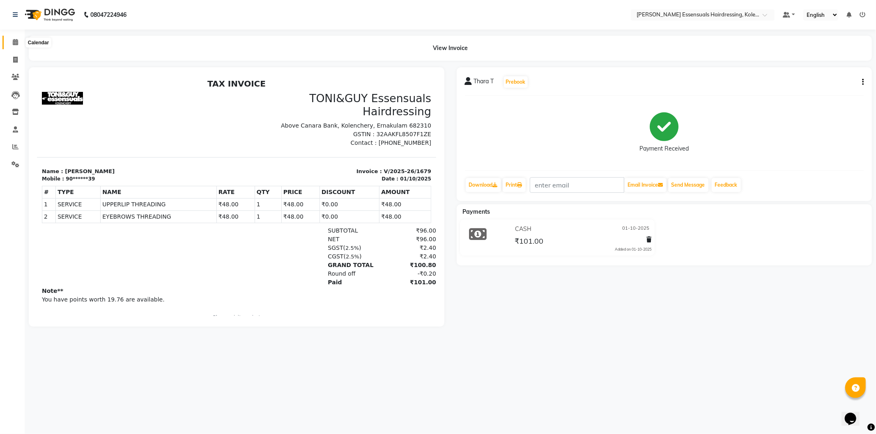
click at [14, 44] on icon at bounding box center [15, 42] width 5 height 6
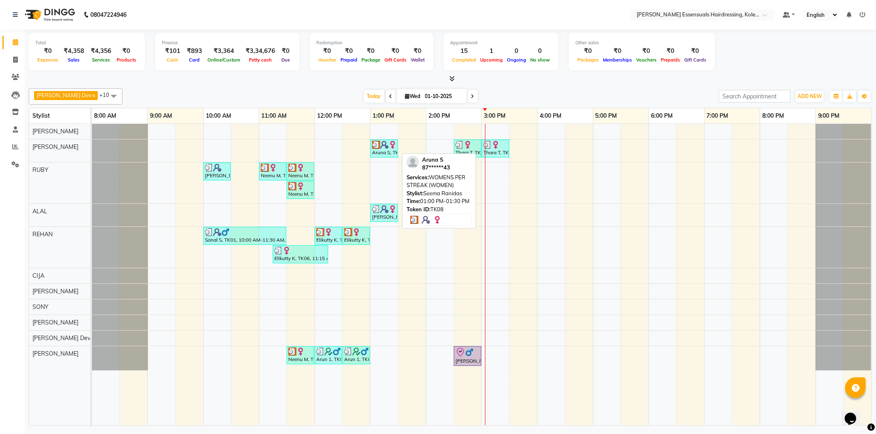
click at [383, 147] on img at bounding box center [384, 145] width 8 height 8
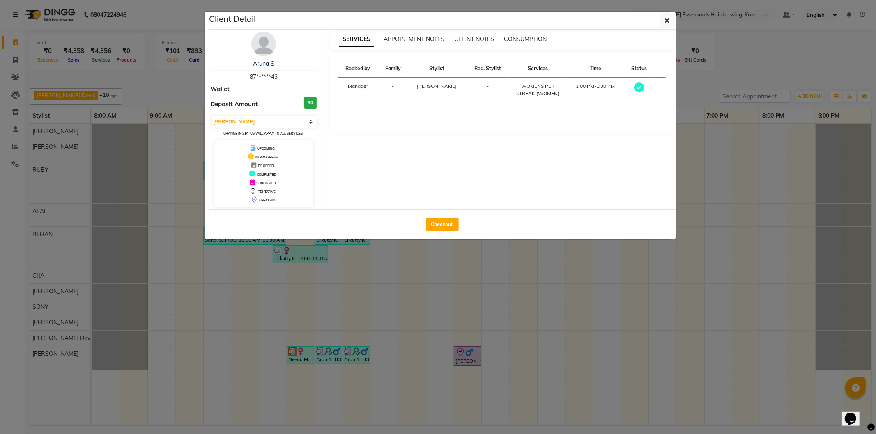
click at [441, 234] on div "Checkout" at bounding box center [442, 224] width 467 height 30
click at [441, 226] on button "Checkout" at bounding box center [442, 224] width 33 height 13
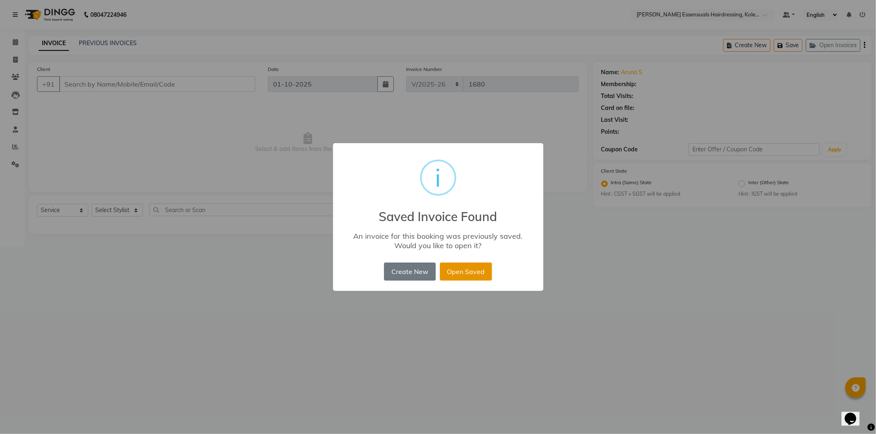
click at [459, 278] on button "Open Saved" at bounding box center [466, 272] width 52 height 18
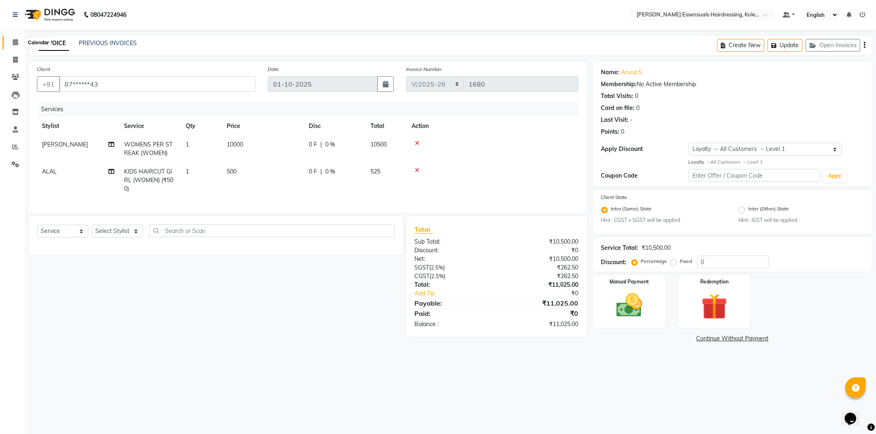
click at [18, 42] on span at bounding box center [15, 42] width 14 height 9
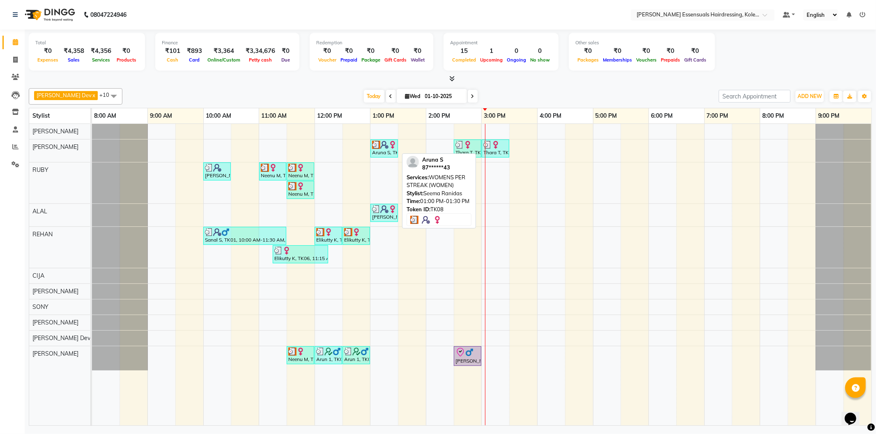
click at [392, 150] on div "Aruna S, TK08, 01:00 PM-01:30 PM, WOMENS PER STREAK (WOMEN)" at bounding box center [384, 149] width 26 height 16
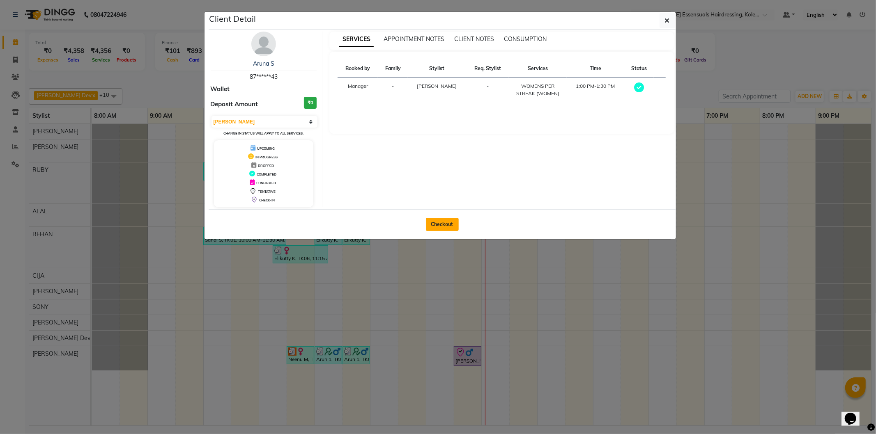
click at [453, 225] on button "Checkout" at bounding box center [442, 224] width 33 height 13
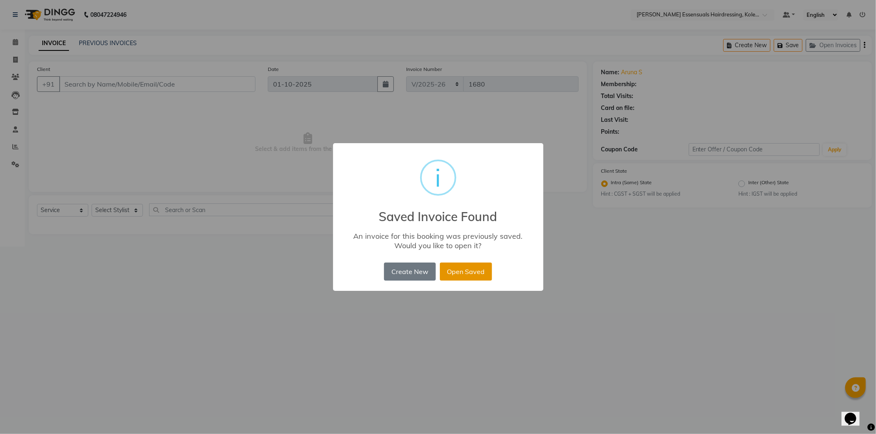
click at [482, 269] on button "Open Saved" at bounding box center [466, 272] width 52 height 18
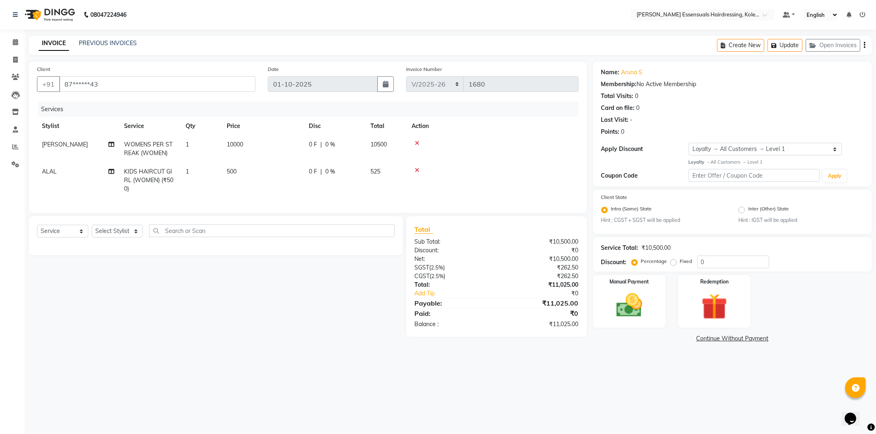
click at [228, 172] on span "500" at bounding box center [232, 171] width 10 height 7
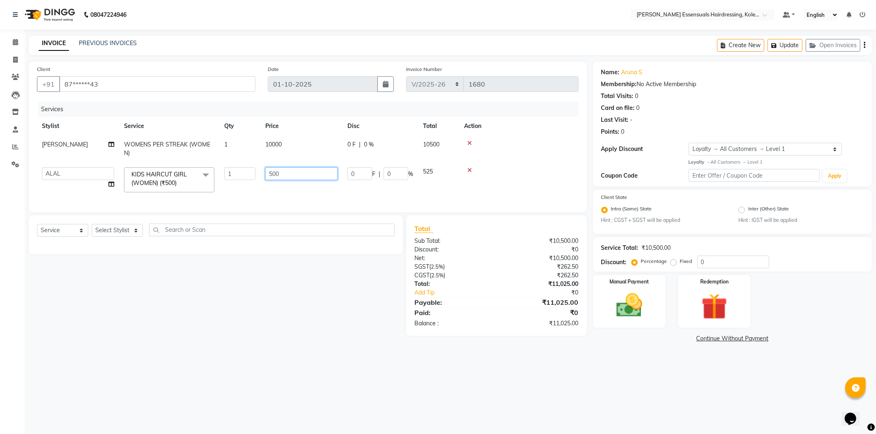
drag, startPoint x: 308, startPoint y: 174, endPoint x: 256, endPoint y: 168, distance: 52.0
click at [256, 168] on tr "Admin [PERSON_NAME] Dev [PERSON_NAME] [PERSON_NAME] [PERSON_NAME] Accountant [P…" at bounding box center [308, 180] width 542 height 35
click at [324, 126] on tr "Stylist Service Qty Price Disc Total Action" at bounding box center [308, 126] width 542 height 18
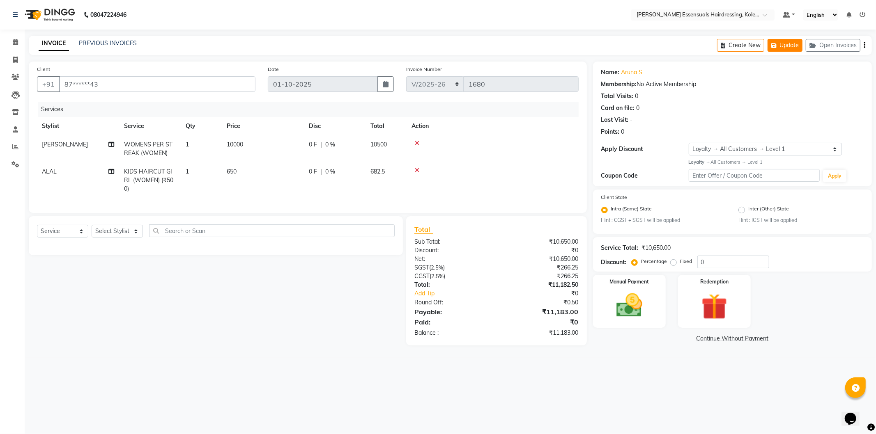
click at [784, 40] on button "Update" at bounding box center [784, 45] width 35 height 13
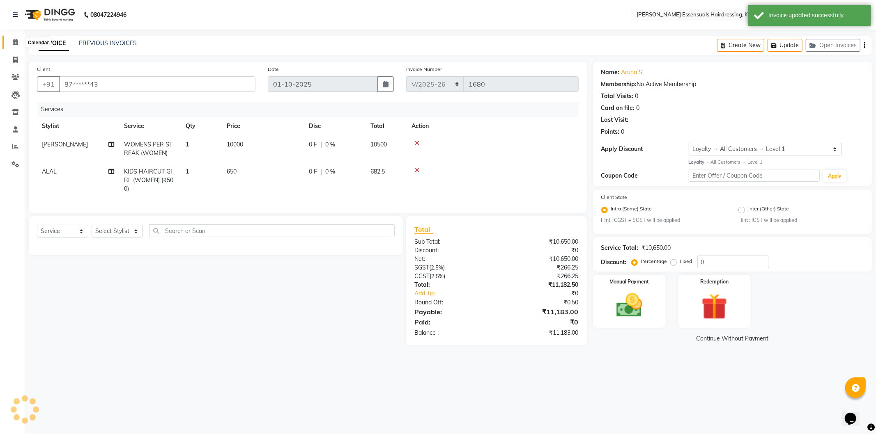
click at [13, 40] on icon at bounding box center [15, 42] width 5 height 6
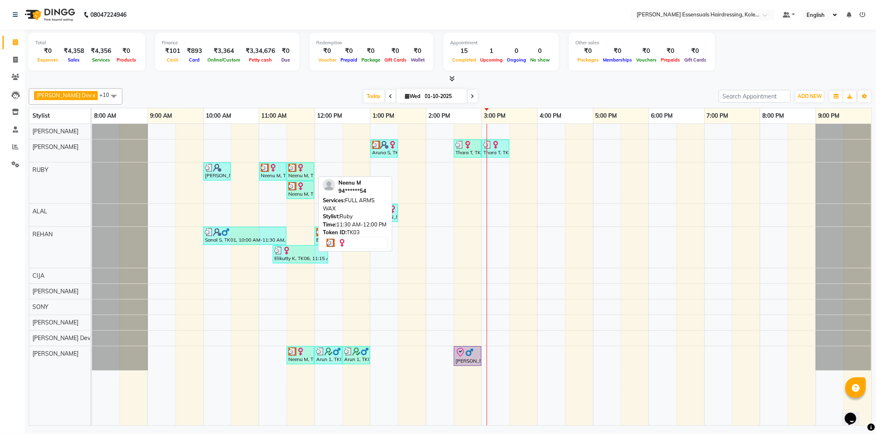
click at [295, 168] on img at bounding box center [292, 168] width 8 height 8
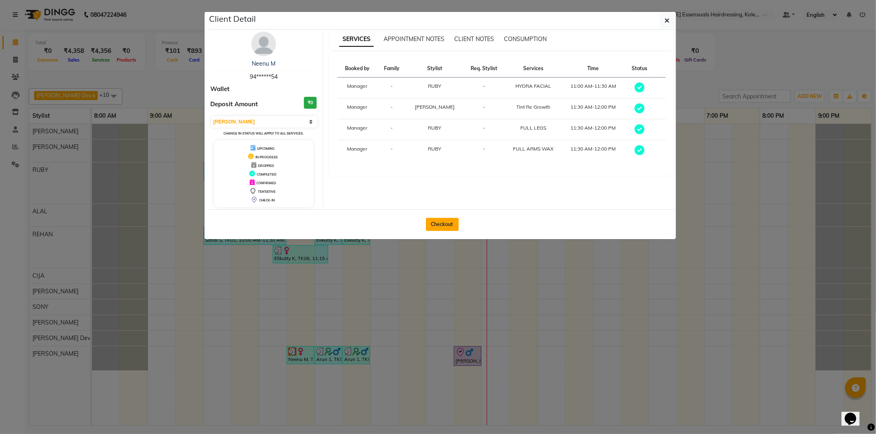
click at [451, 225] on button "Checkout" at bounding box center [442, 224] width 33 height 13
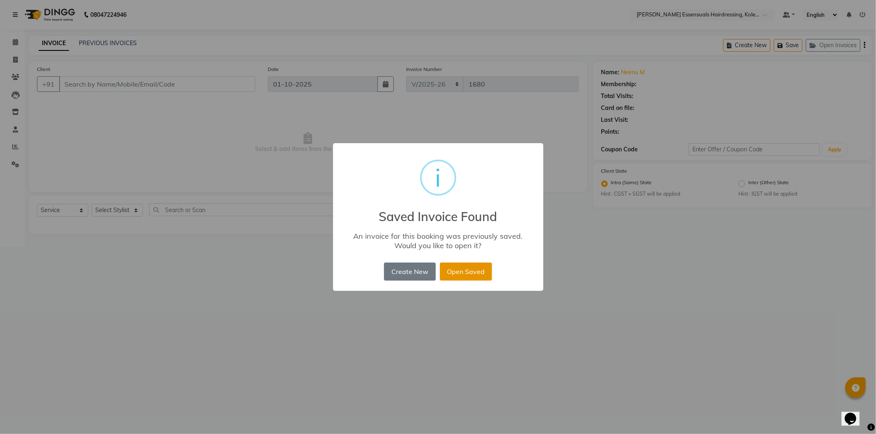
click at [468, 270] on button "Open Saved" at bounding box center [466, 272] width 52 height 18
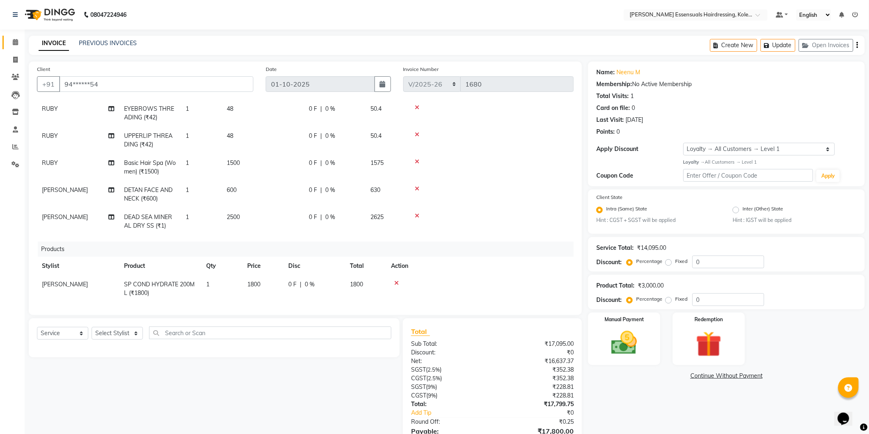
scroll to position [172, 0]
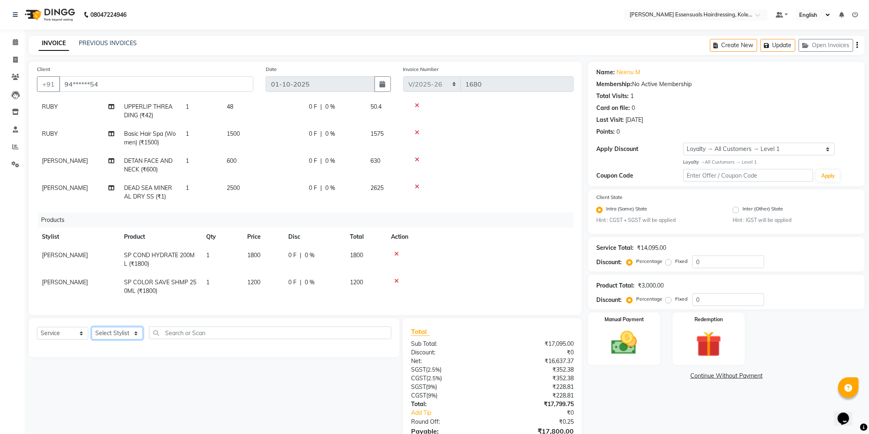
click at [126, 334] on select "Select Stylist Admin [PERSON_NAME] Dev [PERSON_NAME] [PERSON_NAME] [PERSON_NAME…" at bounding box center [117, 333] width 51 height 13
click at [92, 328] on select "Select Stylist Admin [PERSON_NAME] Dev [PERSON_NAME] [PERSON_NAME] [PERSON_NAME…" at bounding box center [117, 333] width 51 height 13
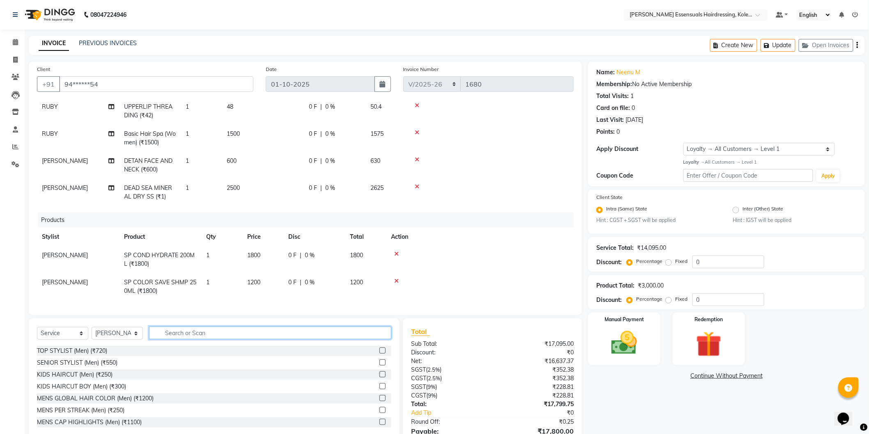
click at [178, 337] on input "text" at bounding box center [270, 333] width 242 height 13
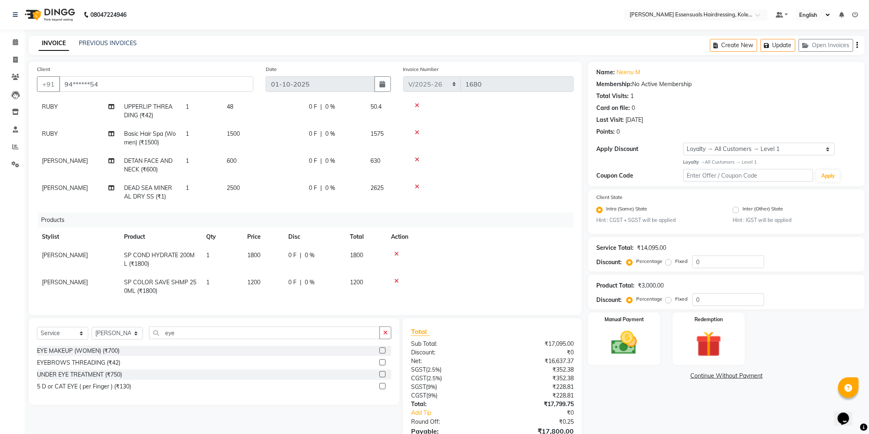
click at [387, 360] on div at bounding box center [385, 363] width 12 height 10
click at [385, 361] on label at bounding box center [382, 363] width 6 height 6
click at [385, 361] on input "checkbox" at bounding box center [381, 363] width 5 height 5
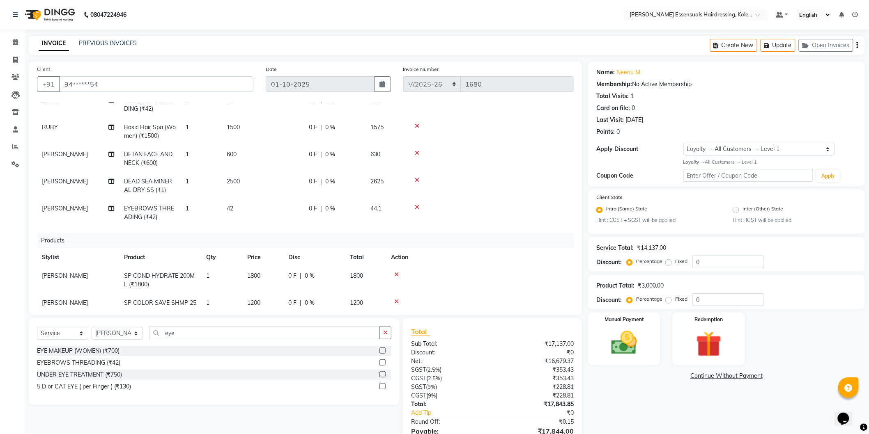
scroll to position [200, 0]
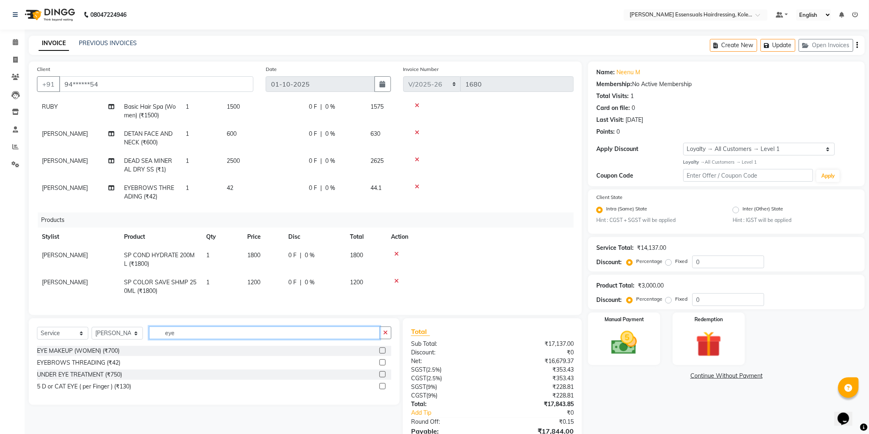
click at [189, 335] on input "eye" at bounding box center [264, 333] width 231 height 13
click at [380, 353] on label at bounding box center [382, 351] width 6 height 6
click at [380, 353] on input "checkbox" at bounding box center [381, 351] width 5 height 5
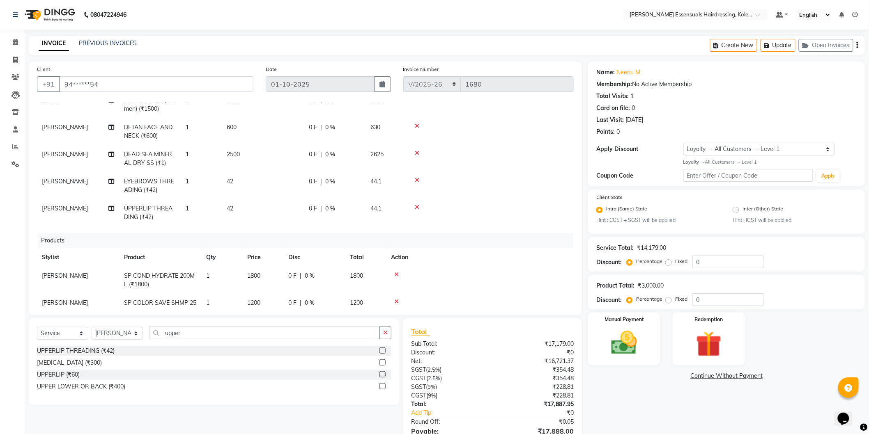
click at [232, 179] on span "42" at bounding box center [230, 181] width 7 height 7
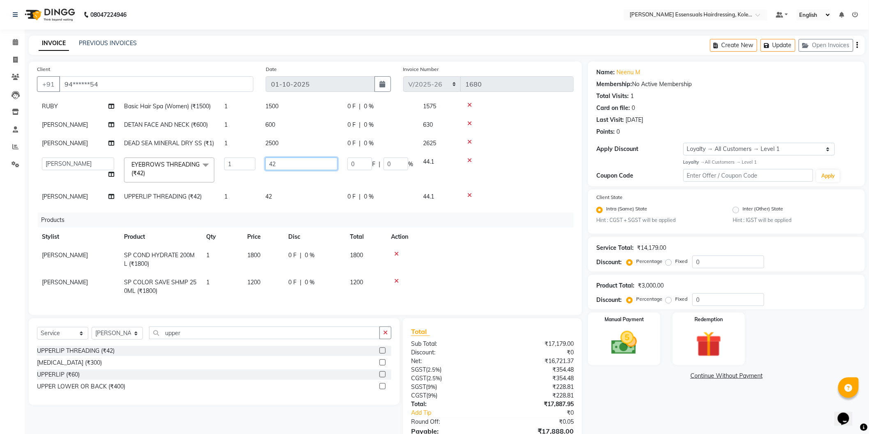
drag, startPoint x: 286, startPoint y: 161, endPoint x: 237, endPoint y: 157, distance: 48.6
click at [237, 157] on tr "Admin [PERSON_NAME] Dev [PERSON_NAME] [PERSON_NAME] [PERSON_NAME] Accountant [P…" at bounding box center [305, 170] width 537 height 35
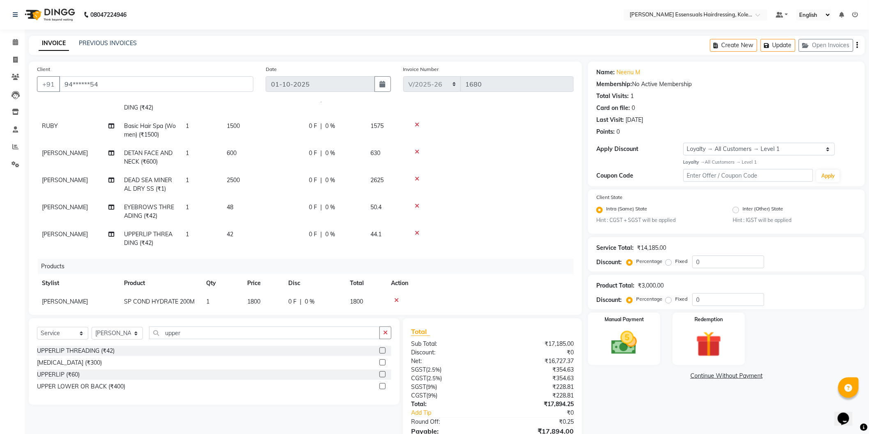
click at [457, 240] on div "Services Stylist Service Qty Price Disc Total Action RUBY FULL ARMS WAX 1 550 0…" at bounding box center [305, 204] width 537 height 205
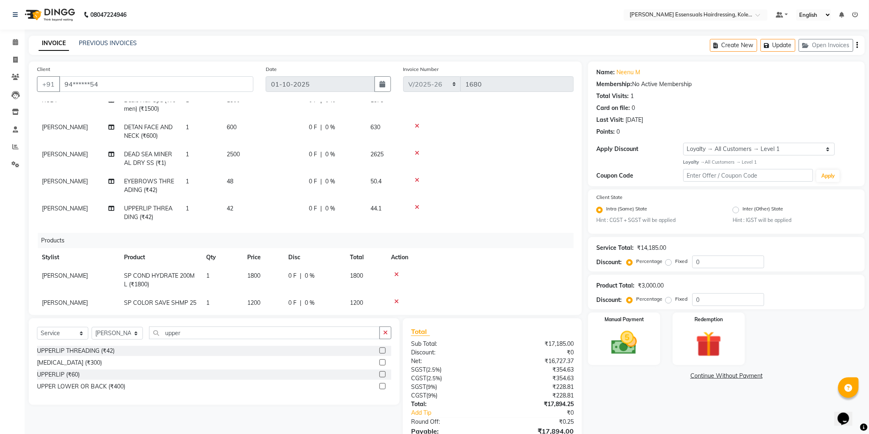
click at [229, 210] on span "42" at bounding box center [230, 208] width 7 height 7
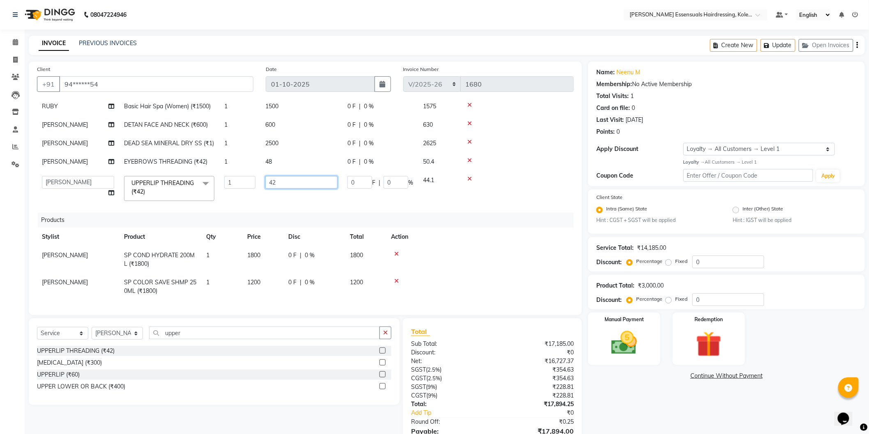
drag, startPoint x: 281, startPoint y: 177, endPoint x: 232, endPoint y: 173, distance: 49.4
click at [232, 173] on tr "Admin [PERSON_NAME] Dev [PERSON_NAME] [PERSON_NAME] [PERSON_NAME] Accountant [P…" at bounding box center [305, 188] width 537 height 35
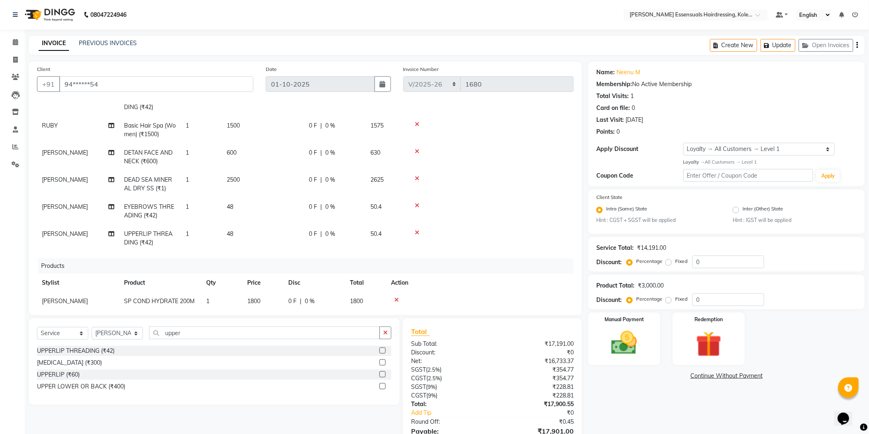
scroll to position [200, 0]
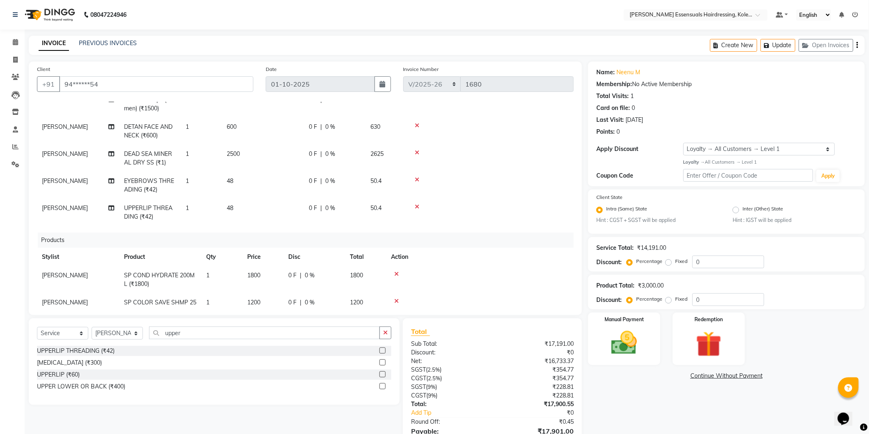
click at [499, 216] on div "Services Stylist Service Qty Price Disc Total Action RUBY FULL ARMS WAX 1 550 0…" at bounding box center [305, 204] width 537 height 205
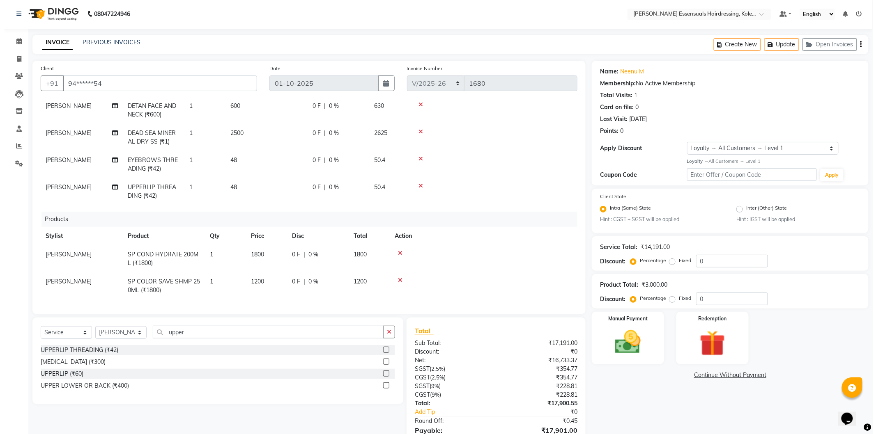
scroll to position [0, 0]
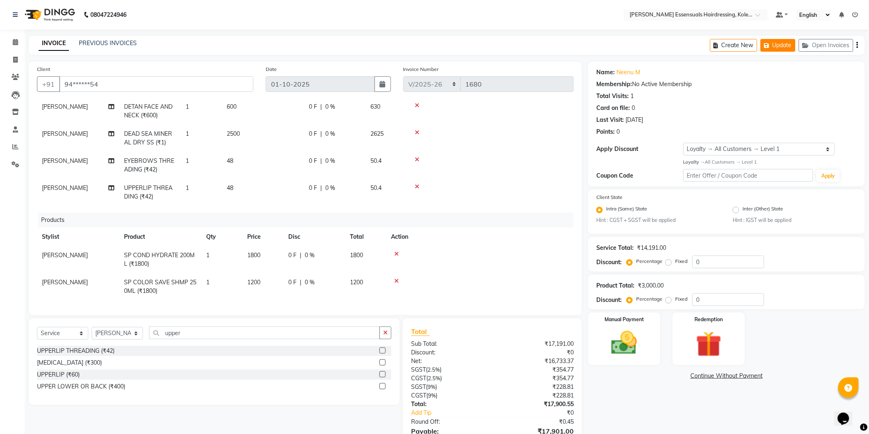
click at [770, 45] on icon "button" at bounding box center [768, 46] width 8 height 6
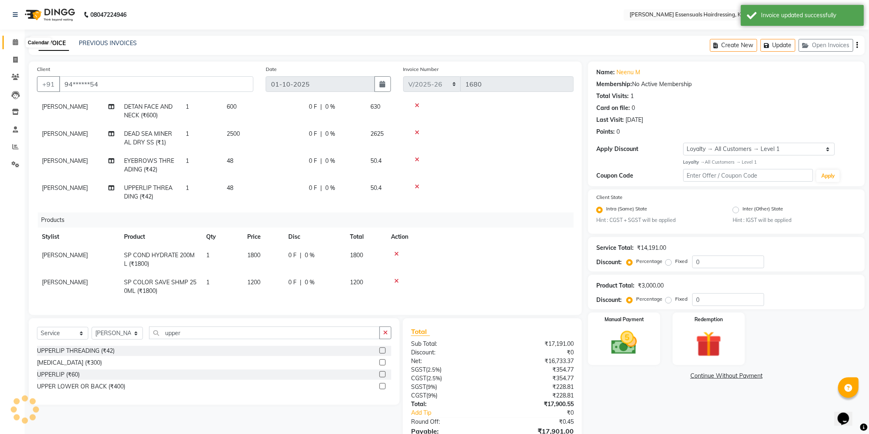
click at [16, 44] on icon at bounding box center [15, 42] width 5 height 6
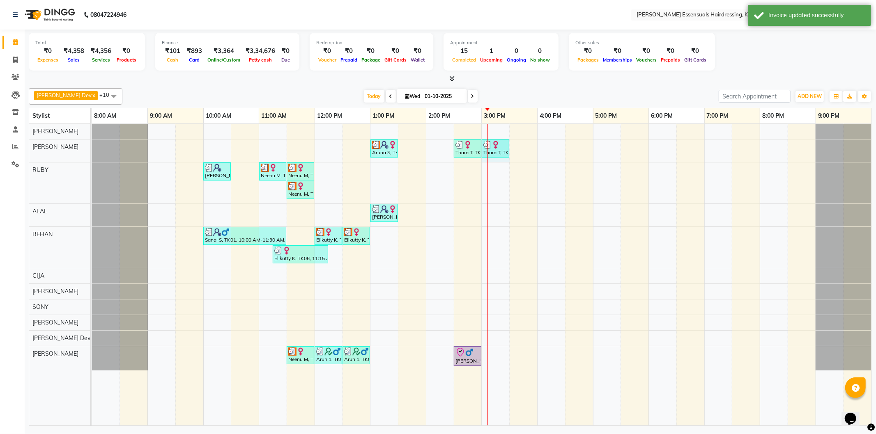
click at [488, 162] on div "Aruna S, TK08, 01:00 PM-01:30 PM, WOMENS PER STREAK (WOMEN) Thara T, TK10, 02:3…" at bounding box center [481, 275] width 779 height 302
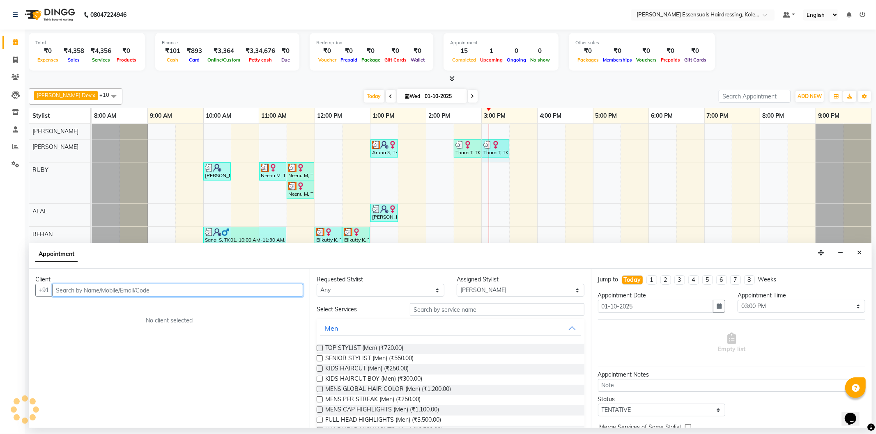
click at [582, 191] on div "Aruna S, TK08, 01:00 PM-01:30 PM, WOMENS PER STREAK (WOMEN) Thara T, TK10, 02:3…" at bounding box center [481, 275] width 779 height 302
click at [515, 149] on div "Aruna S, TK08, 01:00 PM-01:30 PM, WOMENS PER STREAK (WOMEN) Thara T, TK10, 02:3…" at bounding box center [481, 275] width 779 height 302
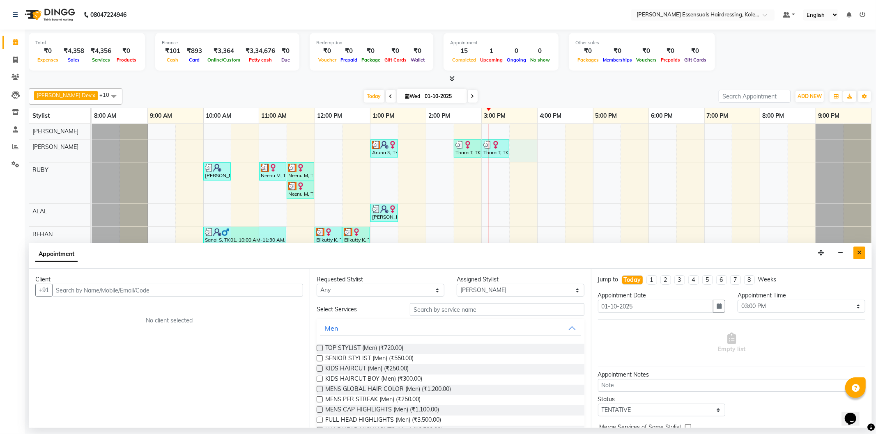
click at [854, 257] on button "Close" at bounding box center [859, 253] width 12 height 13
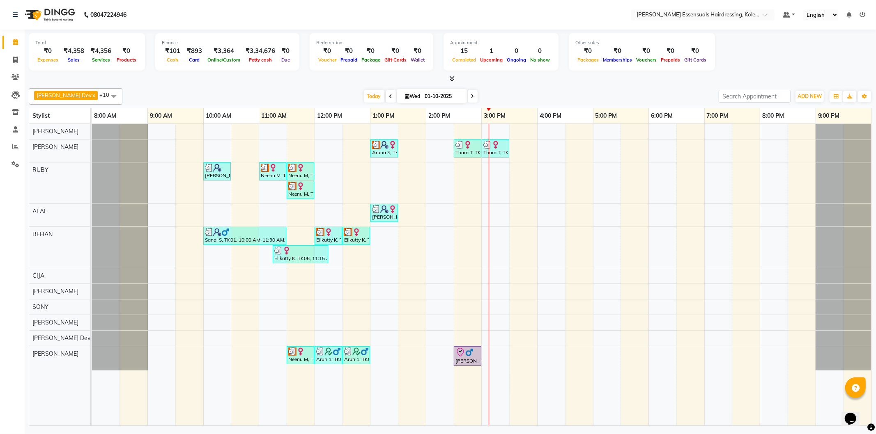
click at [513, 149] on div "Aruna S, TK08, 01:00 PM-01:30 PM, WOMENS PER STREAK (WOMEN) Thara T, TK10, 02:3…" at bounding box center [481, 275] width 779 height 302
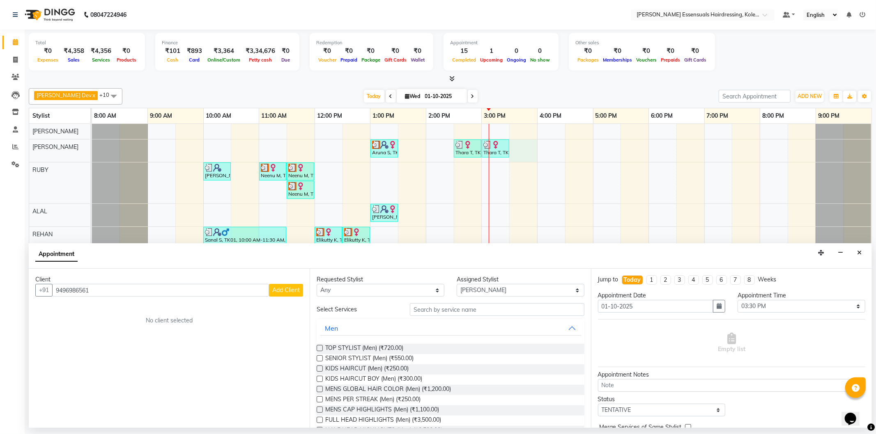
click at [295, 290] on span "Add Client" at bounding box center [286, 290] width 28 height 7
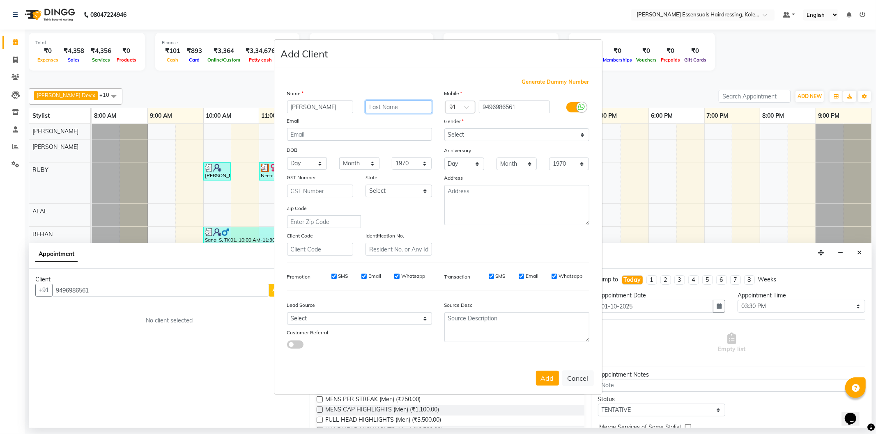
click at [395, 104] on input "text" at bounding box center [398, 107] width 67 height 13
click at [470, 131] on select "Select [DEMOGRAPHIC_DATA] [DEMOGRAPHIC_DATA] Other Prefer Not To Say" at bounding box center [516, 135] width 145 height 13
click at [444, 129] on select "Select [DEMOGRAPHIC_DATA] [DEMOGRAPHIC_DATA] Other Prefer Not To Say" at bounding box center [516, 135] width 145 height 13
click at [544, 384] on button "Add" at bounding box center [547, 378] width 23 height 15
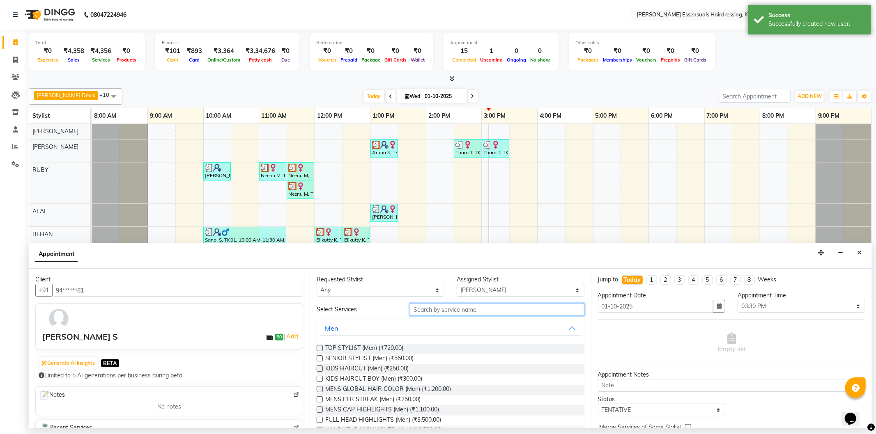
click at [437, 311] on input "text" at bounding box center [497, 309] width 174 height 13
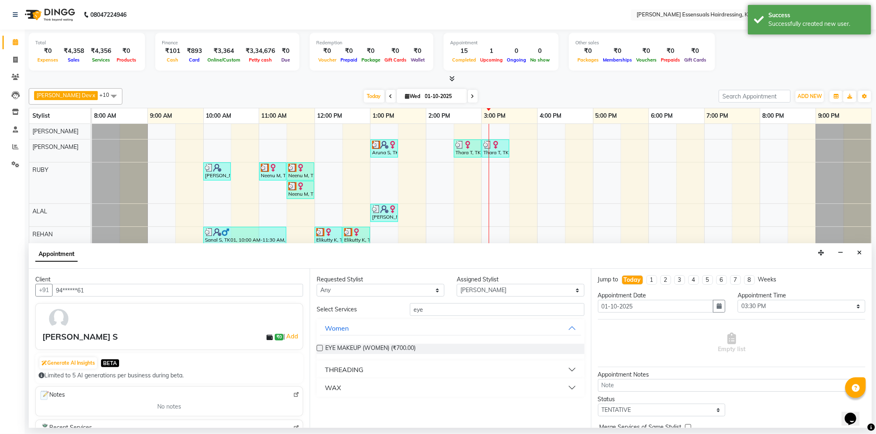
click at [338, 370] on div "THREADING" at bounding box center [344, 370] width 39 height 10
click at [319, 391] on label at bounding box center [320, 390] width 6 height 6
click at [319, 391] on input "checkbox" at bounding box center [319, 390] width 5 height 5
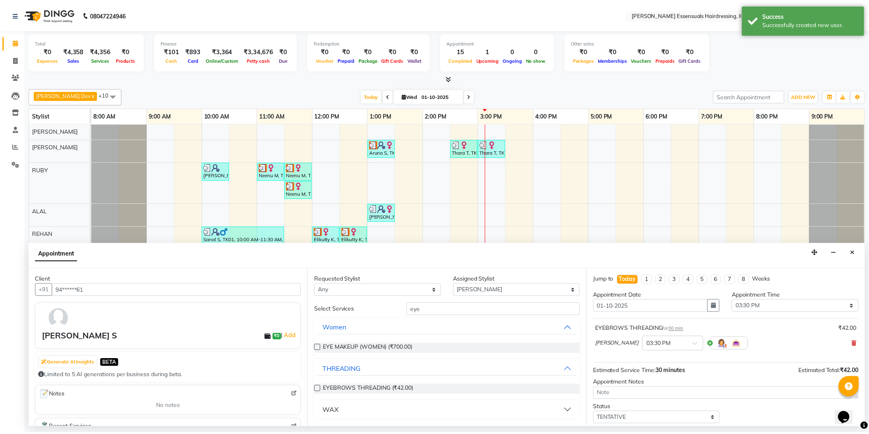
scroll to position [48, 0]
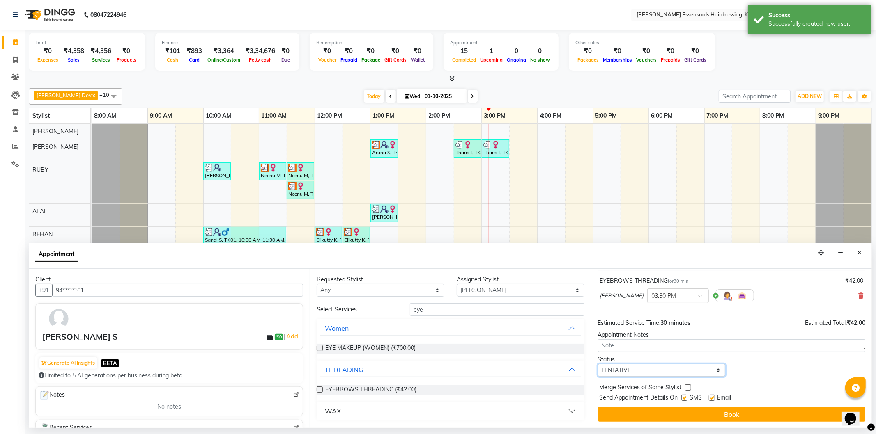
click at [612, 371] on select "Select TENTATIVE CONFIRM CHECK-IN UPCOMING" at bounding box center [662, 370] width 128 height 13
click at [598, 364] on select "Select TENTATIVE CONFIRM CHECK-IN UPCOMING" at bounding box center [662, 370] width 128 height 13
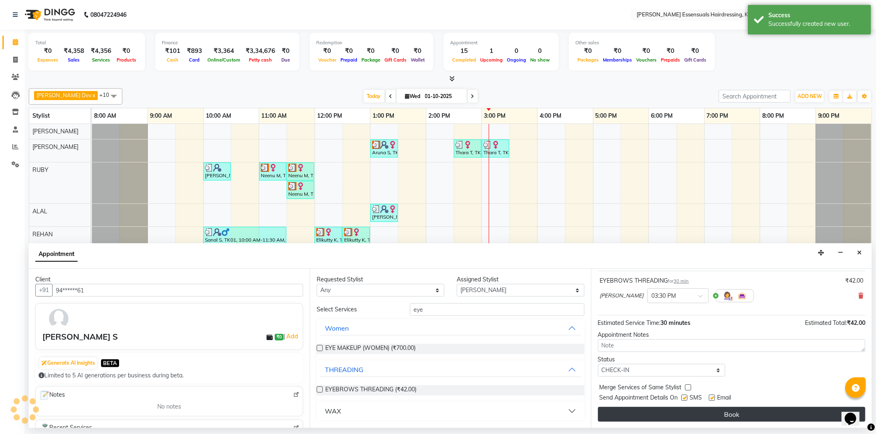
click at [625, 414] on button "Book" at bounding box center [731, 414] width 267 height 15
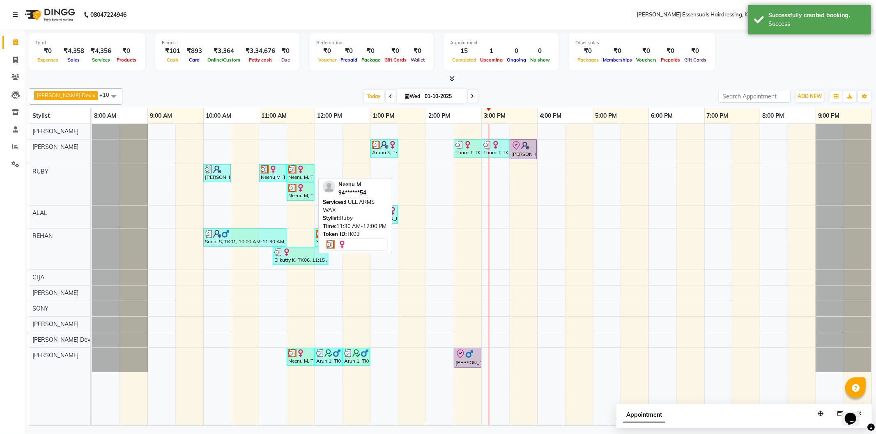
click at [302, 177] on div "Neenu M, TK03, 11:30 AM-12:00 PM, FULL ARMS WAX" at bounding box center [300, 173] width 26 height 16
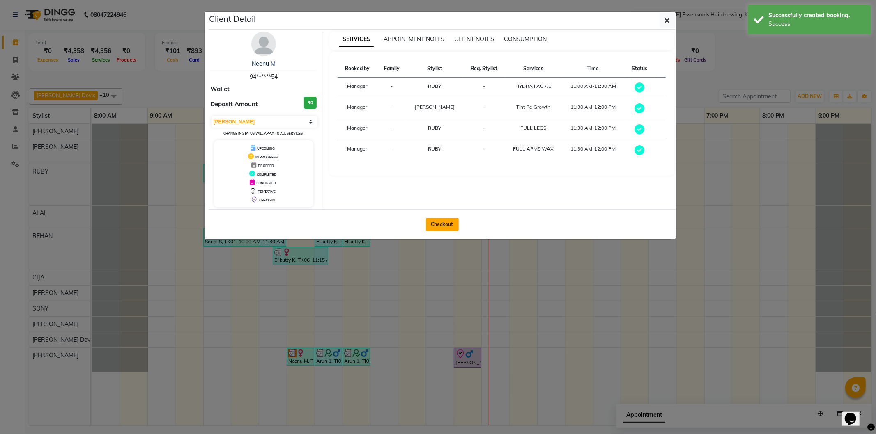
click at [438, 224] on button "Checkout" at bounding box center [442, 224] width 33 height 13
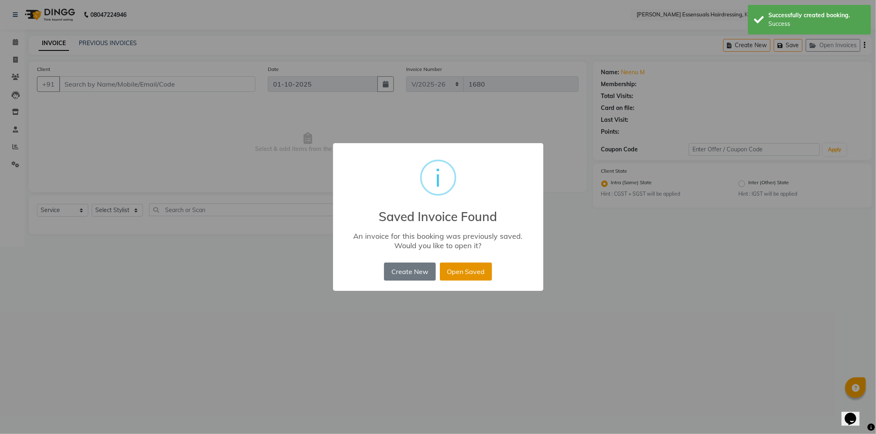
click at [467, 268] on button "Open Saved" at bounding box center [466, 272] width 52 height 18
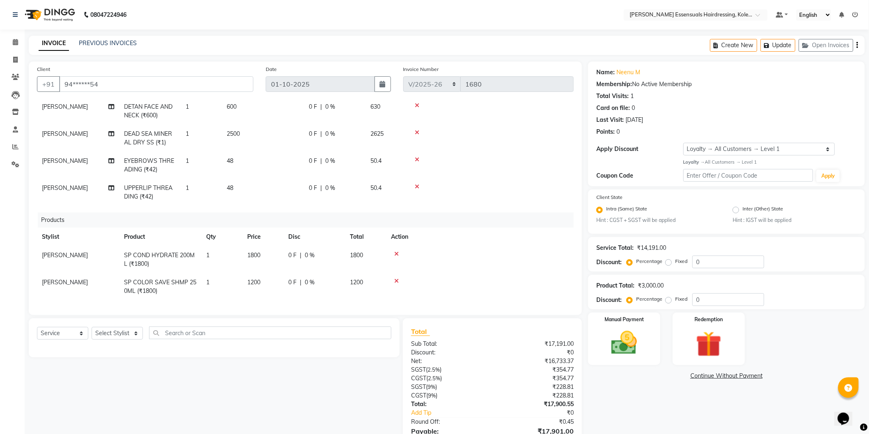
click at [396, 251] on icon at bounding box center [396, 254] width 5 height 6
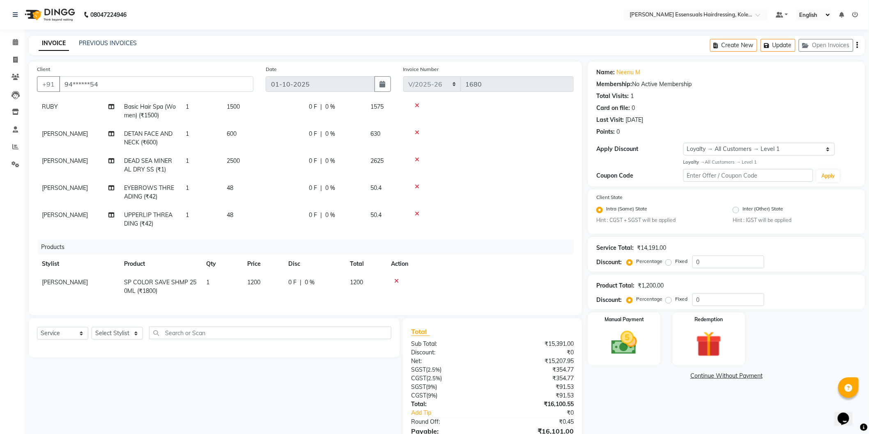
click at [399, 278] on div at bounding box center [480, 281] width 178 height 6
click at [396, 278] on icon at bounding box center [396, 281] width 5 height 6
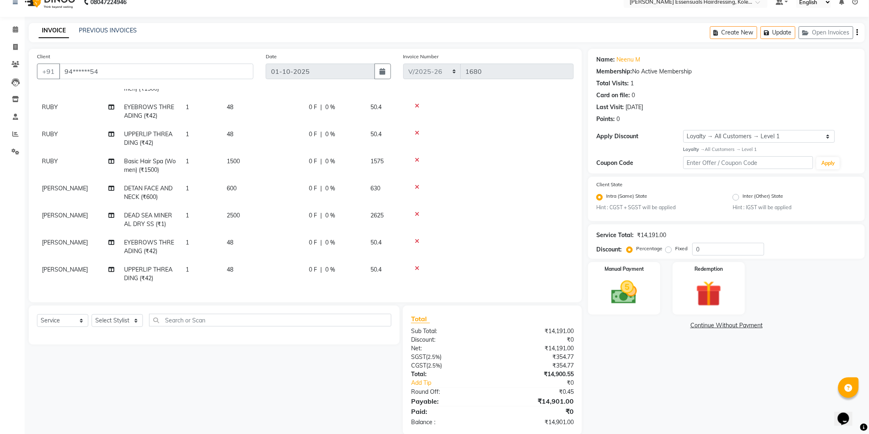
scroll to position [25, 0]
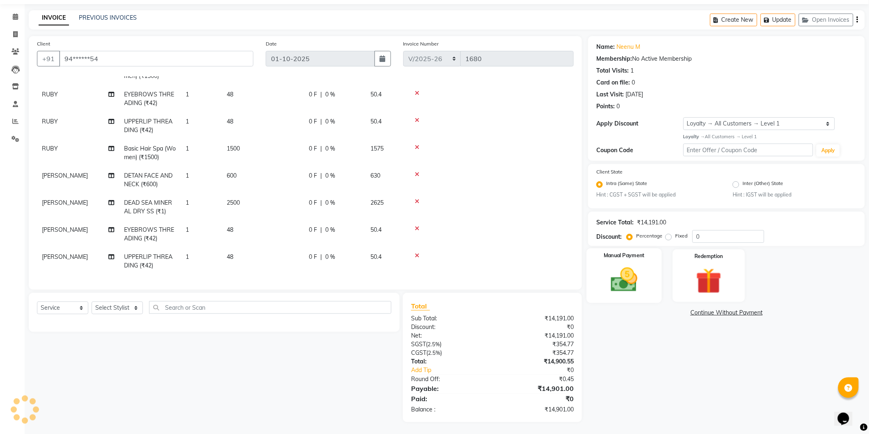
drag, startPoint x: 619, startPoint y: 264, endPoint x: 668, endPoint y: 292, distance: 56.3
click at [620, 265] on img at bounding box center [624, 280] width 44 height 31
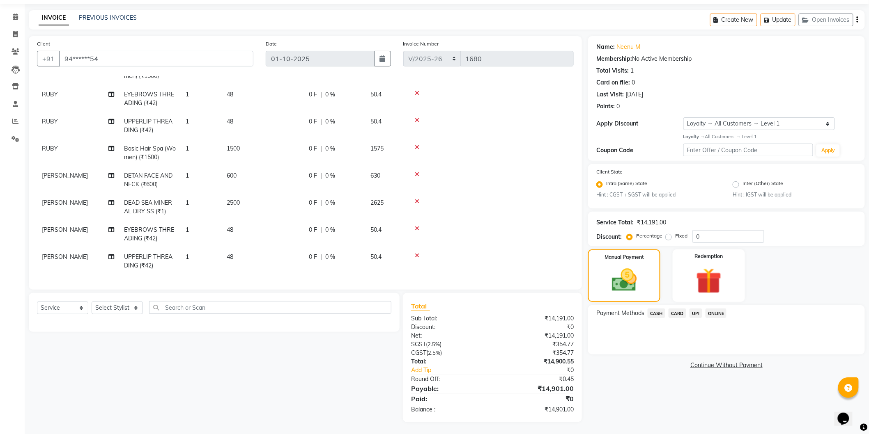
click at [678, 315] on span "CARD" at bounding box center [678, 313] width 18 height 9
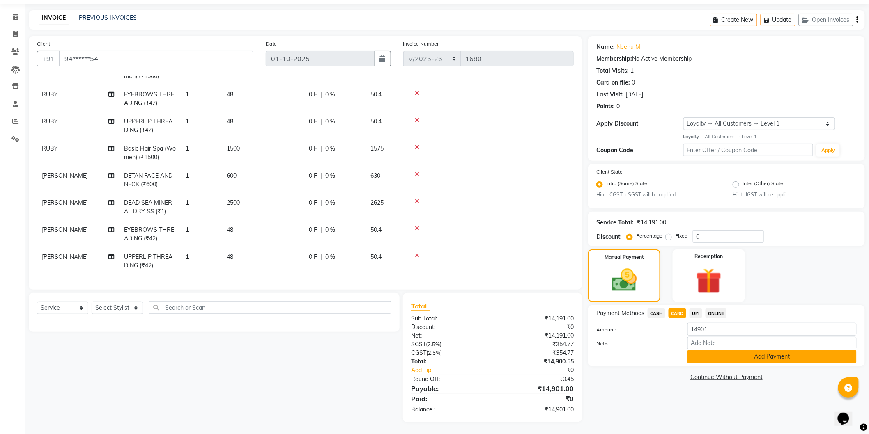
click at [725, 362] on button "Add Payment" at bounding box center [771, 357] width 169 height 13
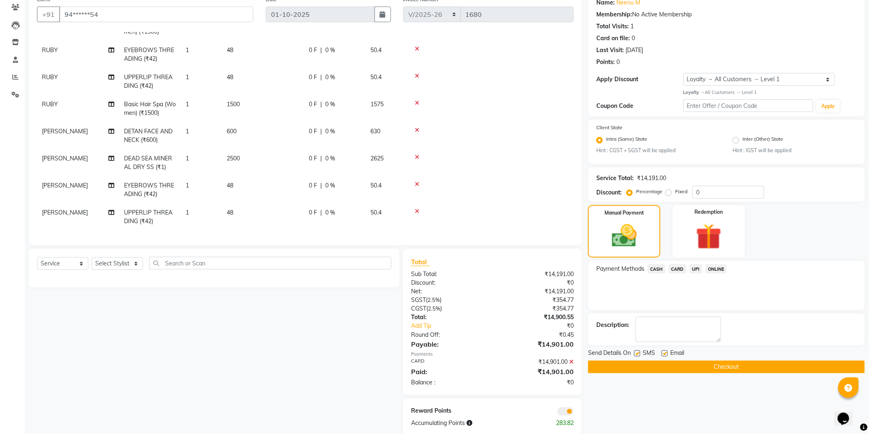
scroll to position [83, 0]
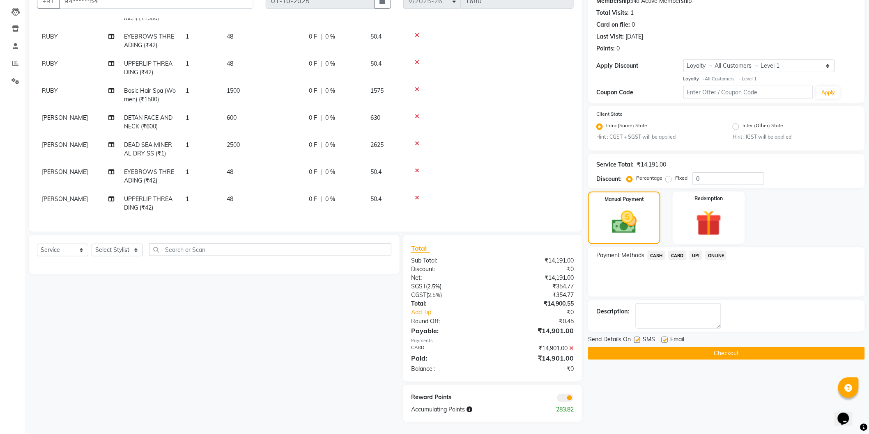
click at [729, 351] on button "Checkout" at bounding box center [726, 353] width 277 height 13
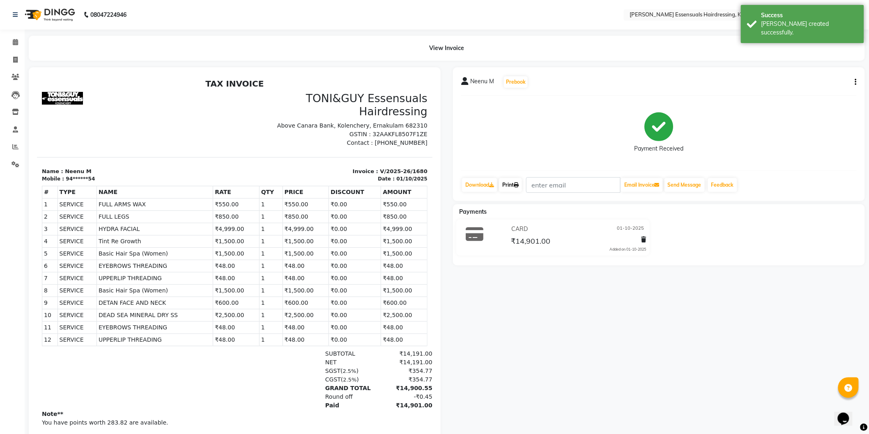
click at [507, 186] on link "Print" at bounding box center [510, 185] width 23 height 14
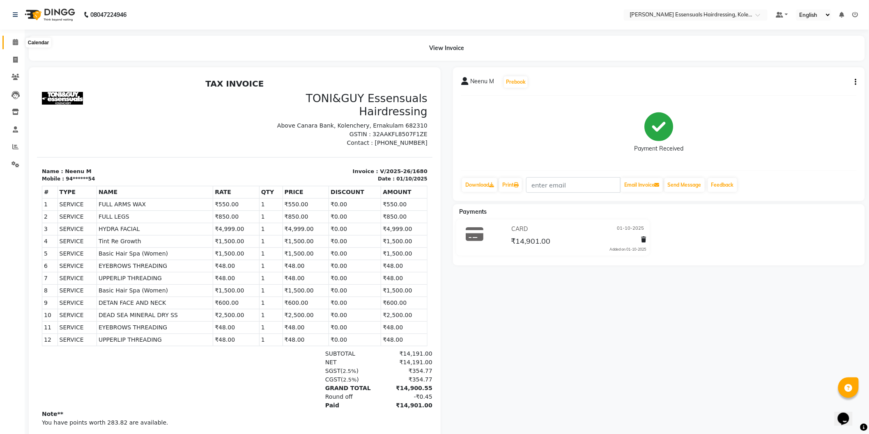
drag, startPoint x: 14, startPoint y: 39, endPoint x: 37, endPoint y: 44, distance: 24.3
click at [14, 39] on icon at bounding box center [15, 42] width 5 height 6
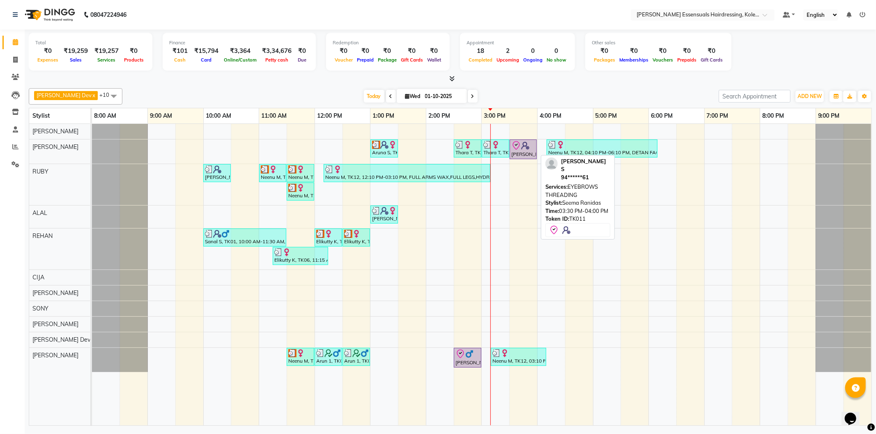
click at [519, 154] on div "[PERSON_NAME] S, TK11, 03:30 PM-04:00 PM, EYEBROWS THREADING" at bounding box center [522, 149] width 25 height 17
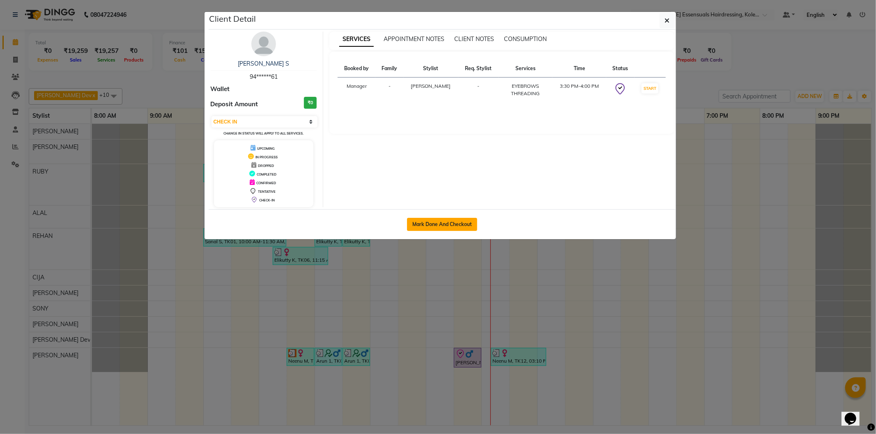
click at [456, 223] on button "Mark Done And Checkout" at bounding box center [442, 224] width 70 height 13
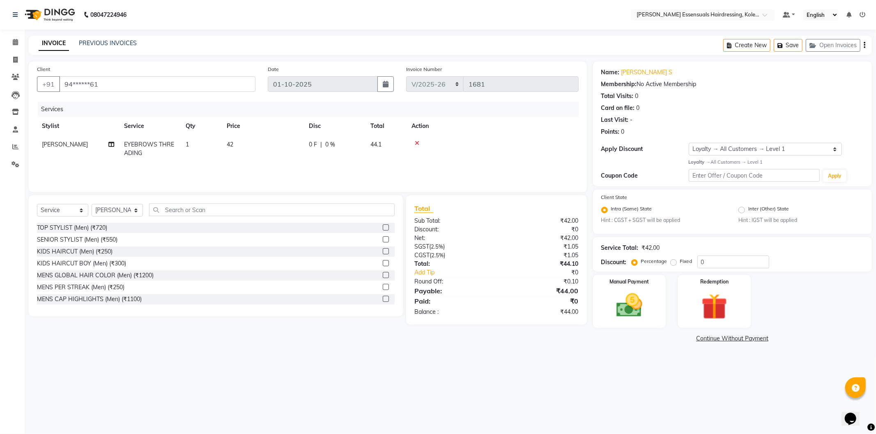
click at [232, 146] on span "42" at bounding box center [230, 144] width 7 height 7
drag, startPoint x: 282, startPoint y: 148, endPoint x: 215, endPoint y: 148, distance: 66.9
click at [215, 148] on tr "Admin [PERSON_NAME] Dev [PERSON_NAME] [PERSON_NAME] [PERSON_NAME] Accountant [P…" at bounding box center [308, 153] width 542 height 35
click at [313, 120] on tr "Stylist Service Qty Price Disc Total Action" at bounding box center [308, 126] width 542 height 18
click at [17, 43] on icon at bounding box center [15, 42] width 5 height 6
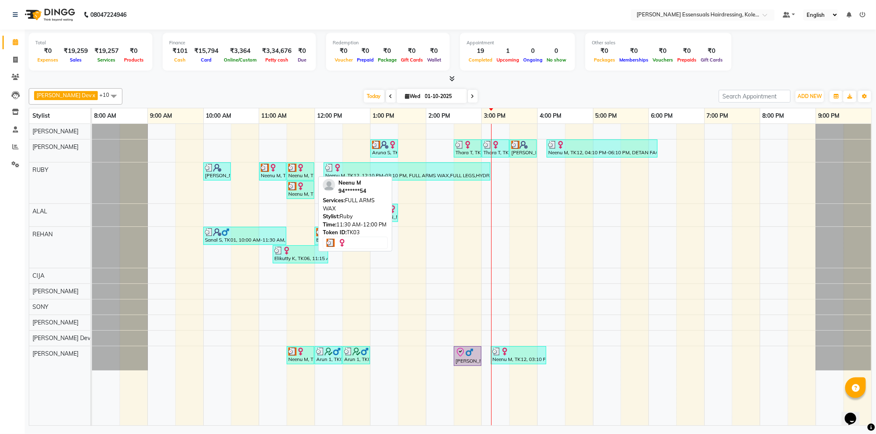
click at [304, 170] on img at bounding box center [300, 168] width 8 height 8
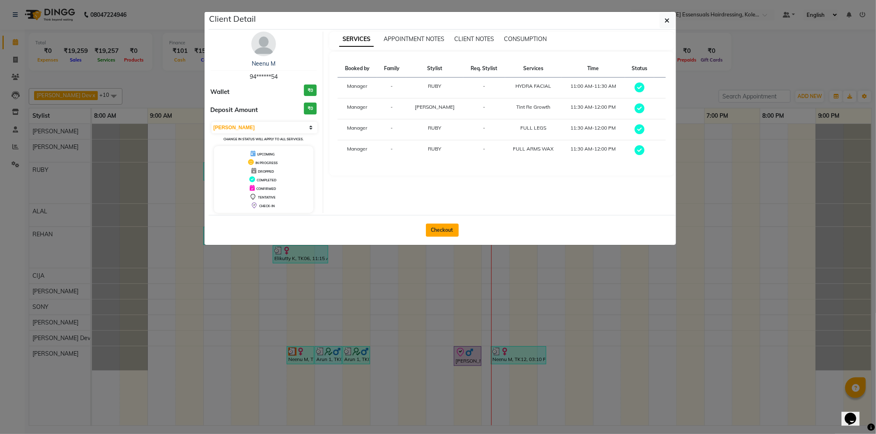
click at [430, 227] on button "Checkout" at bounding box center [442, 230] width 33 height 13
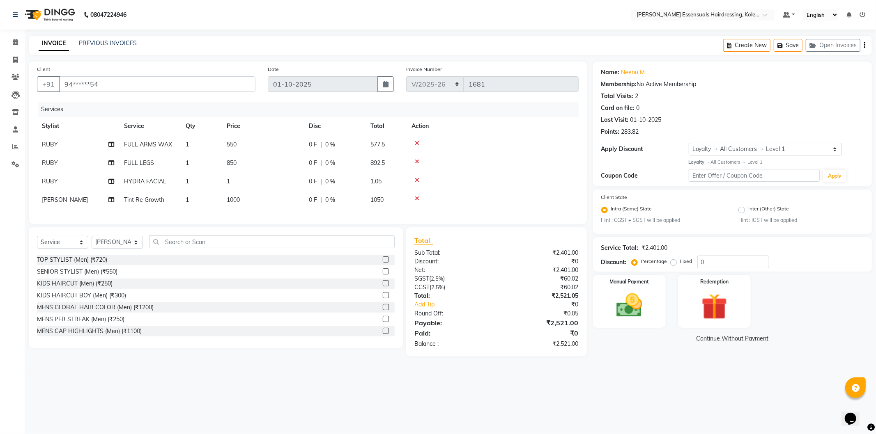
click at [416, 198] on icon at bounding box center [417, 199] width 5 height 6
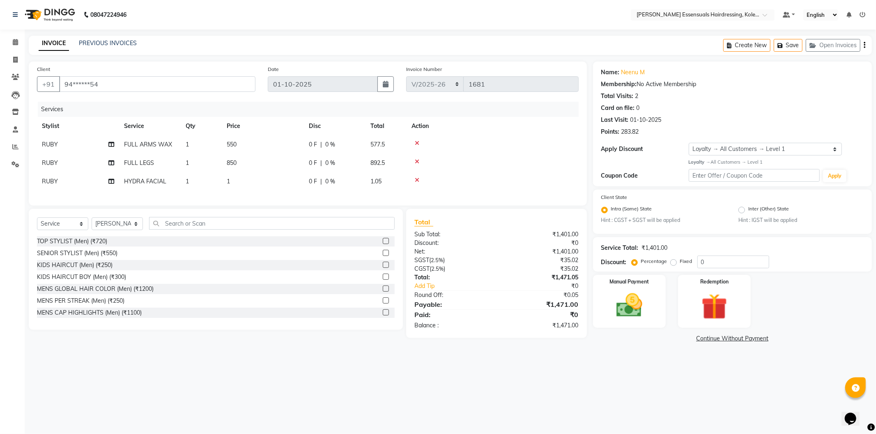
click at [415, 181] on icon at bounding box center [417, 180] width 5 height 6
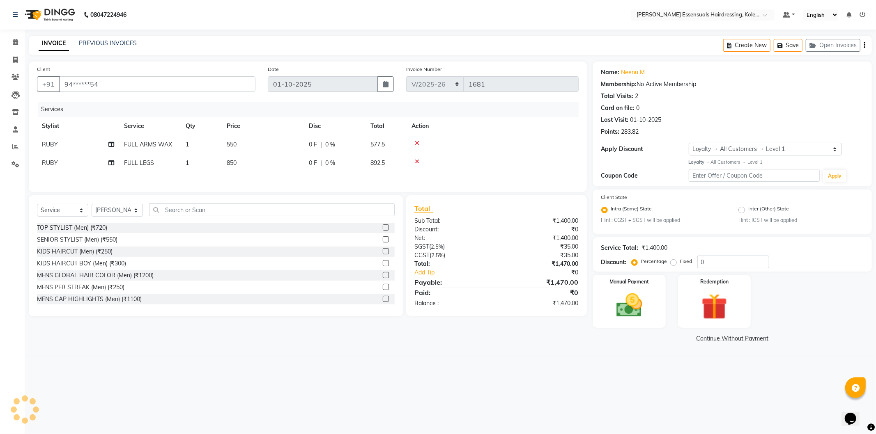
click at [415, 159] on icon at bounding box center [417, 162] width 5 height 6
click at [239, 146] on td "550" at bounding box center [263, 145] width 82 height 18
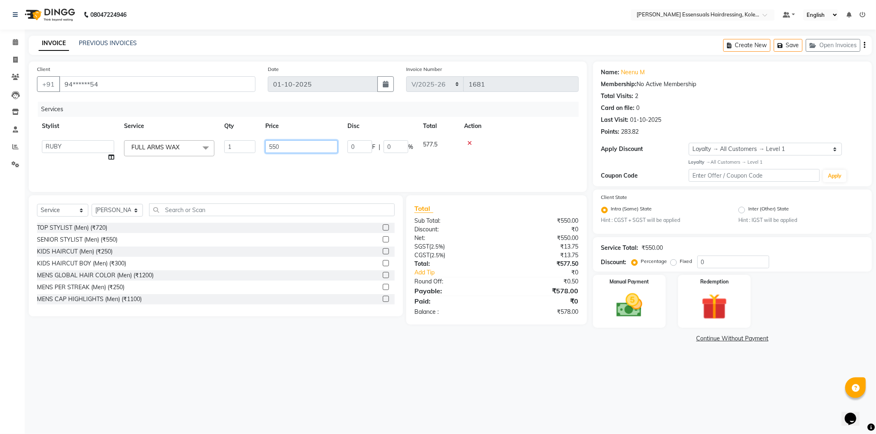
drag, startPoint x: 288, startPoint y: 149, endPoint x: 262, endPoint y: 148, distance: 26.3
click at [262, 148] on td "550" at bounding box center [301, 151] width 82 height 31
click at [547, 147] on td at bounding box center [518, 151] width 119 height 31
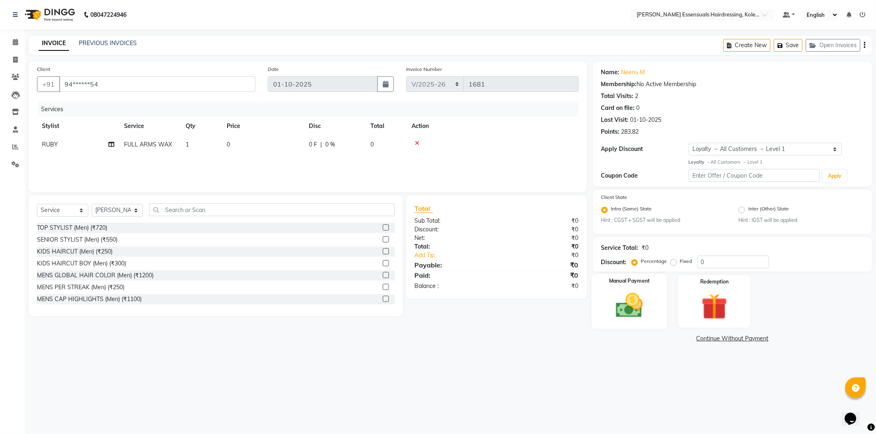
click at [626, 320] on img at bounding box center [629, 305] width 44 height 31
click at [665, 339] on span "CASH" at bounding box center [662, 339] width 18 height 9
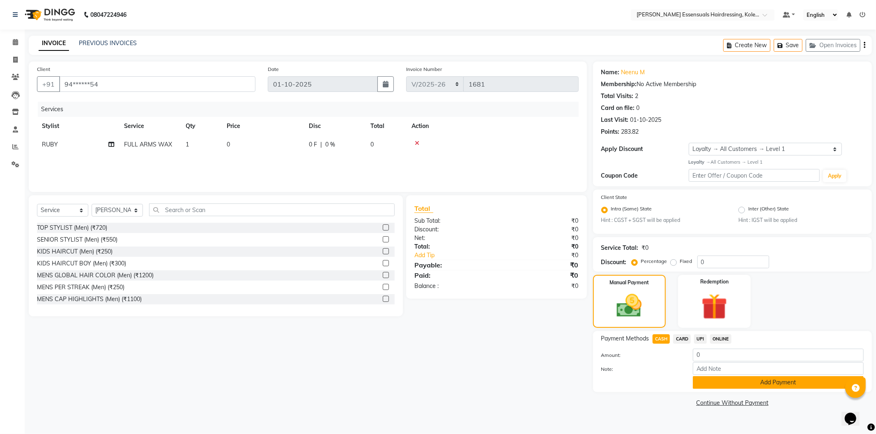
click at [707, 379] on button "Add Payment" at bounding box center [778, 383] width 171 height 13
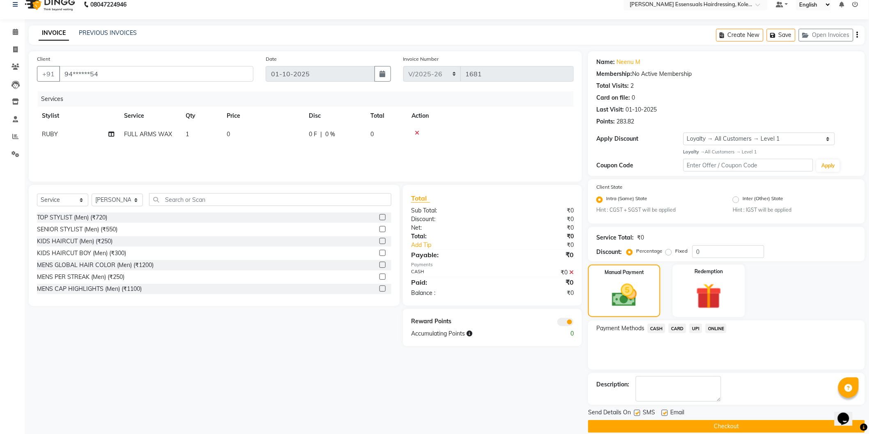
scroll to position [21, 0]
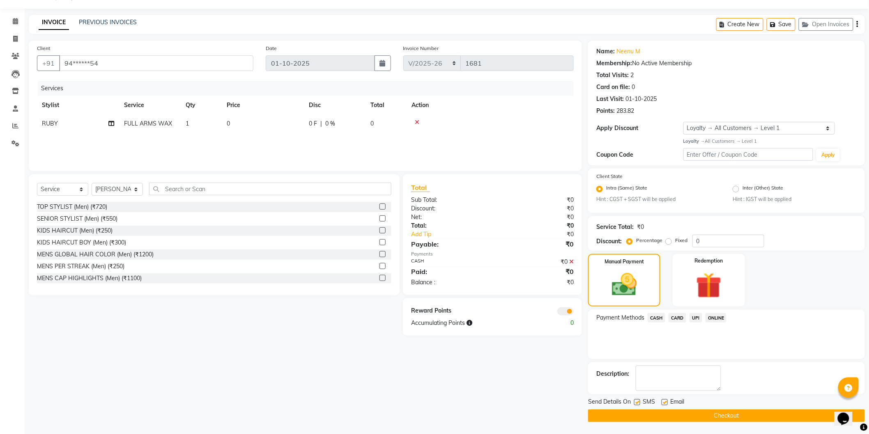
click at [715, 412] on button "Checkout" at bounding box center [726, 416] width 277 height 13
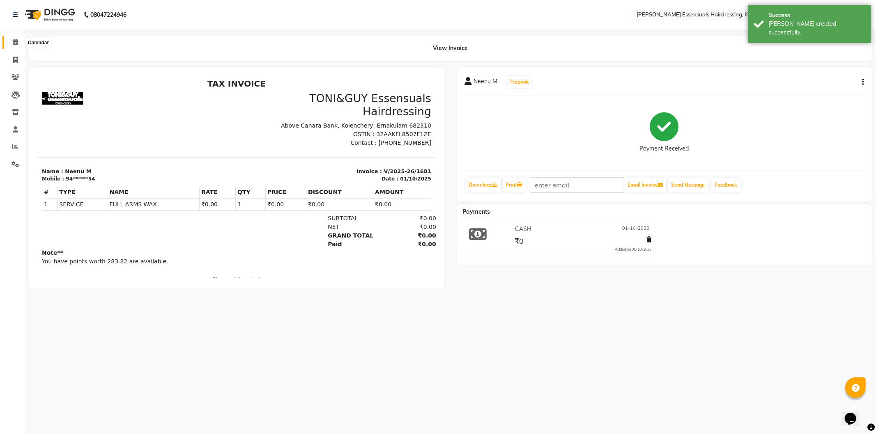
click at [14, 41] on icon at bounding box center [15, 42] width 5 height 6
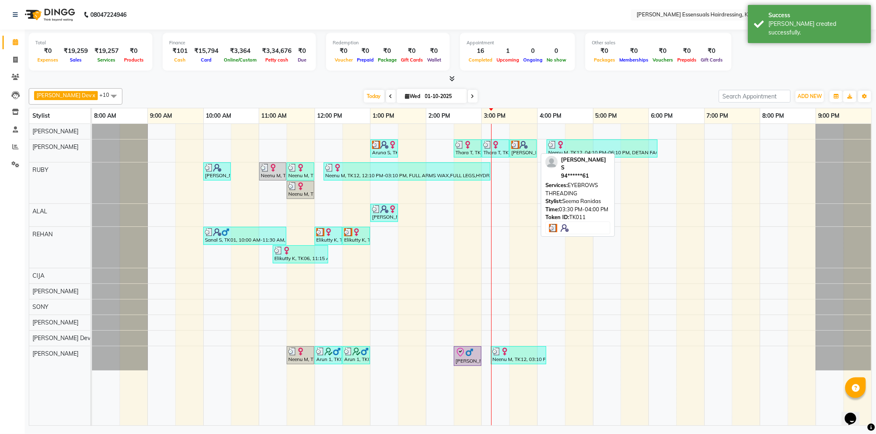
click at [519, 148] on img at bounding box center [523, 145] width 8 height 8
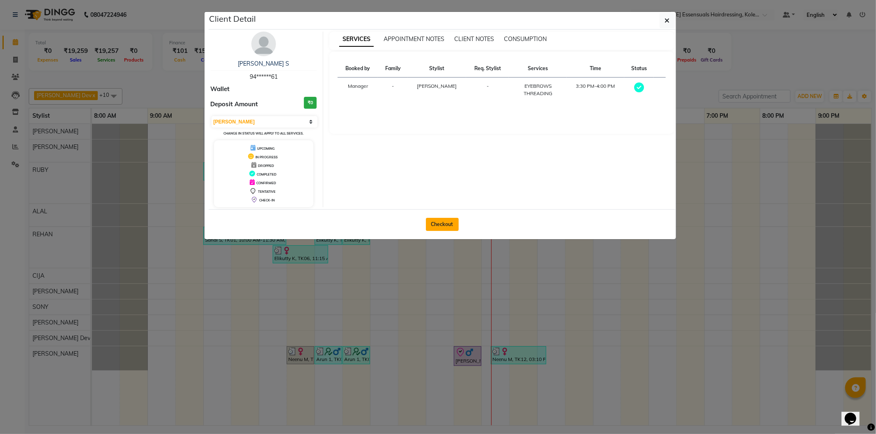
click at [438, 228] on button "Checkout" at bounding box center [442, 224] width 33 height 13
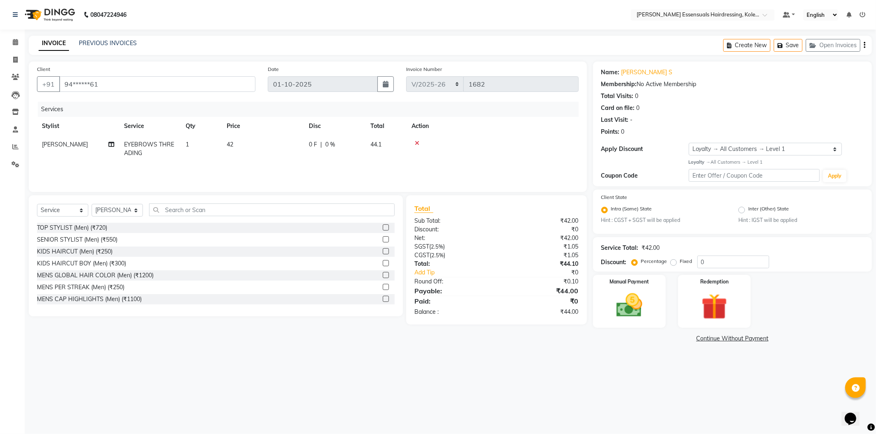
click at [232, 144] on span "42" at bounding box center [230, 144] width 7 height 7
drag, startPoint x: 292, startPoint y: 147, endPoint x: 231, endPoint y: 141, distance: 61.5
click at [235, 144] on tr "Admin [PERSON_NAME] Dev [PERSON_NAME] [PERSON_NAME] [PERSON_NAME] Accountant [P…" at bounding box center [308, 153] width 542 height 35
click at [522, 147] on td at bounding box center [493, 149] width 172 height 27
click at [623, 301] on img at bounding box center [629, 305] width 44 height 31
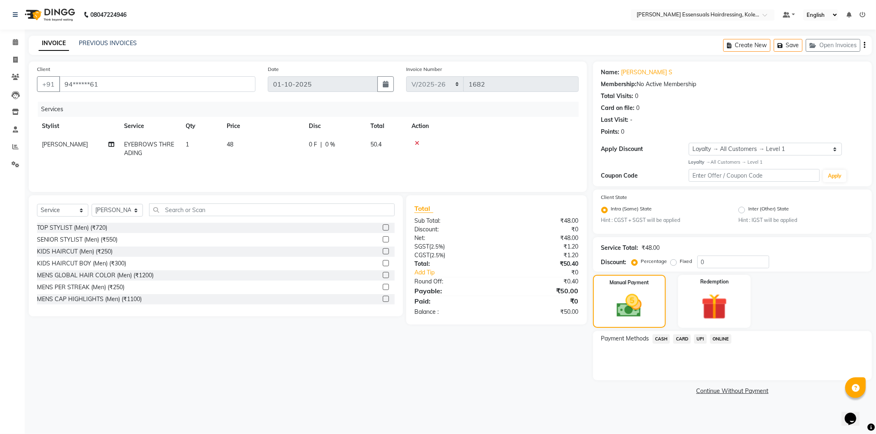
click at [701, 339] on span "UPI" at bounding box center [700, 339] width 13 height 9
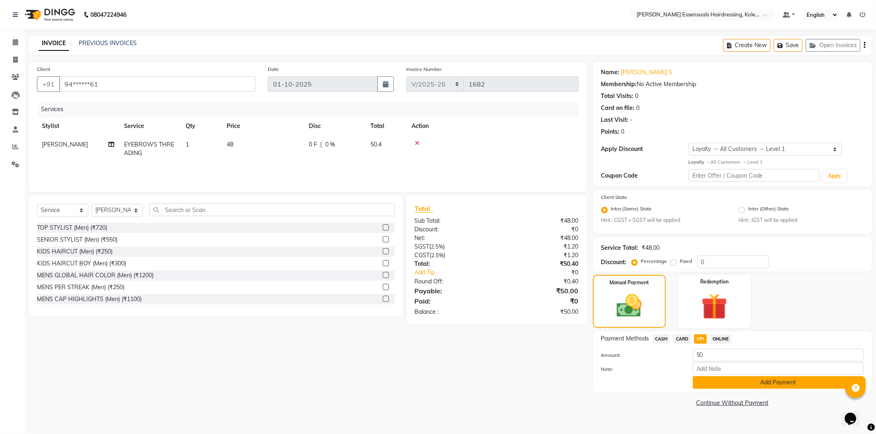
click at [712, 385] on button "Add Payment" at bounding box center [778, 383] width 171 height 13
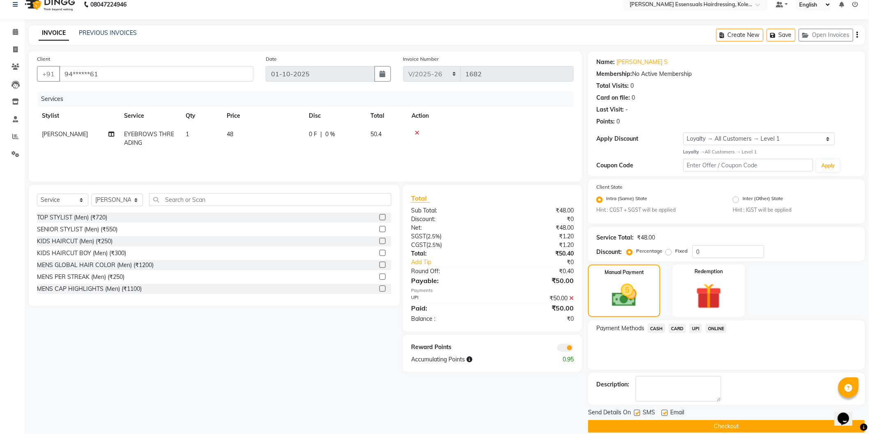
scroll to position [21, 0]
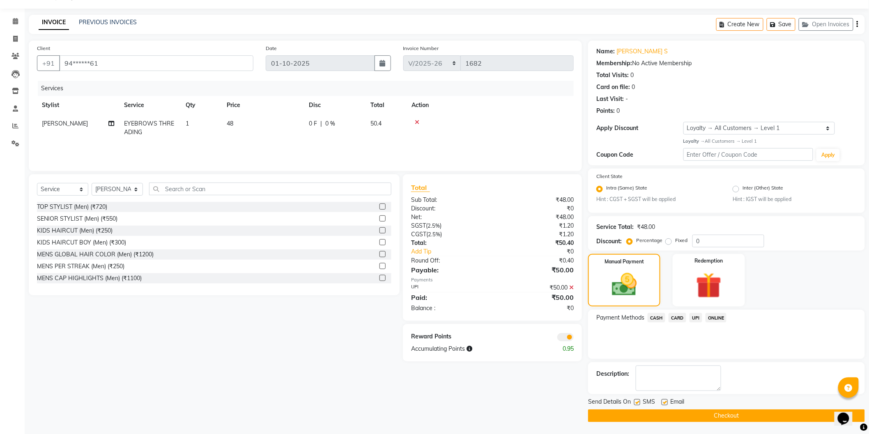
click at [708, 418] on button "Checkout" at bounding box center [726, 416] width 277 height 13
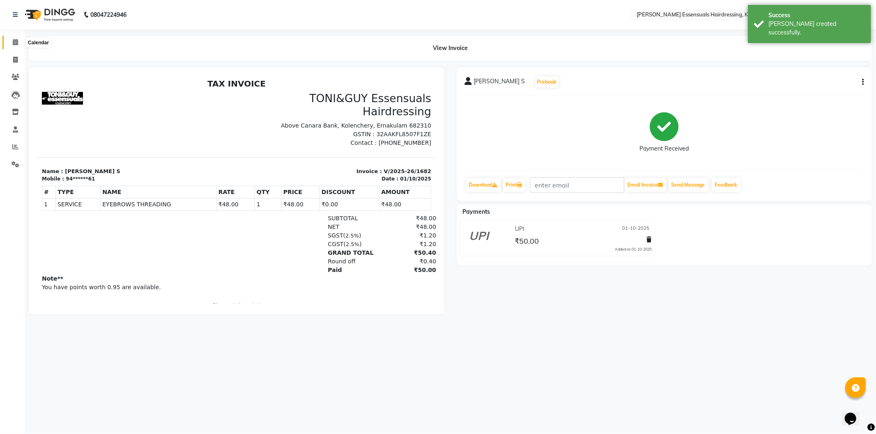
click at [18, 40] on span at bounding box center [15, 42] width 14 height 9
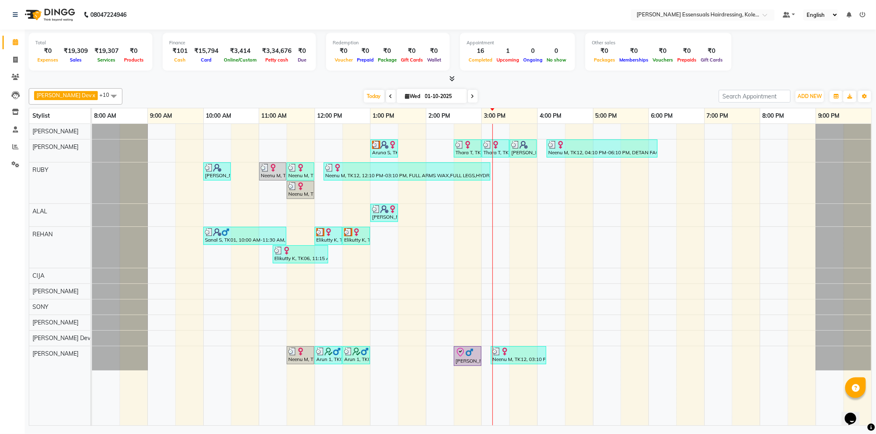
click at [473, 153] on div "Thara T, TK10, 02:30 PM-03:00 PM, EYEBROWS THREADING" at bounding box center [468, 149] width 26 height 16
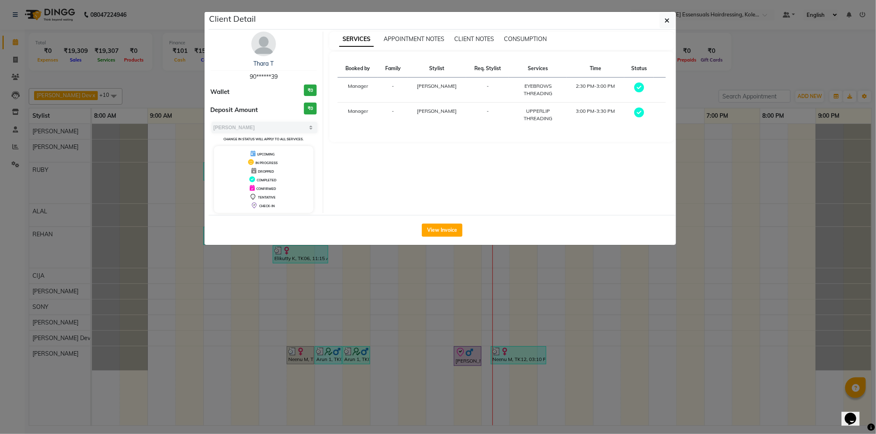
click at [498, 289] on ngb-modal-window "Client Detail Thara T 90******39 Wallet ₹0 Deposit Amount ₹0 Select MARK DONE U…" at bounding box center [438, 217] width 876 height 434
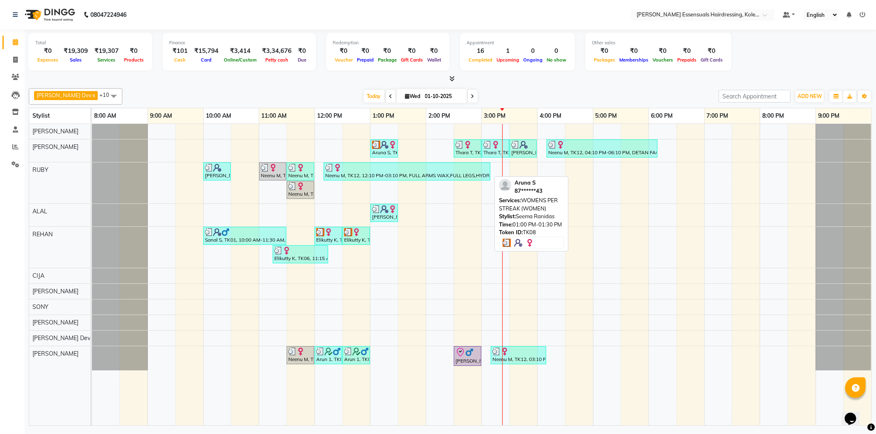
click at [379, 151] on div "Aruna S, TK08, 01:00 PM-01:30 PM, WOMENS PER STREAK (WOMEN)" at bounding box center [384, 149] width 26 height 16
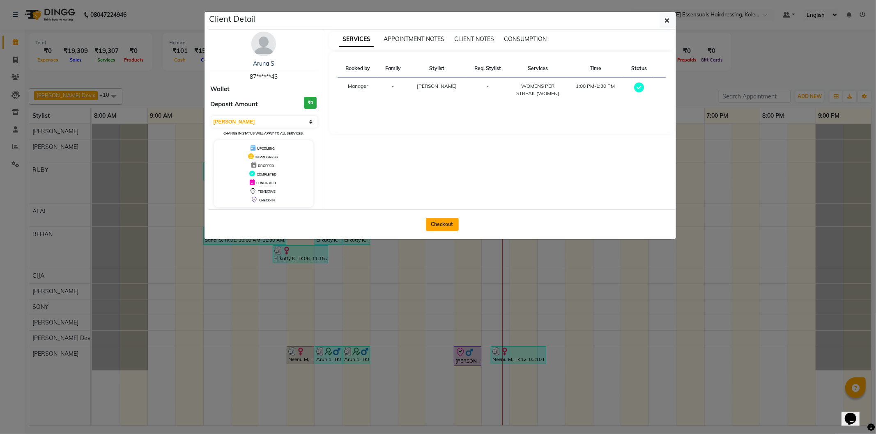
click at [440, 227] on button "Checkout" at bounding box center [442, 224] width 33 height 13
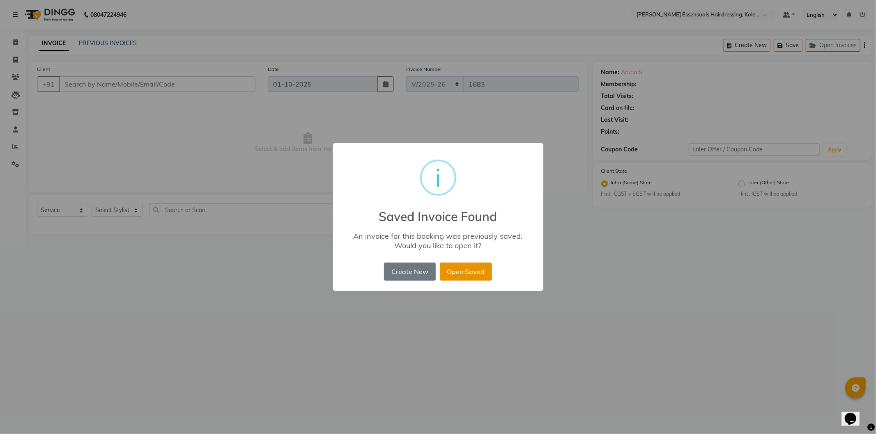
click at [470, 273] on button "Open Saved" at bounding box center [466, 272] width 52 height 18
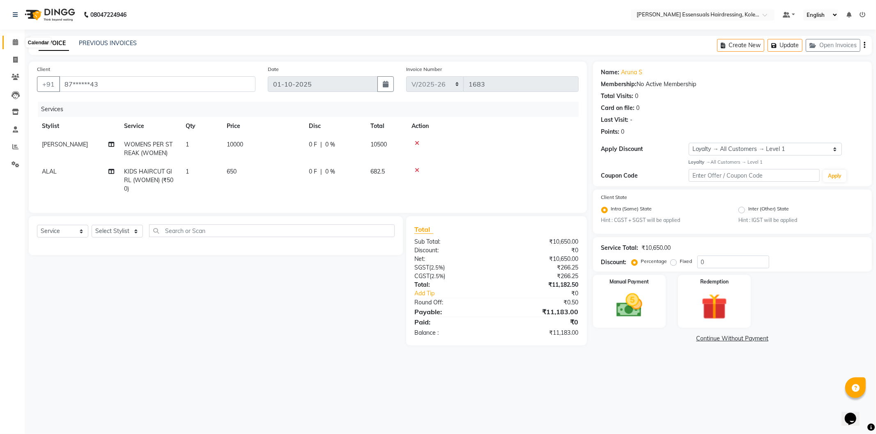
click at [17, 41] on icon at bounding box center [15, 42] width 5 height 6
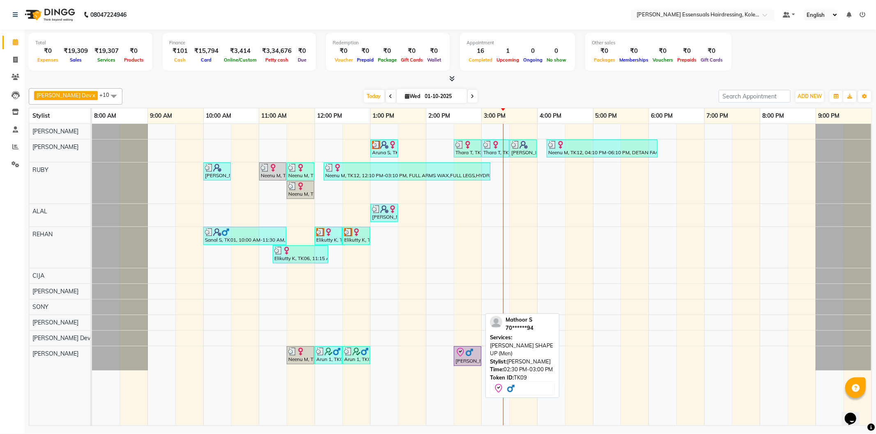
click at [469, 358] on div "[PERSON_NAME] S, TK09, 02:30 PM-03:00 PM, [PERSON_NAME] SHAPE UP (Men)" at bounding box center [468, 356] width 26 height 17
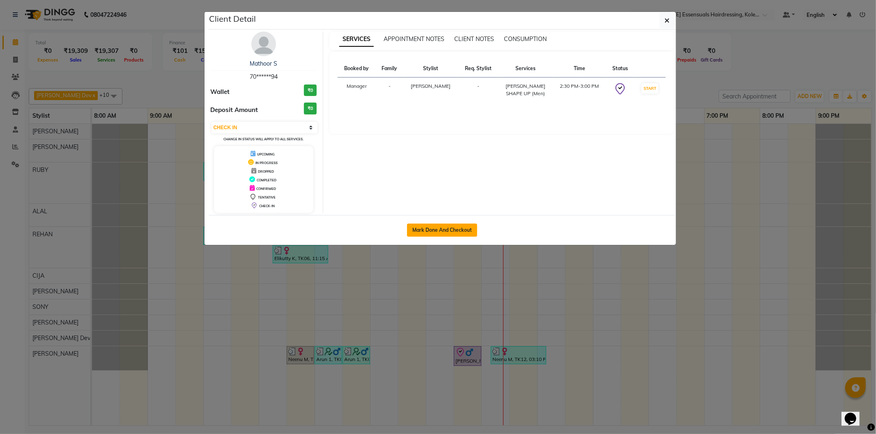
click at [437, 234] on button "Mark Done And Checkout" at bounding box center [442, 230] width 70 height 13
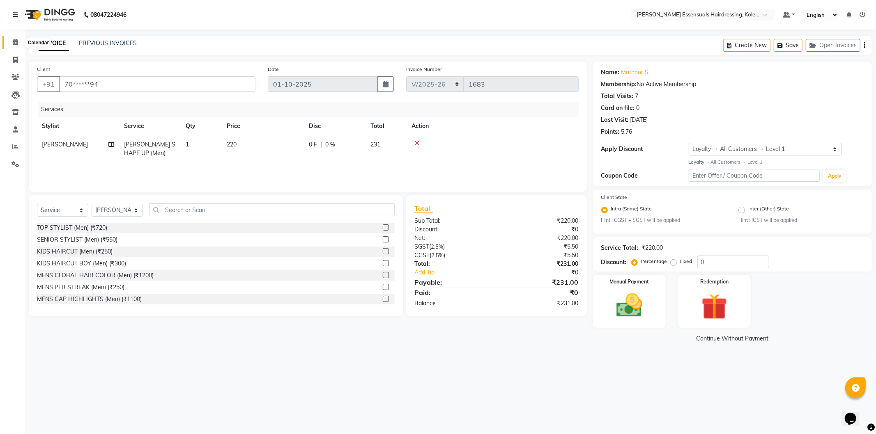
click at [14, 42] on icon at bounding box center [15, 42] width 5 height 6
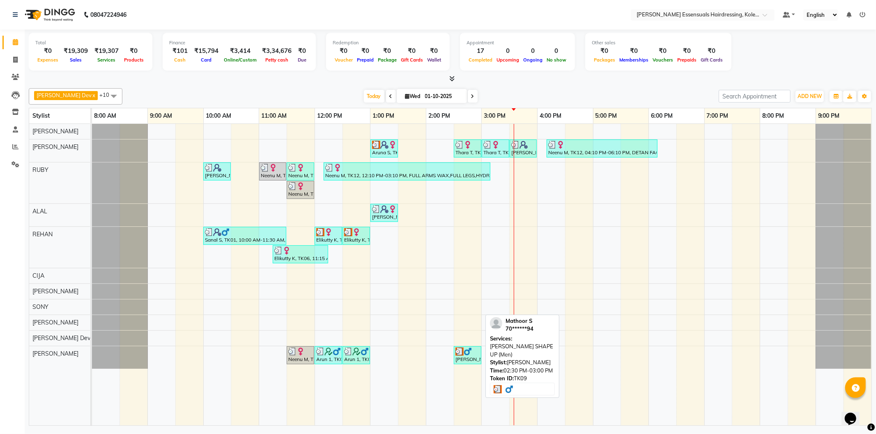
click at [466, 357] on div "[PERSON_NAME] S, TK09, 02:30 PM-03:00 PM, [PERSON_NAME] SHAPE UP (Men)" at bounding box center [468, 356] width 26 height 16
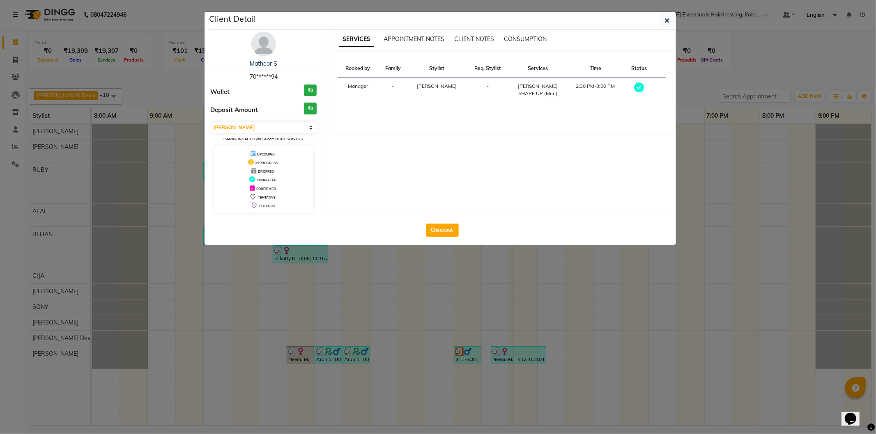
click at [440, 220] on div "Checkout" at bounding box center [442, 230] width 467 height 30
click at [441, 225] on button "Checkout" at bounding box center [442, 230] width 33 height 13
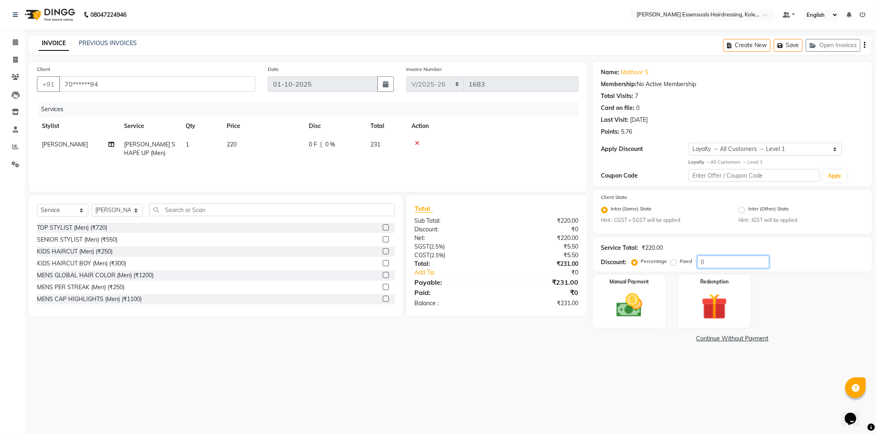
drag, startPoint x: 712, startPoint y: 262, endPoint x: 678, endPoint y: 262, distance: 34.5
click at [678, 262] on div "Percentage Fixed 0" at bounding box center [701, 262] width 136 height 13
click at [838, 314] on div "Manual Payment Redemption" at bounding box center [732, 301] width 291 height 53
click at [781, 46] on icon "button" at bounding box center [781, 46] width 8 height 6
click at [634, 298] on img at bounding box center [629, 305] width 44 height 31
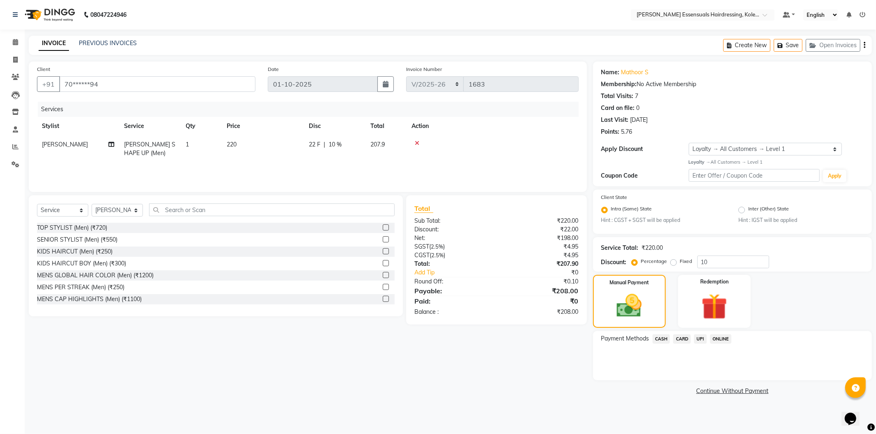
click at [698, 338] on span "UPI" at bounding box center [700, 339] width 13 height 9
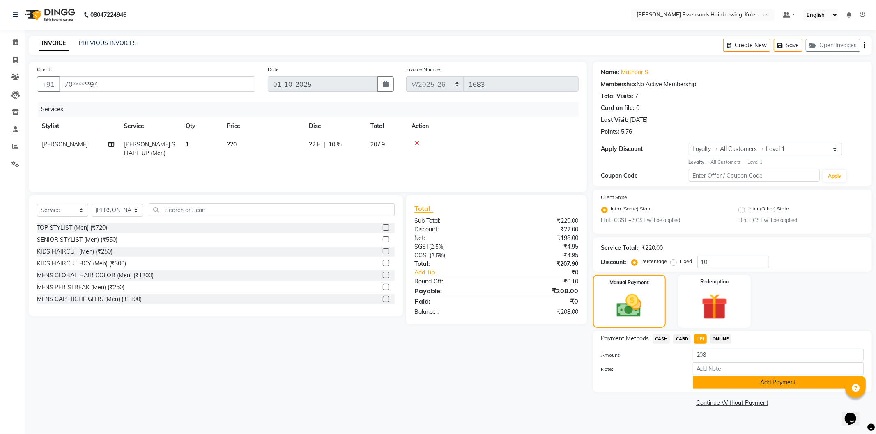
click at [710, 385] on button "Add Payment" at bounding box center [778, 383] width 171 height 13
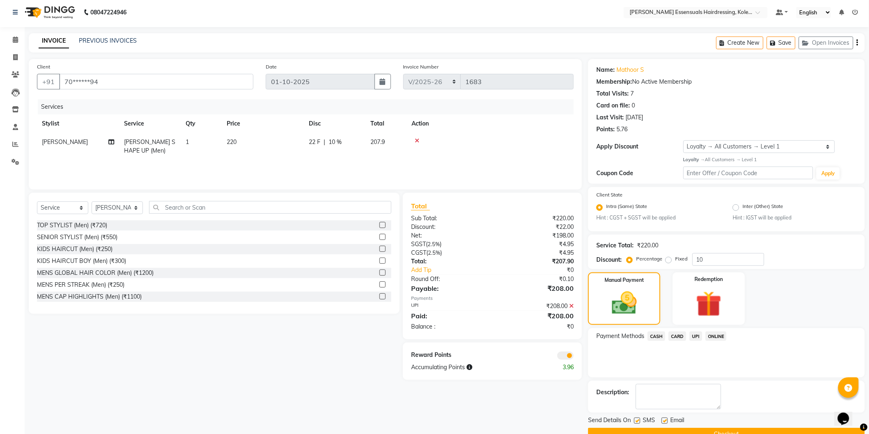
scroll to position [21, 0]
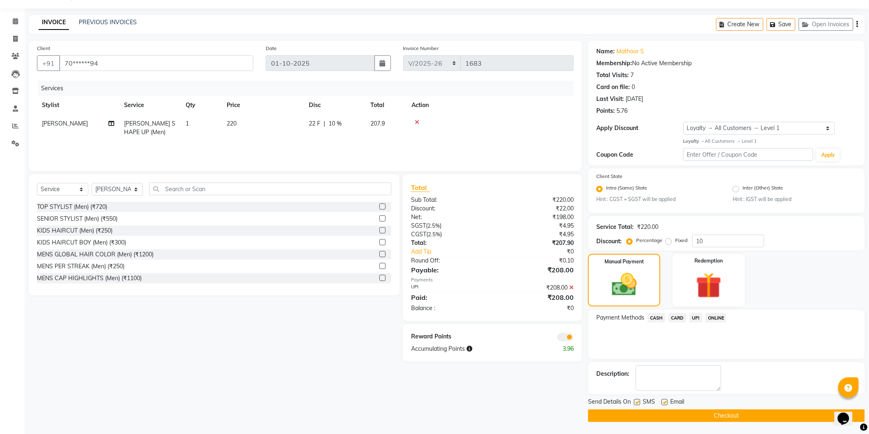
click at [733, 416] on button "Checkout" at bounding box center [726, 416] width 277 height 13
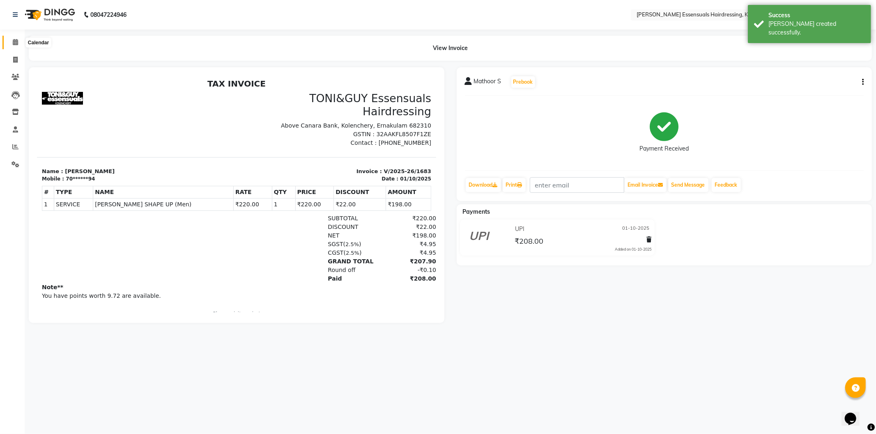
click at [11, 38] on span at bounding box center [15, 42] width 14 height 9
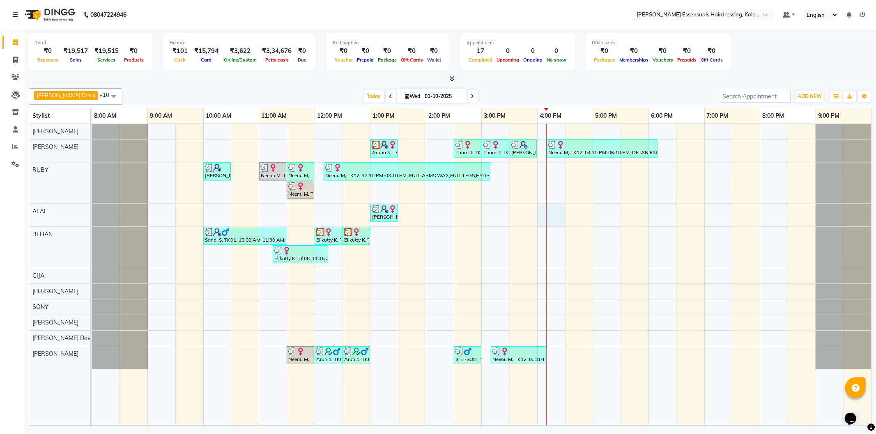
click at [544, 216] on div "Aruna S, TK08, 01:00 PM-01:30 PM, WOMENS PER STREAK (WOMEN) Thara T, TK10, 02:3…" at bounding box center [481, 275] width 779 height 302
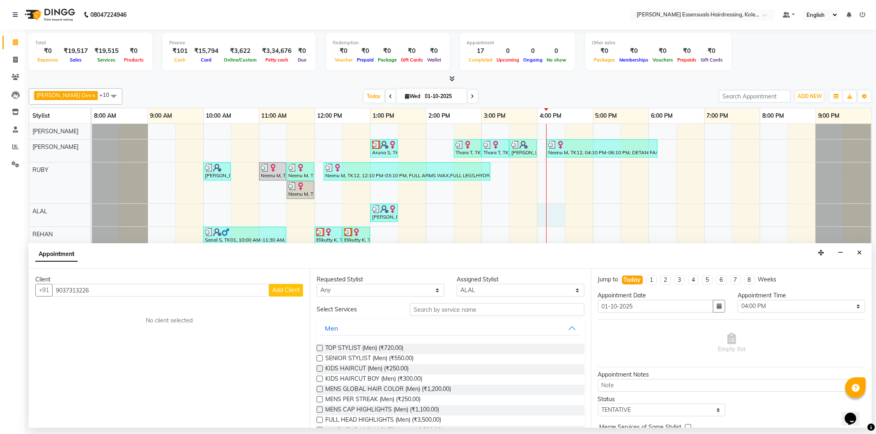
click at [283, 292] on span "Add Client" at bounding box center [286, 290] width 28 height 7
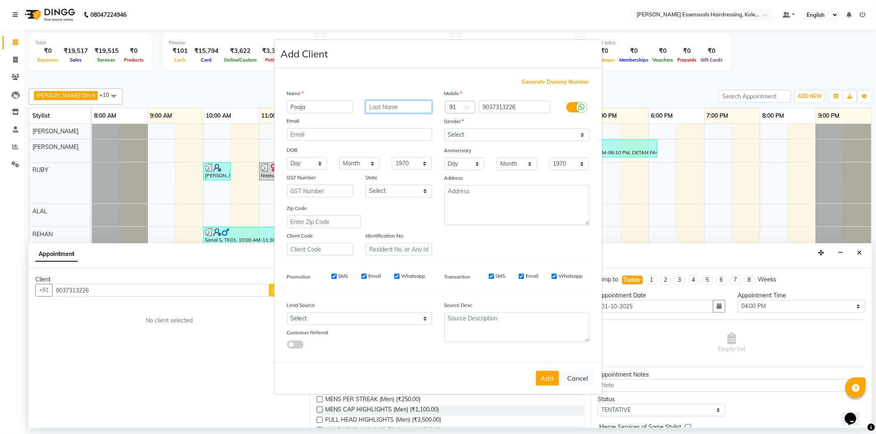
click at [382, 106] on input "text" at bounding box center [398, 107] width 67 height 13
click at [478, 138] on select "Select [DEMOGRAPHIC_DATA] [DEMOGRAPHIC_DATA] Other Prefer Not To Say" at bounding box center [516, 135] width 145 height 13
click at [444, 129] on select "Select [DEMOGRAPHIC_DATA] [DEMOGRAPHIC_DATA] Other Prefer Not To Say" at bounding box center [516, 135] width 145 height 13
click at [540, 378] on button "Add" at bounding box center [547, 378] width 23 height 15
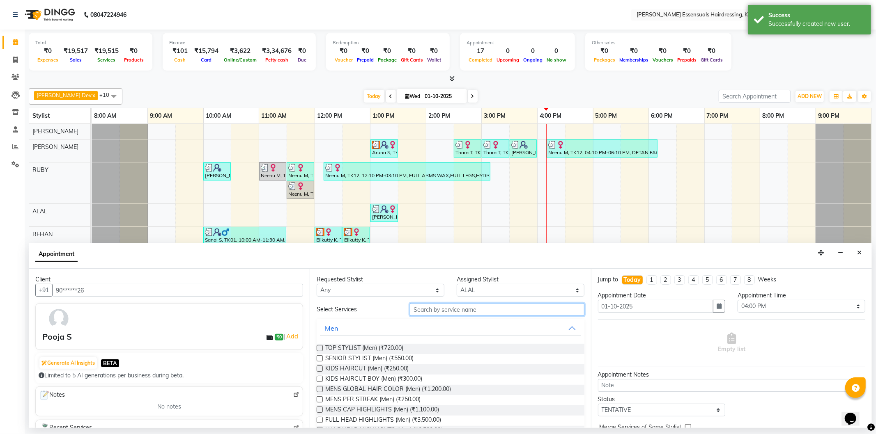
click at [430, 308] on input "text" at bounding box center [497, 309] width 174 height 13
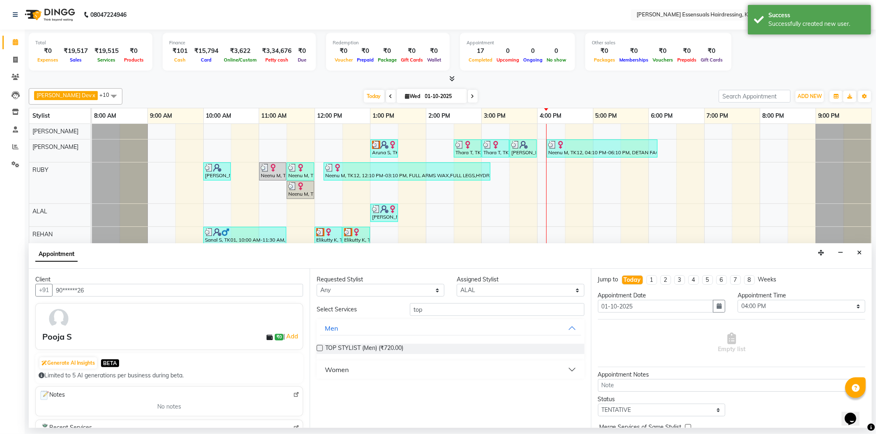
click at [333, 372] on div "Women" at bounding box center [337, 370] width 24 height 10
click at [322, 388] on label at bounding box center [320, 390] width 6 height 6
click at [322, 388] on input "checkbox" at bounding box center [319, 390] width 5 height 5
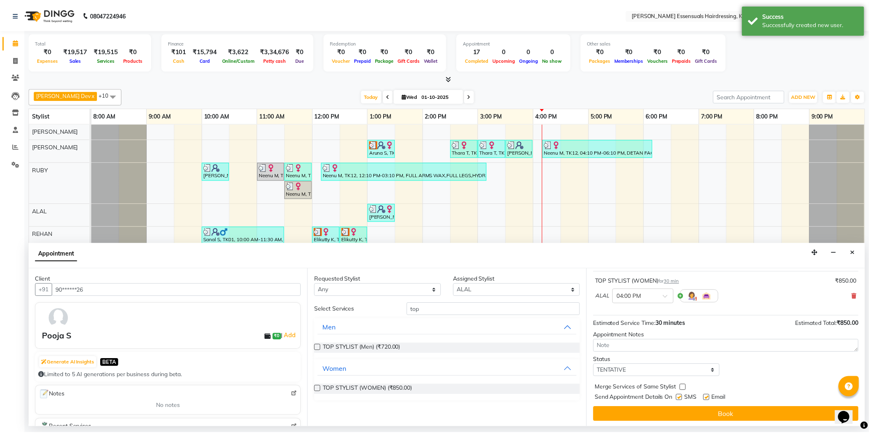
scroll to position [48, 0]
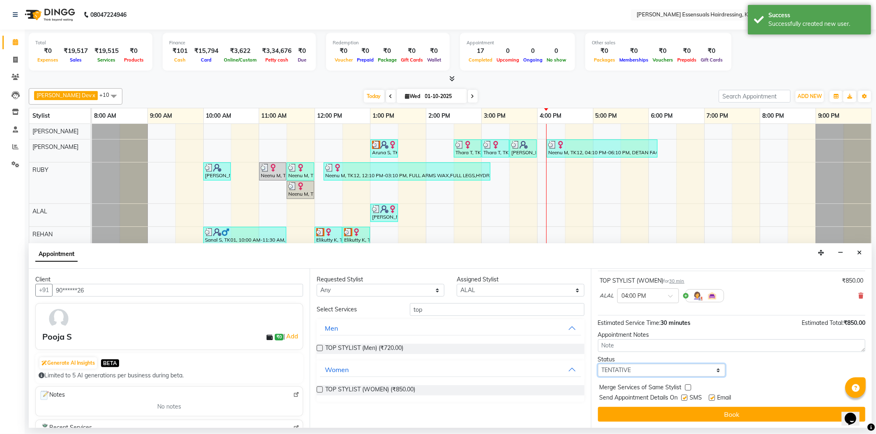
click at [645, 373] on select "Select TENTATIVE CONFIRM CHECK-IN UPCOMING" at bounding box center [662, 370] width 128 height 13
click at [598, 364] on select "Select TENTATIVE CONFIRM CHECK-IN UPCOMING" at bounding box center [662, 370] width 128 height 13
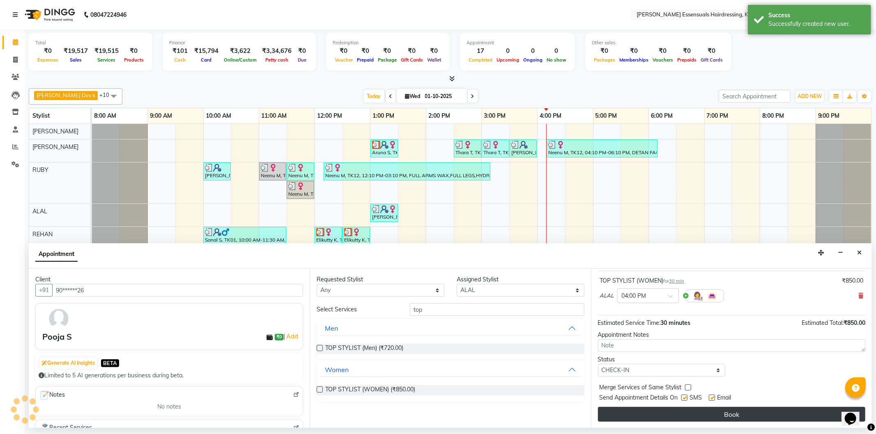
click at [637, 417] on button "Book" at bounding box center [731, 414] width 267 height 15
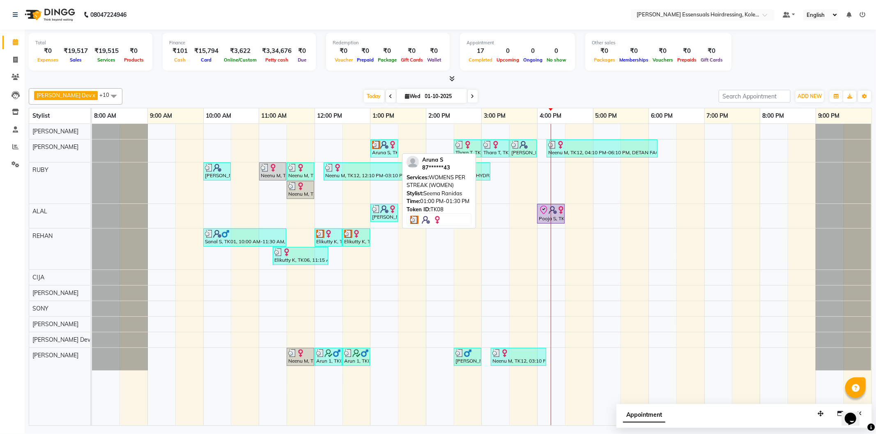
click at [387, 145] on img at bounding box center [384, 145] width 8 height 8
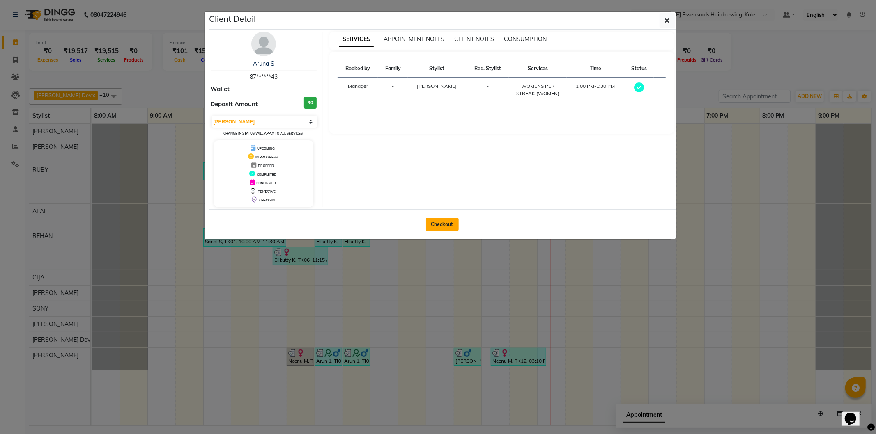
click at [431, 226] on button "Checkout" at bounding box center [442, 224] width 33 height 13
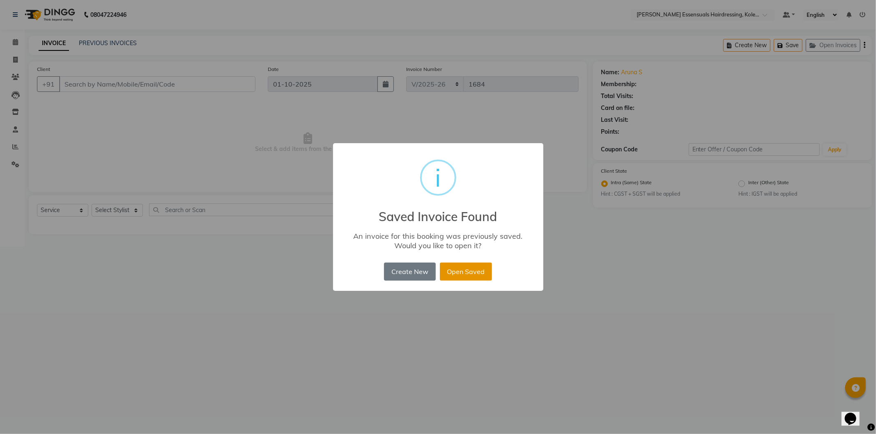
click at [478, 266] on button "Open Saved" at bounding box center [466, 272] width 52 height 18
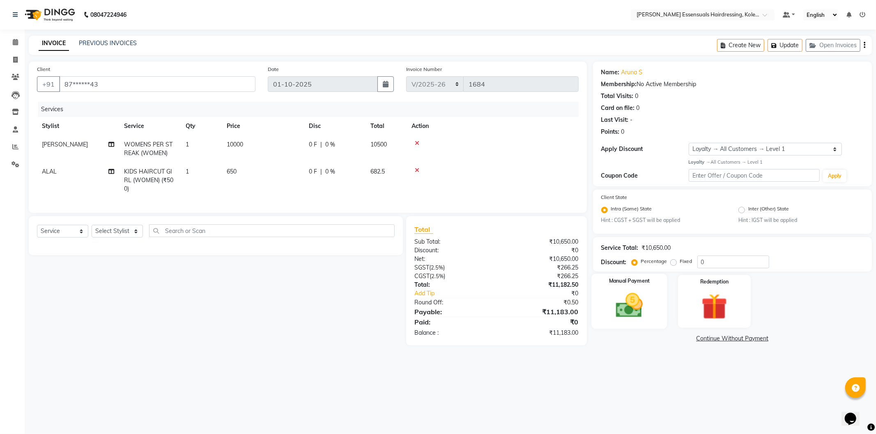
click at [613, 297] on img at bounding box center [629, 305] width 44 height 31
click at [683, 339] on span "CARD" at bounding box center [682, 339] width 18 height 9
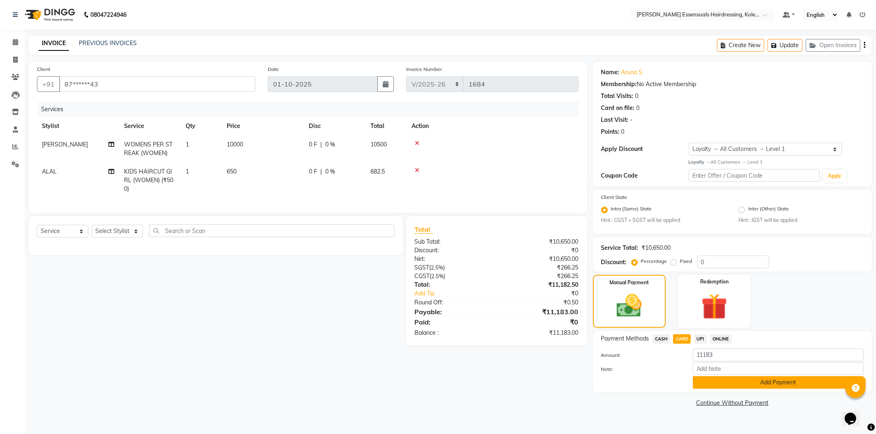
click at [712, 383] on button "Add Payment" at bounding box center [778, 383] width 171 height 13
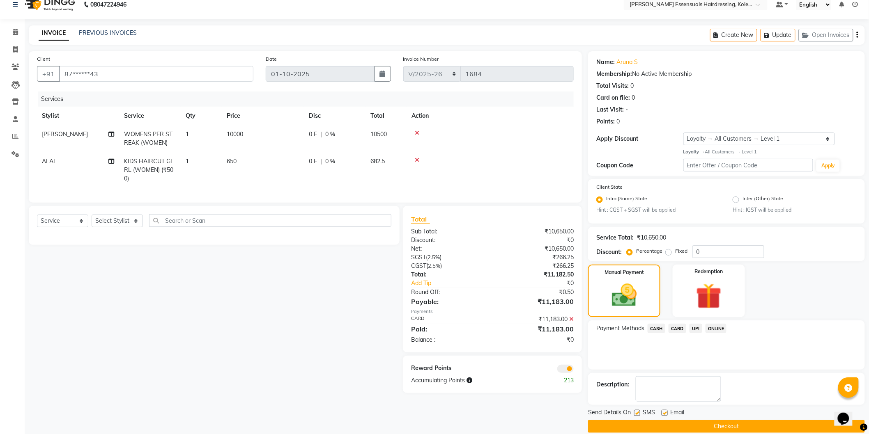
scroll to position [21, 0]
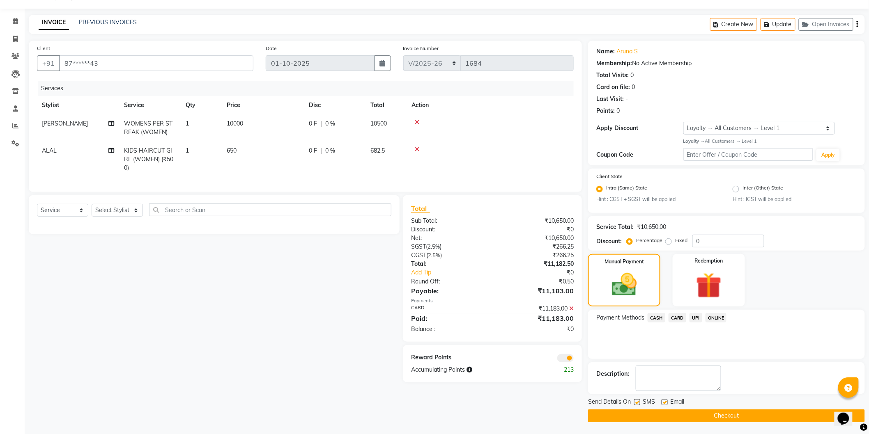
click at [721, 418] on button "Checkout" at bounding box center [726, 416] width 277 height 13
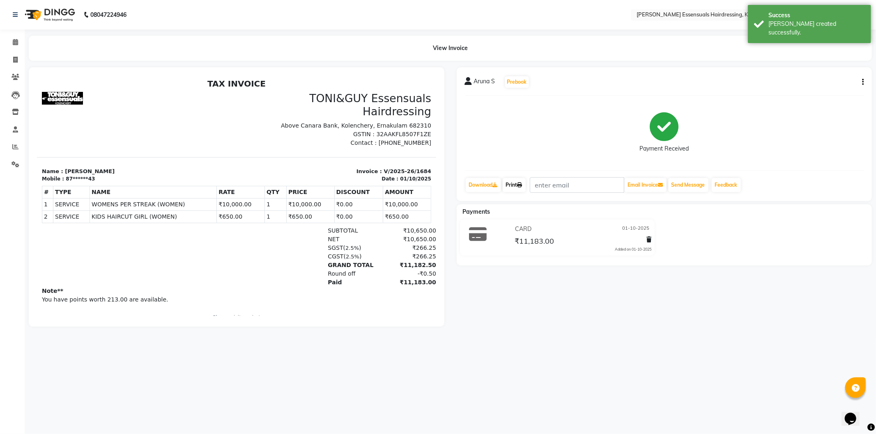
click at [515, 187] on link "Print" at bounding box center [514, 185] width 23 height 14
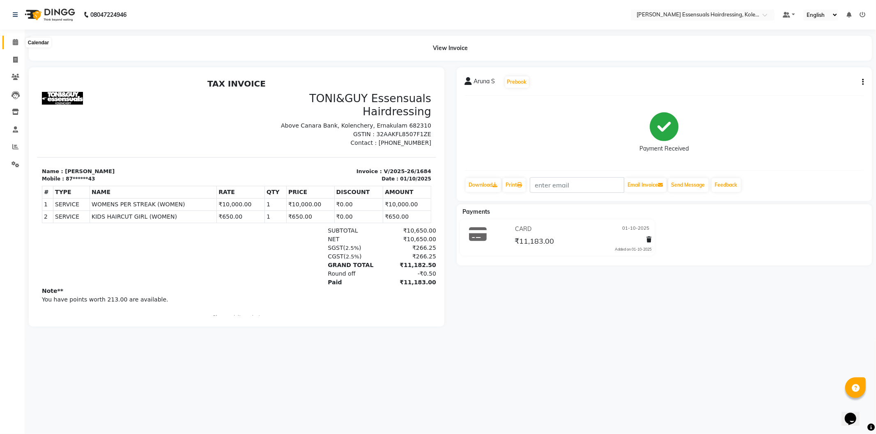
click at [11, 42] on span at bounding box center [15, 42] width 14 height 9
